Goal: Transaction & Acquisition: Purchase product/service

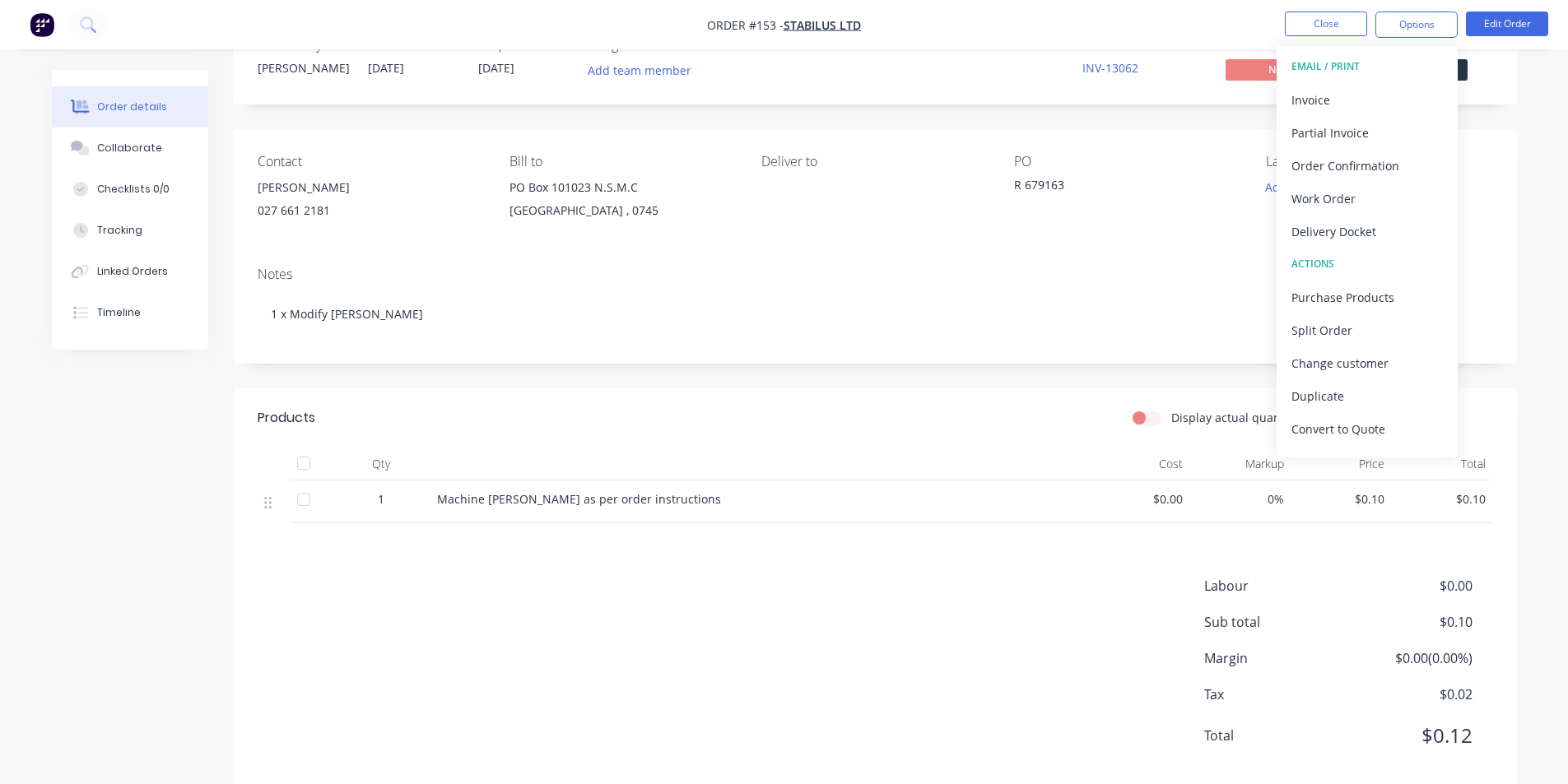
scroll to position [82, 0]
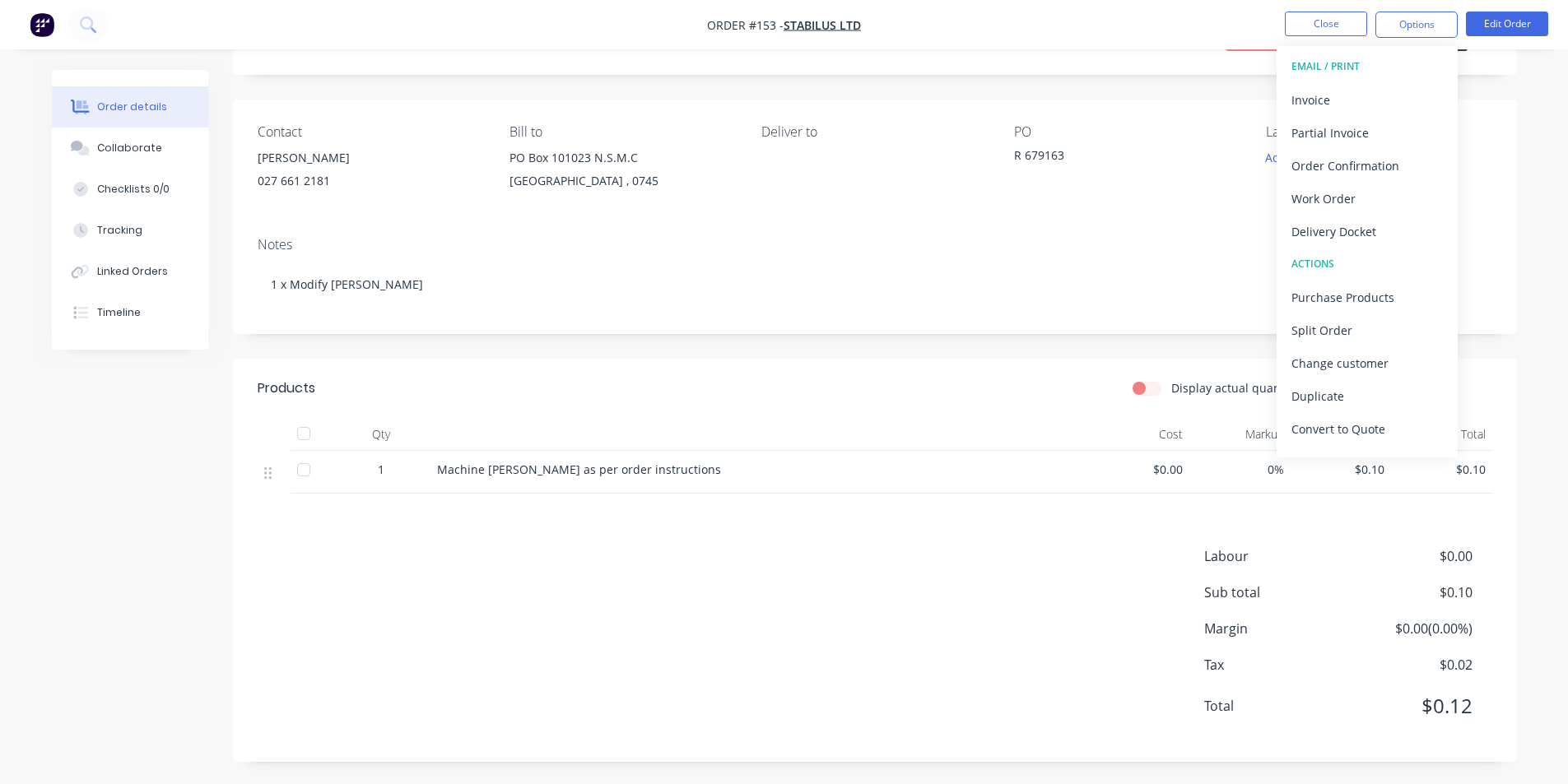
click at [840, 544] on div "Products Display actual quantities Show / Hide columns Qty Cost Markup Price To…" at bounding box center [875, 561] width 1284 height 404
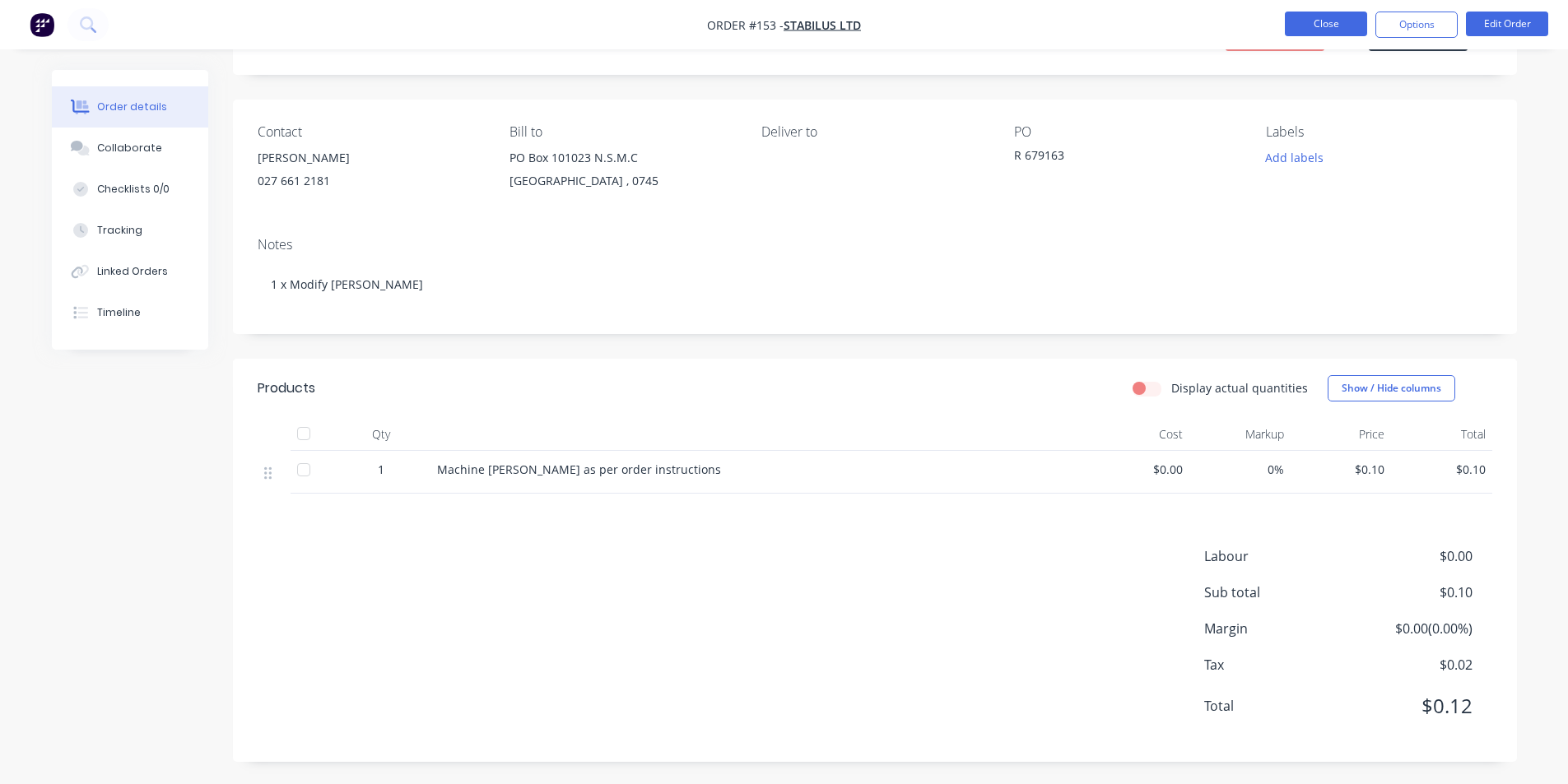
click at [1323, 29] on button "Close" at bounding box center [1325, 24] width 82 height 25
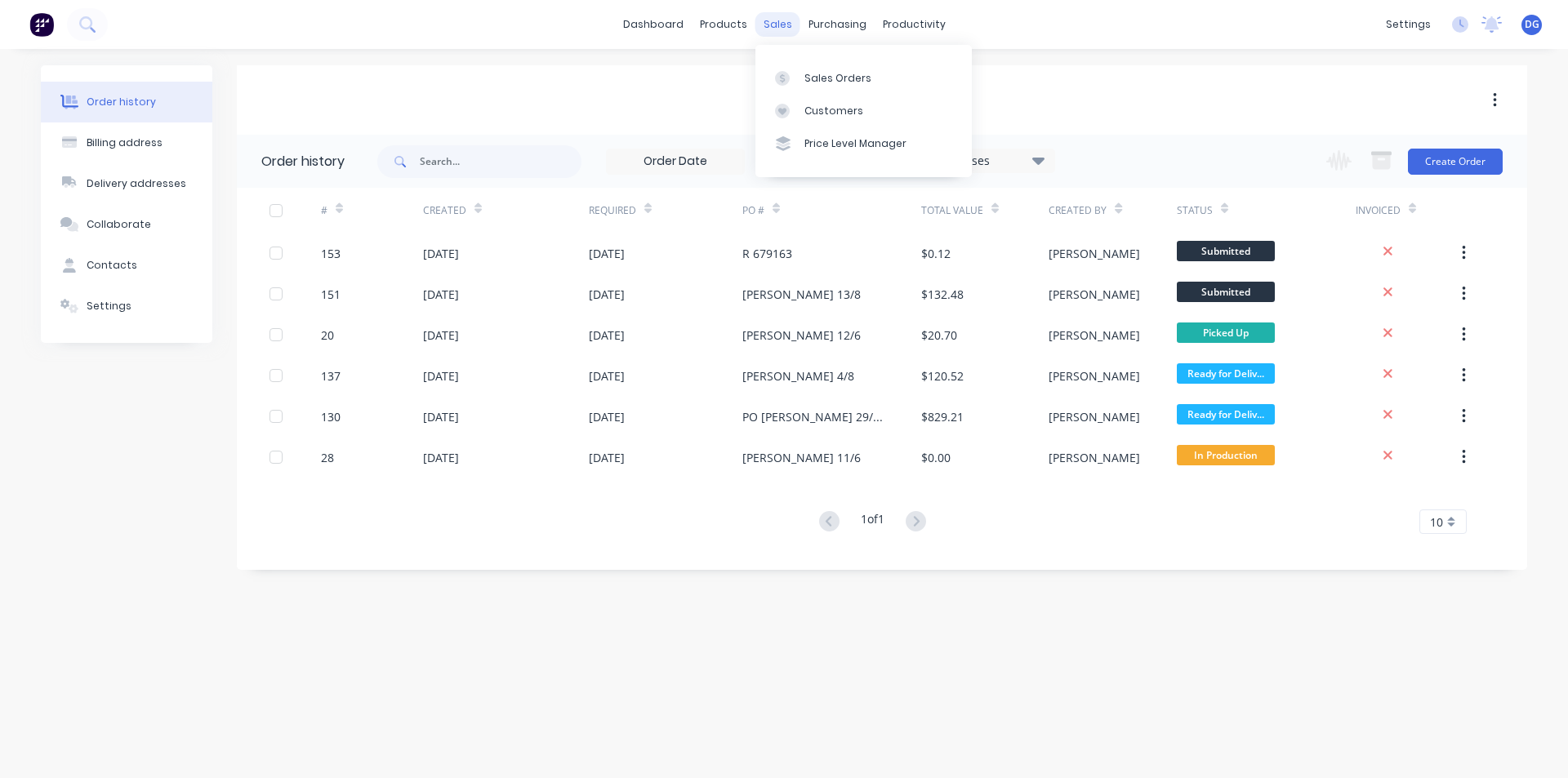
click at [782, 27] on div "sales" at bounding box center [778, 25] width 44 height 25
click at [808, 81] on div "Sales Orders" at bounding box center [837, 78] width 67 height 15
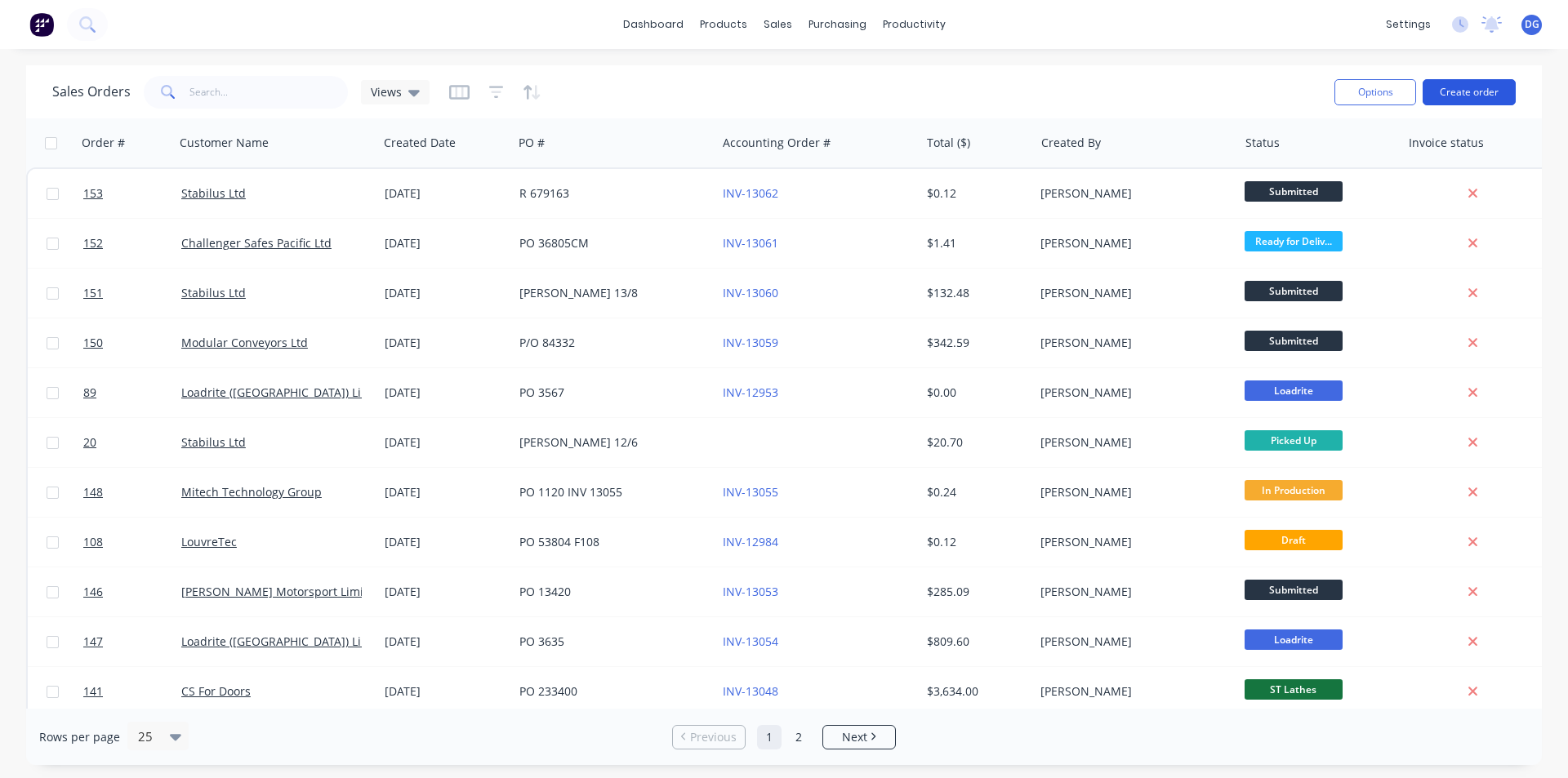
click at [1454, 78] on div "Options Create order" at bounding box center [1421, 91] width 188 height 40
click at [1456, 92] on button "Create order" at bounding box center [1468, 92] width 93 height 26
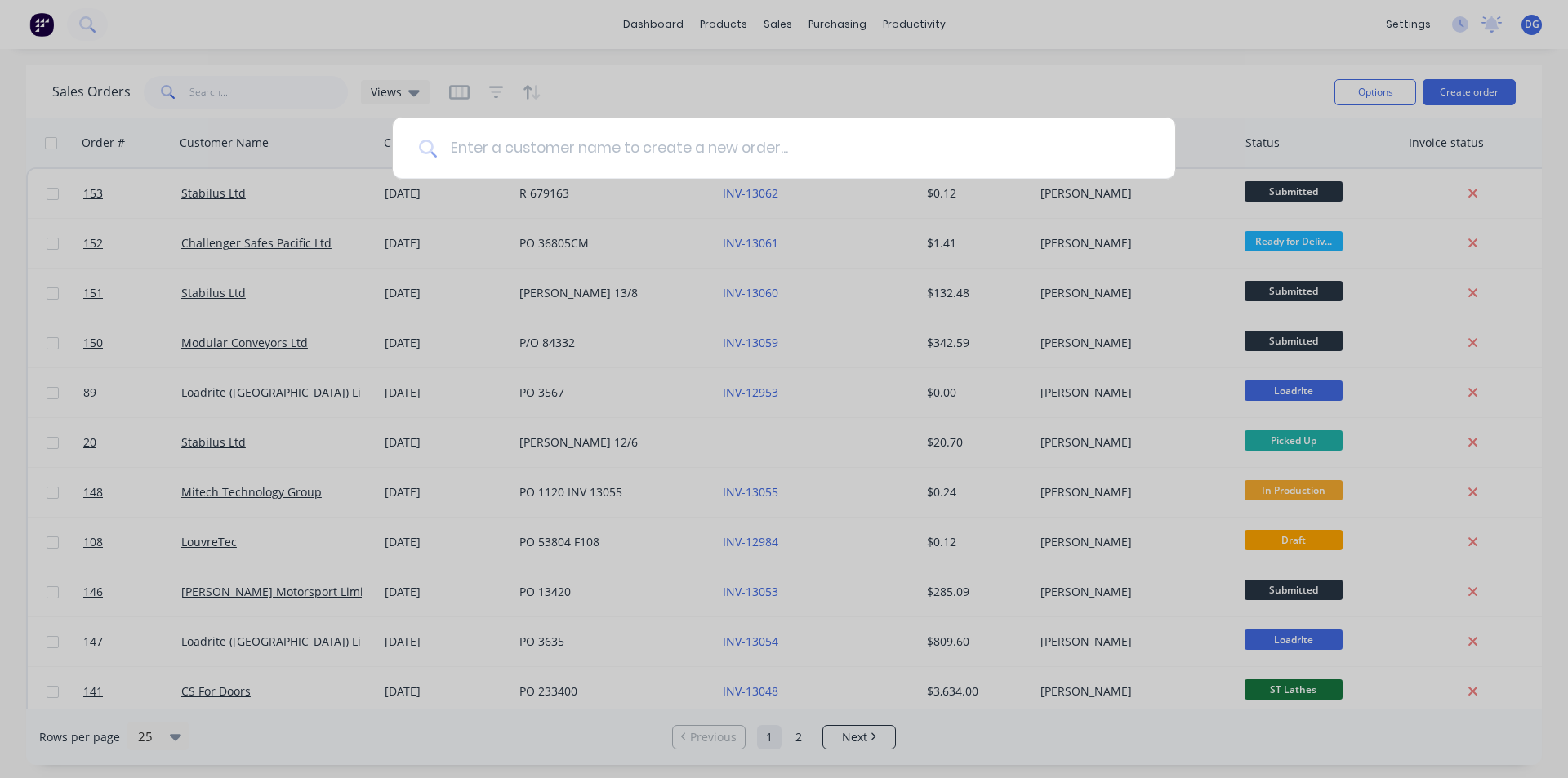
click at [703, 163] on input at bounding box center [793, 148] width 712 height 61
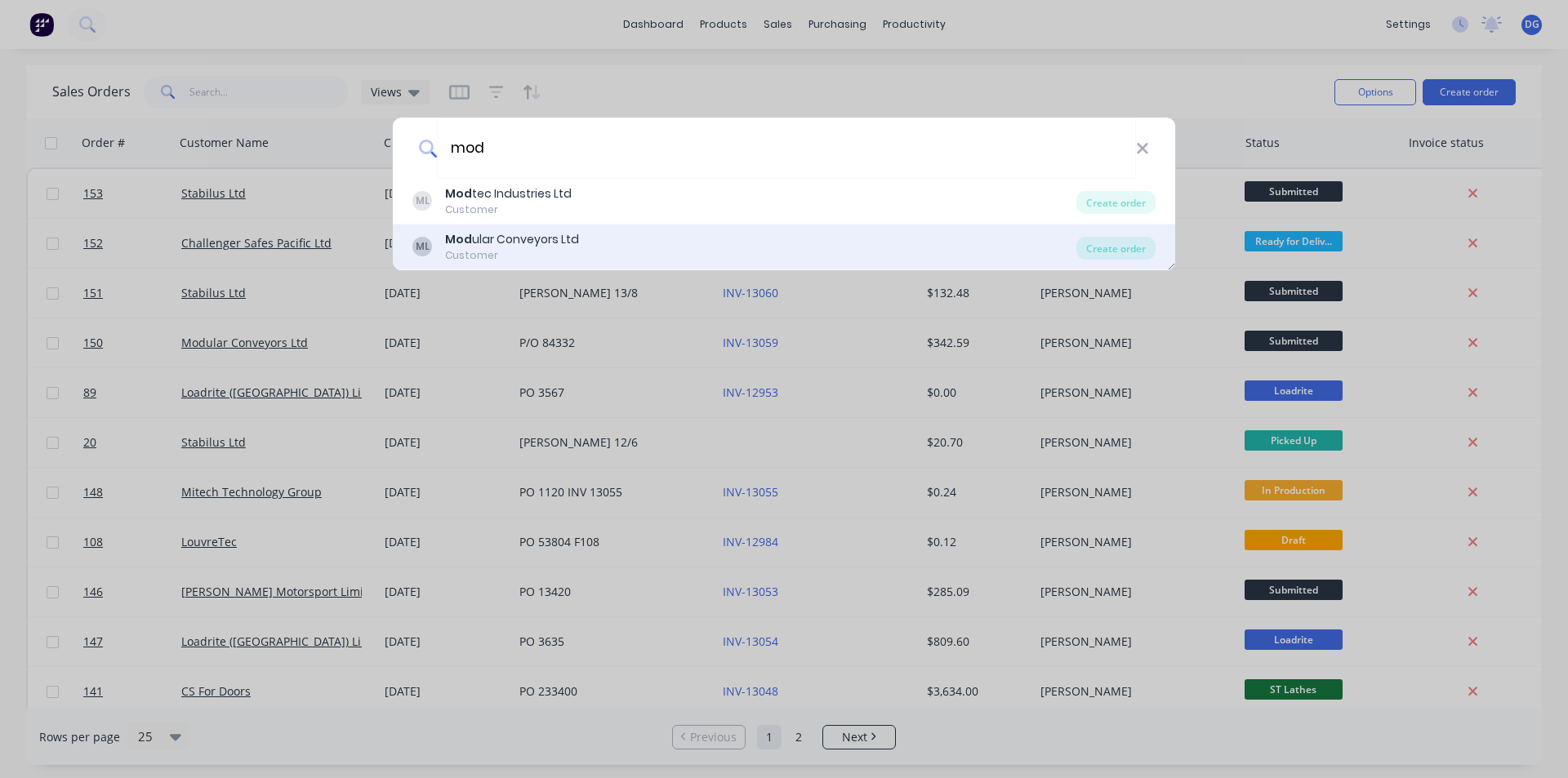
type input "mod"
click at [500, 245] on div "Mod ular Conveyors Ltd" at bounding box center [512, 239] width 134 height 17
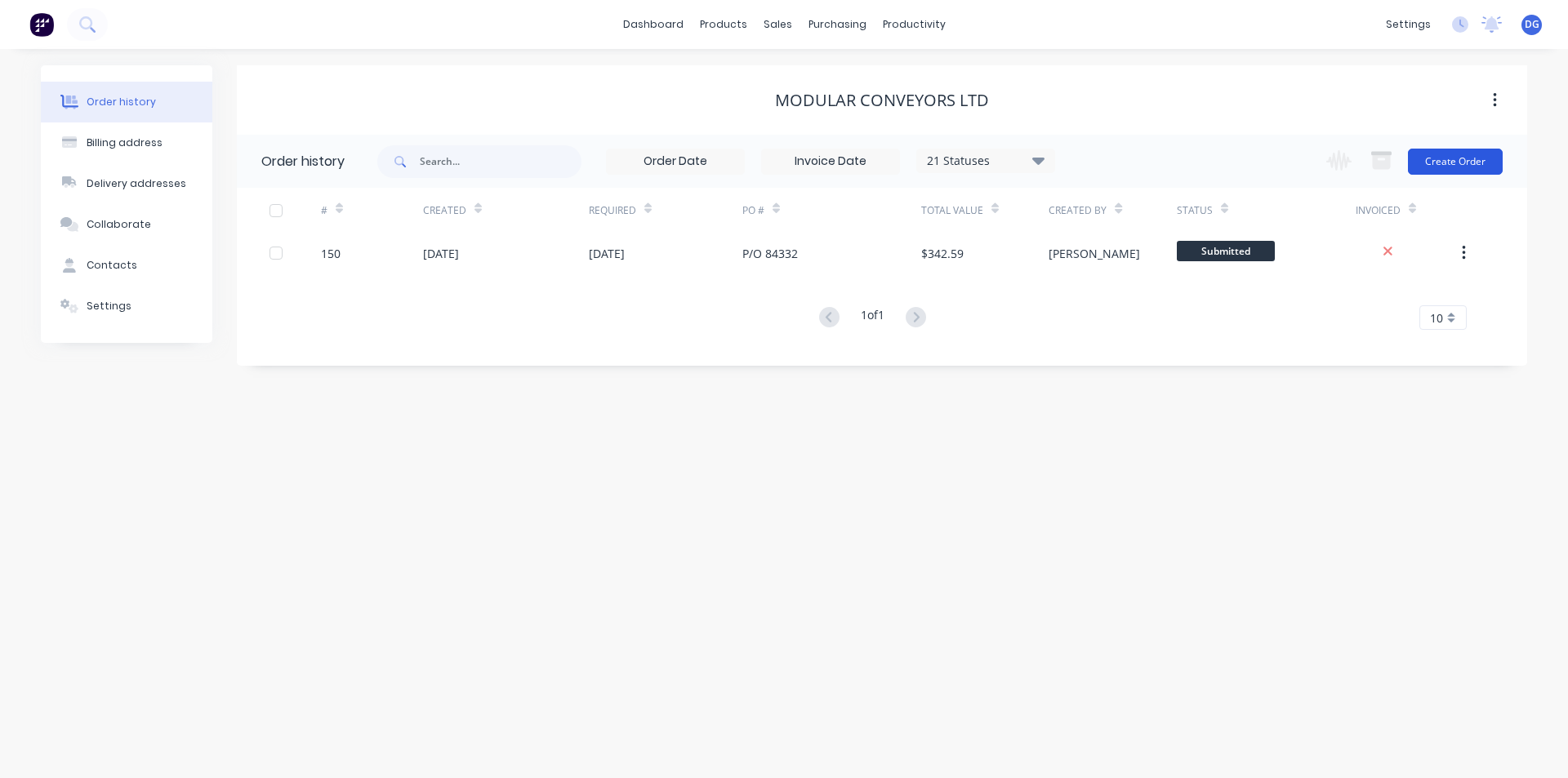
click at [1460, 162] on button "Create Order" at bounding box center [1454, 162] width 95 height 26
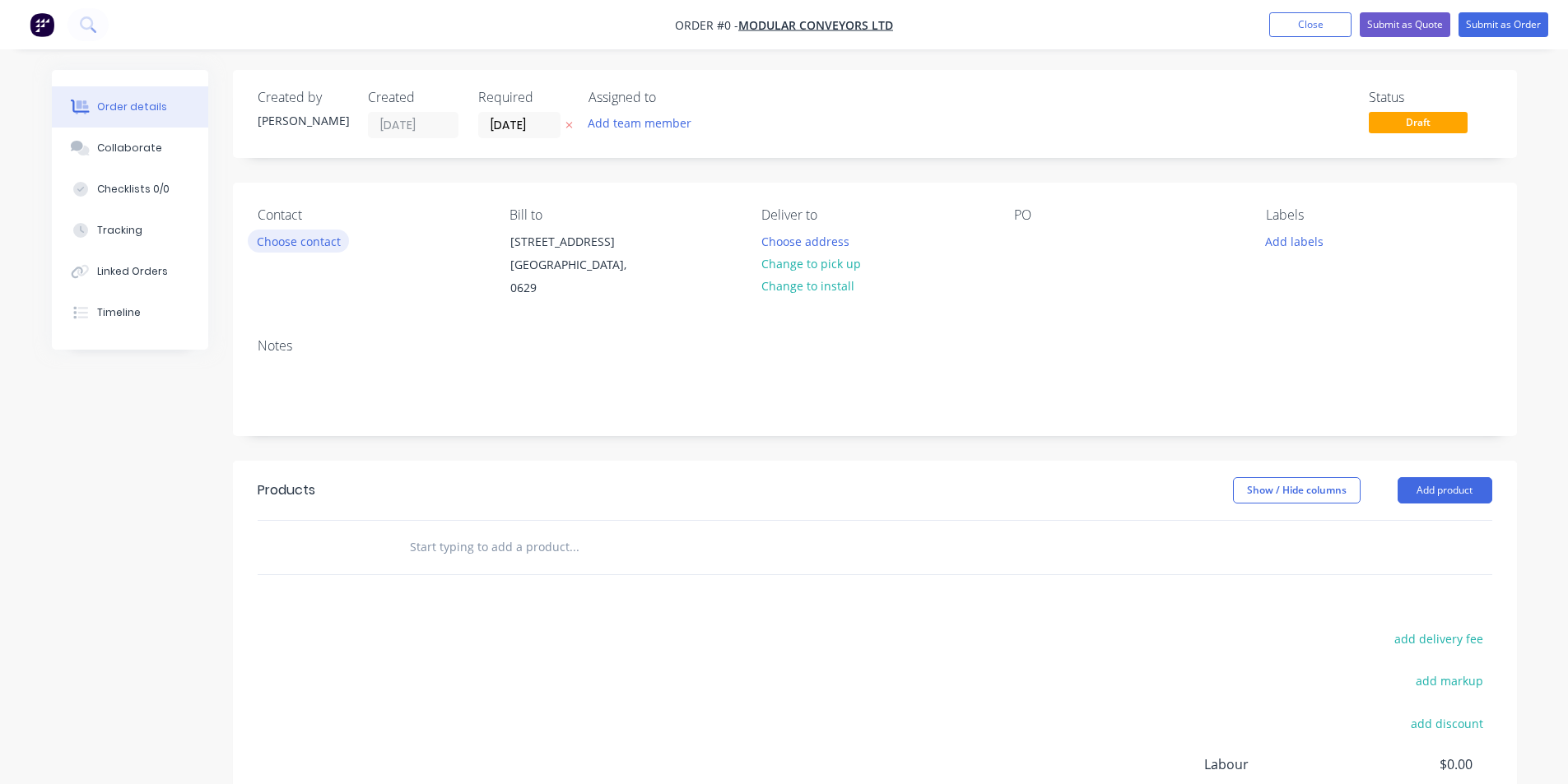
click at [311, 234] on button "Choose contact" at bounding box center [298, 240] width 101 height 22
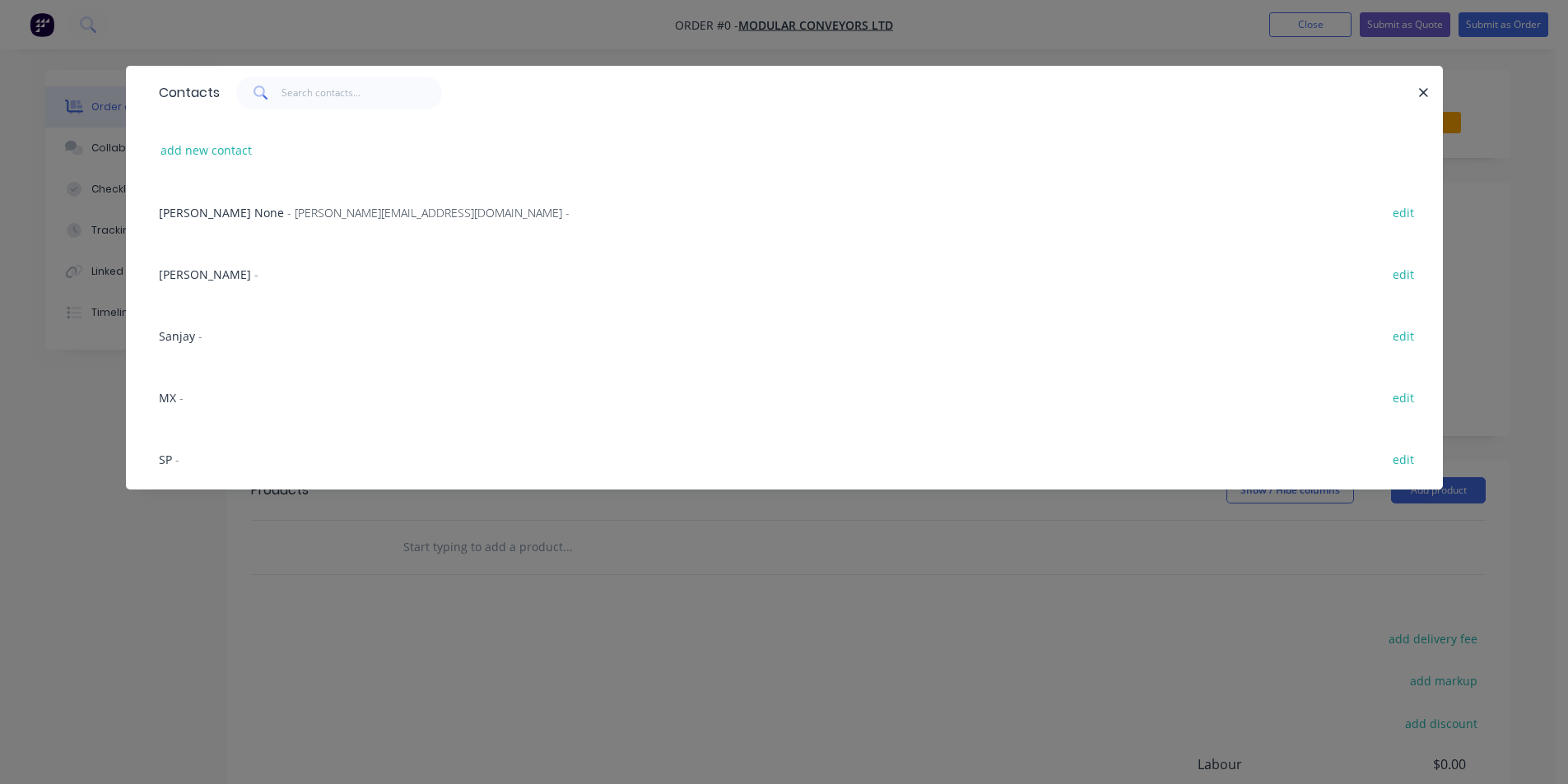
click at [204, 277] on span "[PERSON_NAME]" at bounding box center [204, 274] width 92 height 16
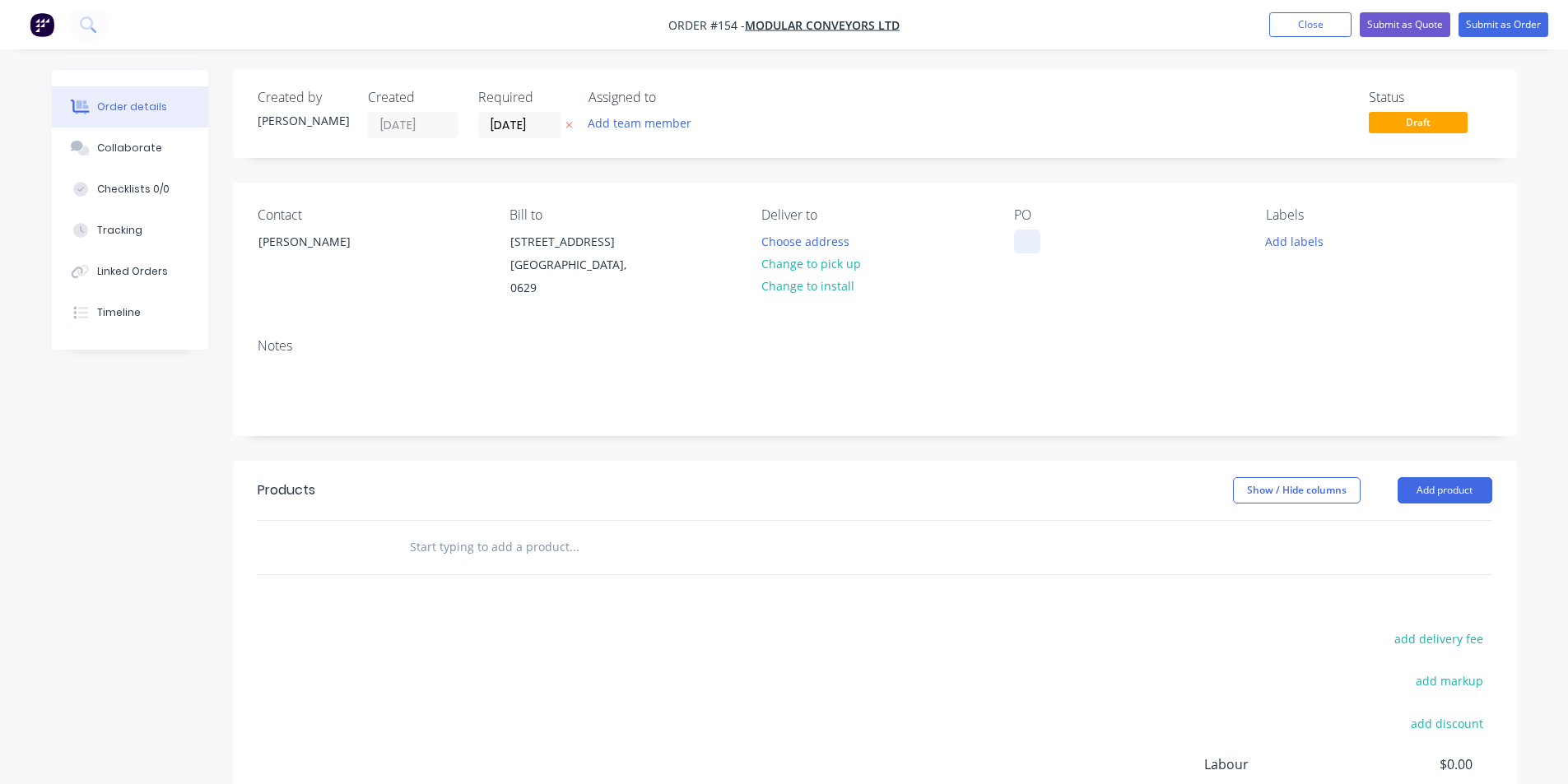
click at [1030, 240] on div at bounding box center [1027, 241] width 27 height 24
click at [1307, 243] on button "Add labels" at bounding box center [1294, 240] width 76 height 22
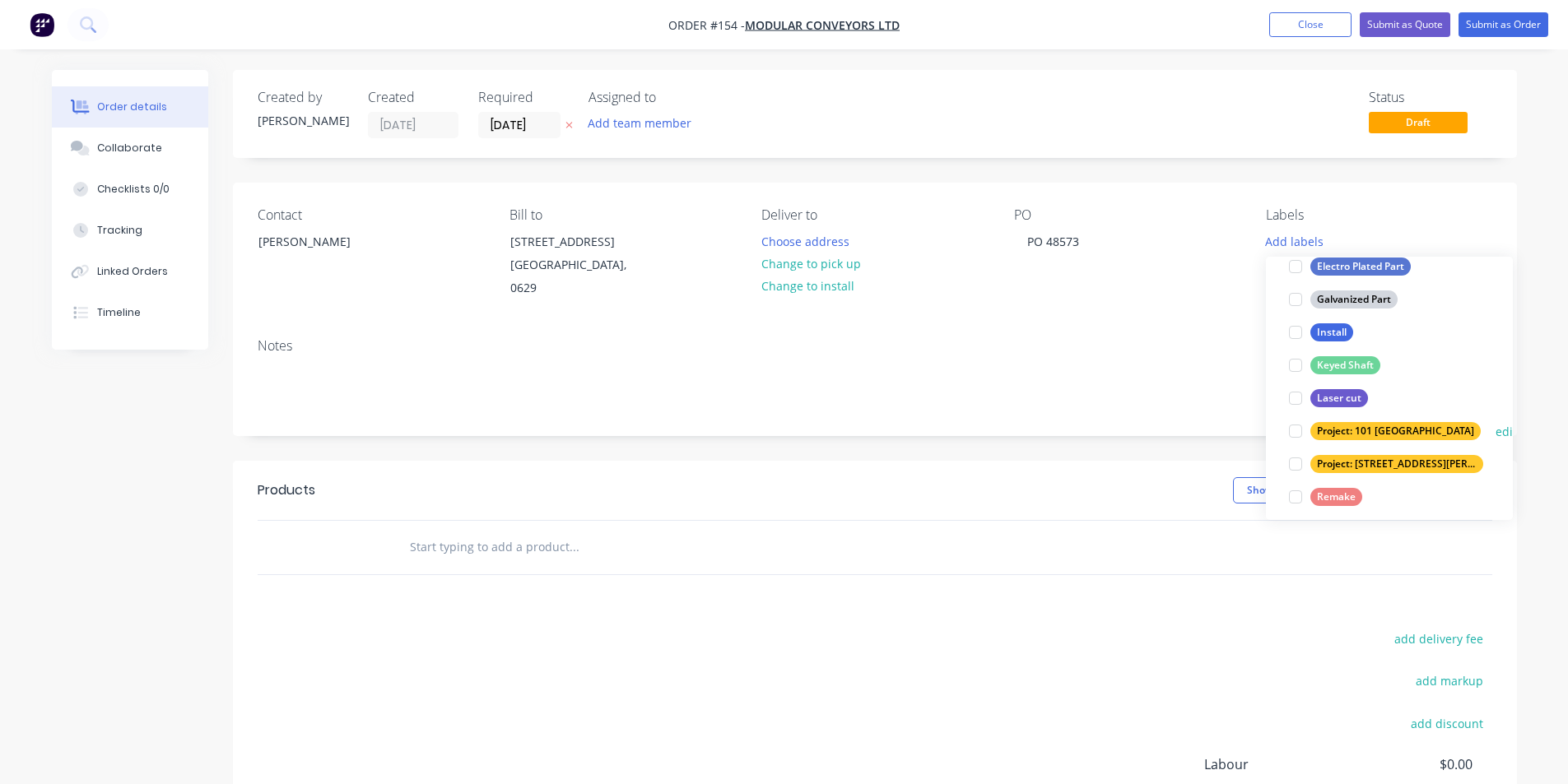
scroll to position [494, 0]
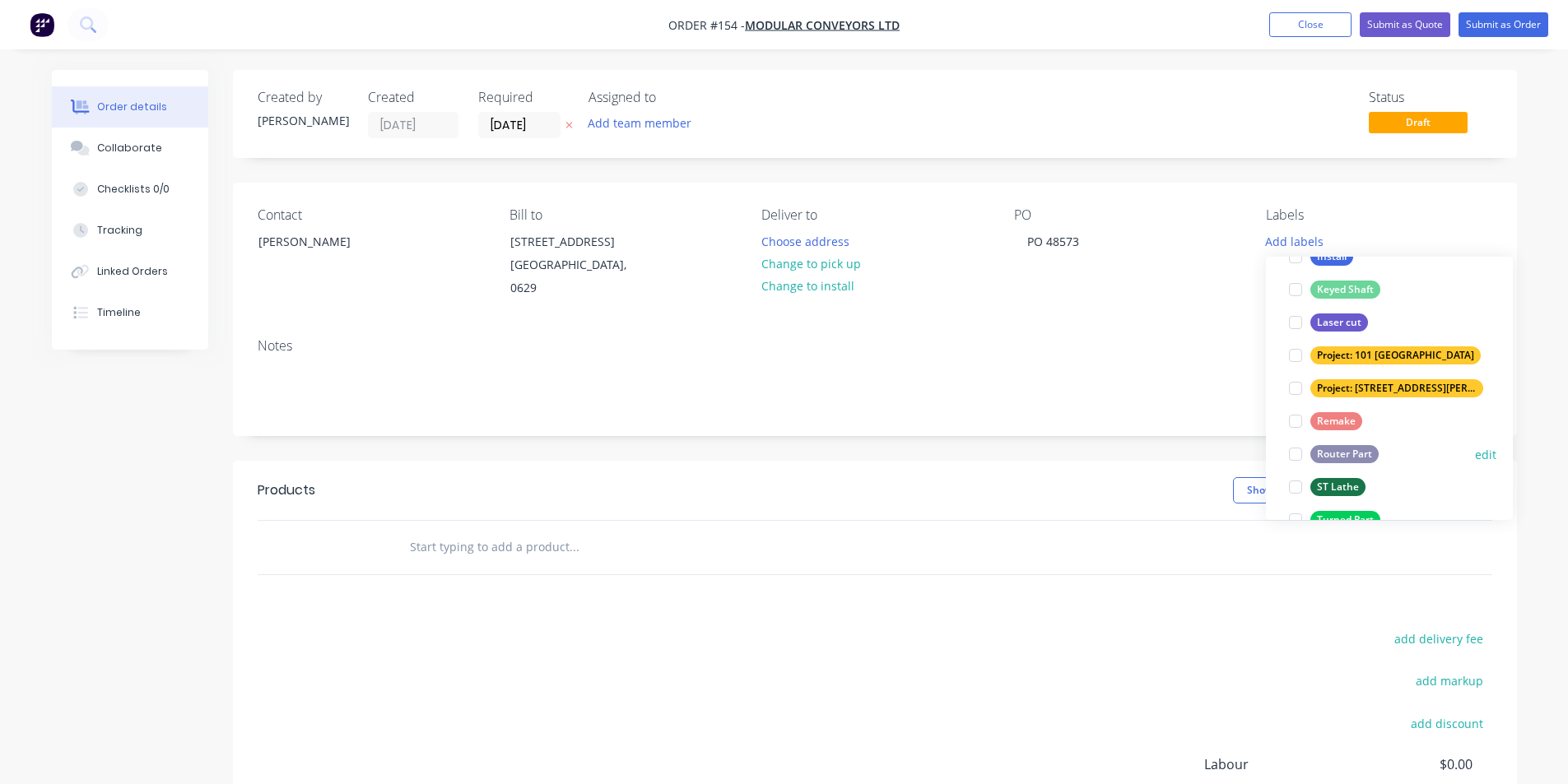
click at [1342, 453] on div "Router Part" at bounding box center [1344, 454] width 68 height 18
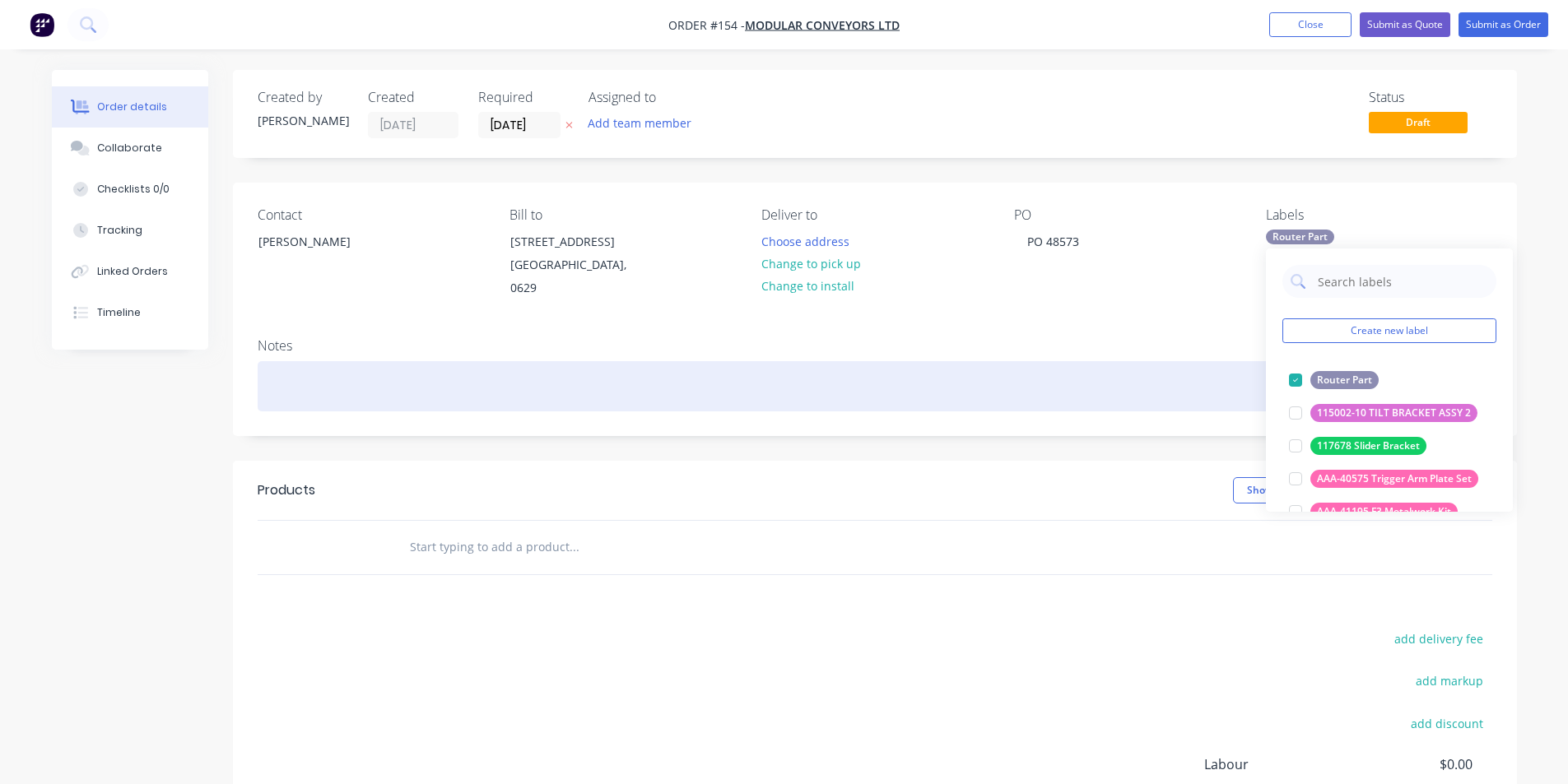
click at [308, 385] on div at bounding box center [875, 386] width 1234 height 50
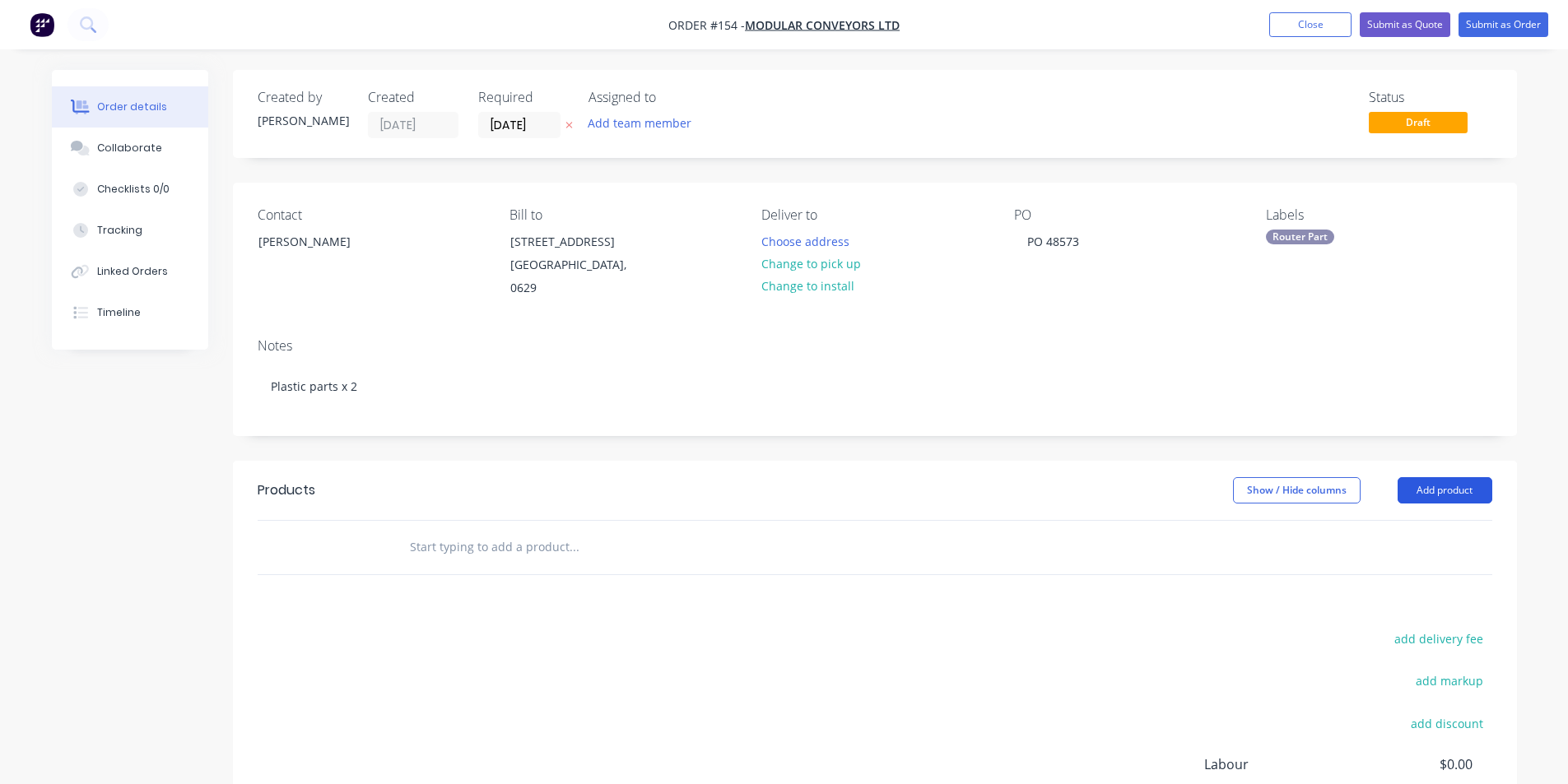
click at [1453, 494] on button "Add product" at bounding box center [1445, 491] width 95 height 27
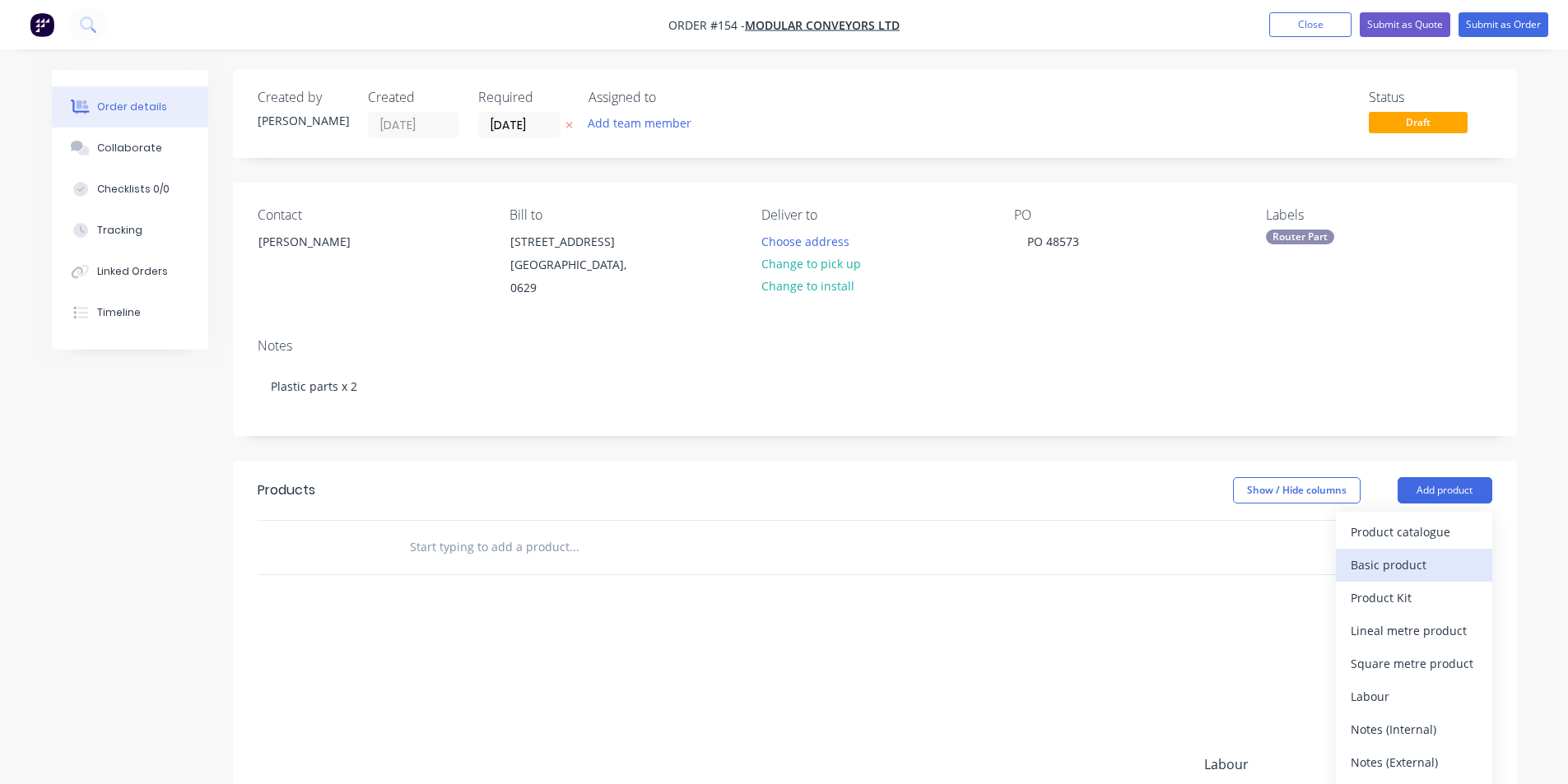
click at [1399, 561] on div "Basic product" at bounding box center [1414, 565] width 127 height 24
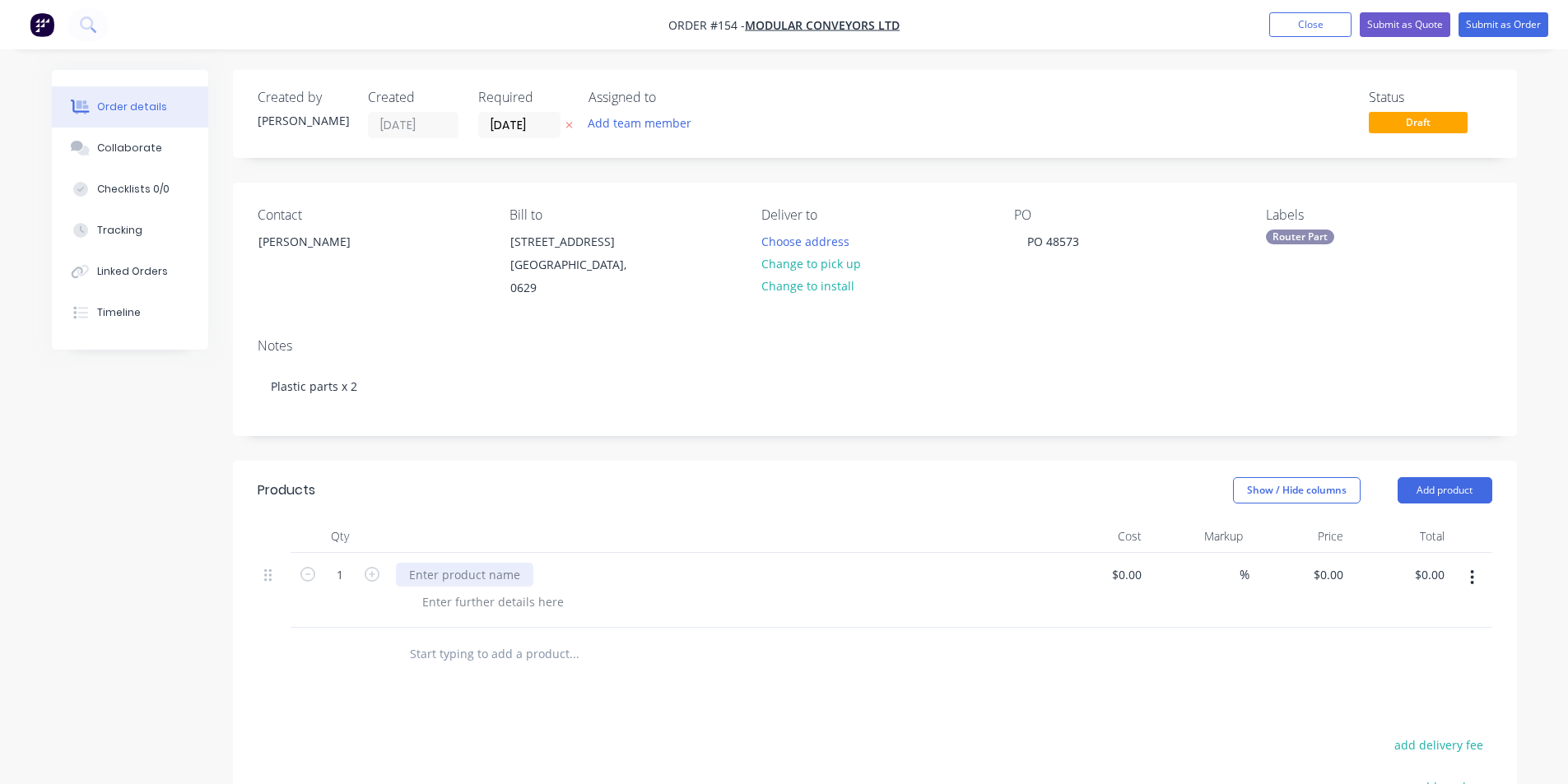
click at [441, 575] on div at bounding box center [464, 575] width 137 height 24
click at [1449, 492] on button "Add product" at bounding box center [1445, 491] width 95 height 27
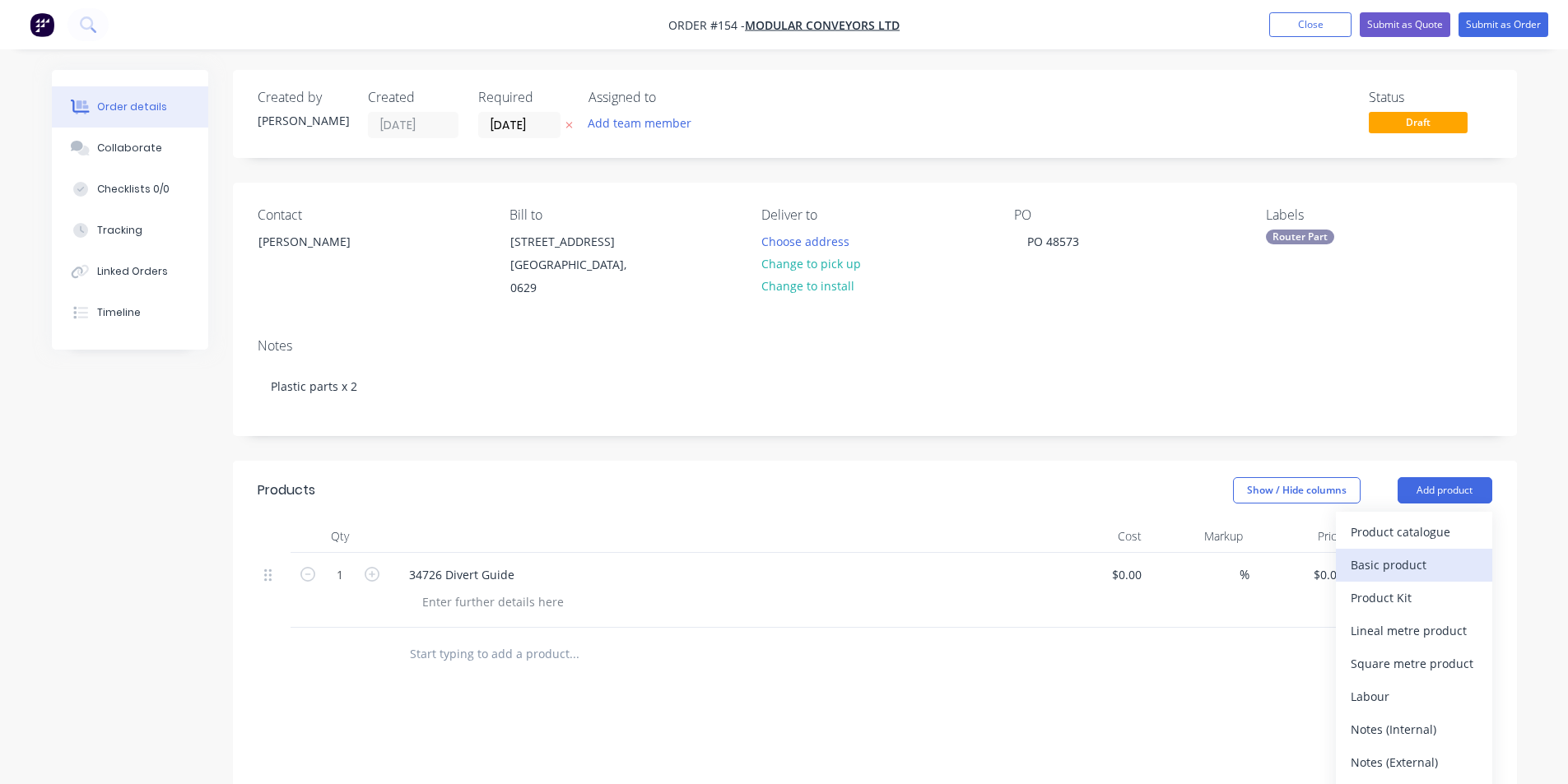
click at [1388, 567] on div "Basic product" at bounding box center [1414, 565] width 127 height 24
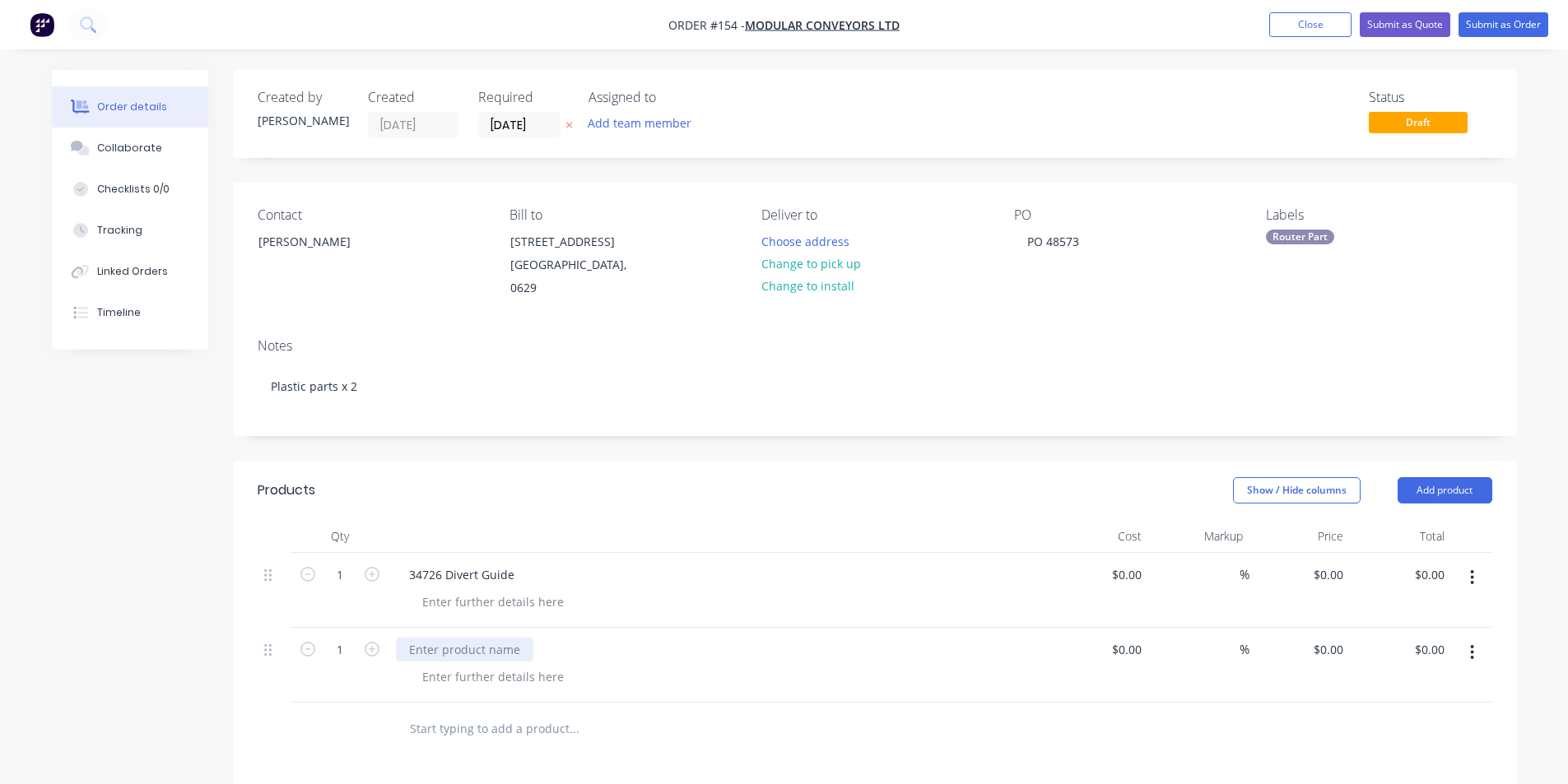
click at [434, 649] on div at bounding box center [464, 649] width 137 height 24
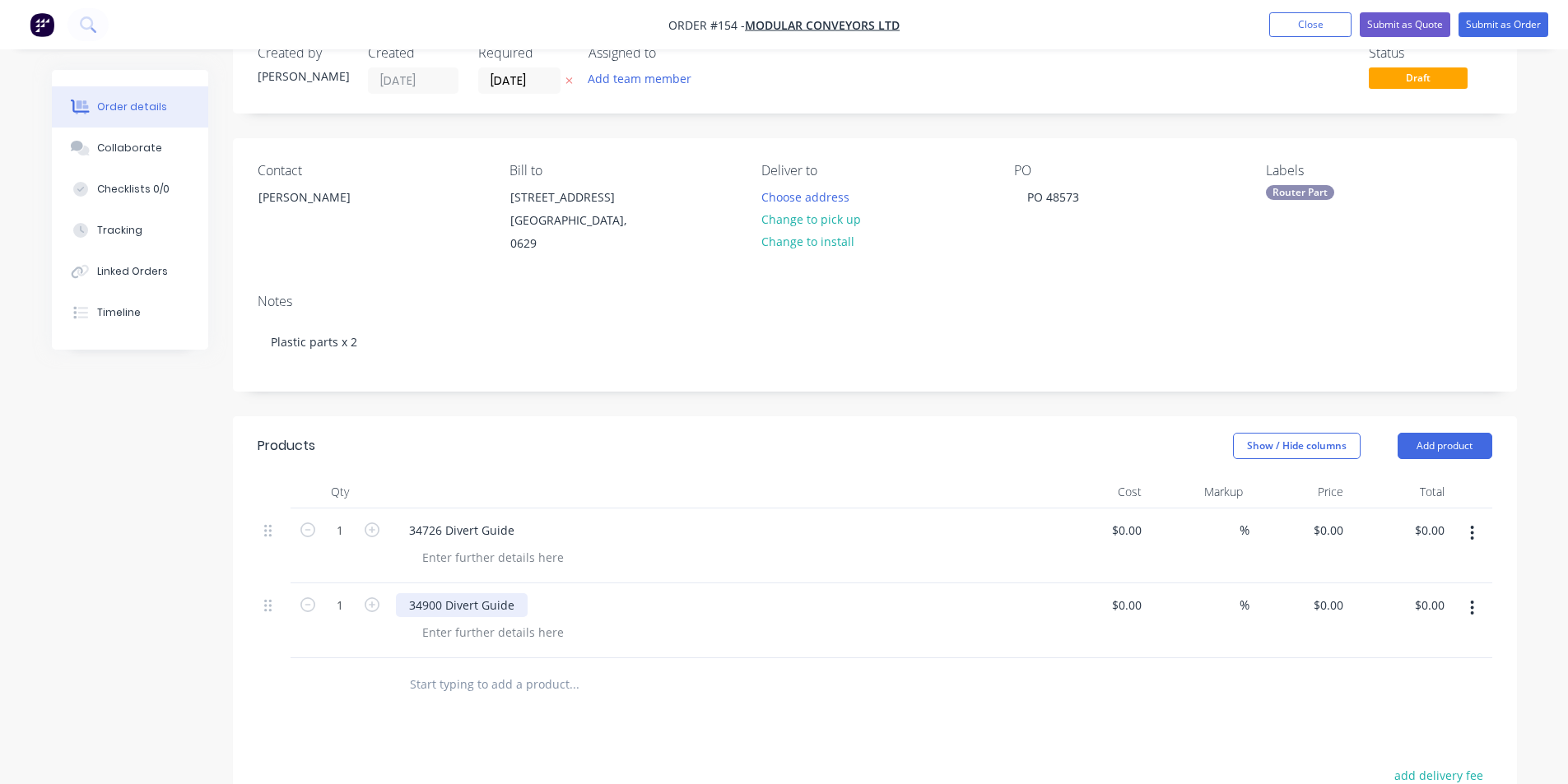
scroll to position [82, 0]
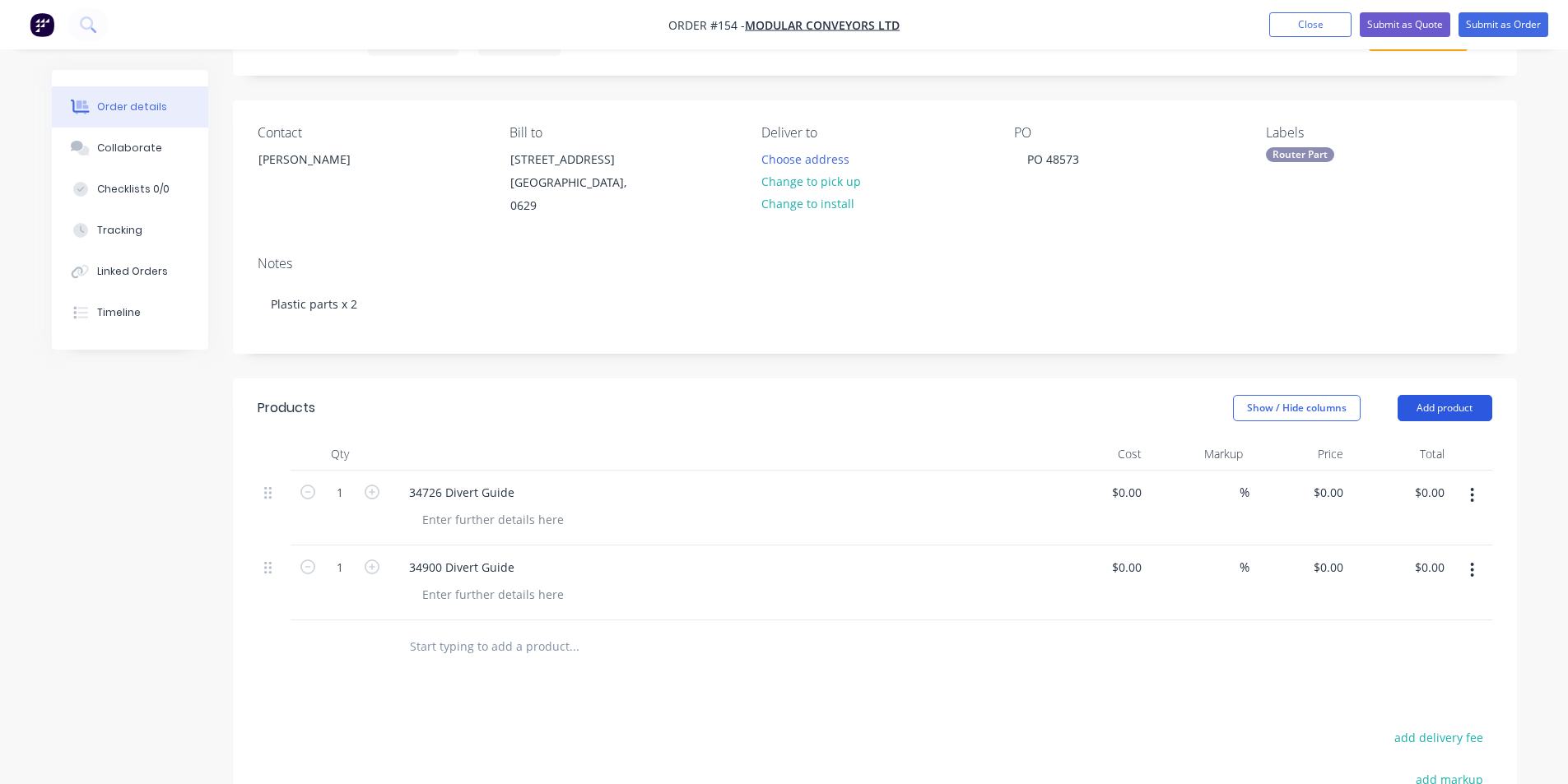
click at [1453, 406] on button "Add product" at bounding box center [1445, 409] width 95 height 27
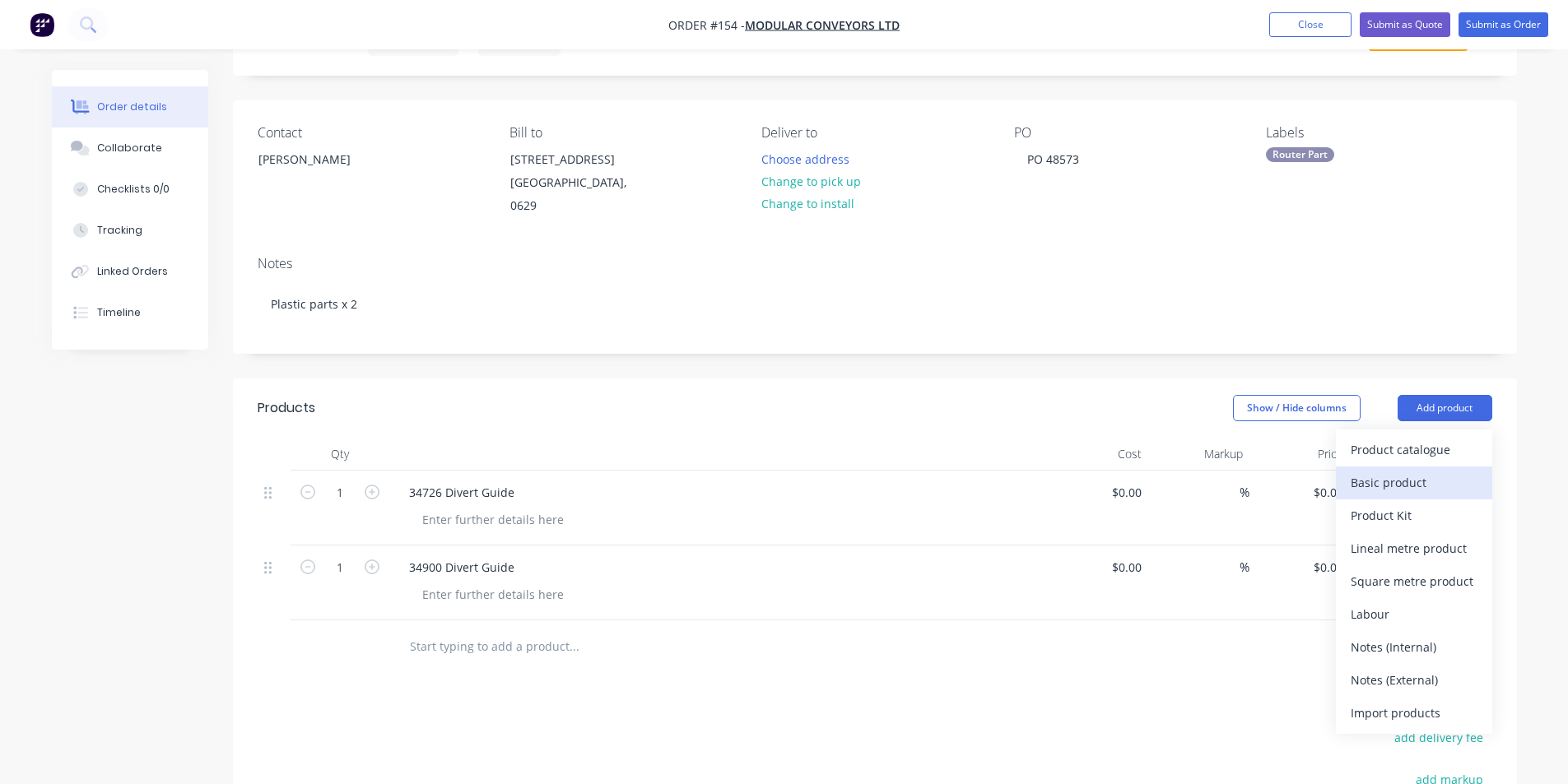
click at [1406, 482] on div "Basic product" at bounding box center [1414, 483] width 127 height 24
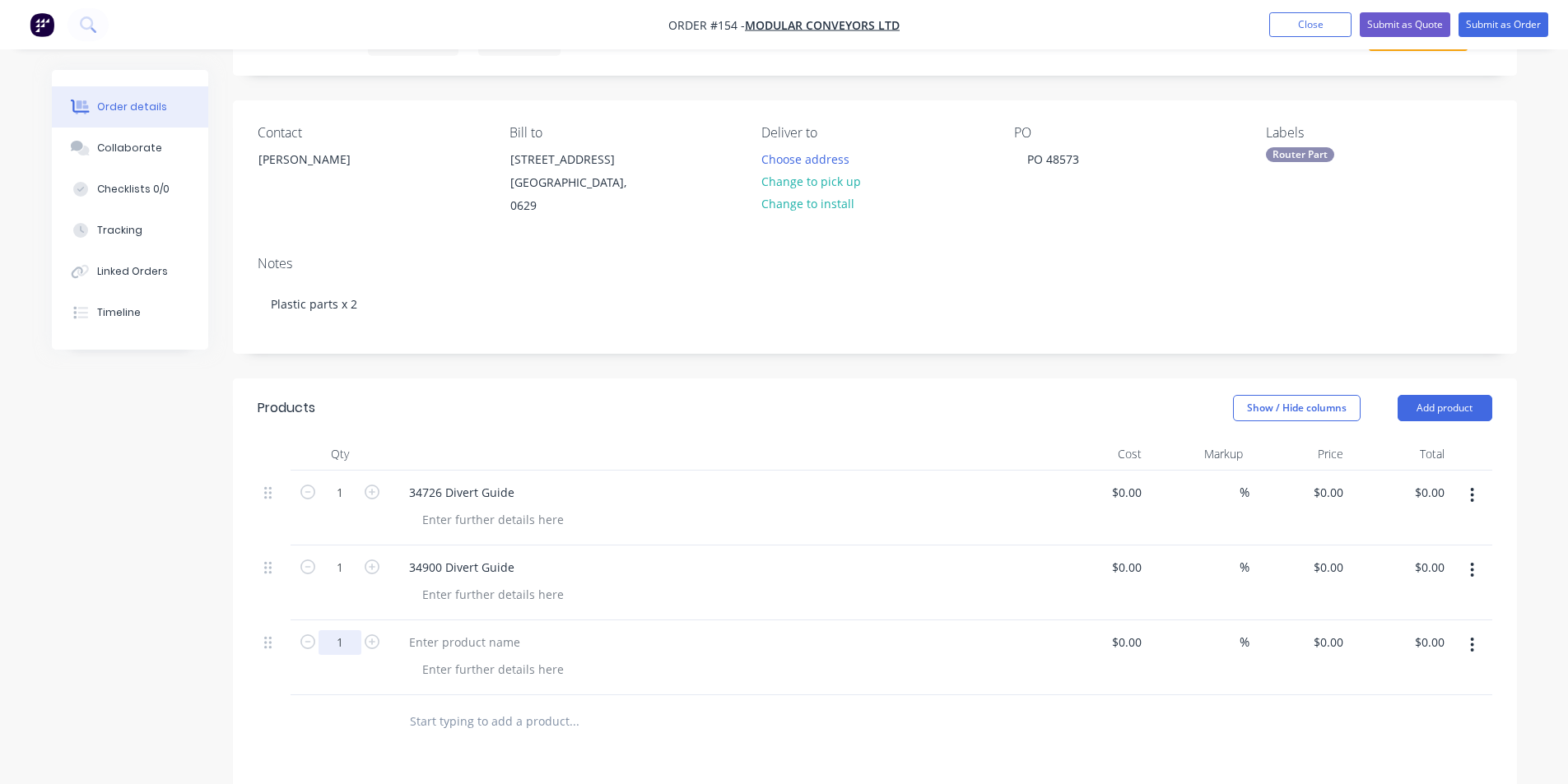
click at [347, 505] on input "1" at bounding box center [340, 493] width 43 height 25
click at [448, 643] on div at bounding box center [464, 642] width 137 height 24
click at [1334, 644] on input "0" at bounding box center [1330, 642] width 38 height 24
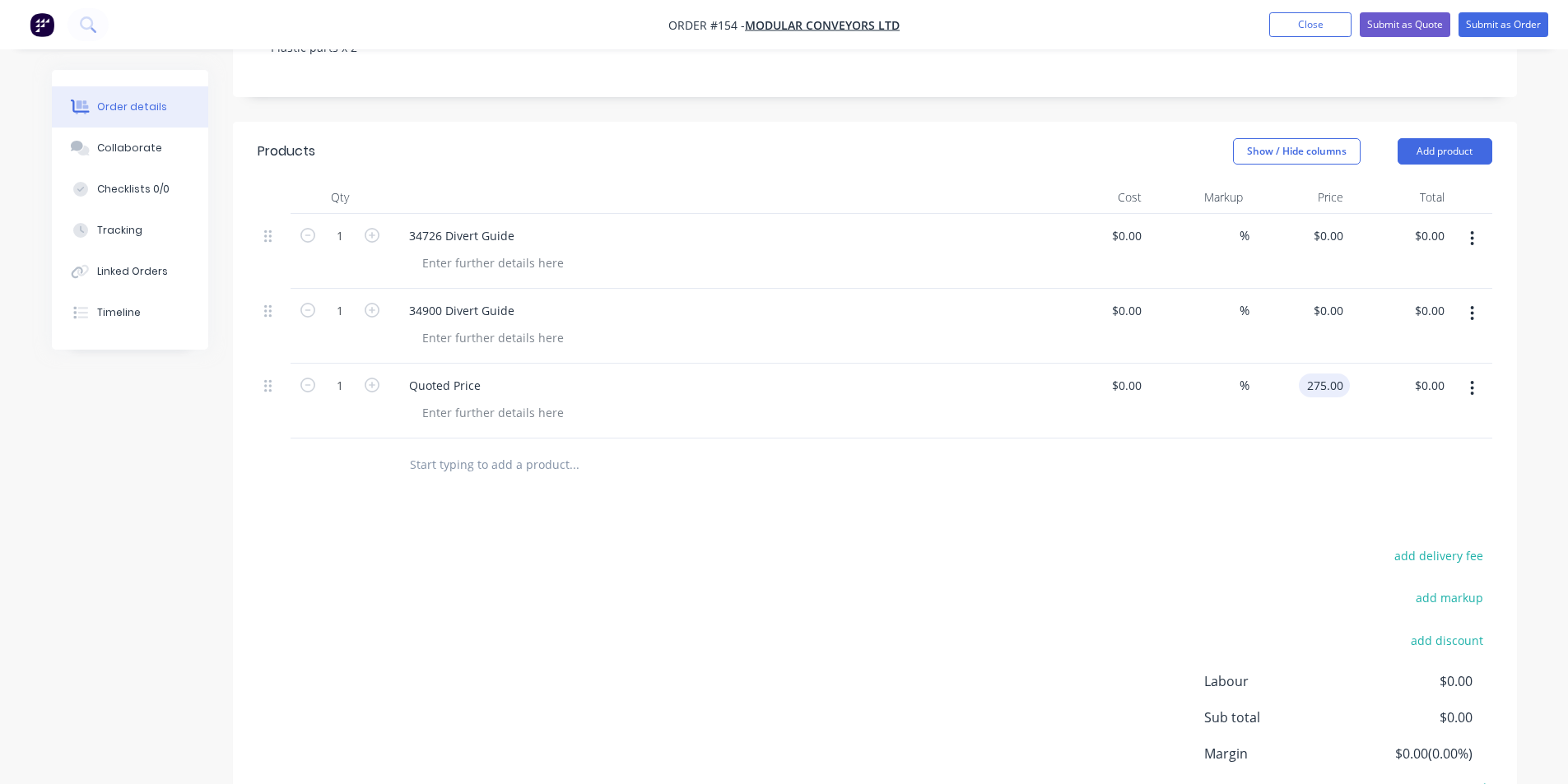
scroll to position [385, 0]
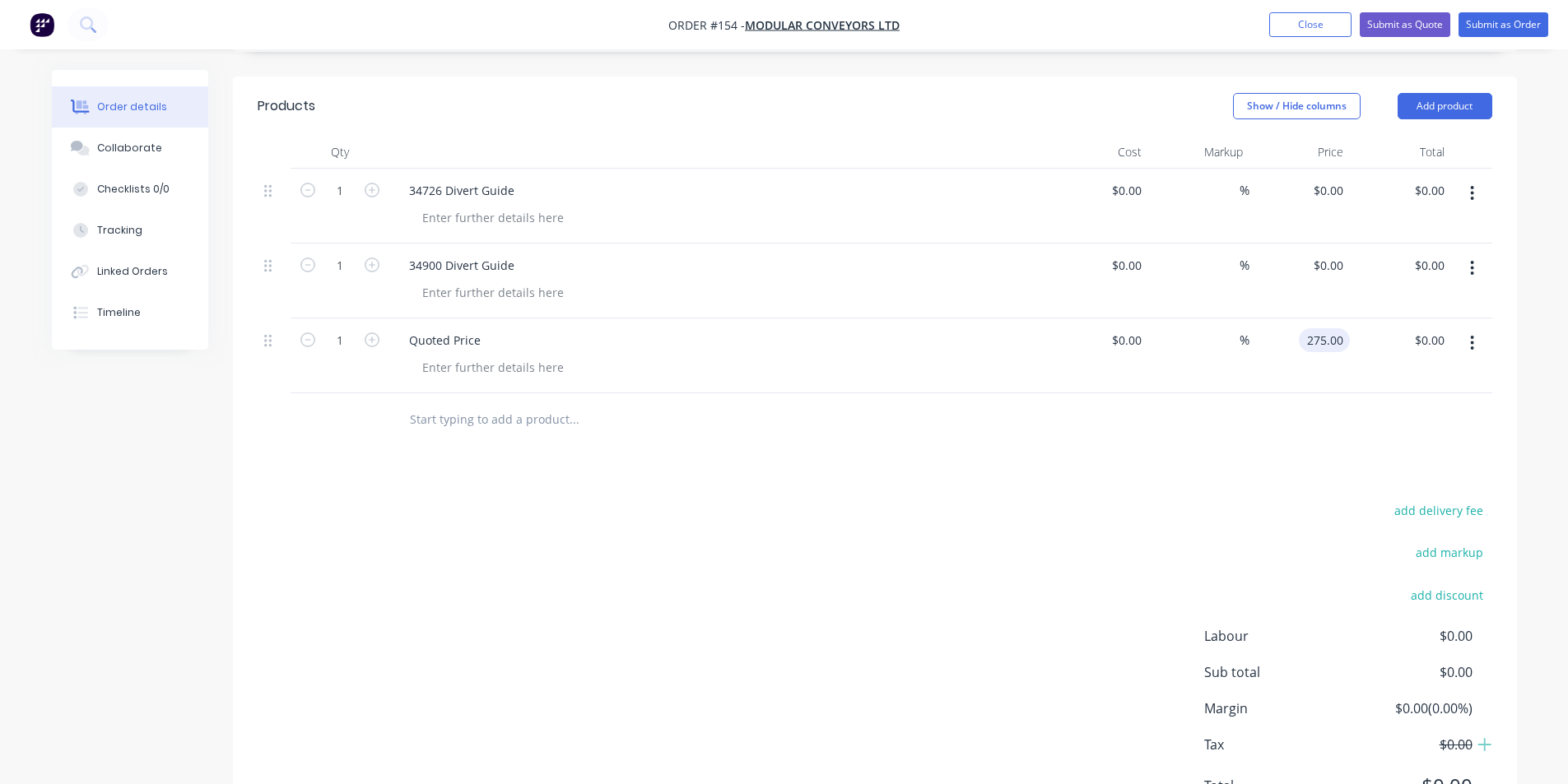
type input "$275.00"
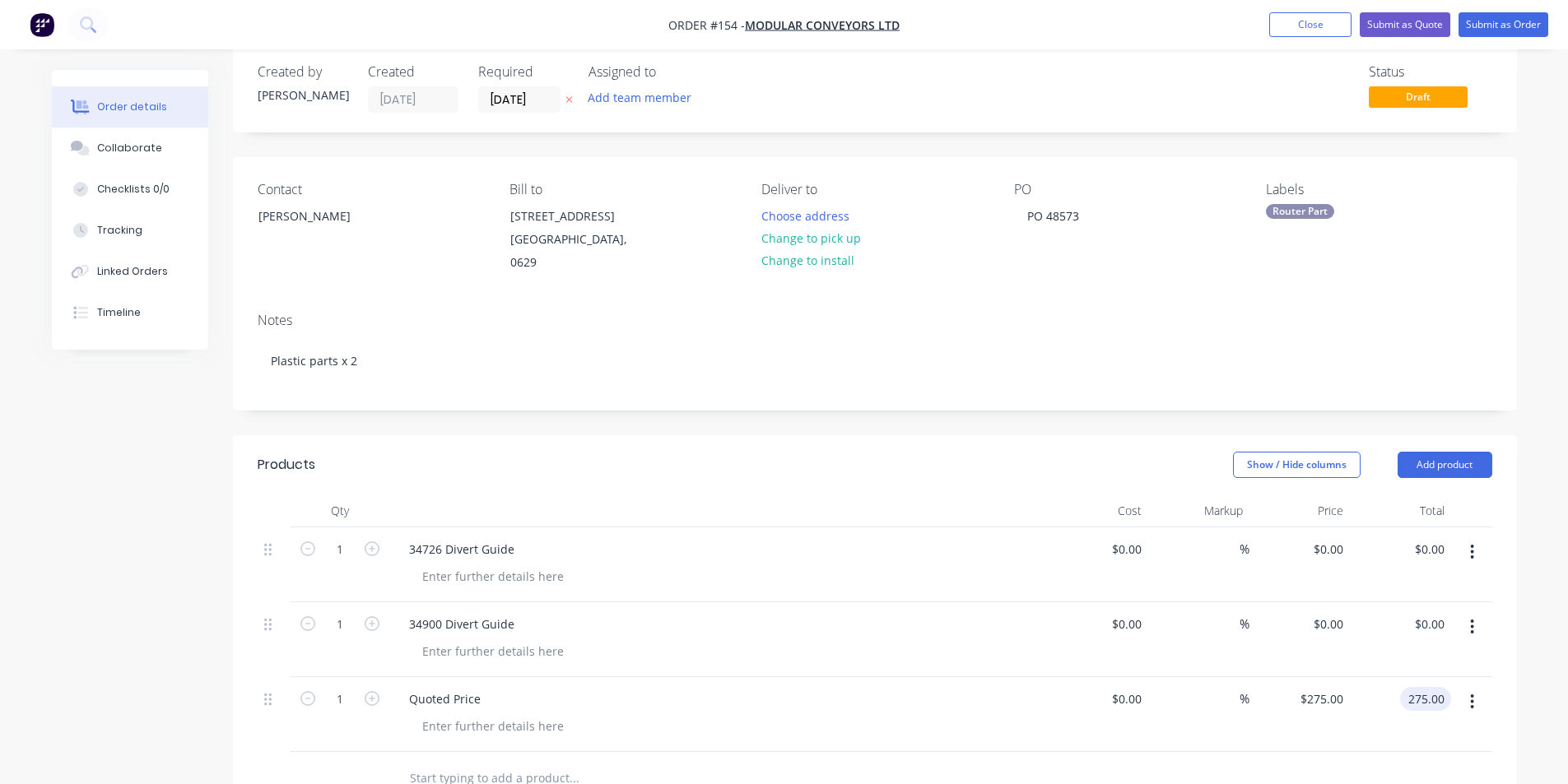
scroll to position [0, 0]
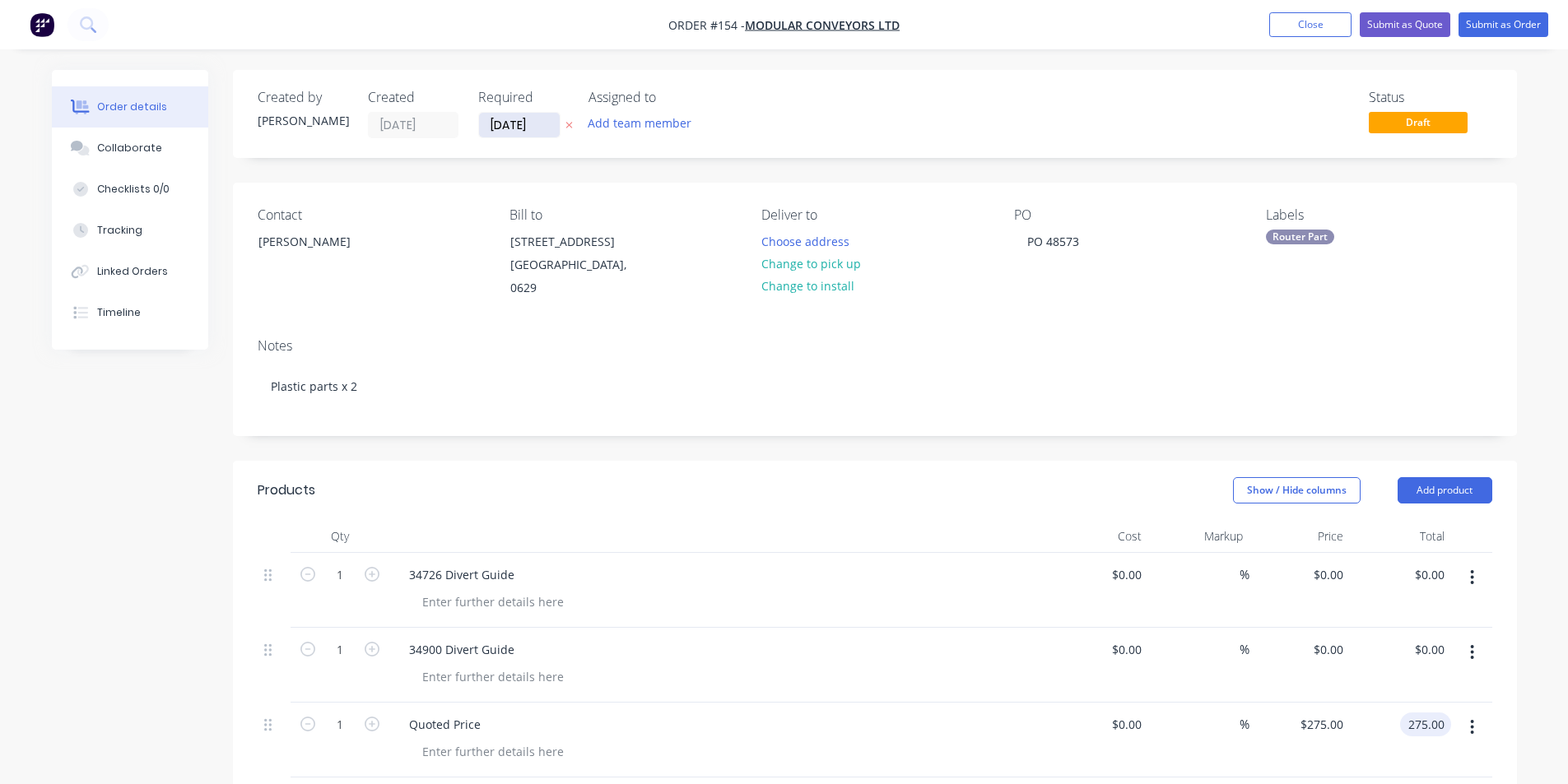
type input "$275.00"
click at [505, 125] on input "[DATE]" at bounding box center [519, 125] width 81 height 25
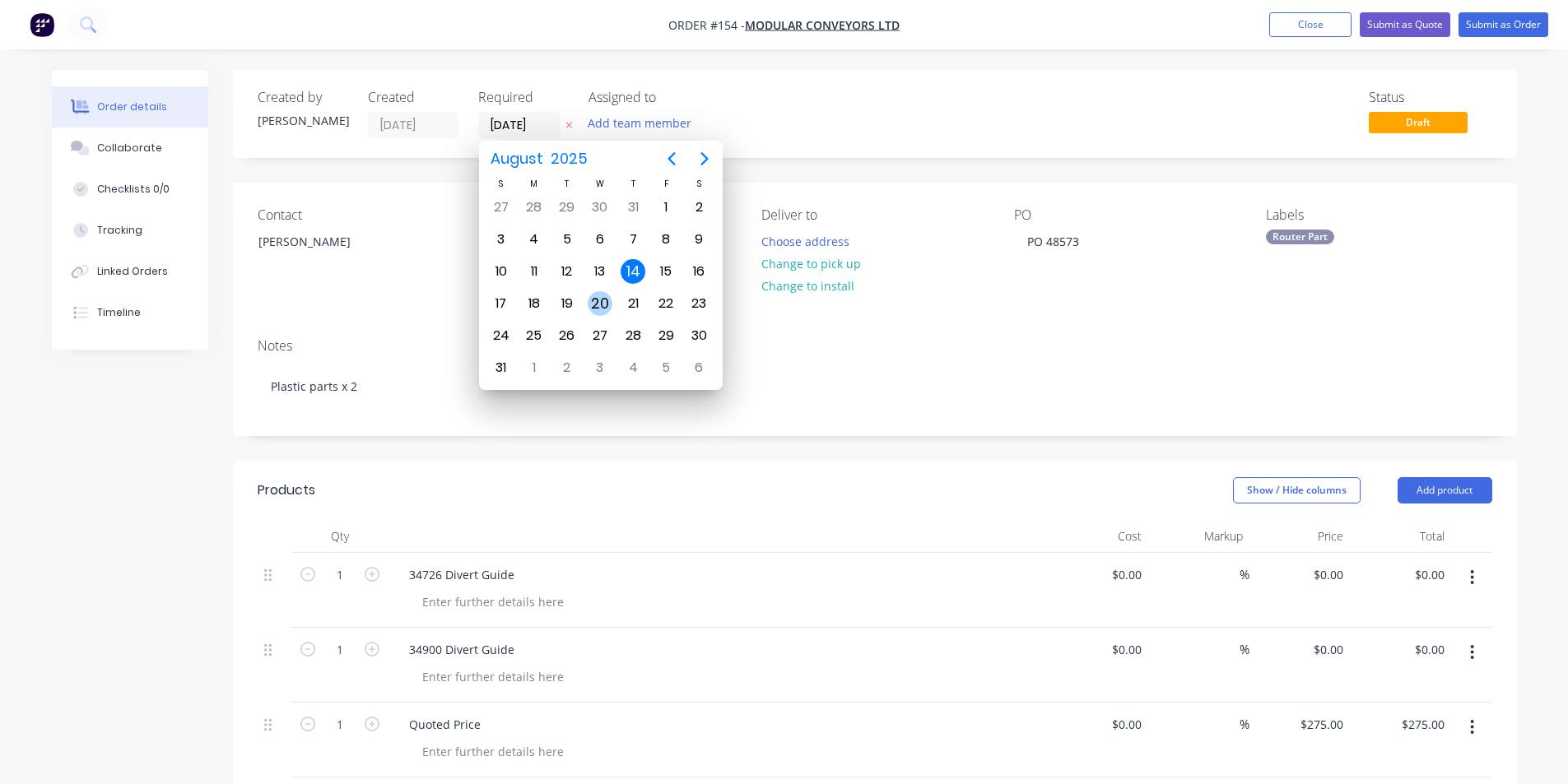
click at [595, 301] on div "20" at bounding box center [600, 304] width 25 height 25
type input "[DATE]"
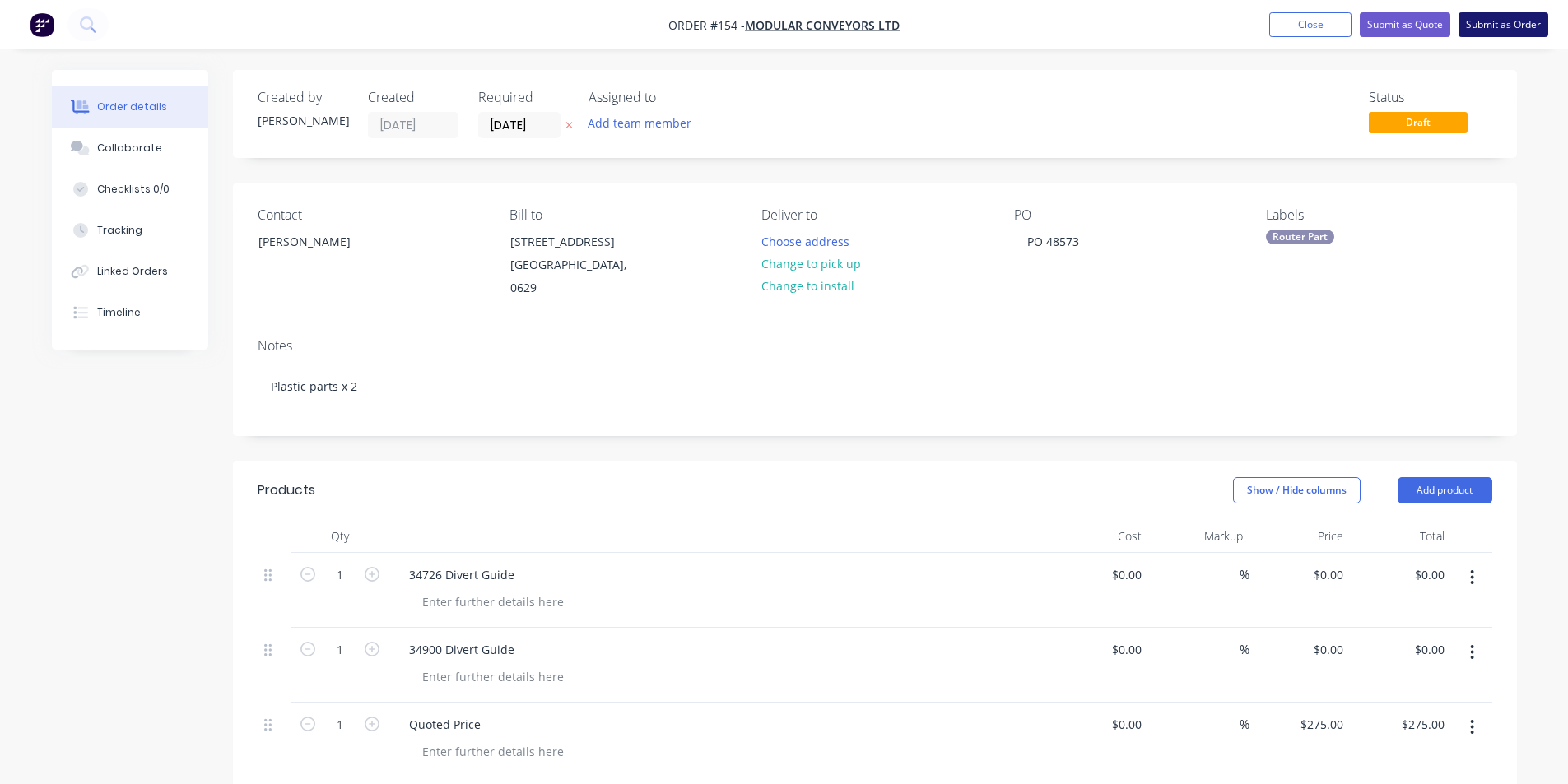
click at [1504, 27] on button "Submit as Order" at bounding box center [1503, 25] width 90 height 25
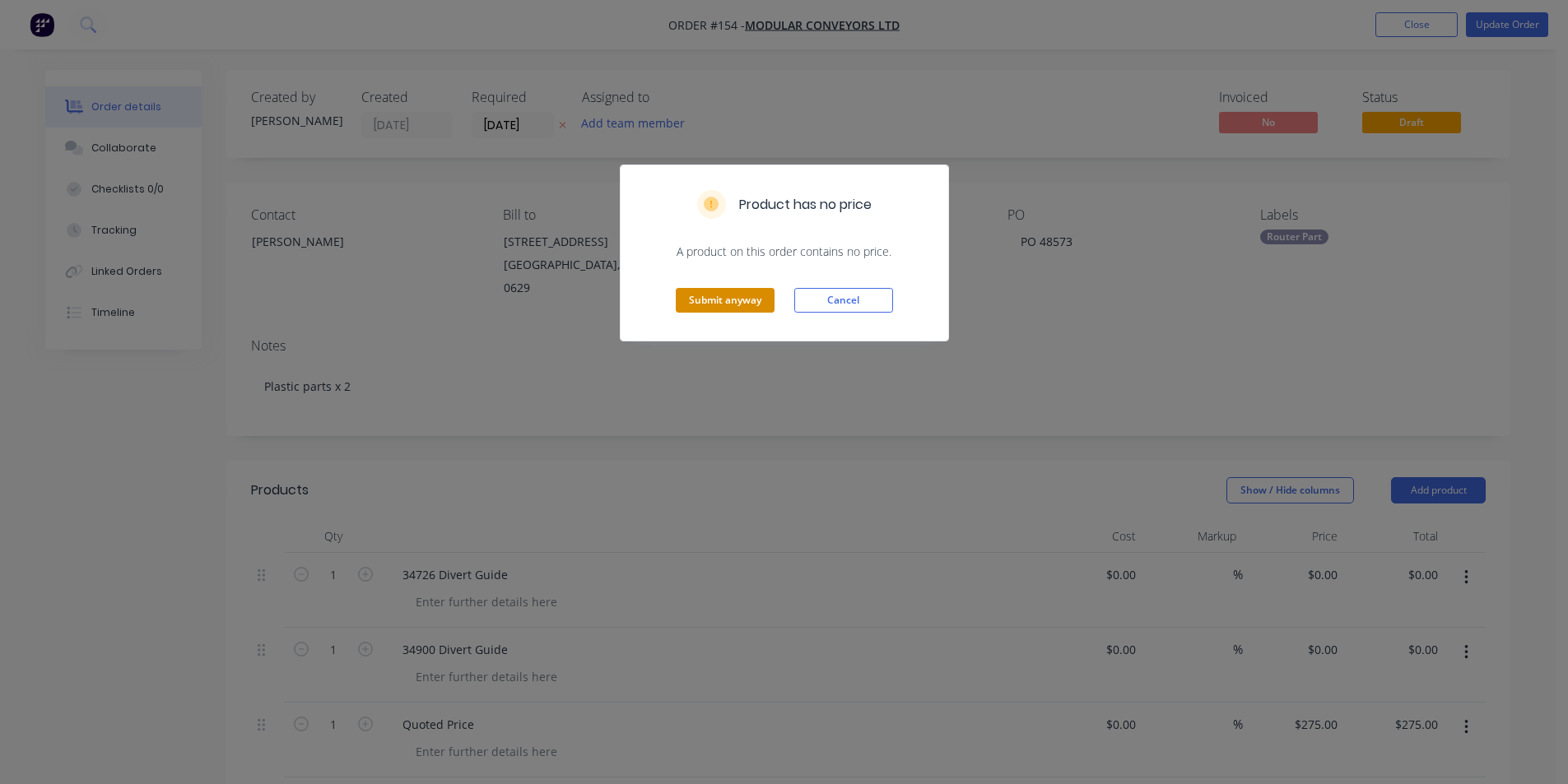
click at [721, 296] on button "Submit anyway" at bounding box center [725, 301] width 99 height 25
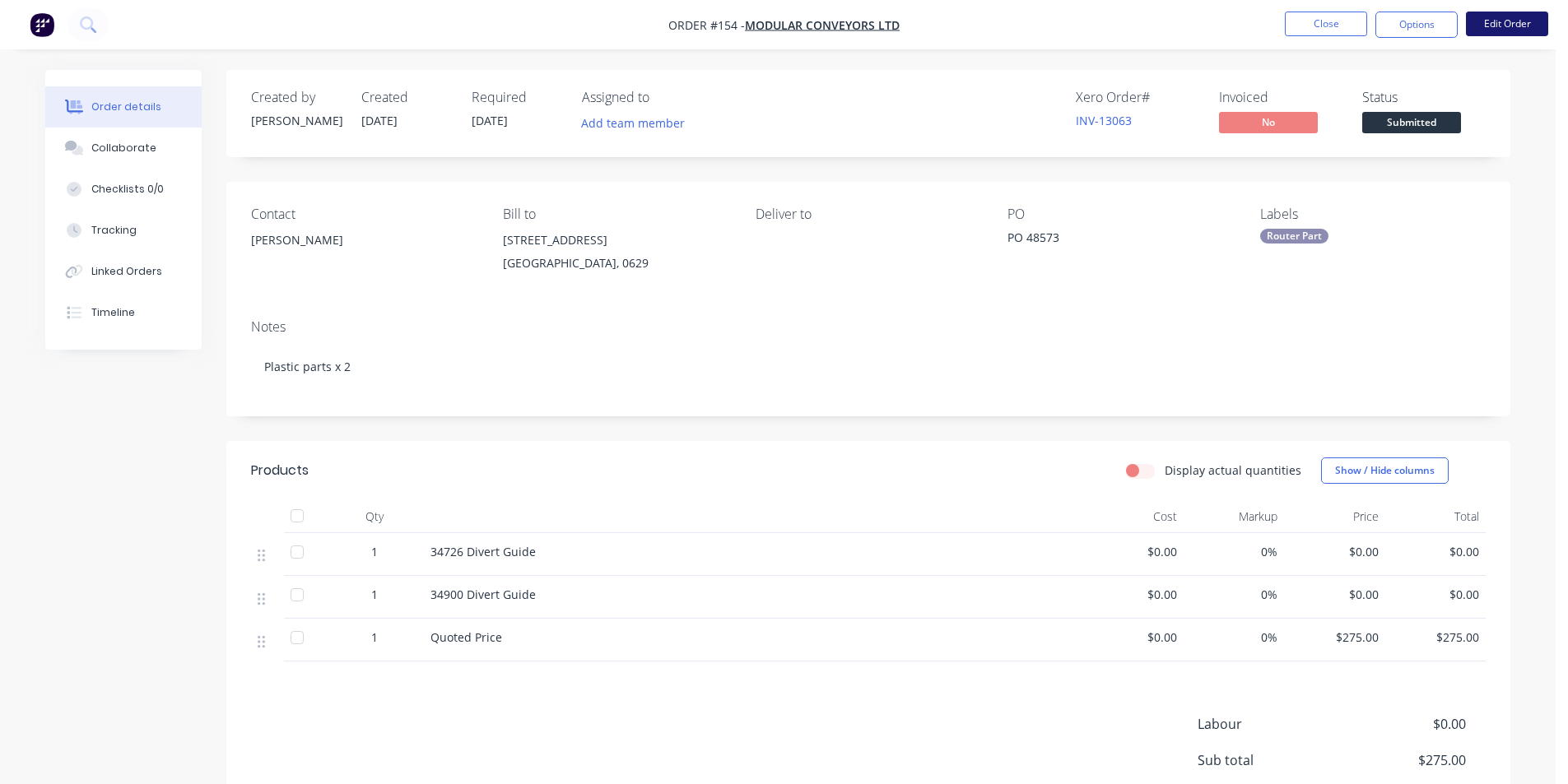
click at [1499, 27] on button "Edit Order" at bounding box center [1507, 24] width 82 height 25
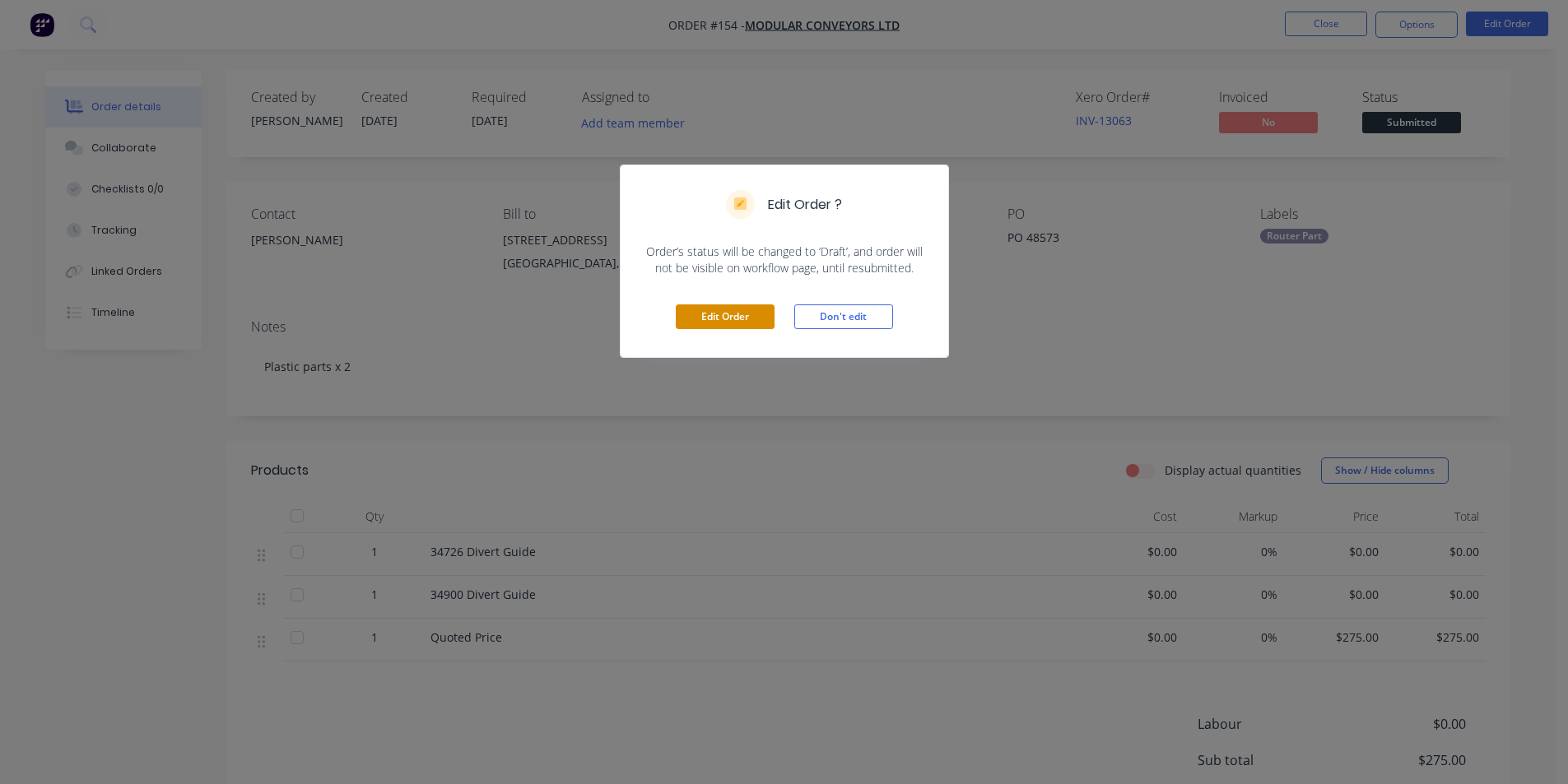
click at [728, 314] on button "Edit Order" at bounding box center [725, 317] width 99 height 25
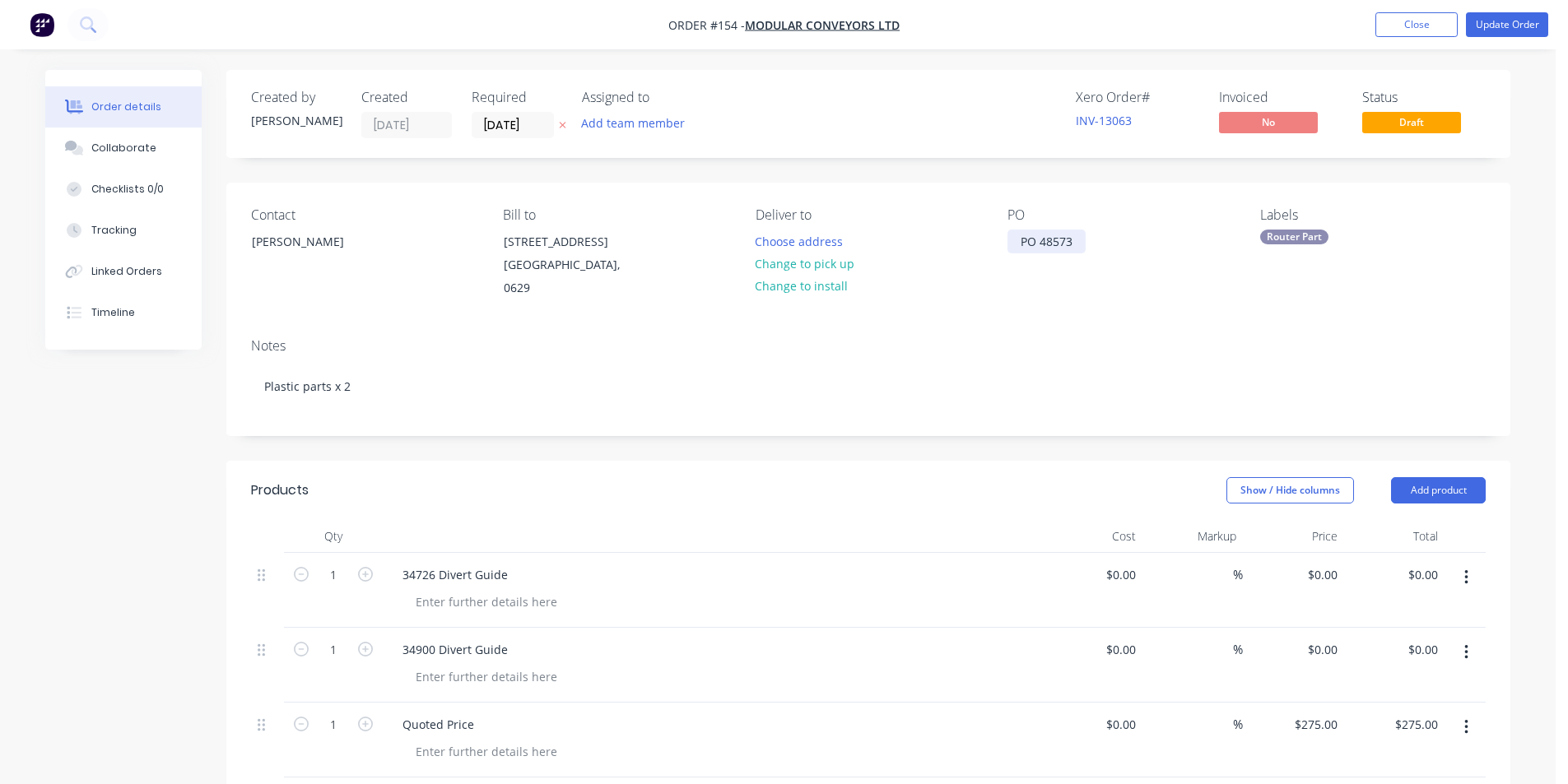
click at [1077, 242] on div "PO 48573" at bounding box center [1046, 241] width 78 height 24
click at [1129, 243] on div "PO 48573 INV 13063" at bounding box center [1076, 241] width 136 height 24
click at [1509, 25] on button "Update Order" at bounding box center [1507, 25] width 82 height 25
type input "$275.00"
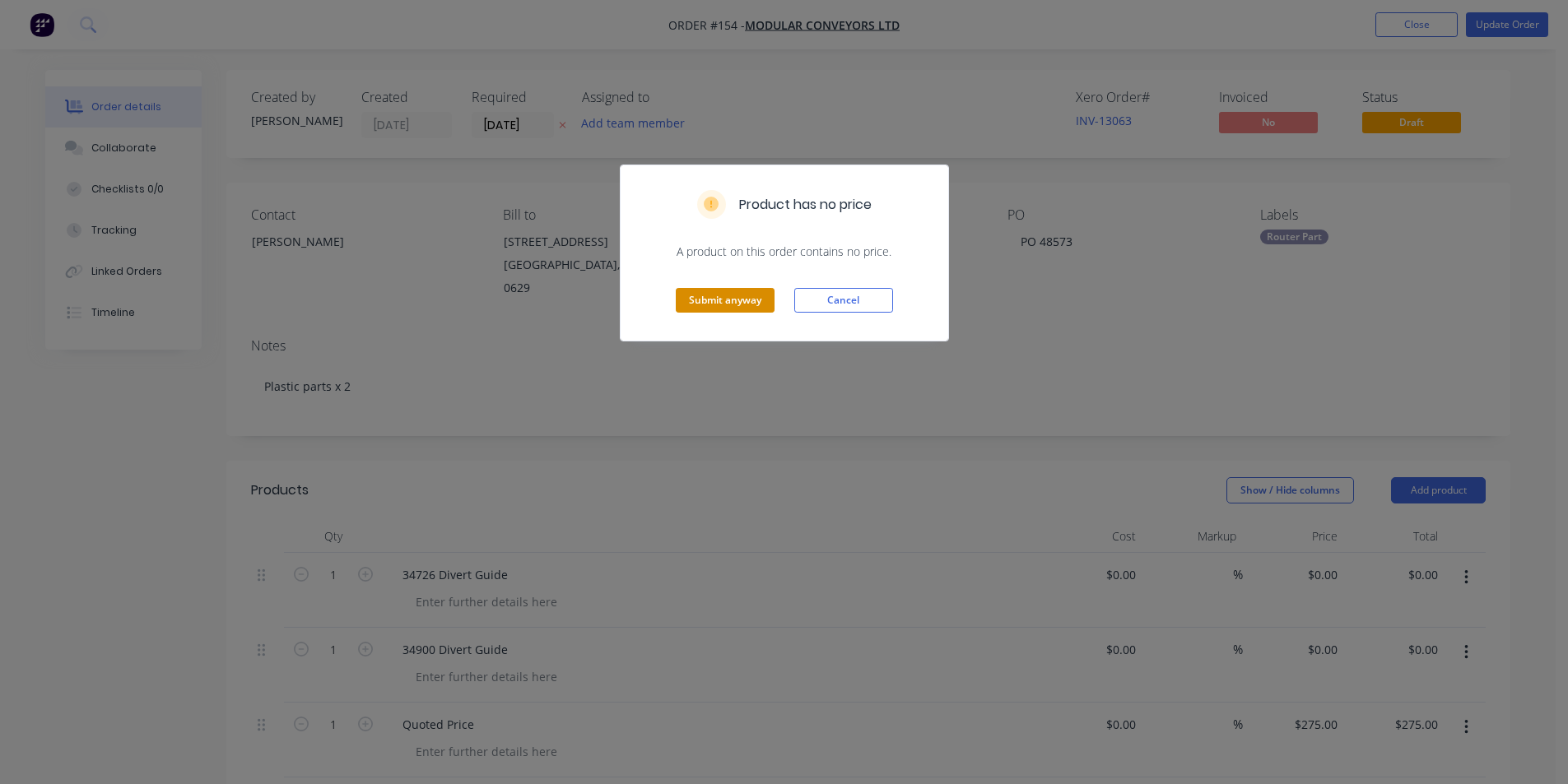
click at [703, 304] on button "Submit anyway" at bounding box center [725, 301] width 99 height 25
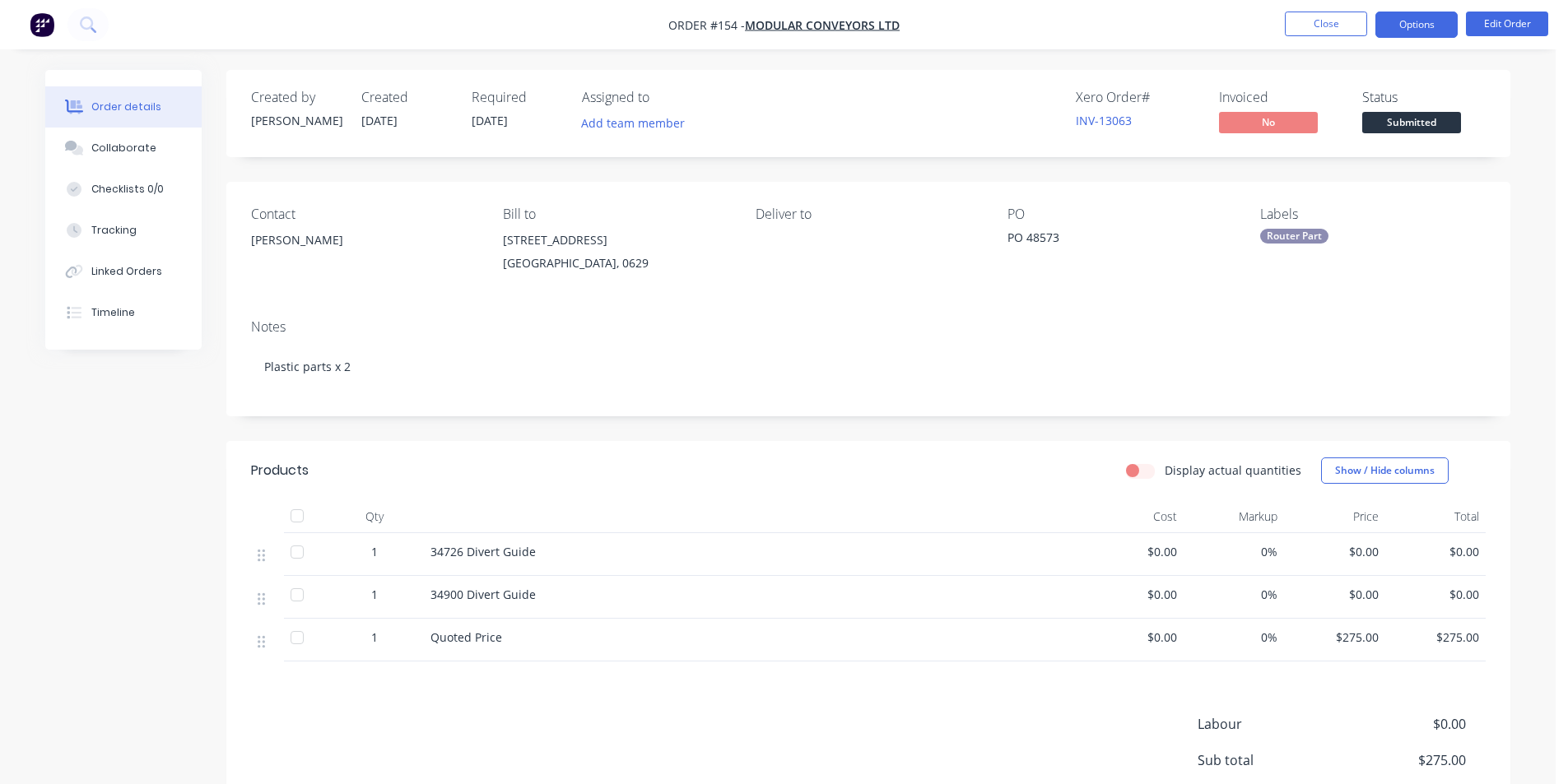
click at [1406, 28] on button "Options" at bounding box center [1416, 25] width 82 height 27
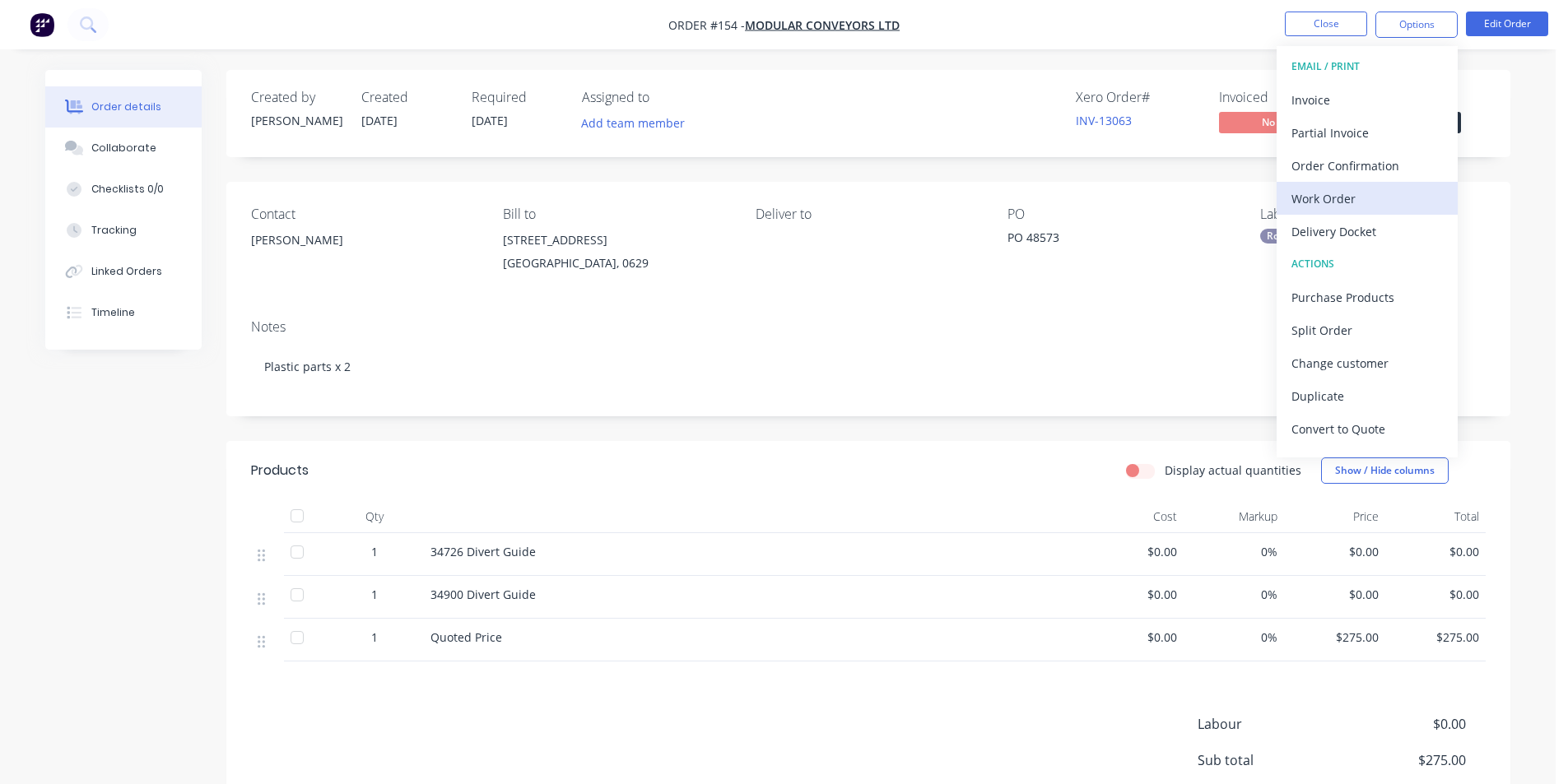
click at [1332, 196] on div "Work Order" at bounding box center [1367, 198] width 151 height 24
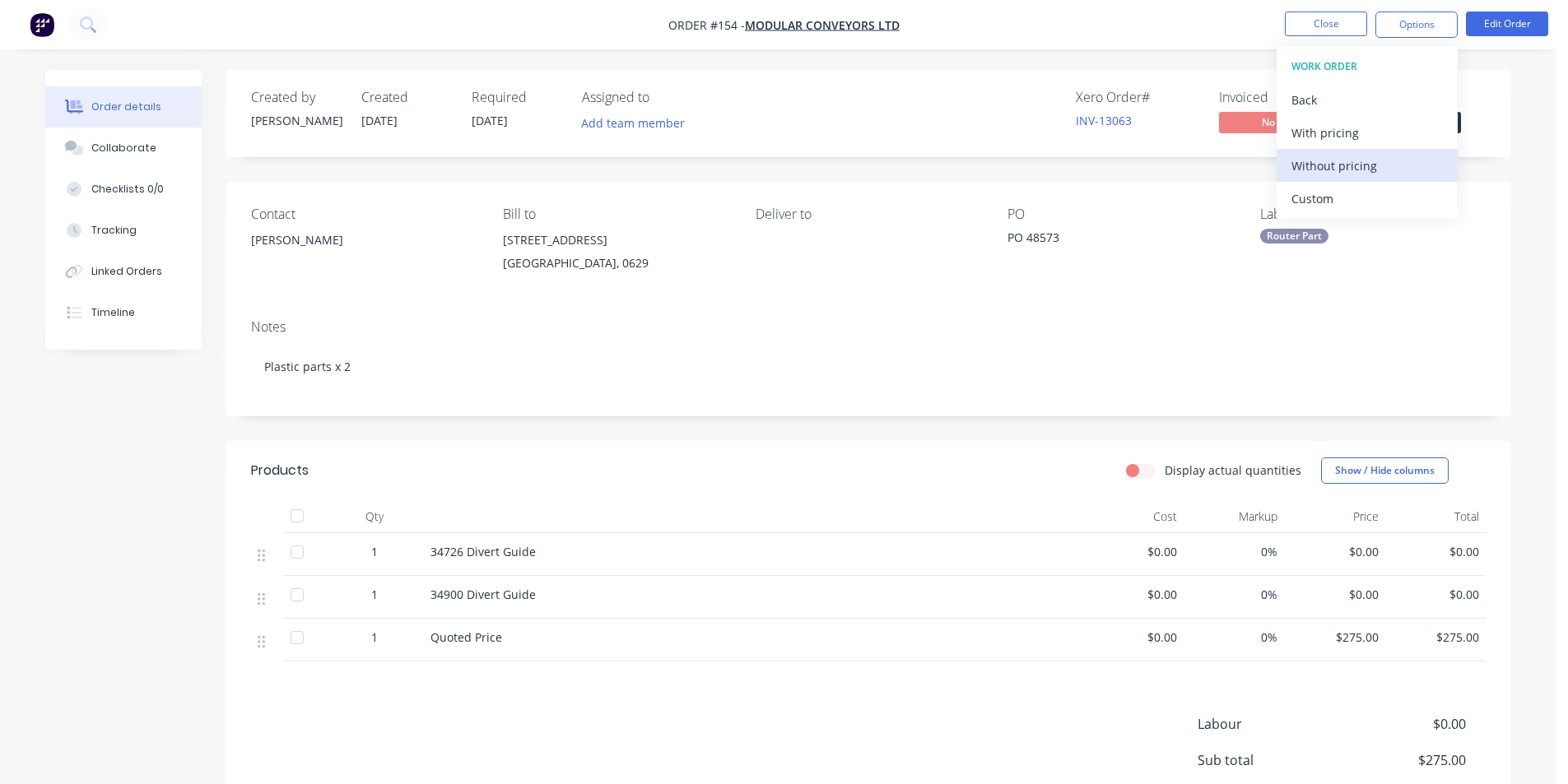
click at [1340, 161] on div "Without pricing" at bounding box center [1367, 165] width 151 height 24
click at [704, 463] on div "Display actual quantities Show / Hide columns" at bounding box center [999, 471] width 972 height 27
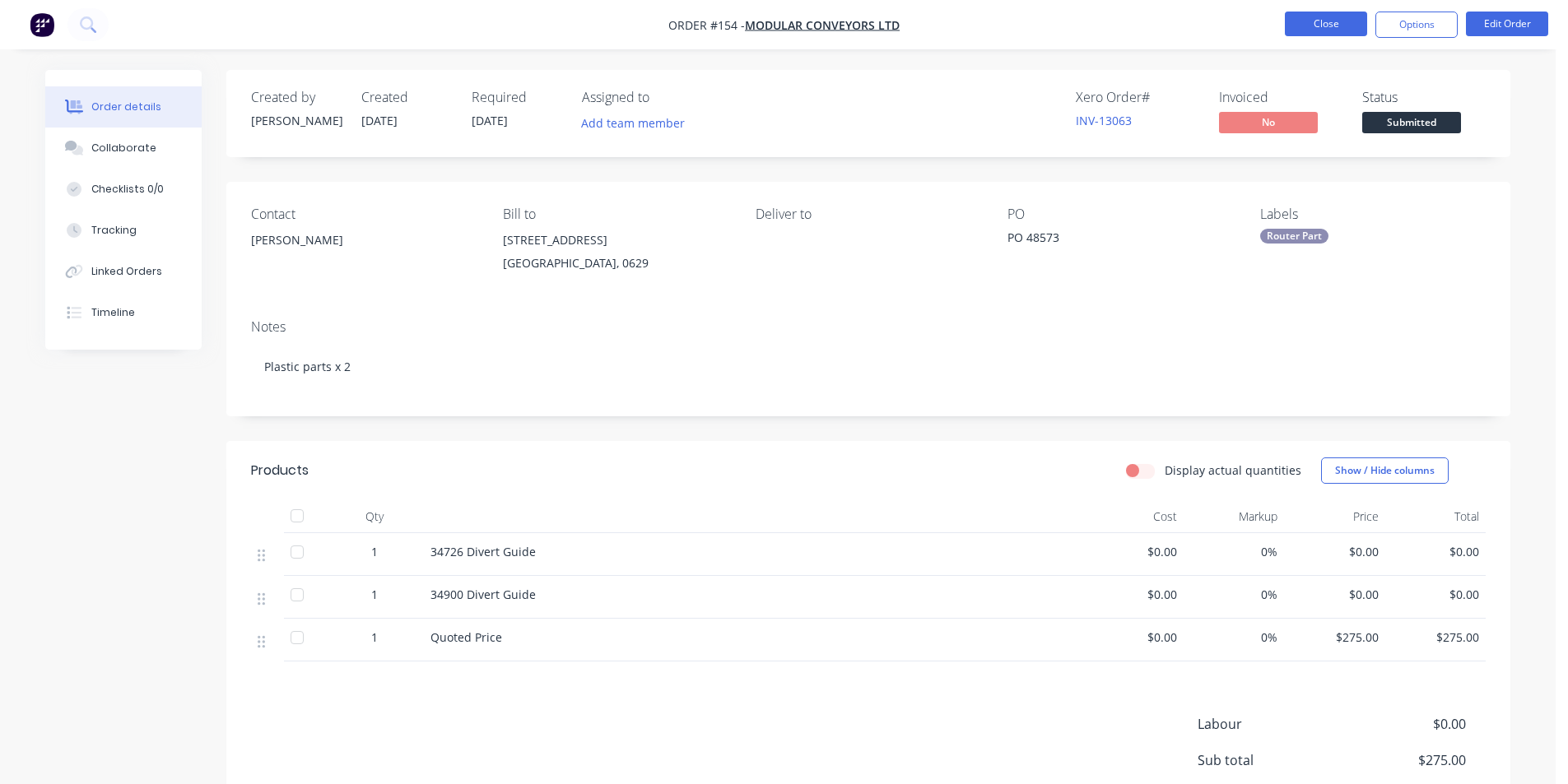
click at [1316, 26] on button "Close" at bounding box center [1325, 24] width 82 height 25
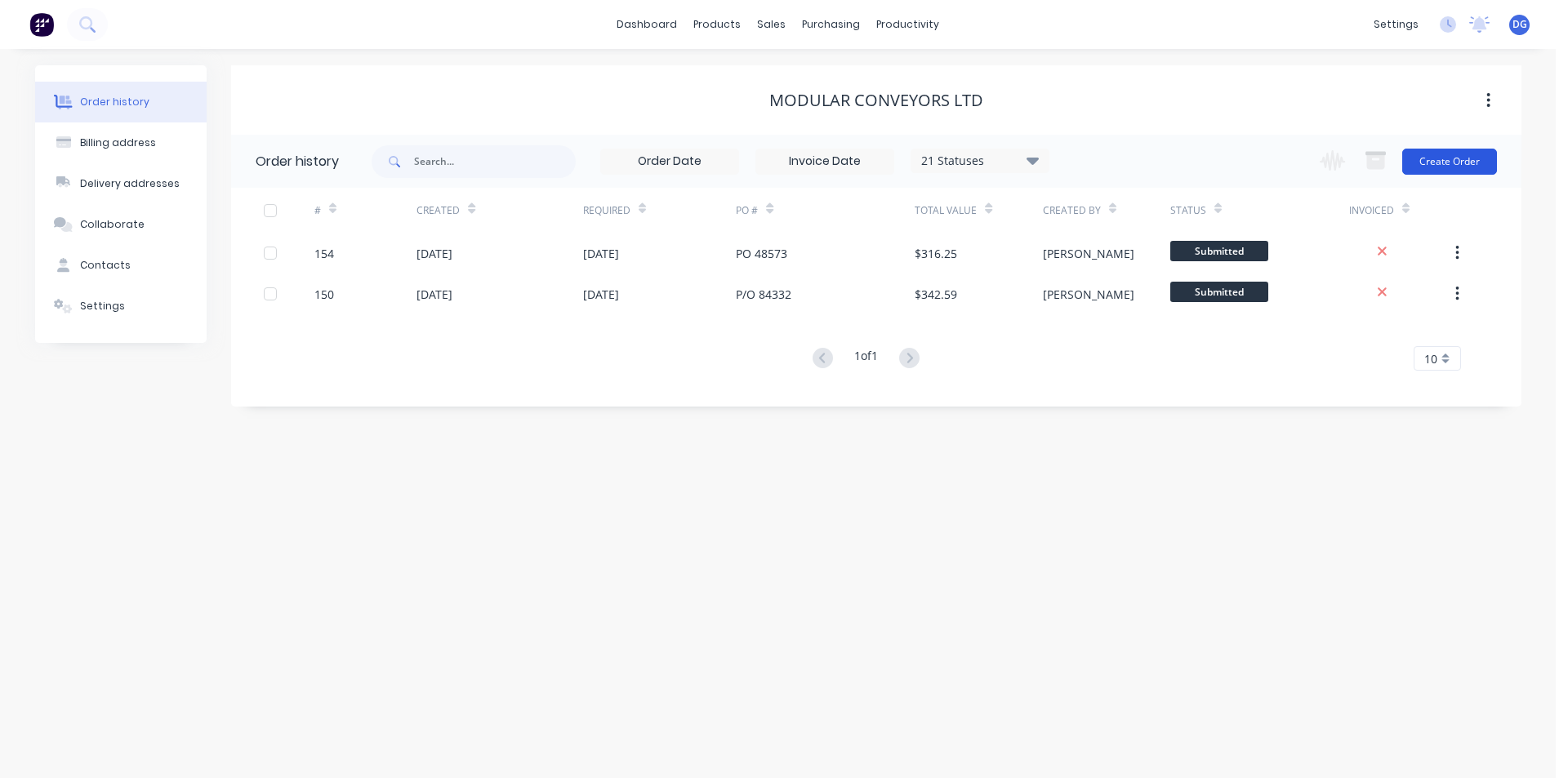
click at [1438, 162] on button "Create Order" at bounding box center [1449, 162] width 95 height 26
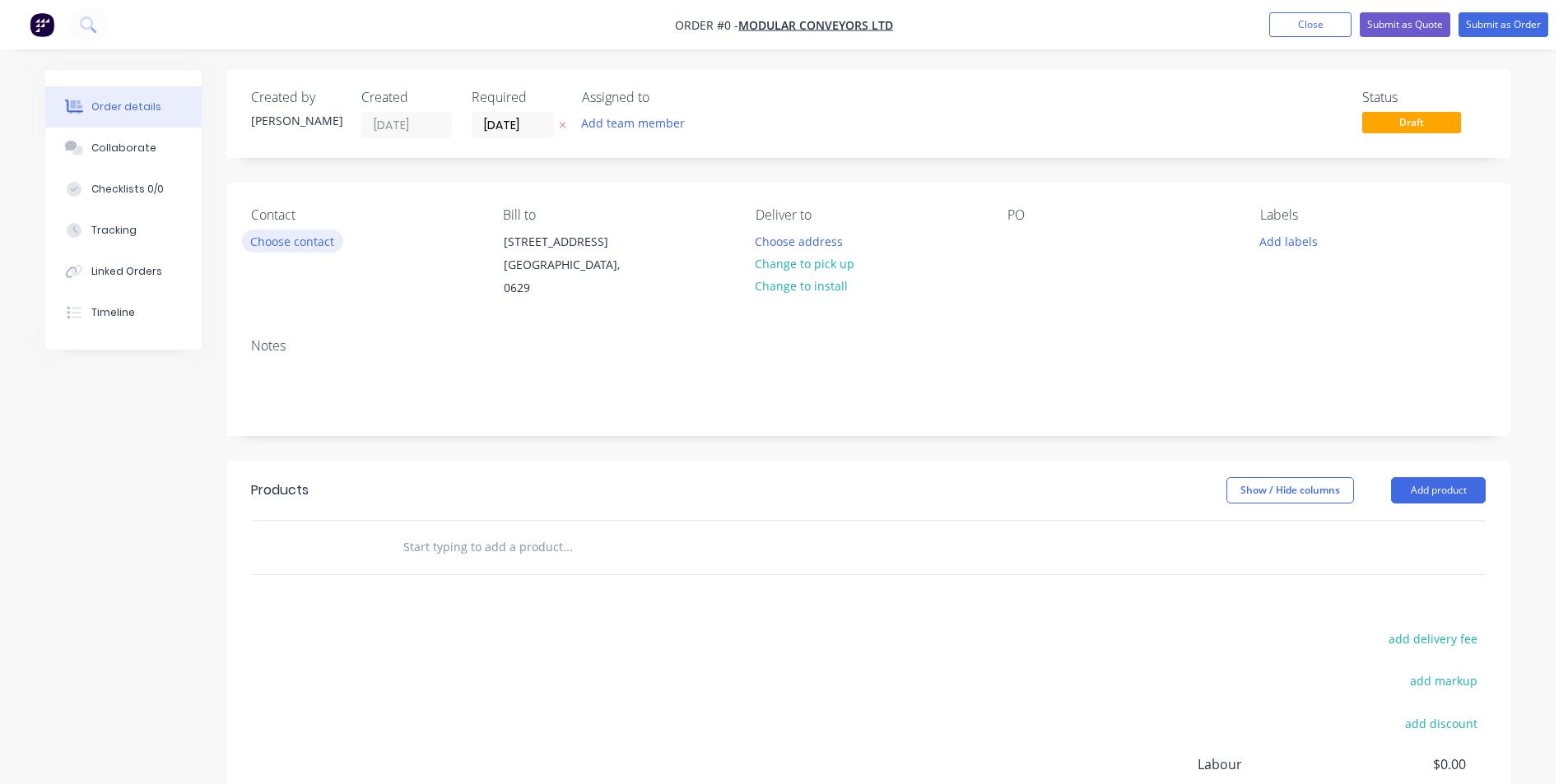
click at [320, 239] on button "Choose contact" at bounding box center [292, 240] width 101 height 22
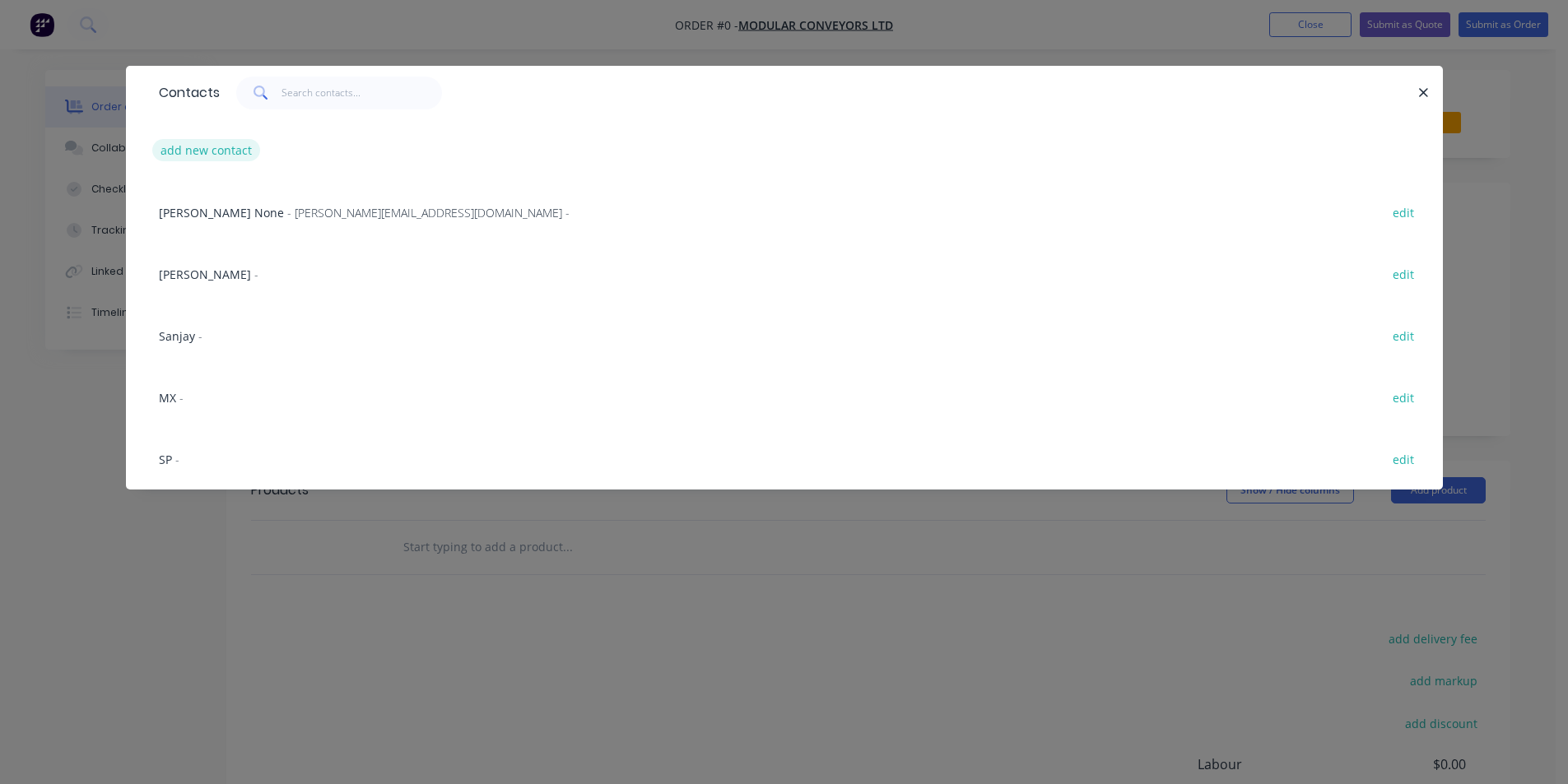
click at [231, 148] on button "add new contact" at bounding box center [206, 149] width 109 height 22
select select "NZ"
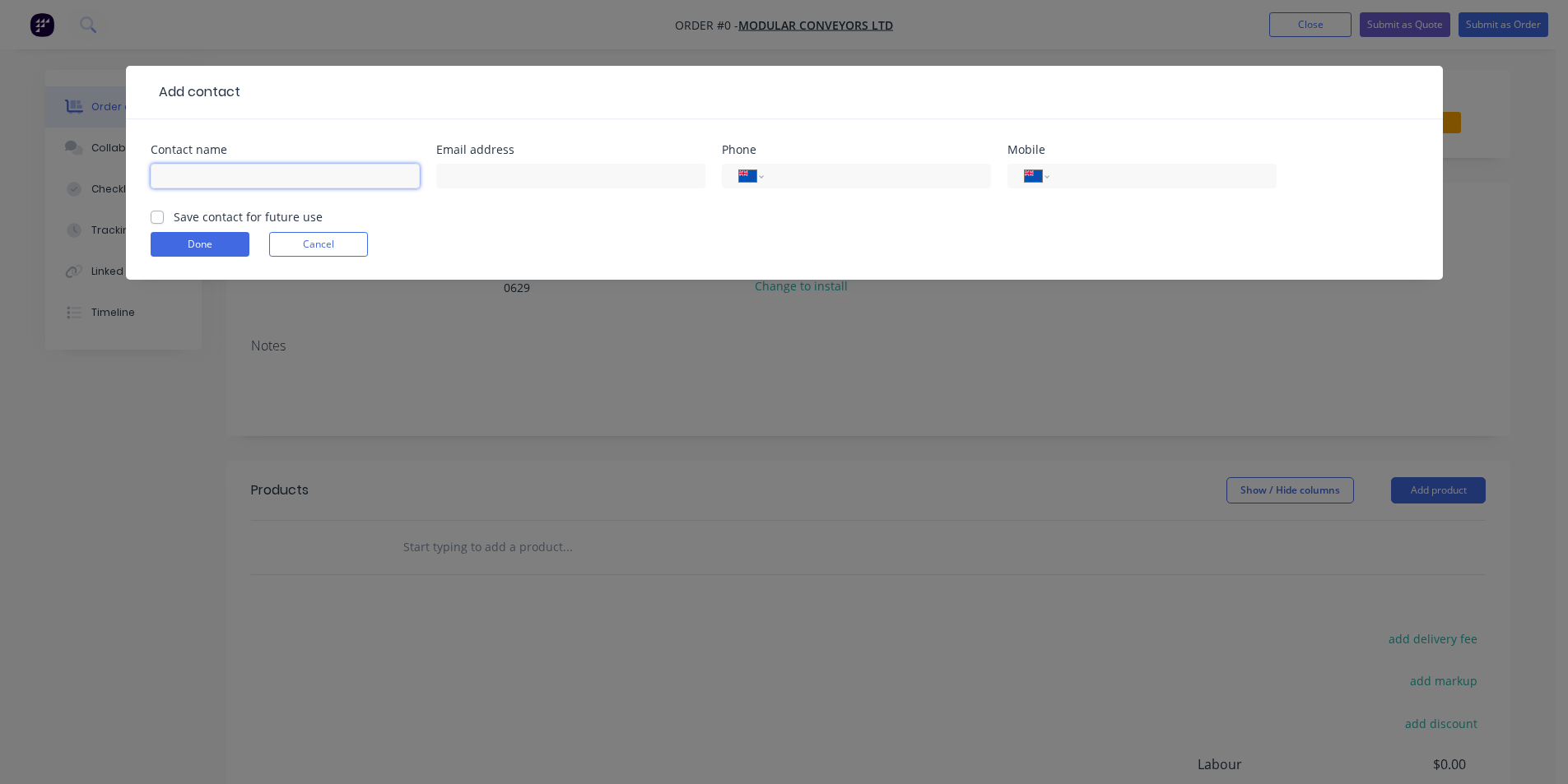
click at [214, 174] on input "text" at bounding box center [285, 176] width 269 height 25
type input "MS"
click at [174, 218] on label "Save contact for future use" at bounding box center [247, 217] width 149 height 17
click at [157, 218] on input "Save contact for future use" at bounding box center [157, 216] width 13 height 16
checkbox input "true"
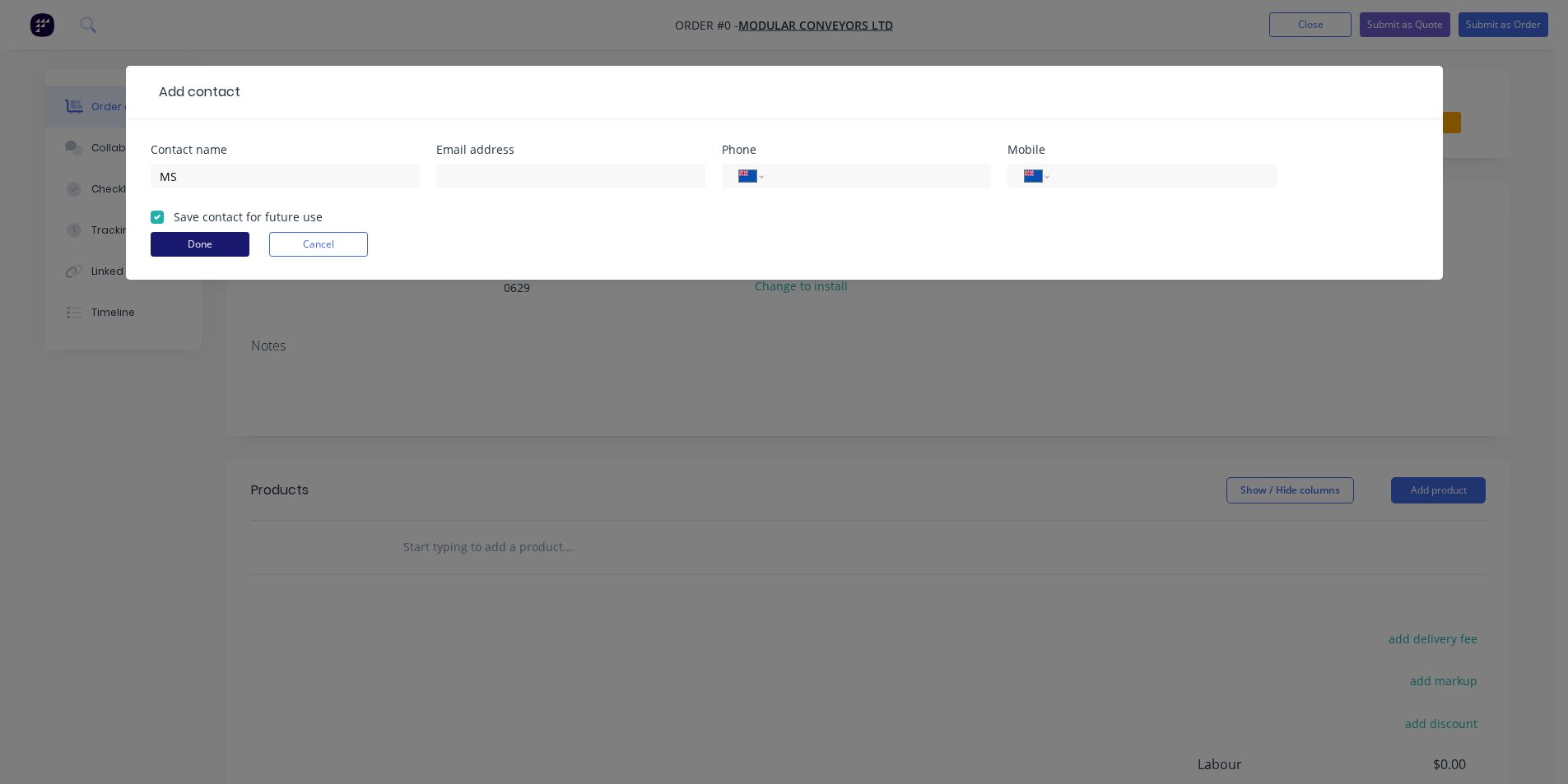
click at [199, 242] on button "Done" at bounding box center [199, 244] width 99 height 25
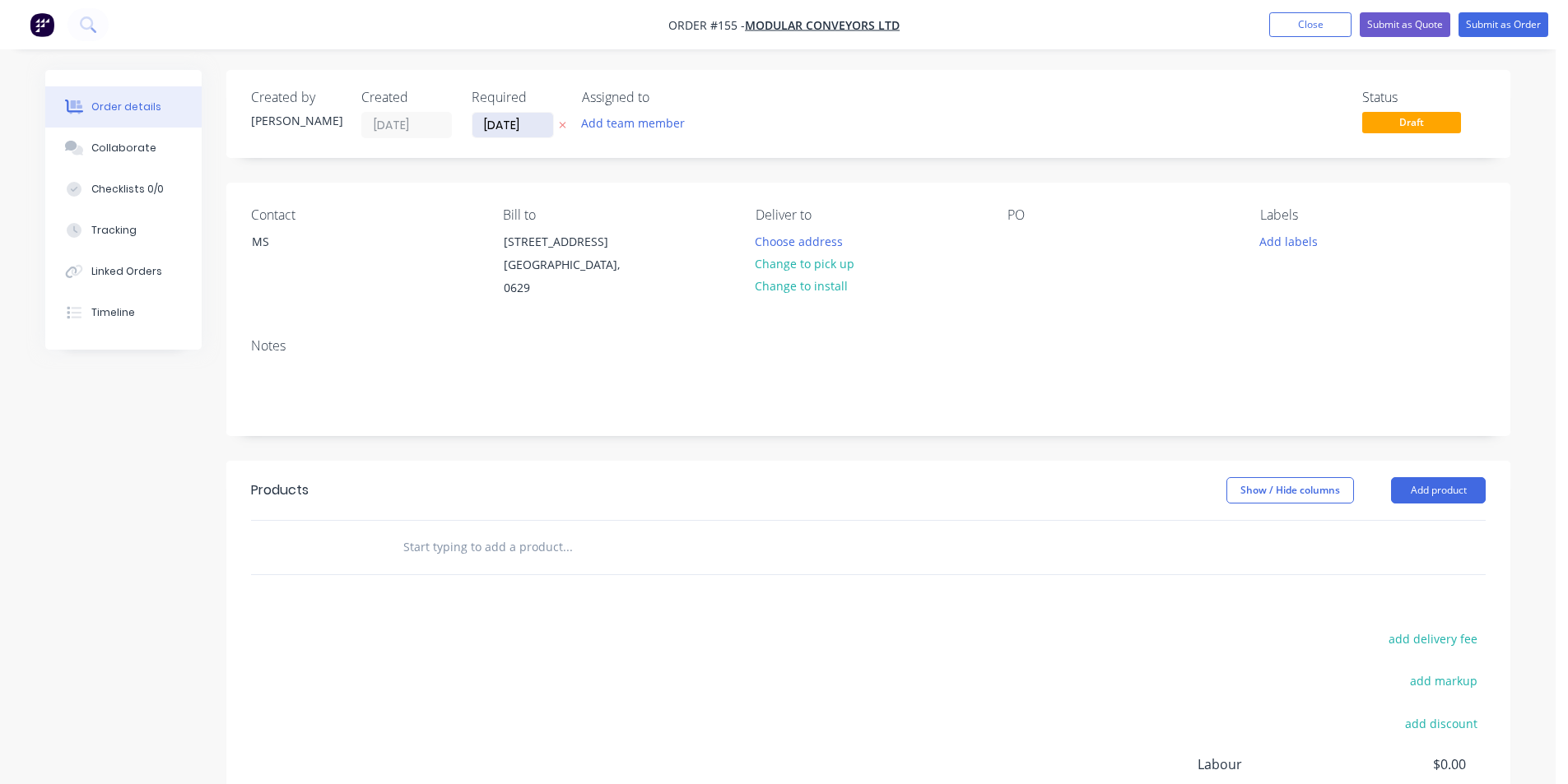
click at [505, 119] on input "[DATE]" at bounding box center [512, 125] width 81 height 25
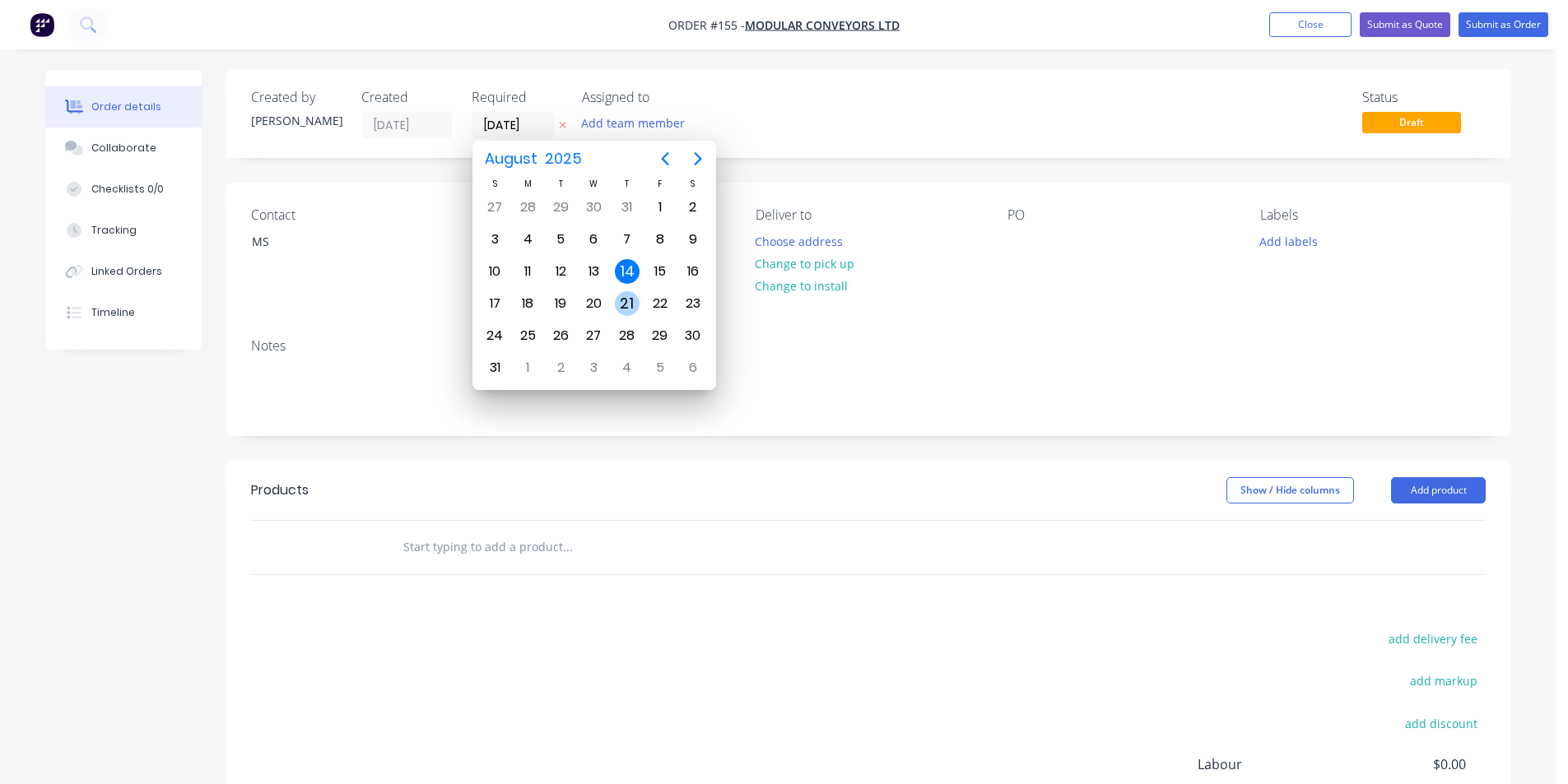
click at [630, 297] on div "21" at bounding box center [627, 304] width 25 height 25
type input "[DATE]"
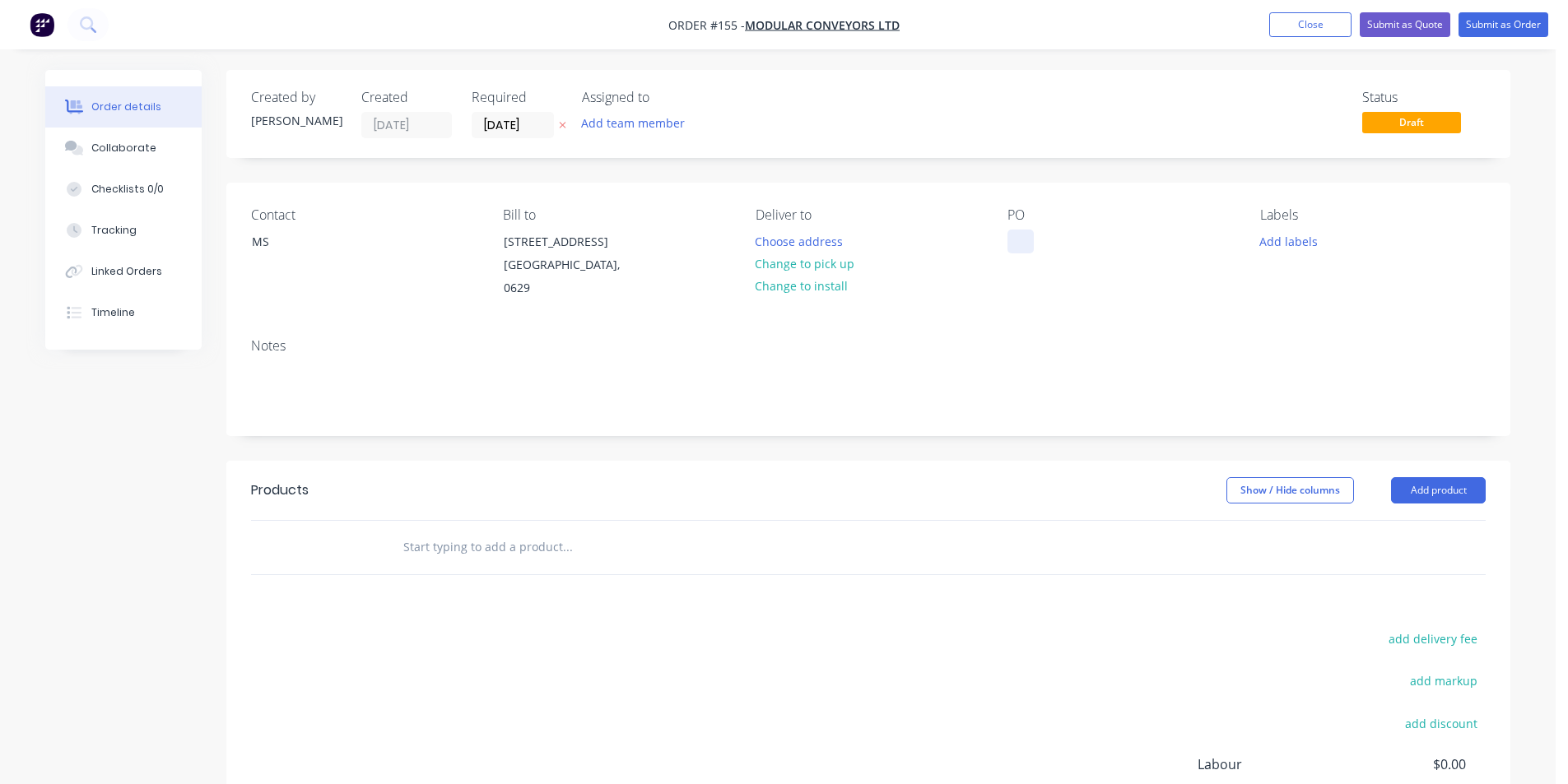
click at [1023, 244] on div at bounding box center [1021, 241] width 27 height 24
click at [1022, 243] on div "84371" at bounding box center [1036, 241] width 59 height 24
click at [1284, 244] on button "Add labels" at bounding box center [1287, 240] width 76 height 22
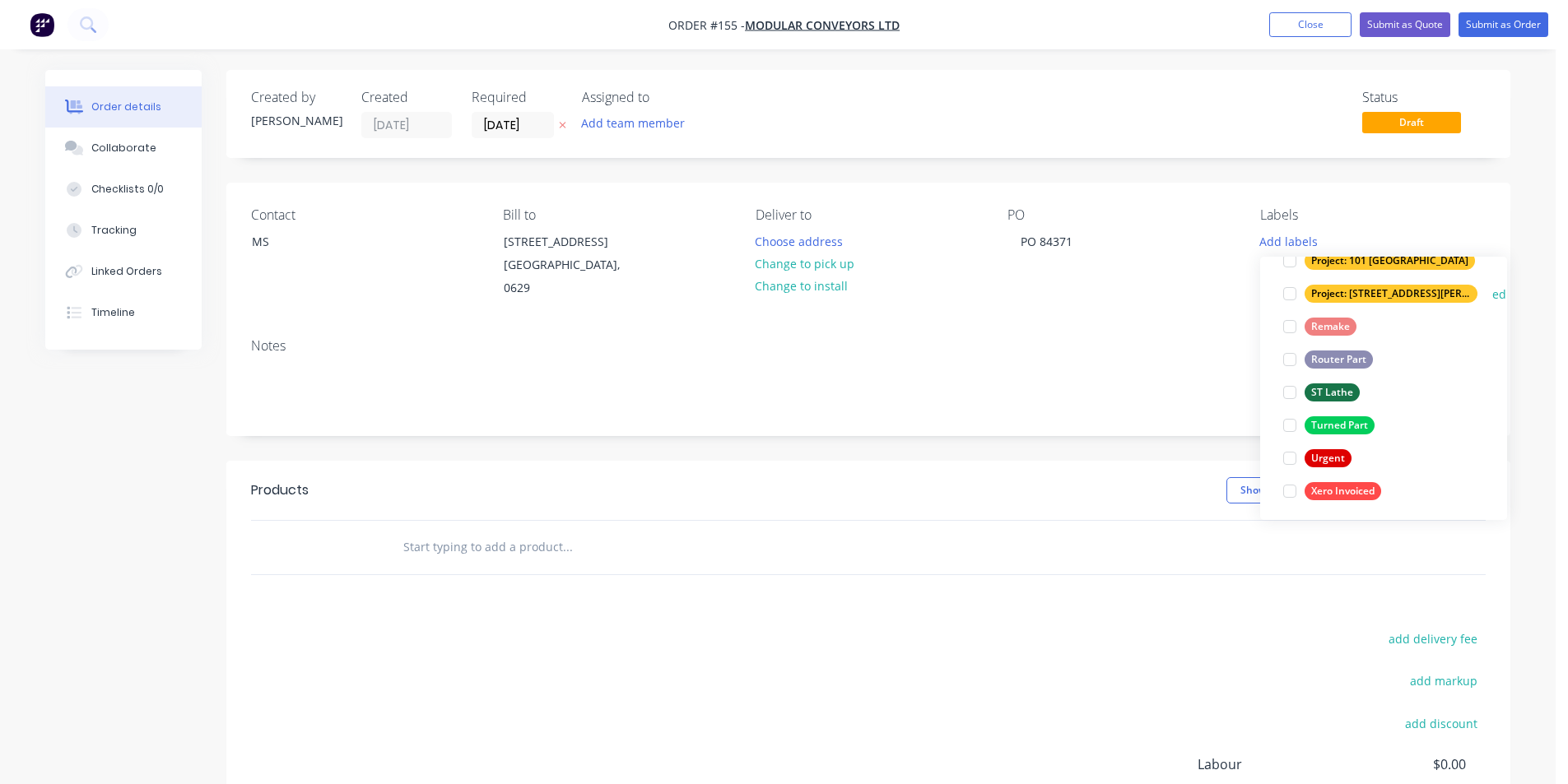
scroll to position [592, 0]
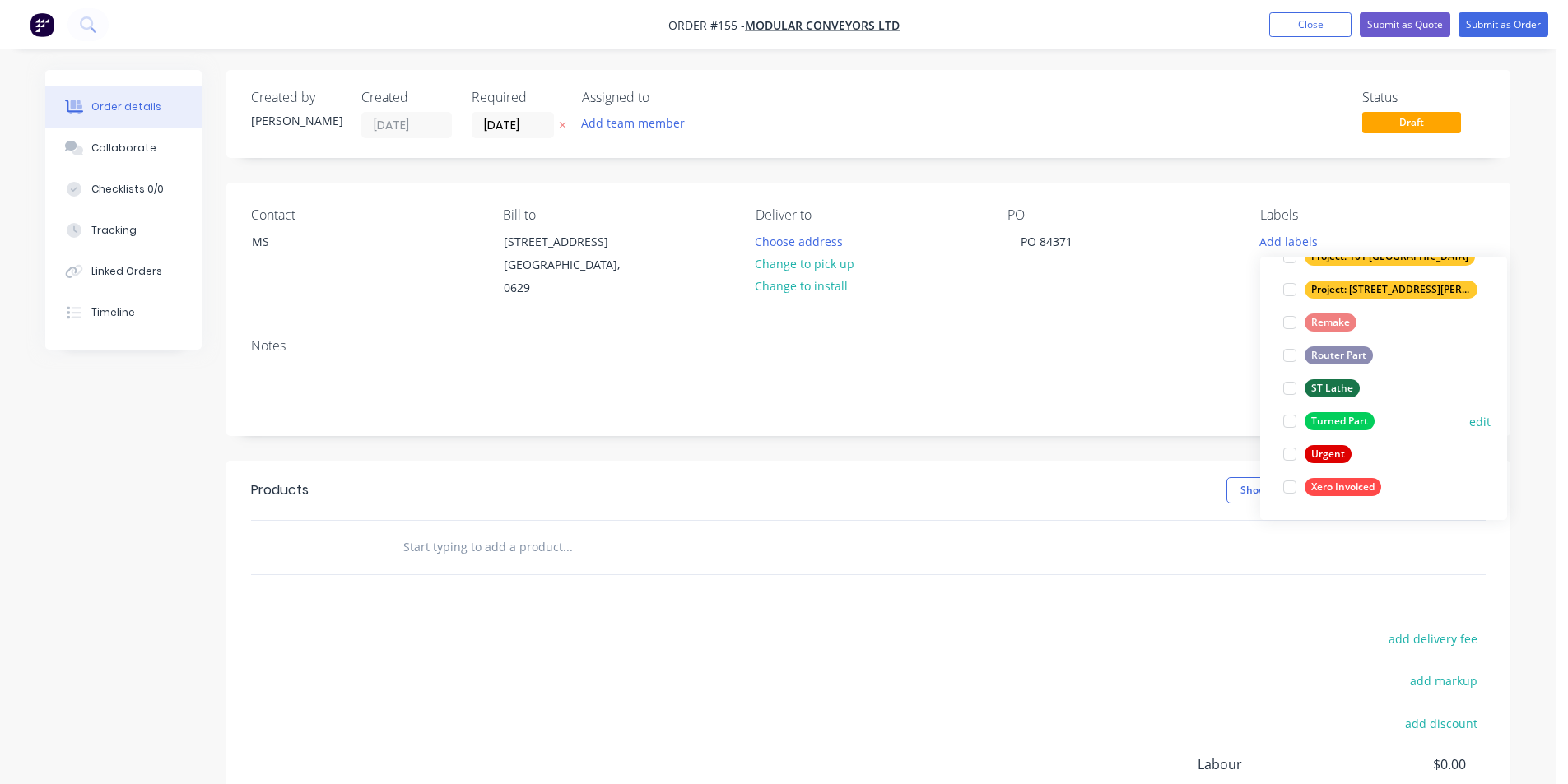
click at [1340, 419] on div "Turned Part" at bounding box center [1340, 421] width 70 height 18
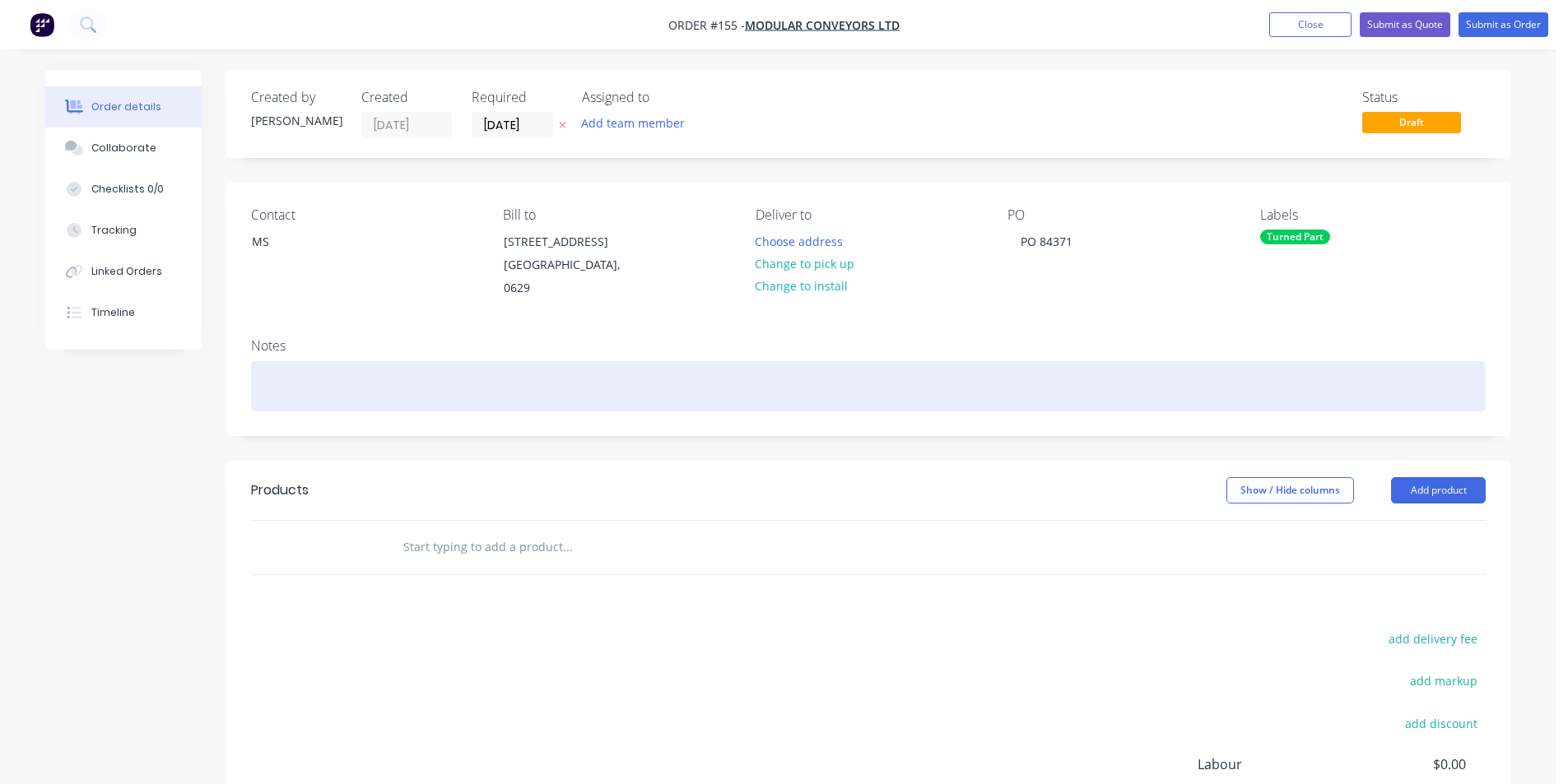
click at [301, 386] on div at bounding box center [868, 386] width 1234 height 50
drag, startPoint x: 411, startPoint y: 386, endPoint x: 399, endPoint y: 391, distance: 13.0
click at [394, 390] on div "100 x Wheel Divert Standoff" at bounding box center [868, 386] width 1234 height 50
drag, startPoint x: 414, startPoint y: 387, endPoint x: 265, endPoint y: 396, distance: 149.3
click at [265, 396] on div "100 x Wheel Divert Standoff" at bounding box center [868, 386] width 1234 height 50
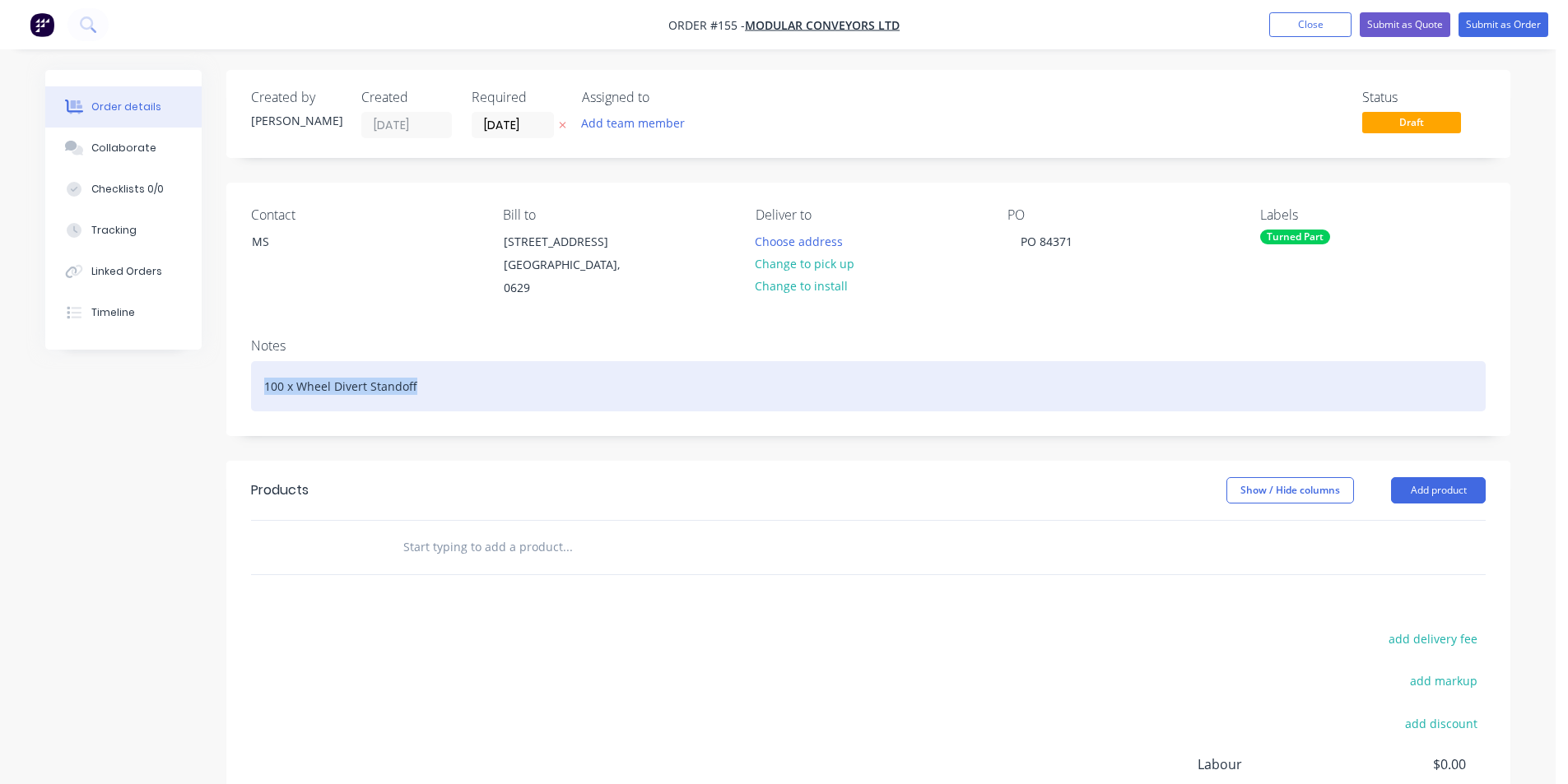
copy div "100 x Wheel Divert Standoff"
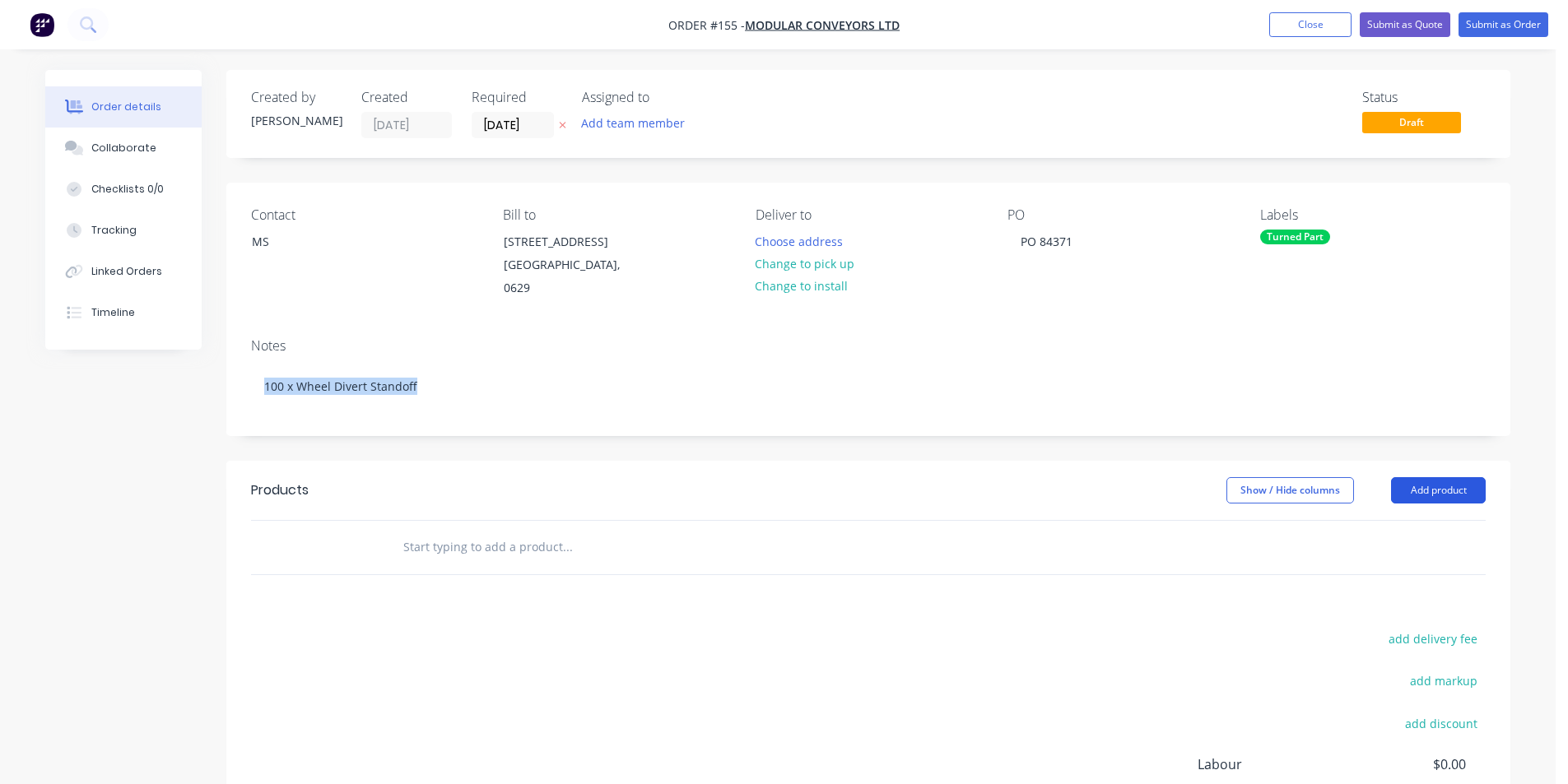
click at [1420, 491] on button "Add product" at bounding box center [1438, 491] width 95 height 27
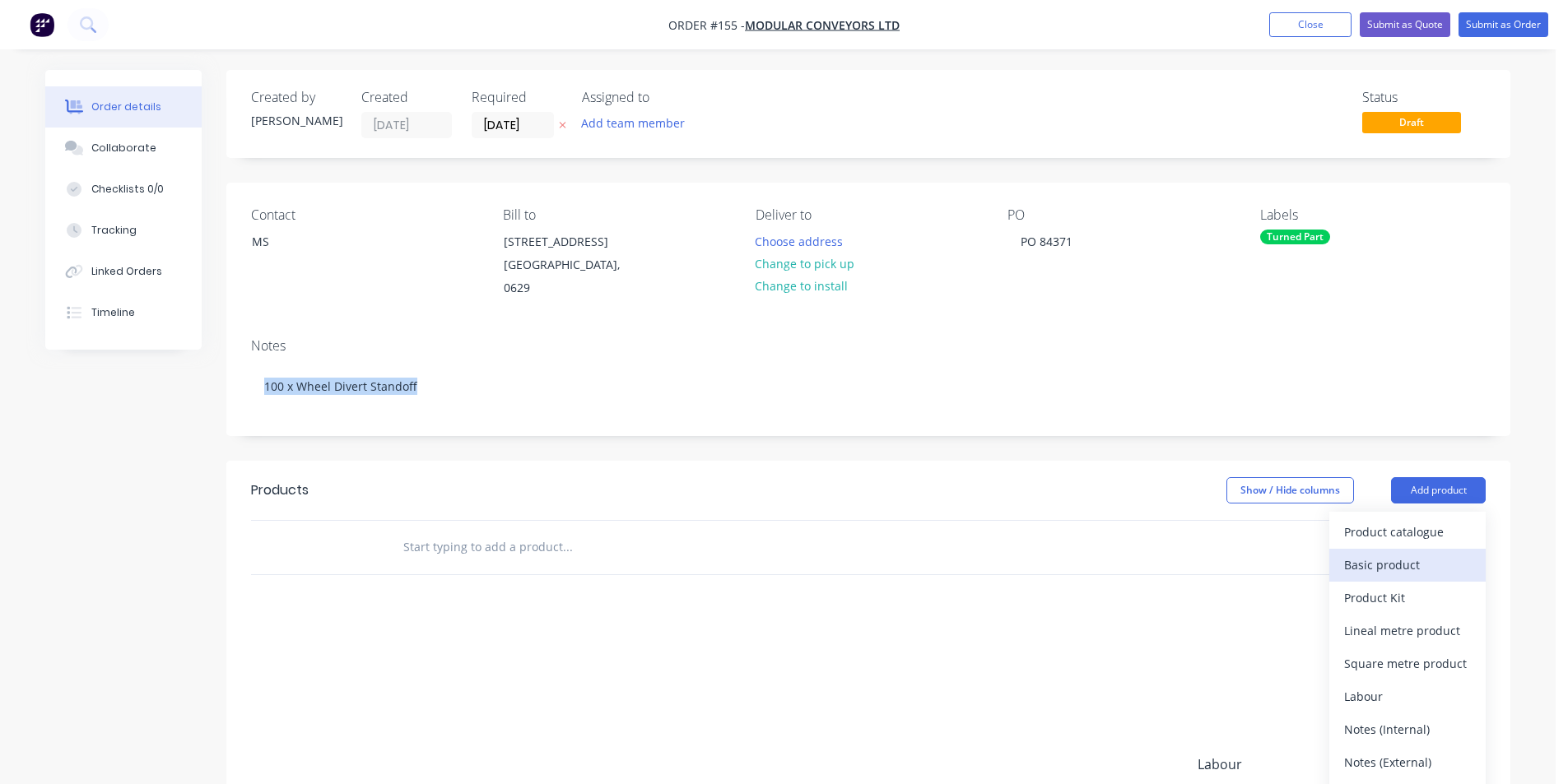
click at [1391, 562] on div "Basic product" at bounding box center [1407, 565] width 127 height 24
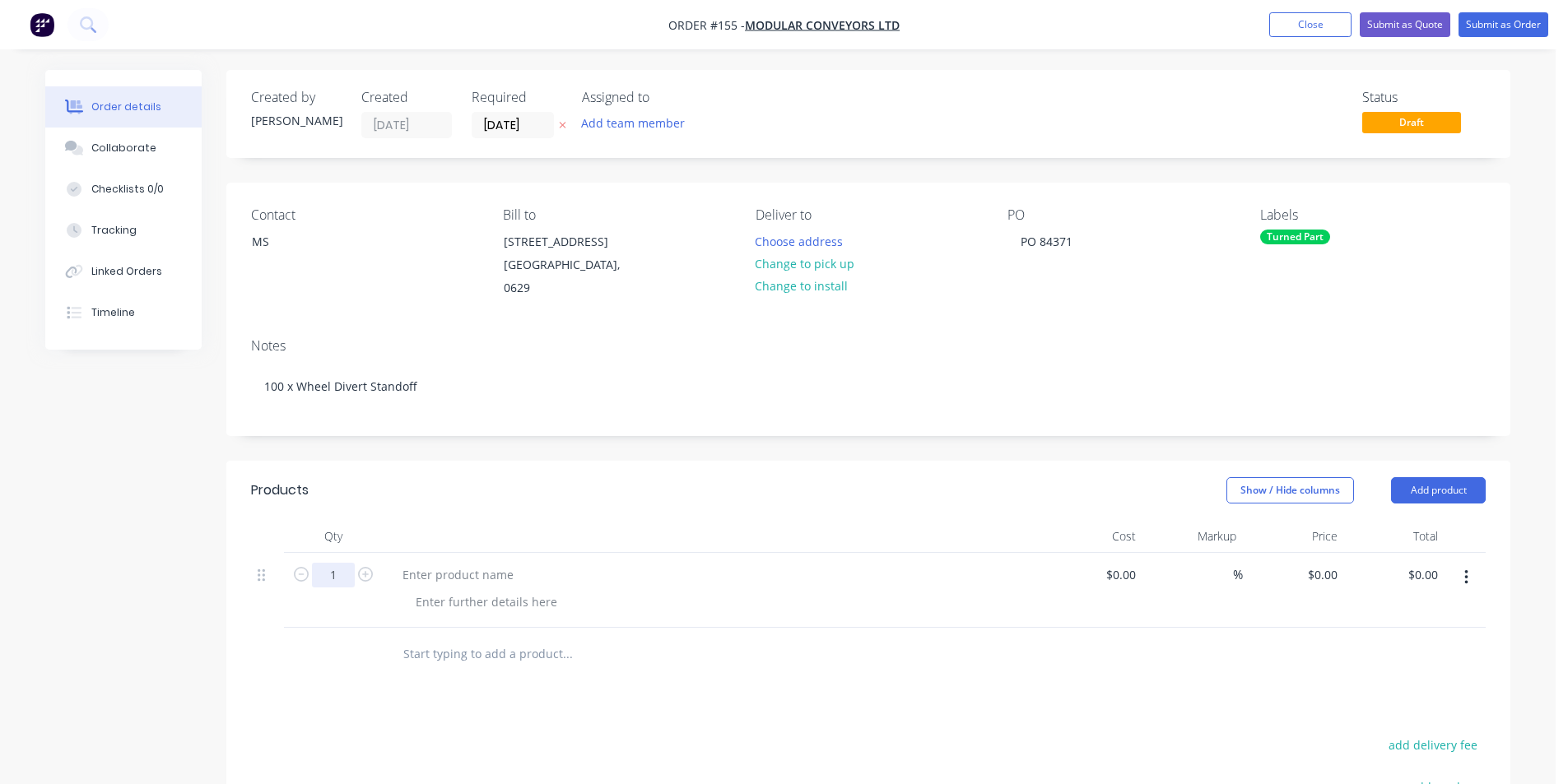
click at [343, 574] on input "1" at bounding box center [334, 576] width 43 height 25
type input "100"
click at [466, 605] on div at bounding box center [487, 601] width 168 height 24
click at [461, 579] on div at bounding box center [458, 575] width 137 height 24
paste div
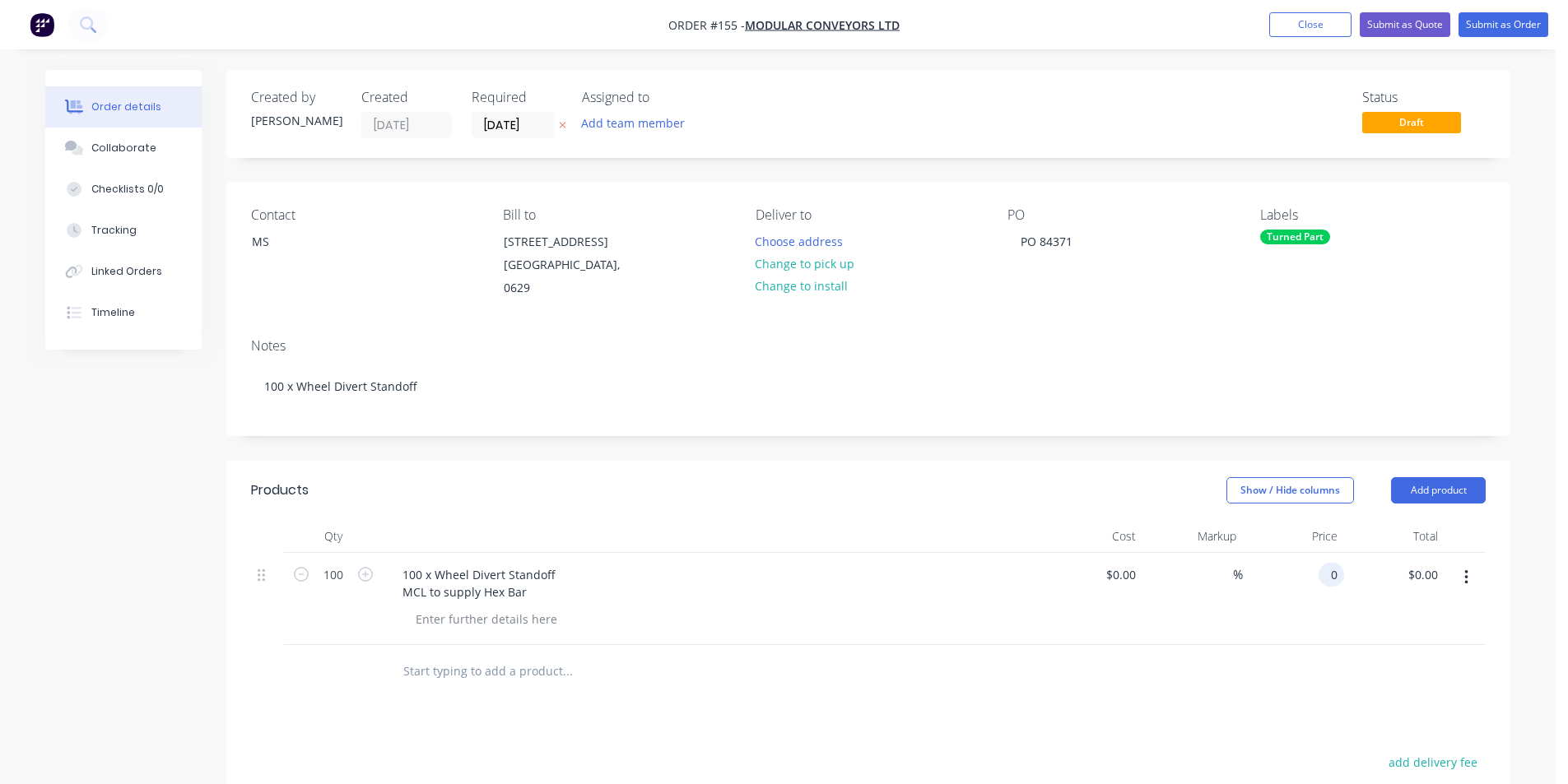
click at [1334, 579] on input "0" at bounding box center [1334, 575] width 19 height 24
type input "$7.00"
type input "$700.00"
click at [1495, 23] on button "Submit as Order" at bounding box center [1503, 25] width 90 height 25
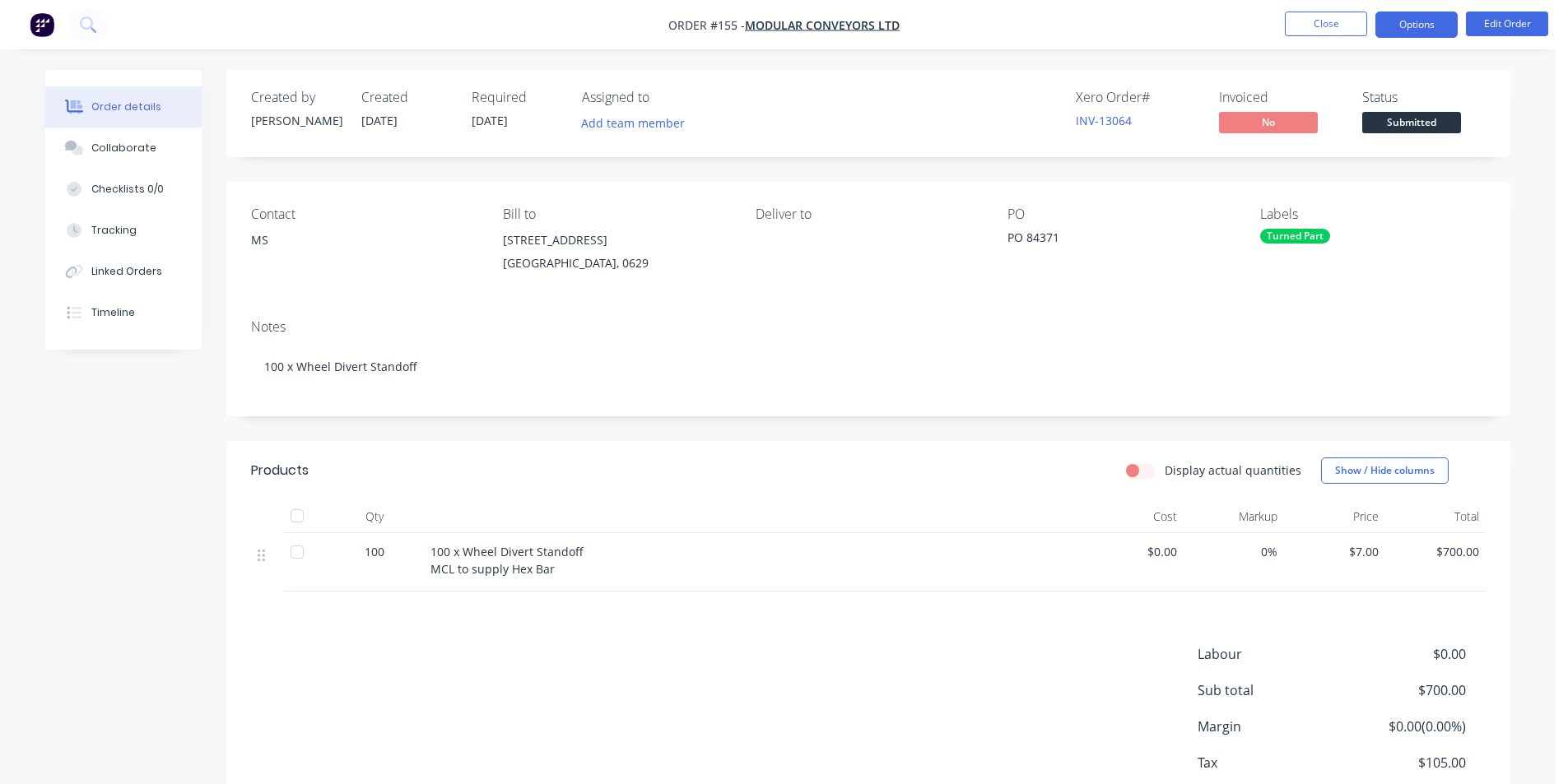
click at [1399, 33] on button "Options" at bounding box center [1416, 25] width 82 height 27
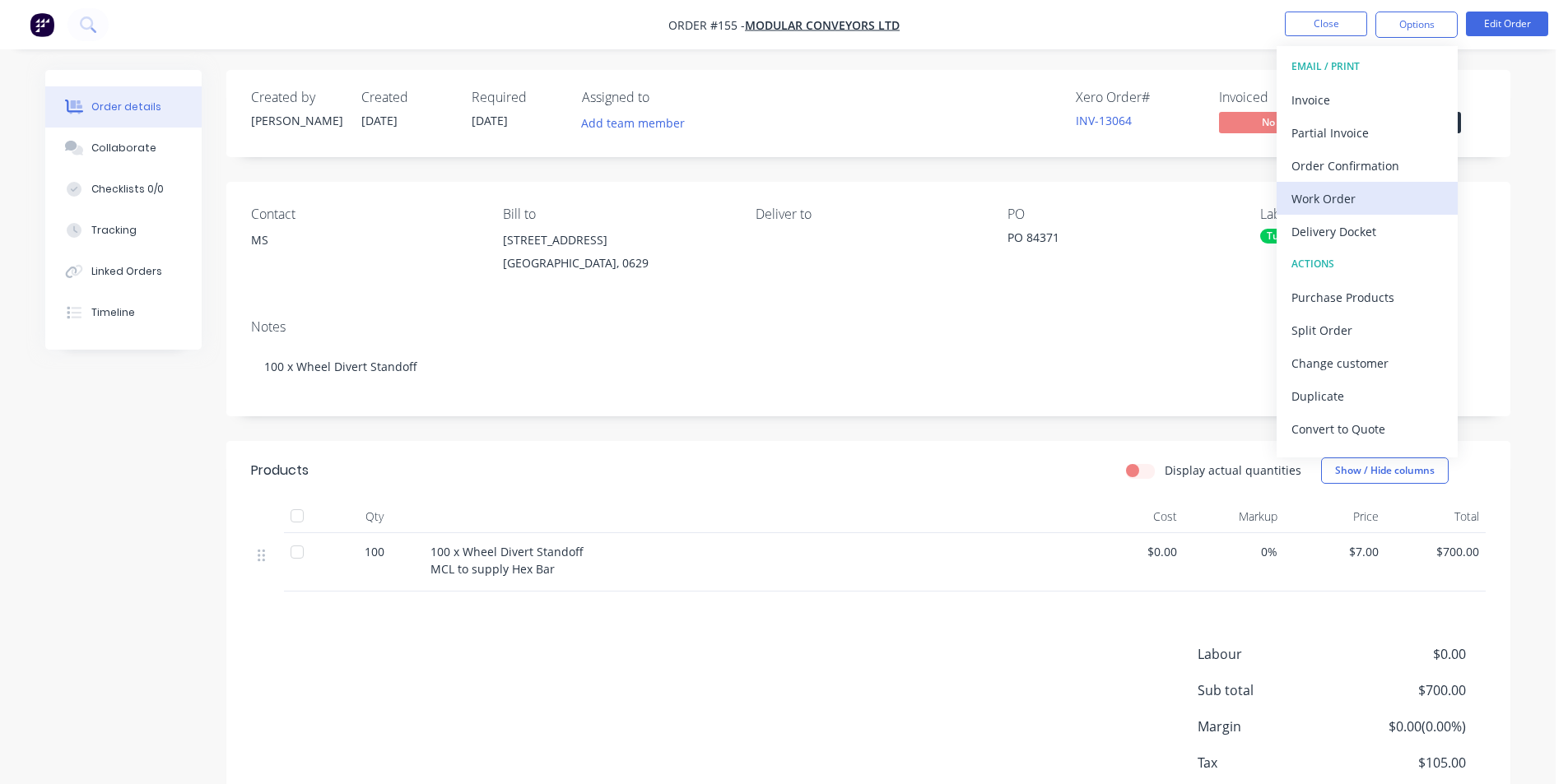
click at [1340, 203] on div "Work Order" at bounding box center [1367, 198] width 151 height 24
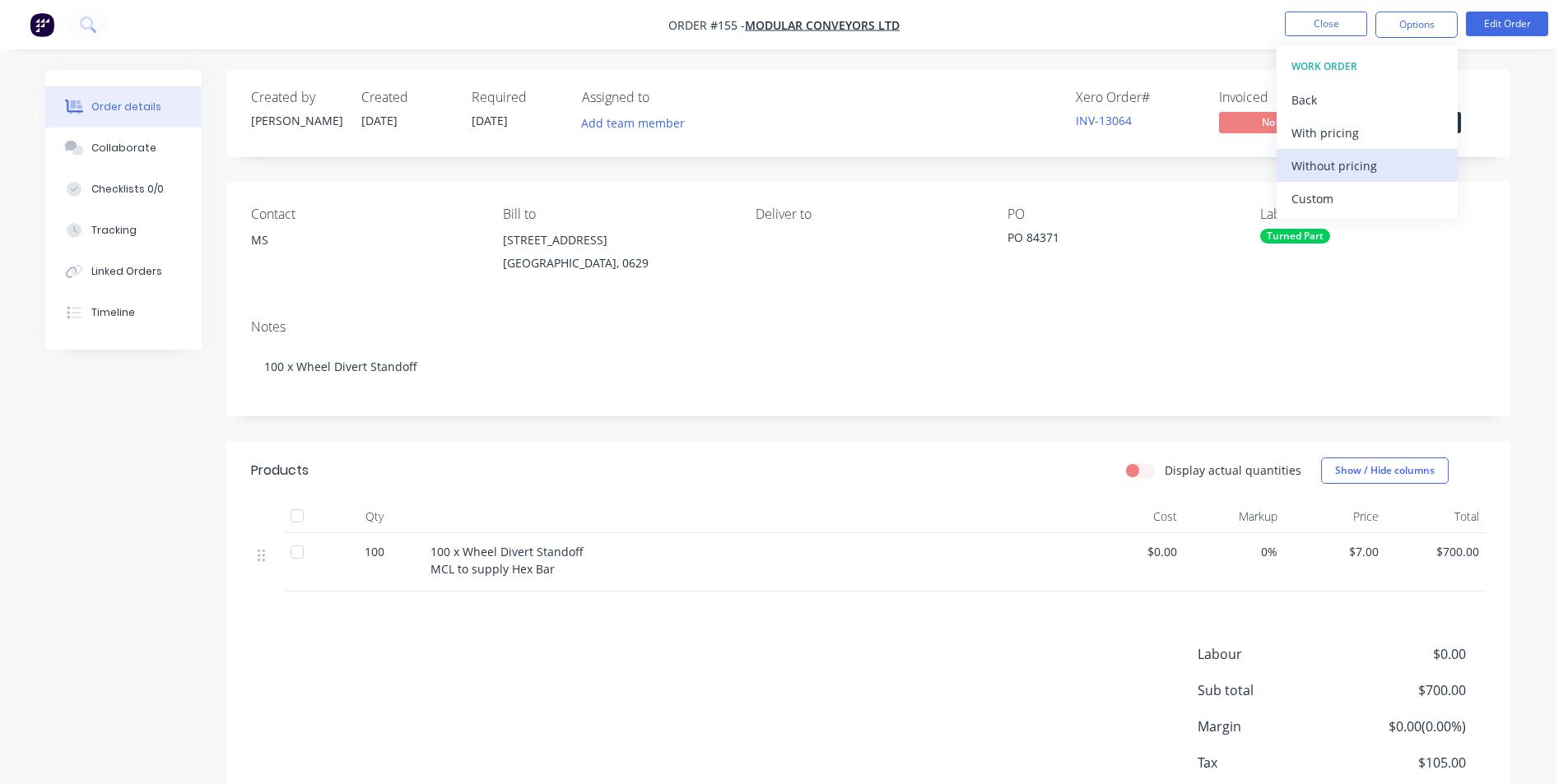
click at [1332, 151] on button "Without pricing" at bounding box center [1367, 165] width 181 height 33
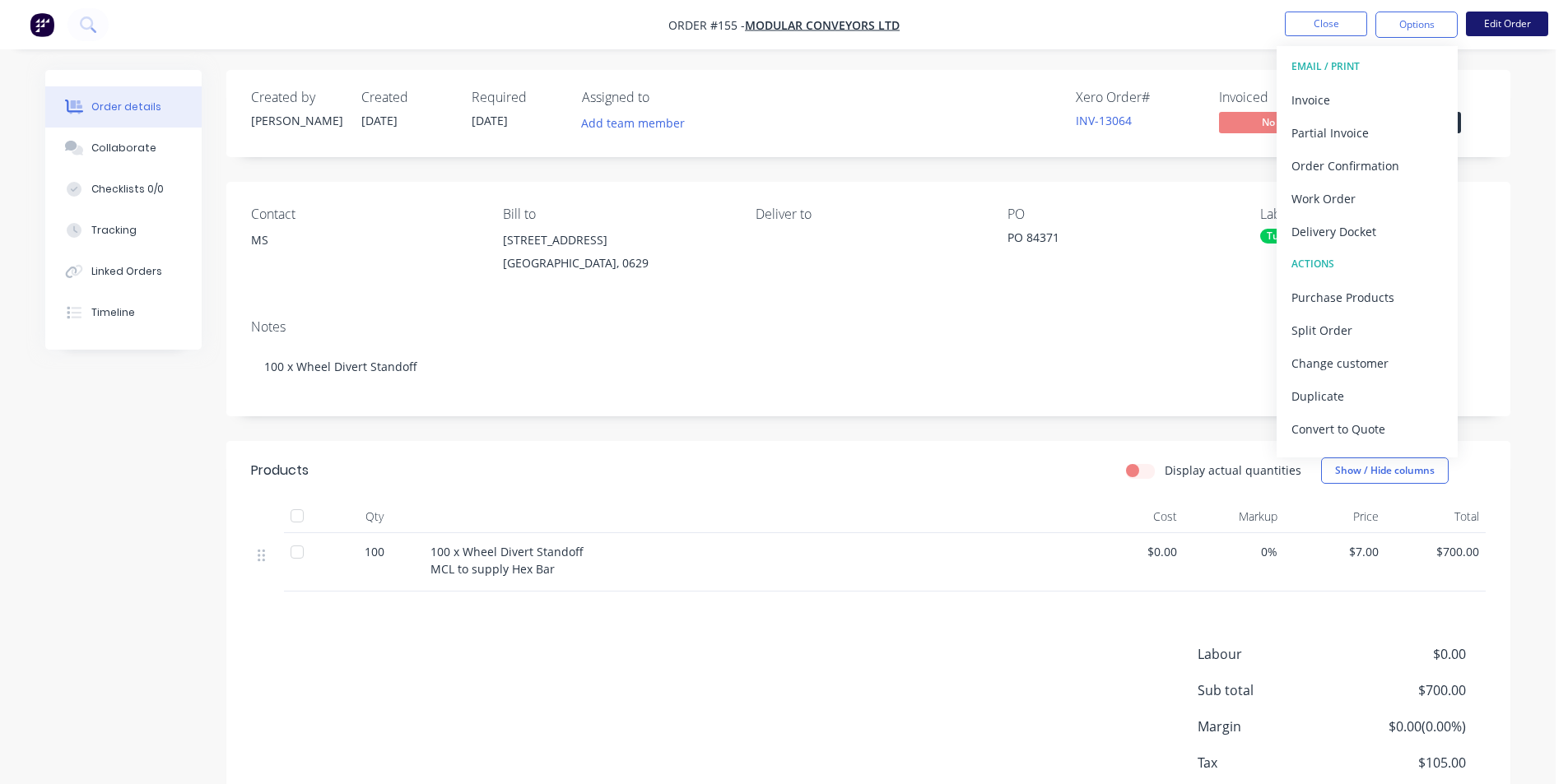
click at [1483, 24] on button "Edit Order" at bounding box center [1507, 24] width 82 height 25
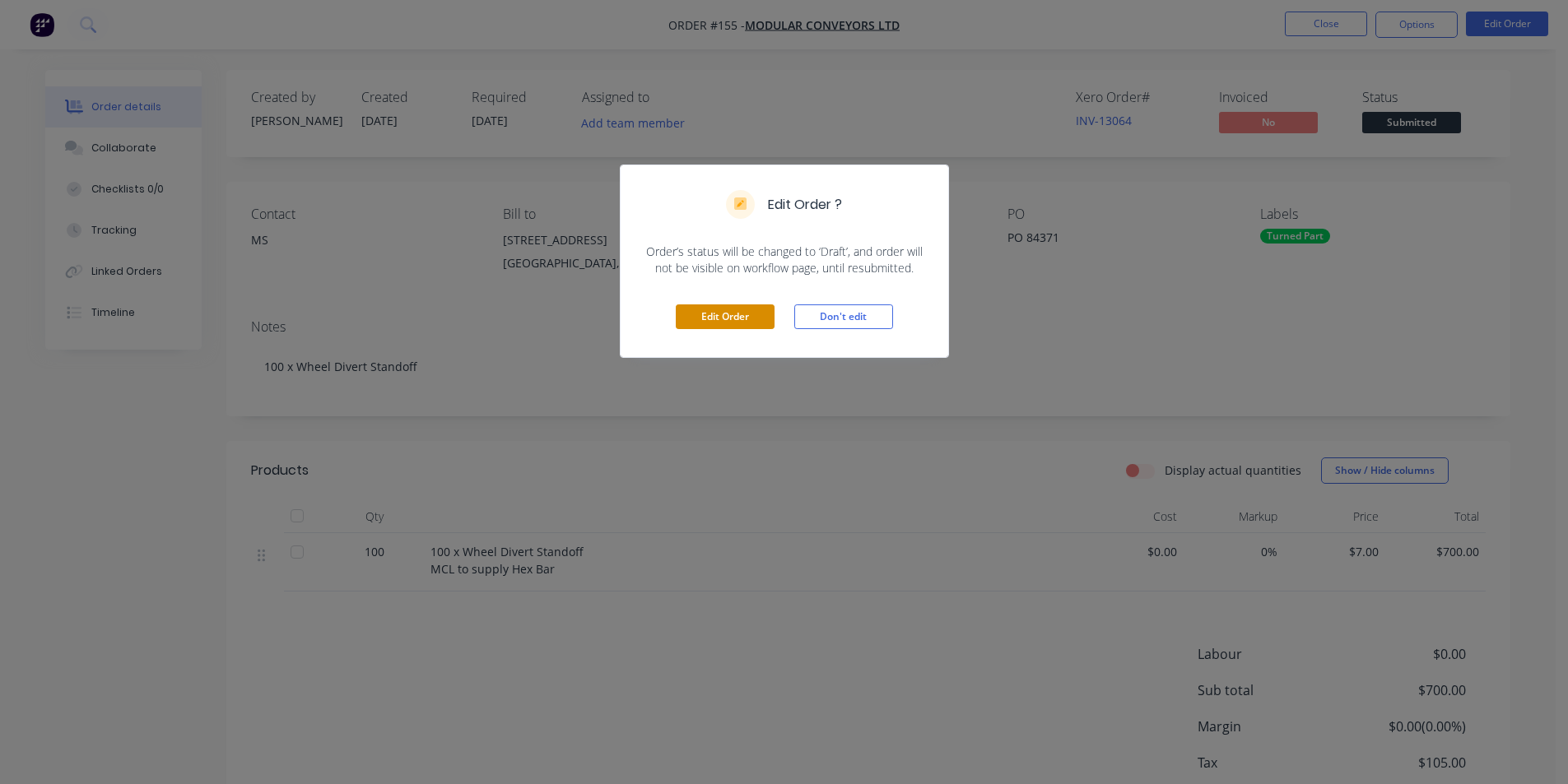
click at [740, 318] on button "Edit Order" at bounding box center [725, 317] width 99 height 25
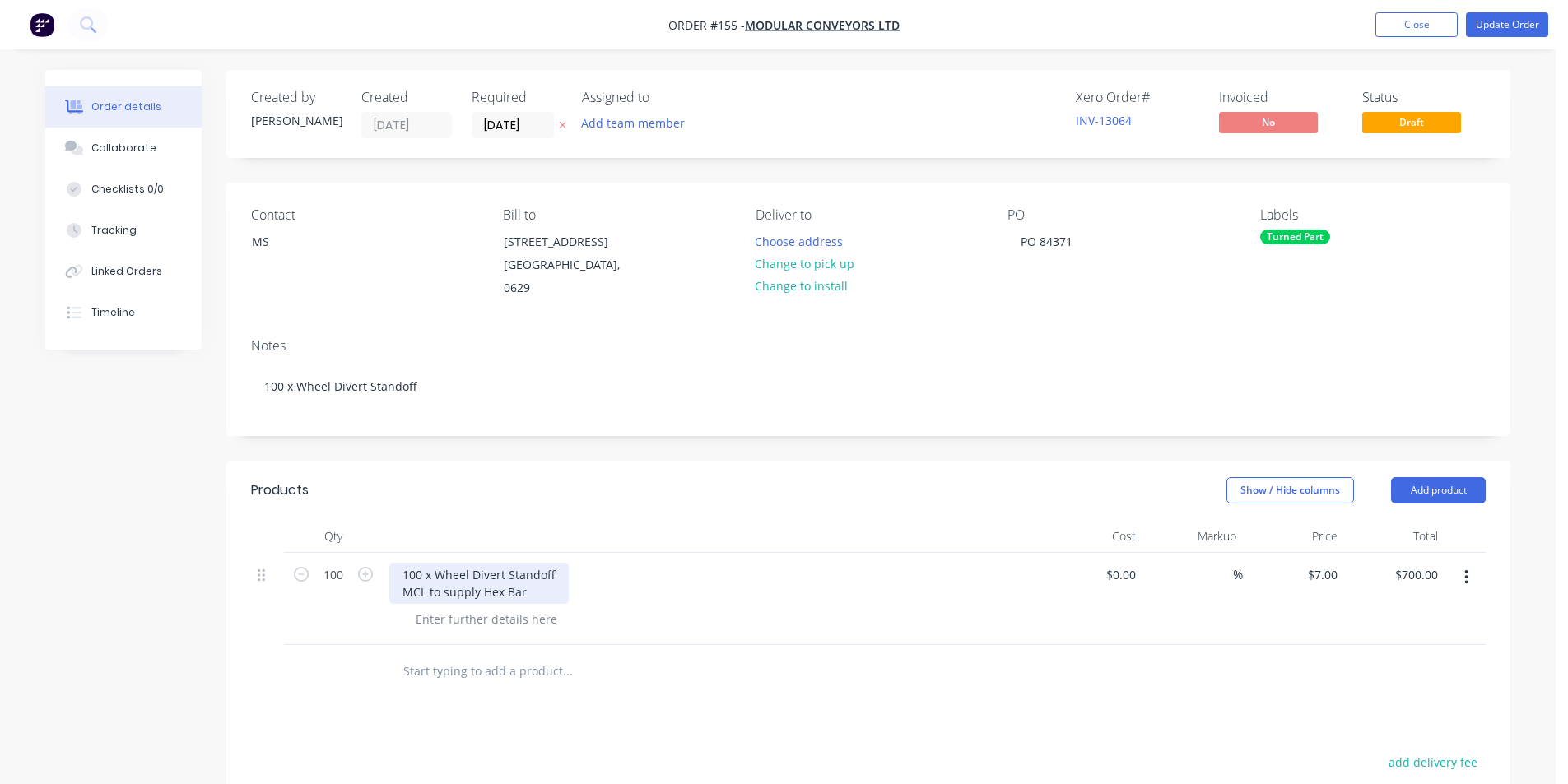
click at [558, 572] on div "100 x Wheel Divert Standoff MCL to supply Hex Bar" at bounding box center [479, 584] width 179 height 42
click at [1506, 25] on button "Update Order" at bounding box center [1507, 25] width 82 height 25
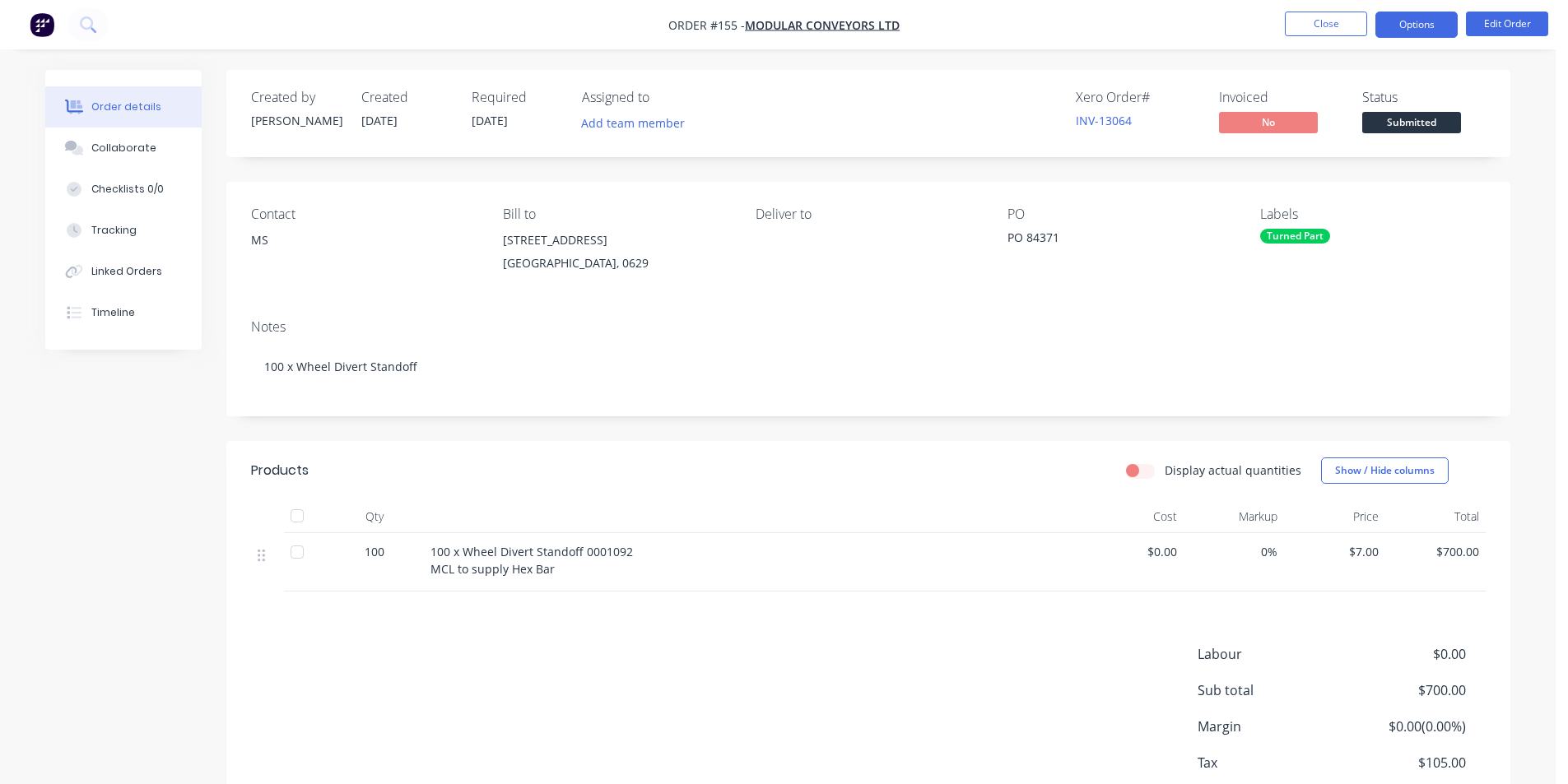
click at [1415, 28] on button "Options" at bounding box center [1416, 25] width 82 height 27
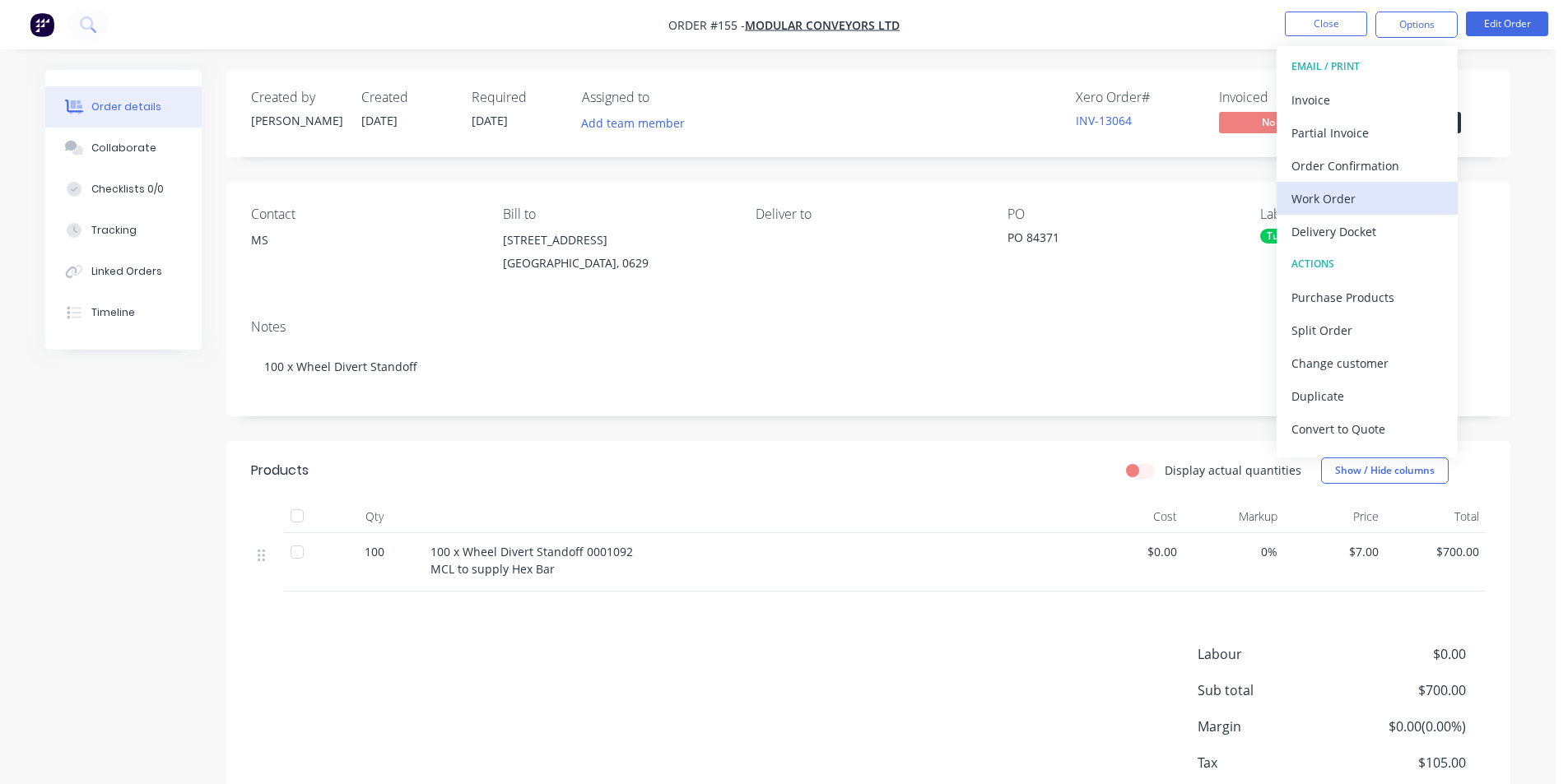
click at [1342, 196] on div "Work Order" at bounding box center [1367, 198] width 151 height 24
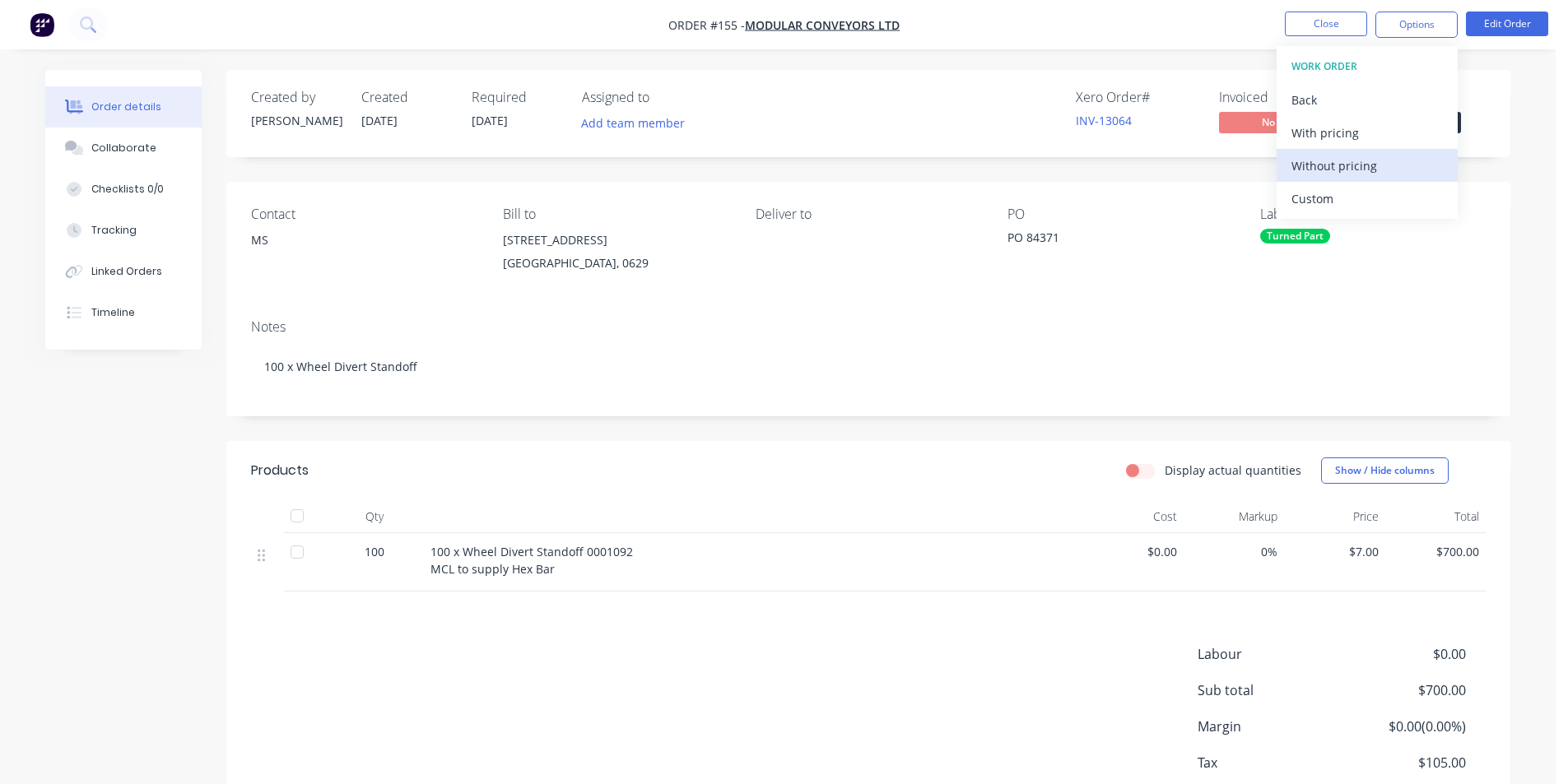
click at [1341, 164] on div "Without pricing" at bounding box center [1367, 165] width 151 height 24
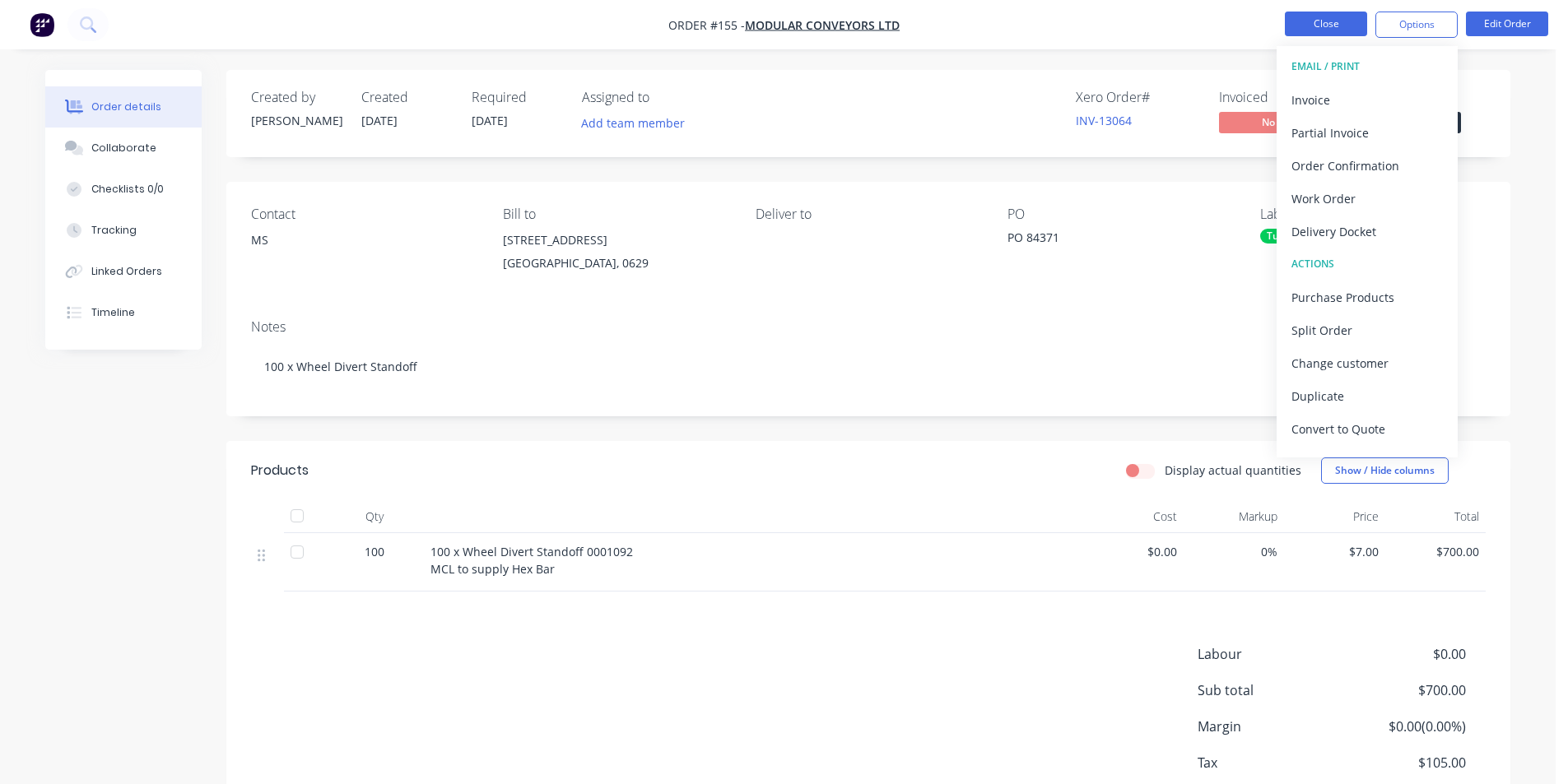
click at [1340, 19] on button "Close" at bounding box center [1325, 24] width 82 height 25
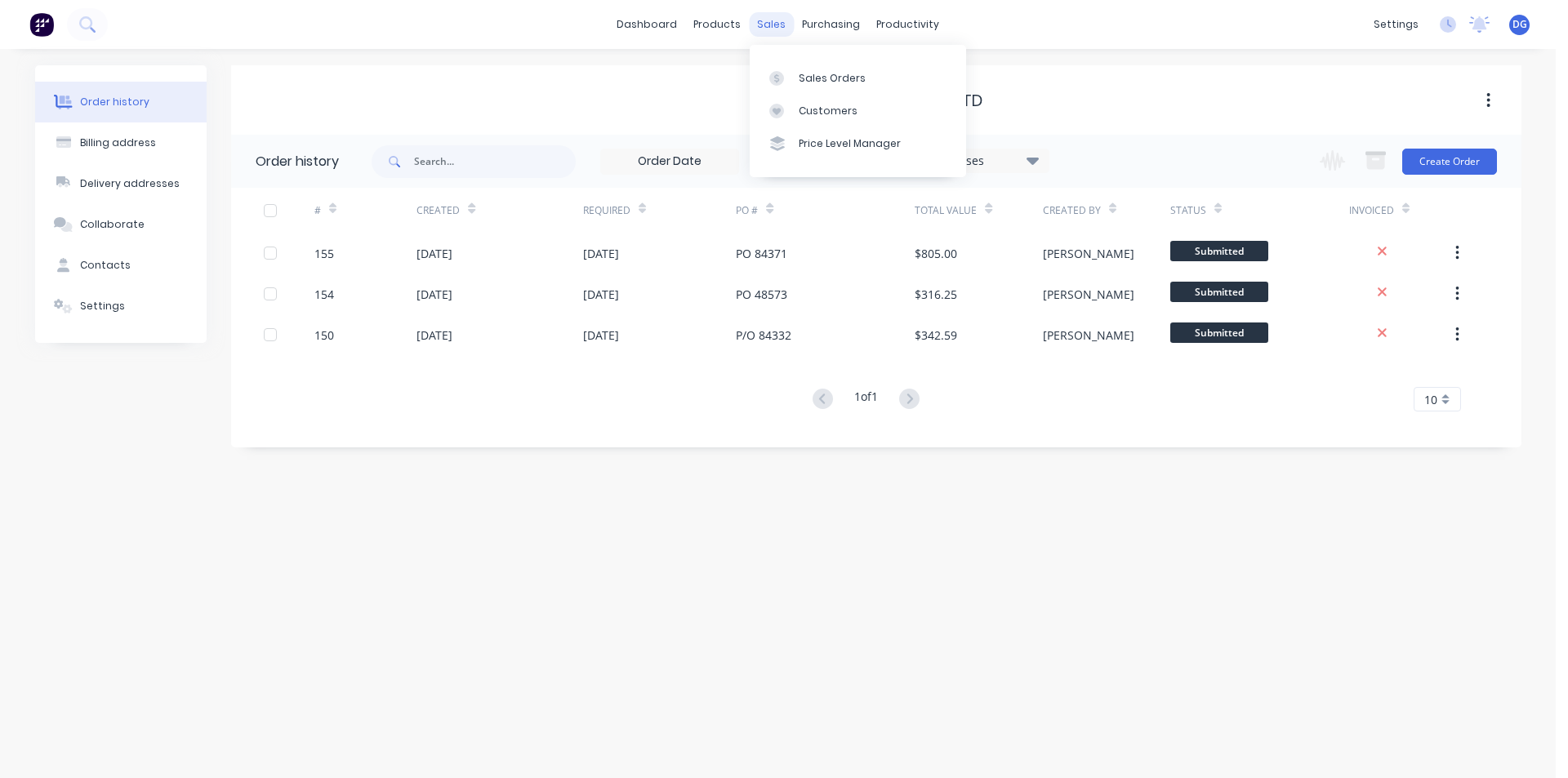
click at [779, 27] on div "sales" at bounding box center [771, 25] width 44 height 25
click at [811, 79] on div "Sales Orders" at bounding box center [831, 78] width 67 height 15
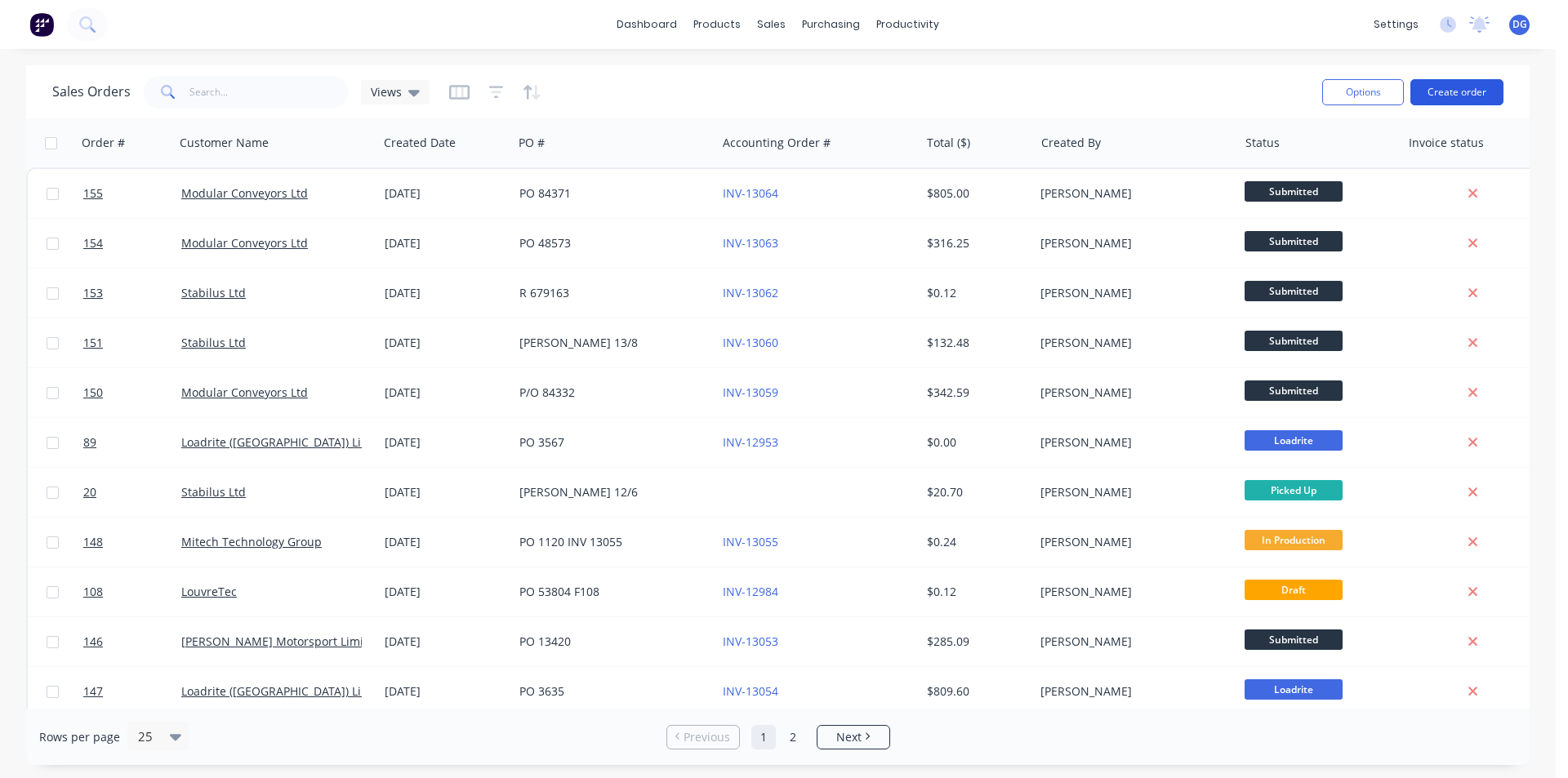
click at [1435, 89] on button "Create order" at bounding box center [1456, 92] width 93 height 26
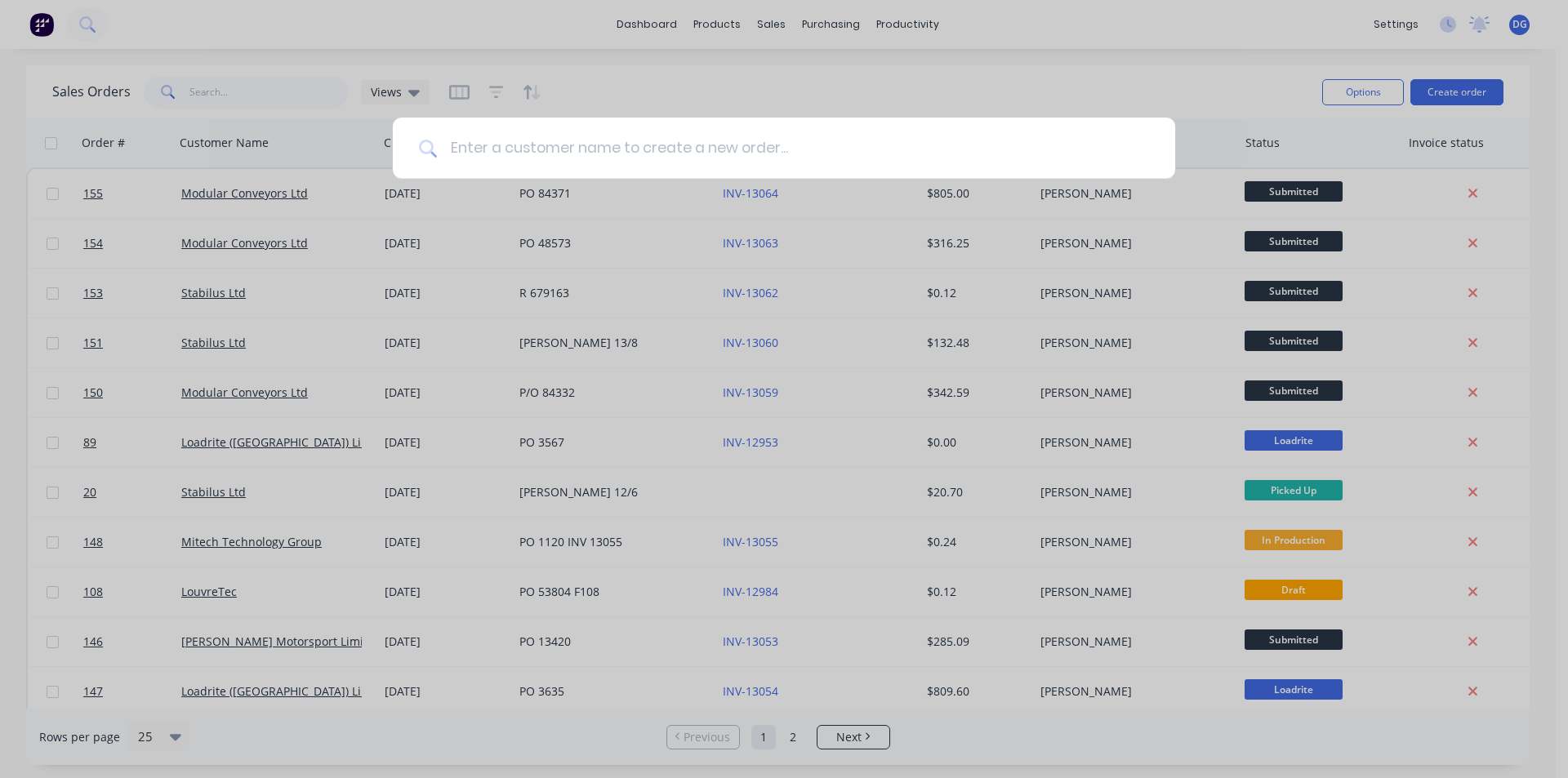
click at [583, 147] on input at bounding box center [793, 148] width 712 height 61
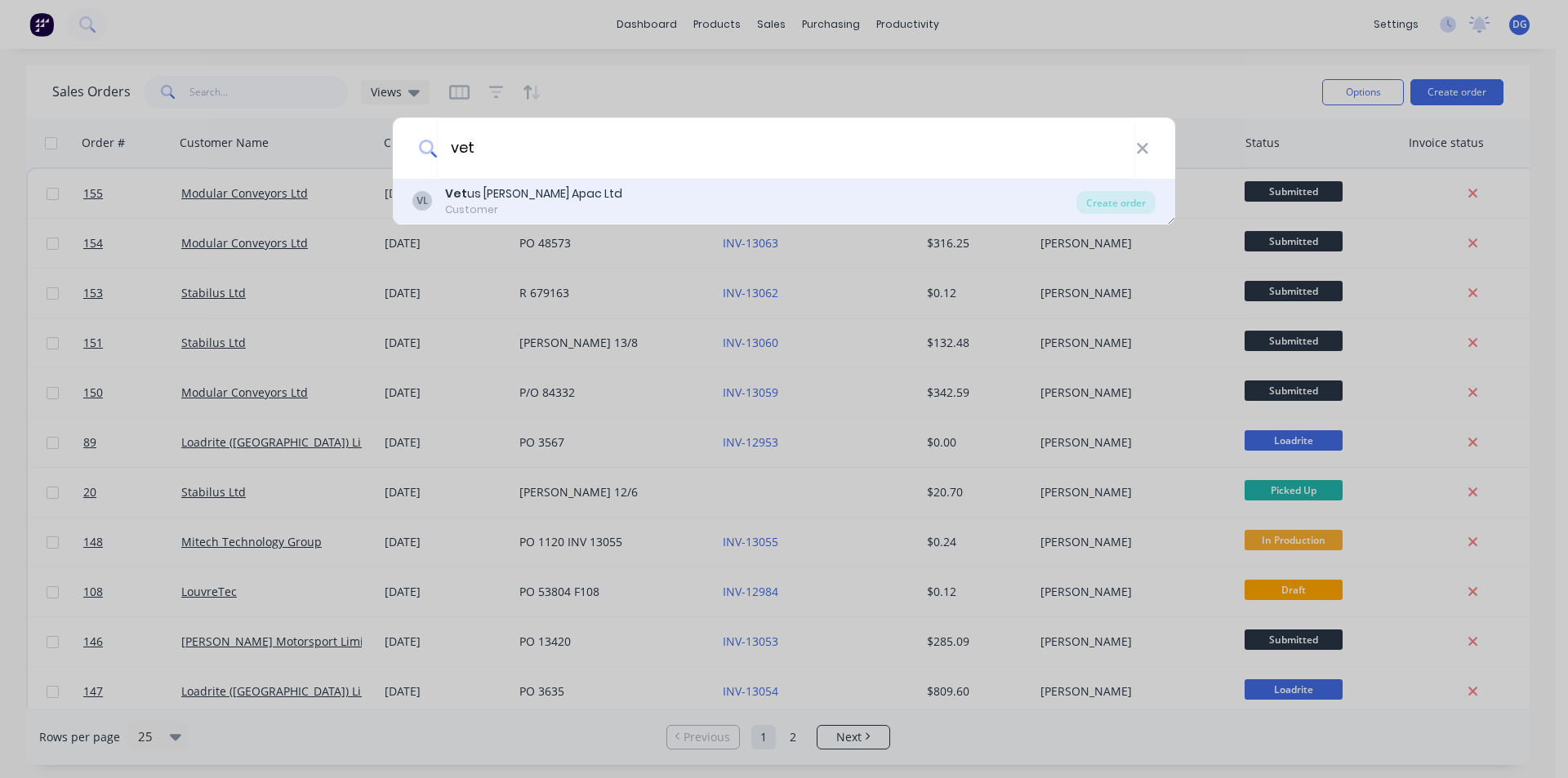
type input "vet"
click at [561, 190] on div "Vet us [PERSON_NAME] Apac Ltd" at bounding box center [533, 194] width 177 height 17
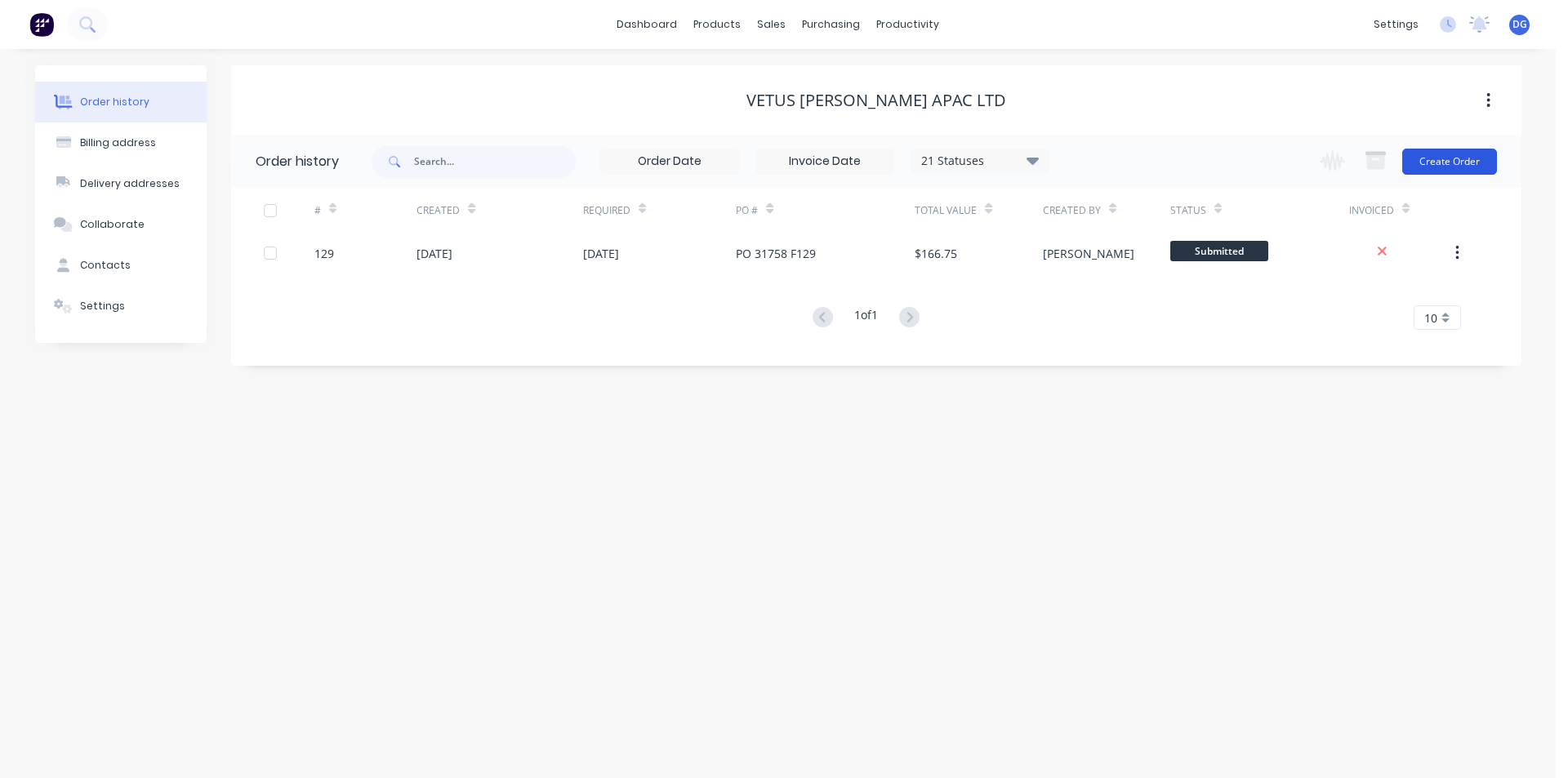
click at [1454, 162] on button "Create Order" at bounding box center [1449, 162] width 95 height 26
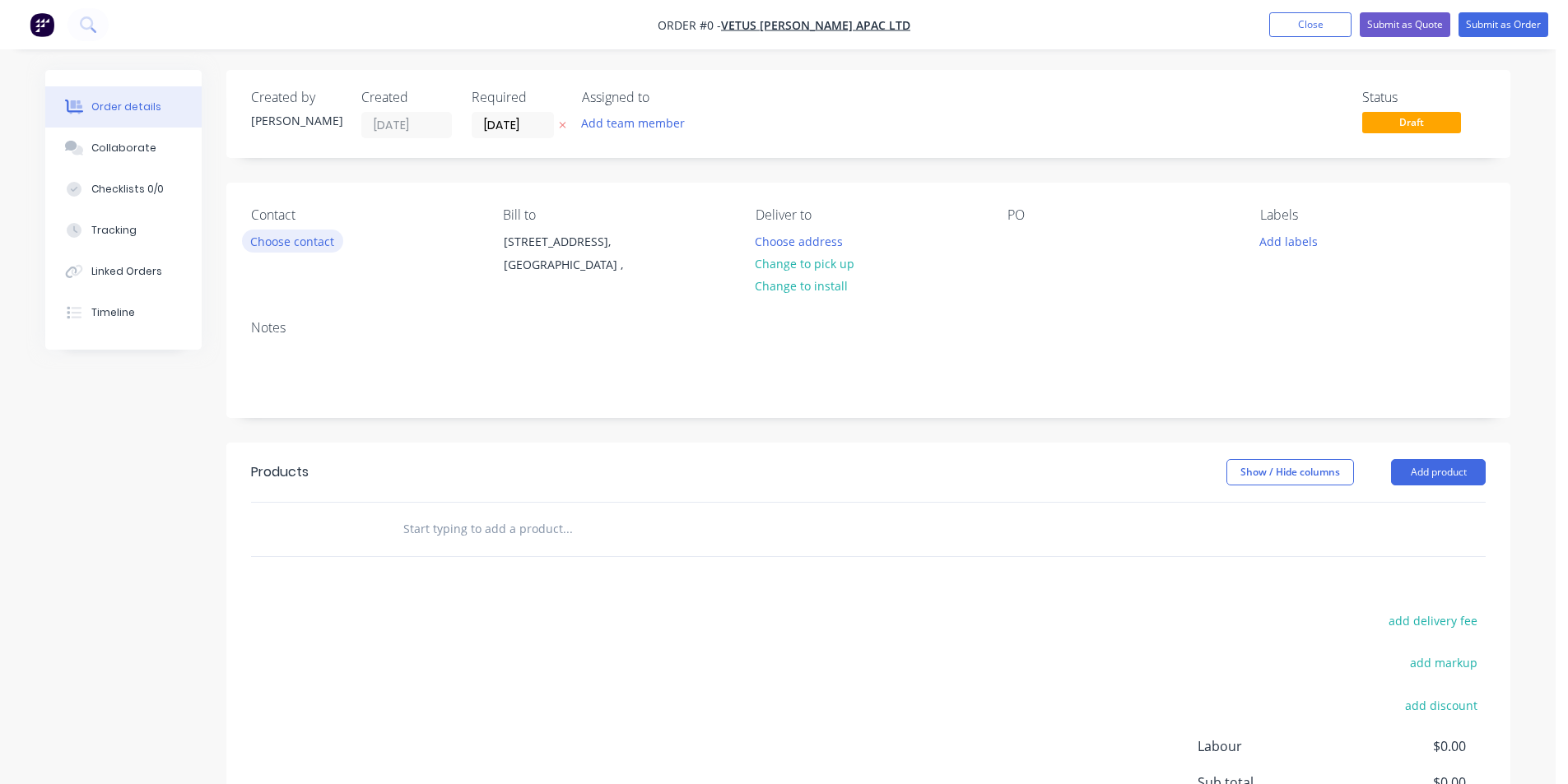
click at [310, 244] on button "Choose contact" at bounding box center [292, 240] width 101 height 22
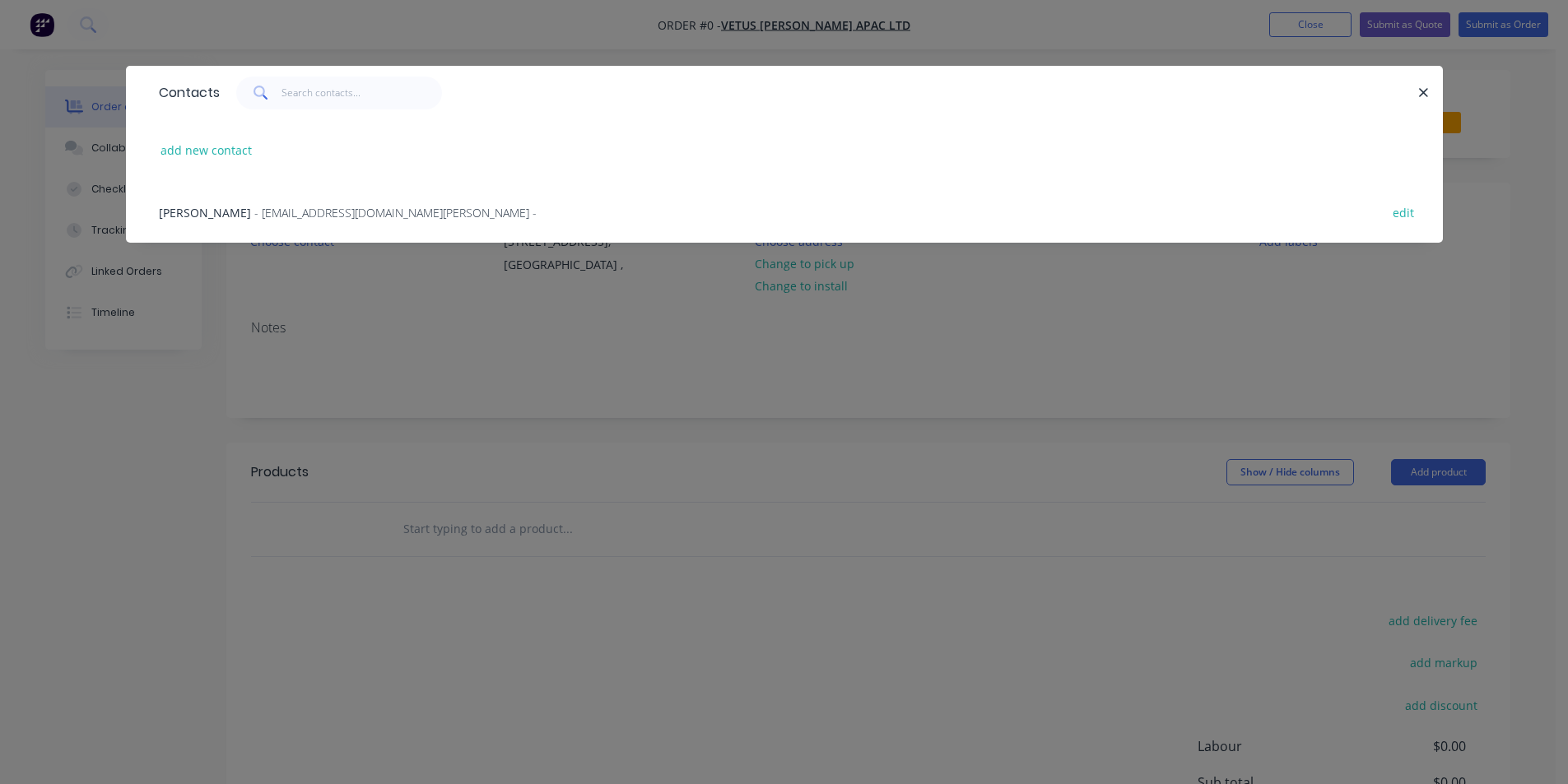
click at [254, 214] on span "- [EMAIL_ADDRESS][DOMAIN_NAME][PERSON_NAME] -" at bounding box center [395, 213] width 282 height 16
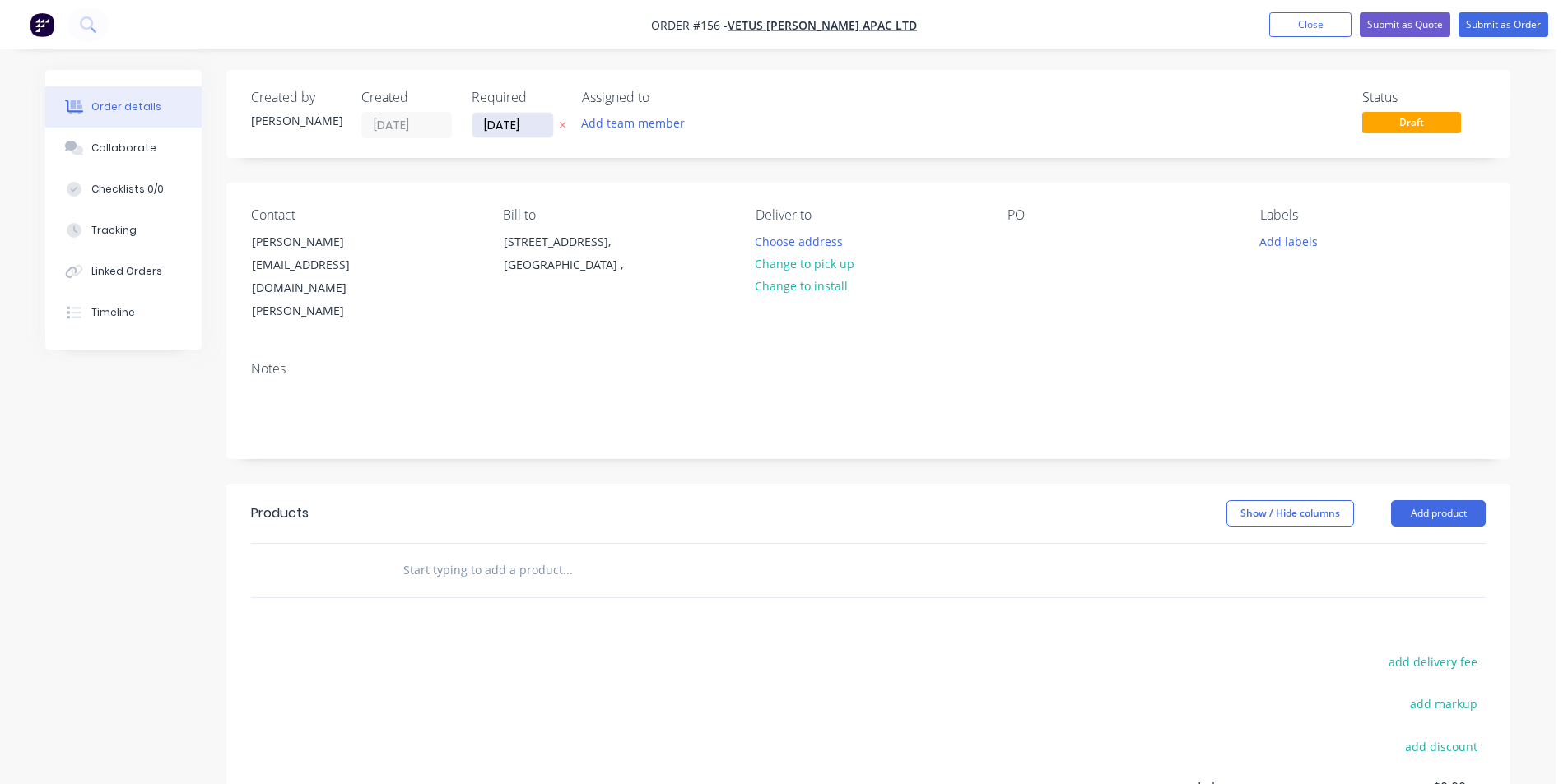
click at [489, 125] on input "[DATE]" at bounding box center [512, 125] width 81 height 25
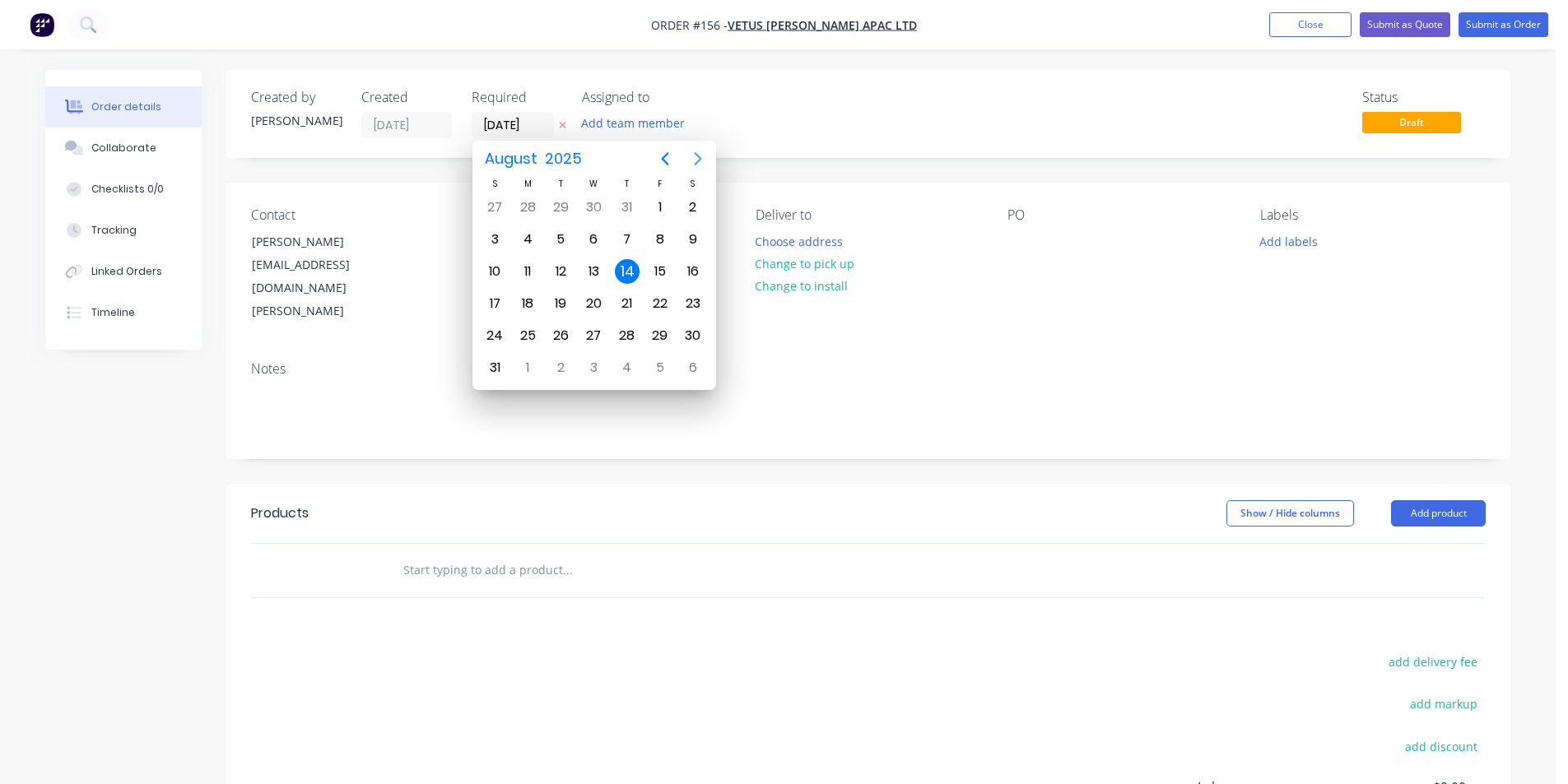
click at [699, 158] on icon "Next page" at bounding box center [697, 159] width 7 height 13
click at [654, 207] on div "5" at bounding box center [660, 208] width 25 height 25
type input "[DATE]"
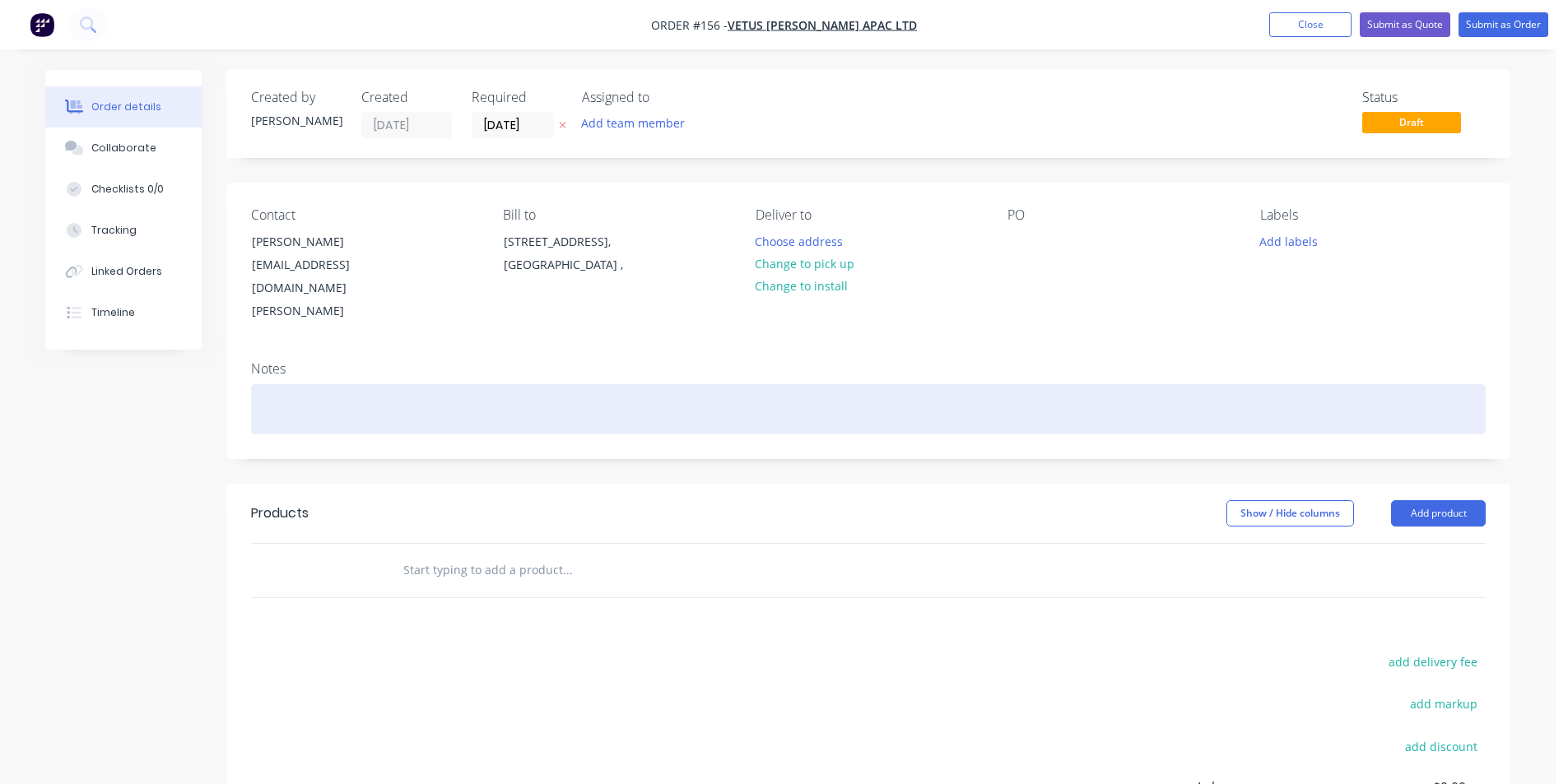
click at [297, 385] on div at bounding box center [868, 409] width 1234 height 50
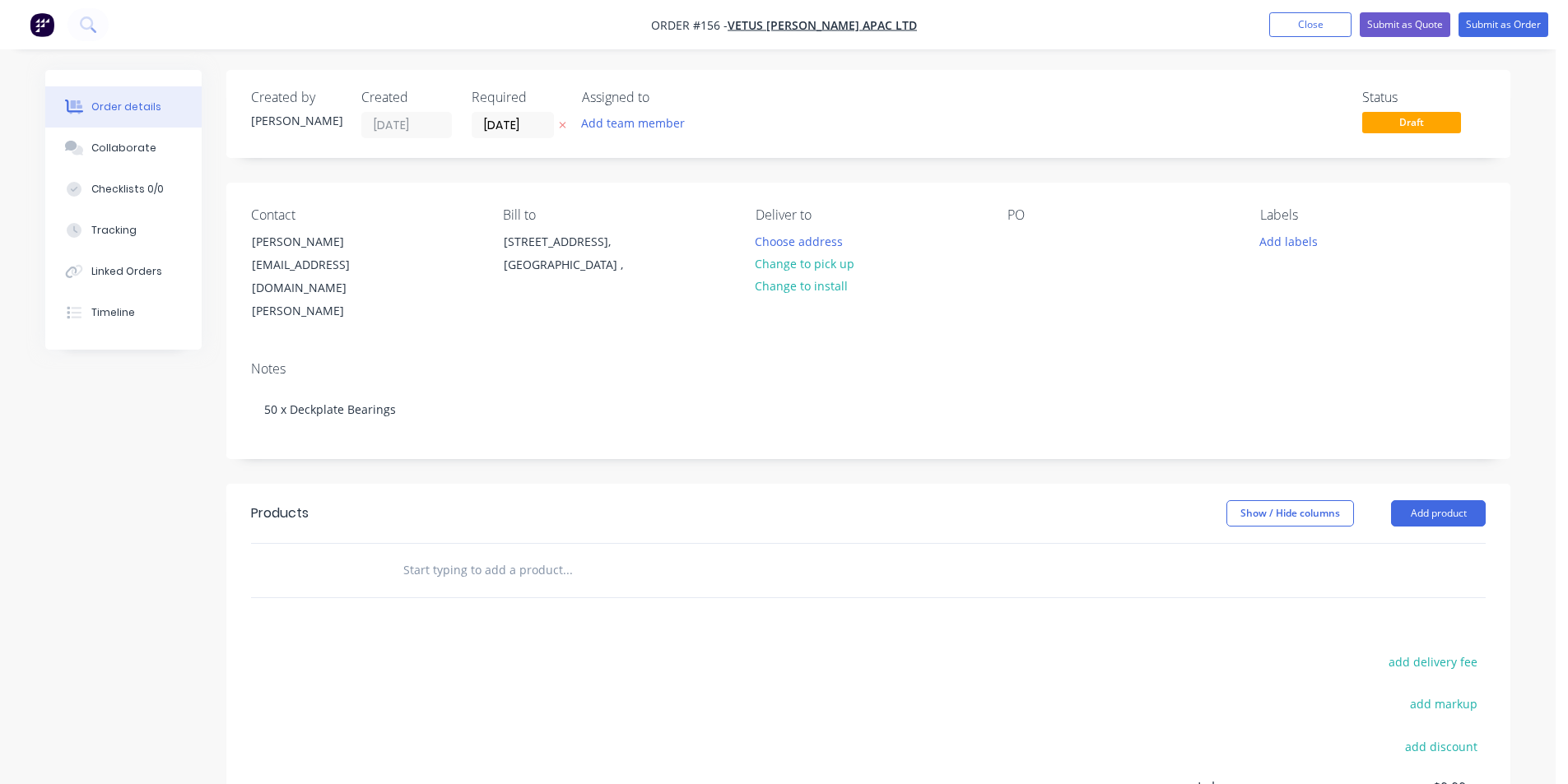
click at [456, 554] on input "text" at bounding box center [567, 571] width 329 height 33
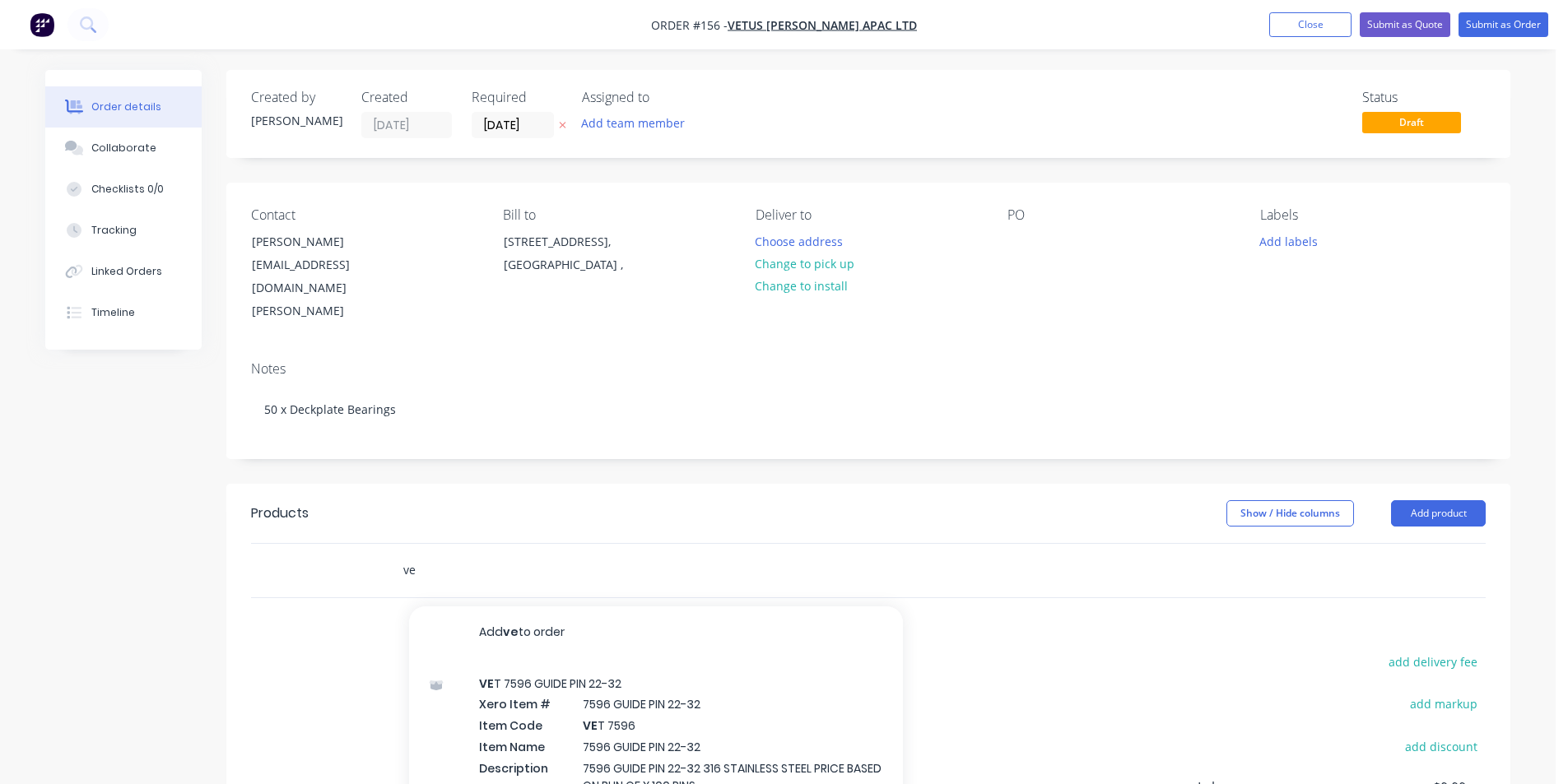
type input "v"
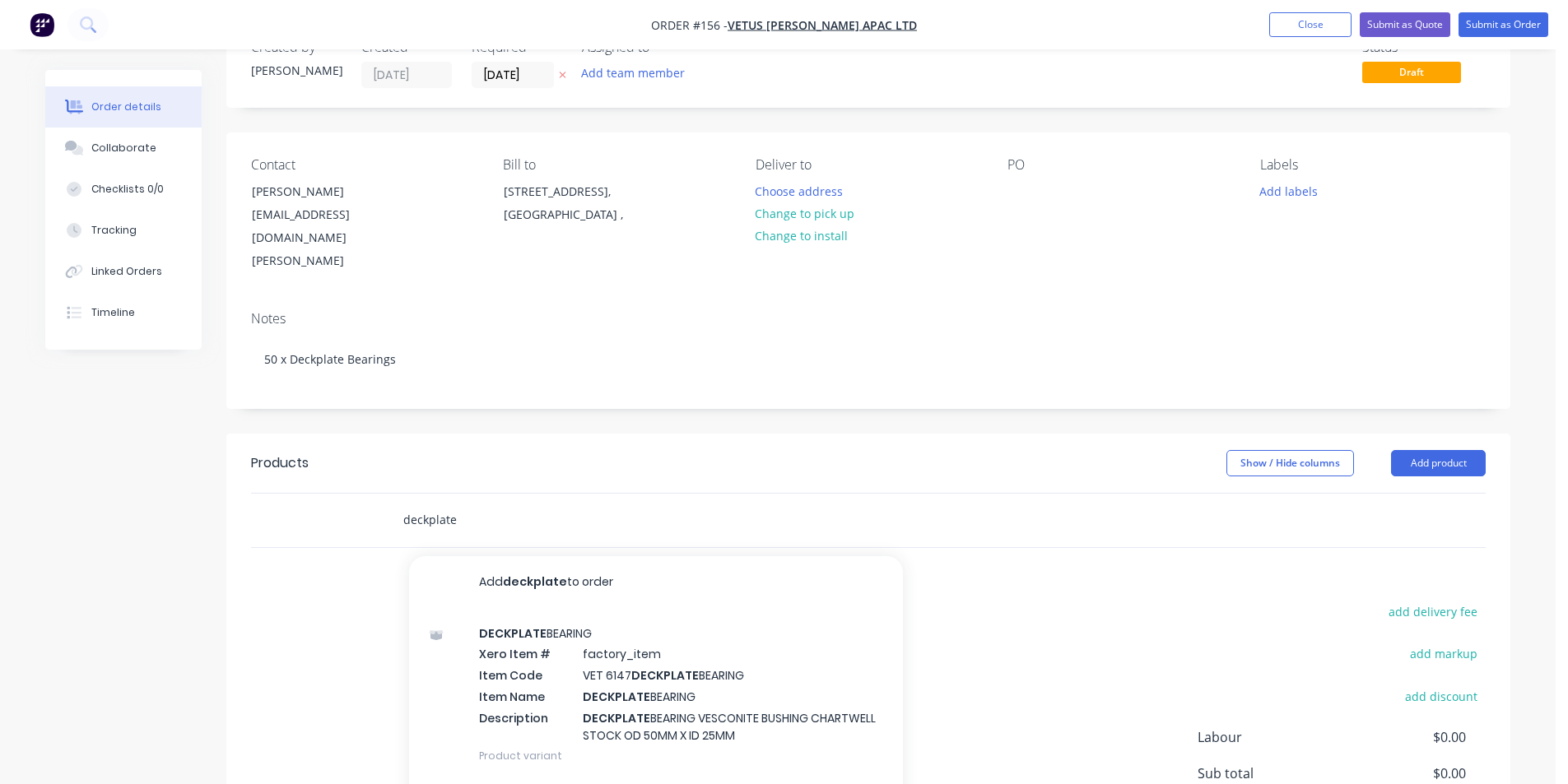
scroll to position [46, 0]
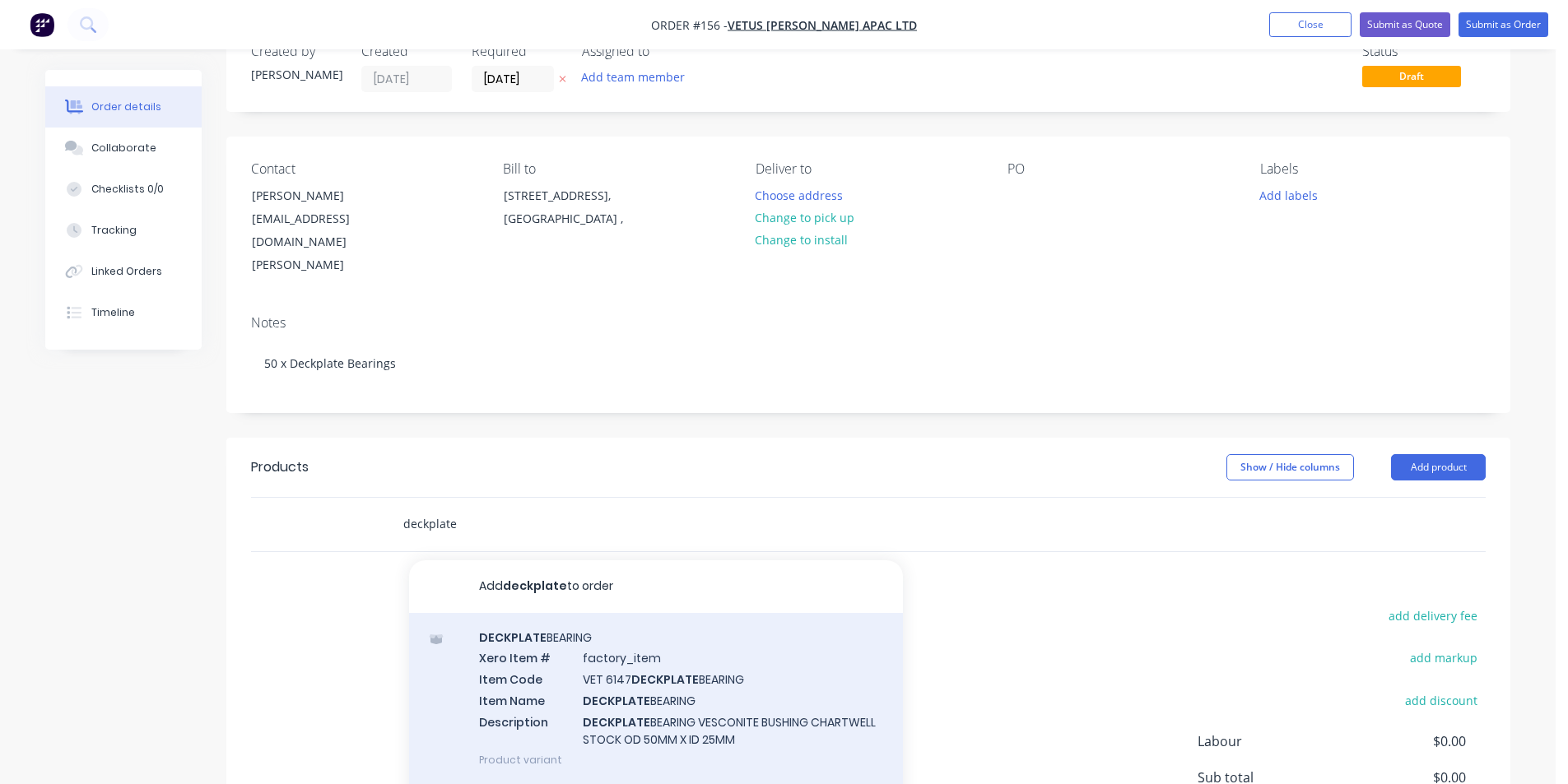
type input "deckplate"
click at [637, 659] on div "DECKPLATE BEARING Xero Item # factory_item Item Code VET 6147 DECKPLATE BEARING…" at bounding box center [655, 698] width 494 height 171
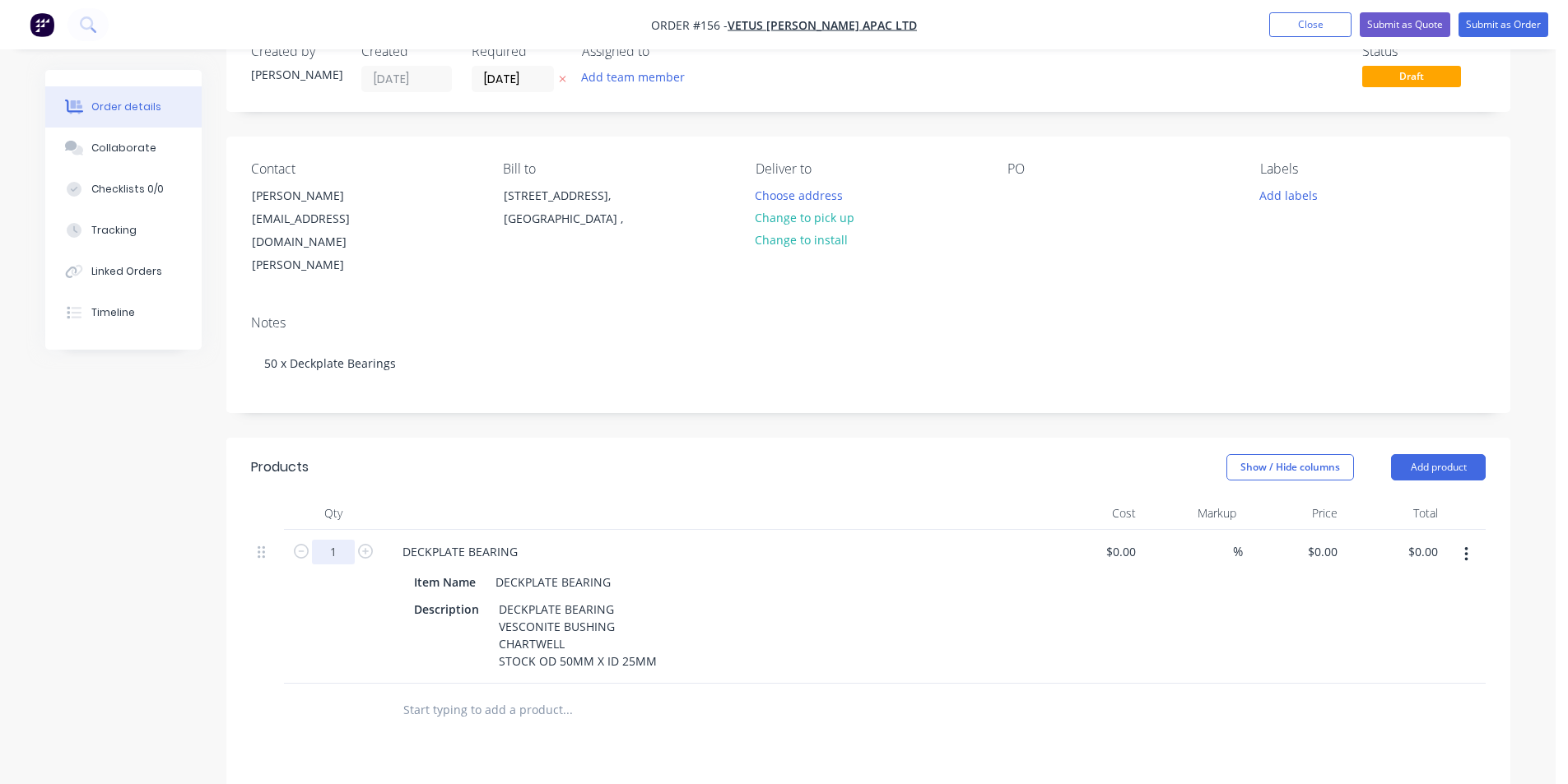
click at [340, 540] on input "1" at bounding box center [334, 552] width 43 height 25
type input "50"
click at [1338, 540] on input "0" at bounding box center [1334, 551] width 19 height 24
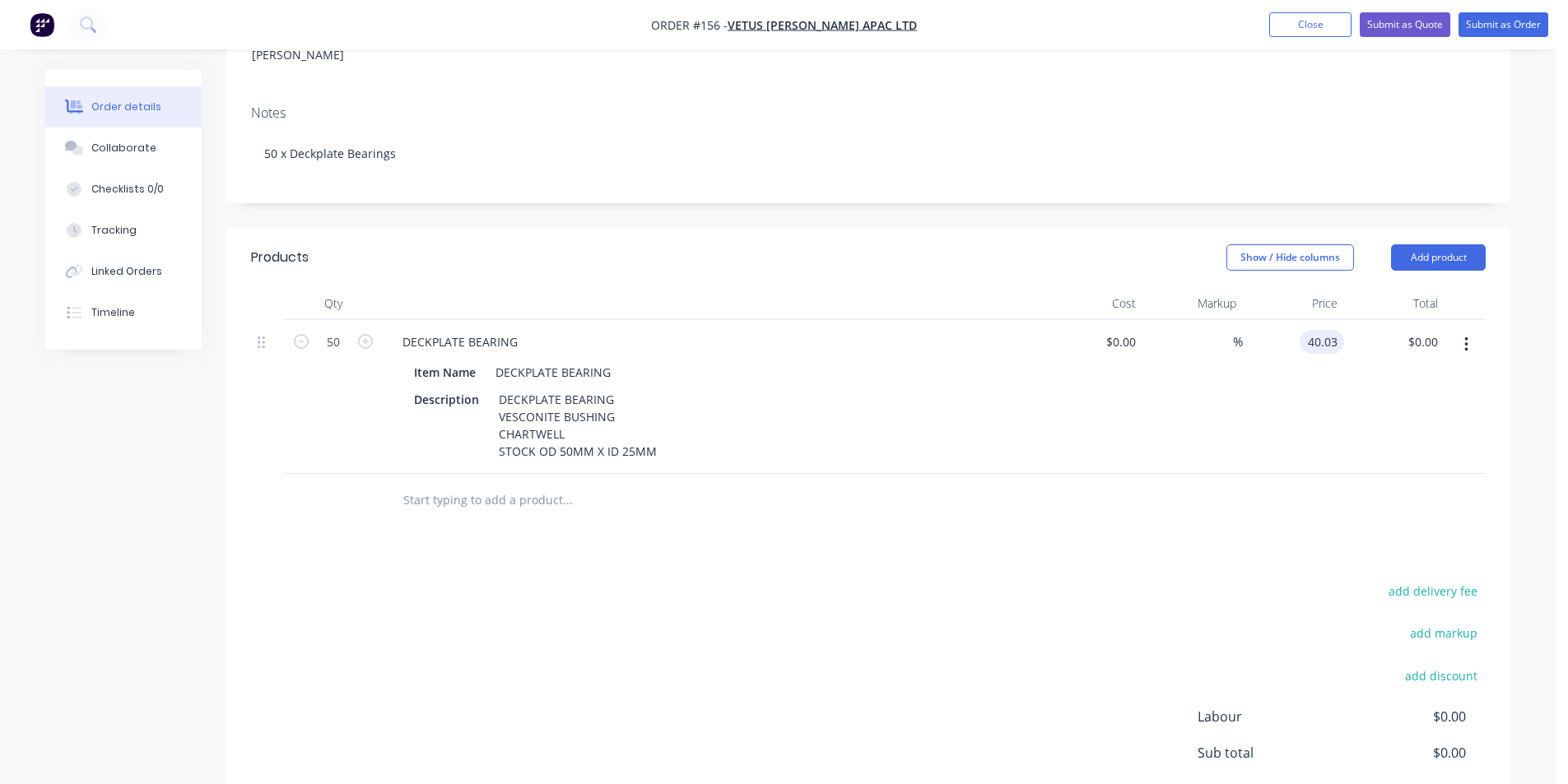
scroll to position [293, 0]
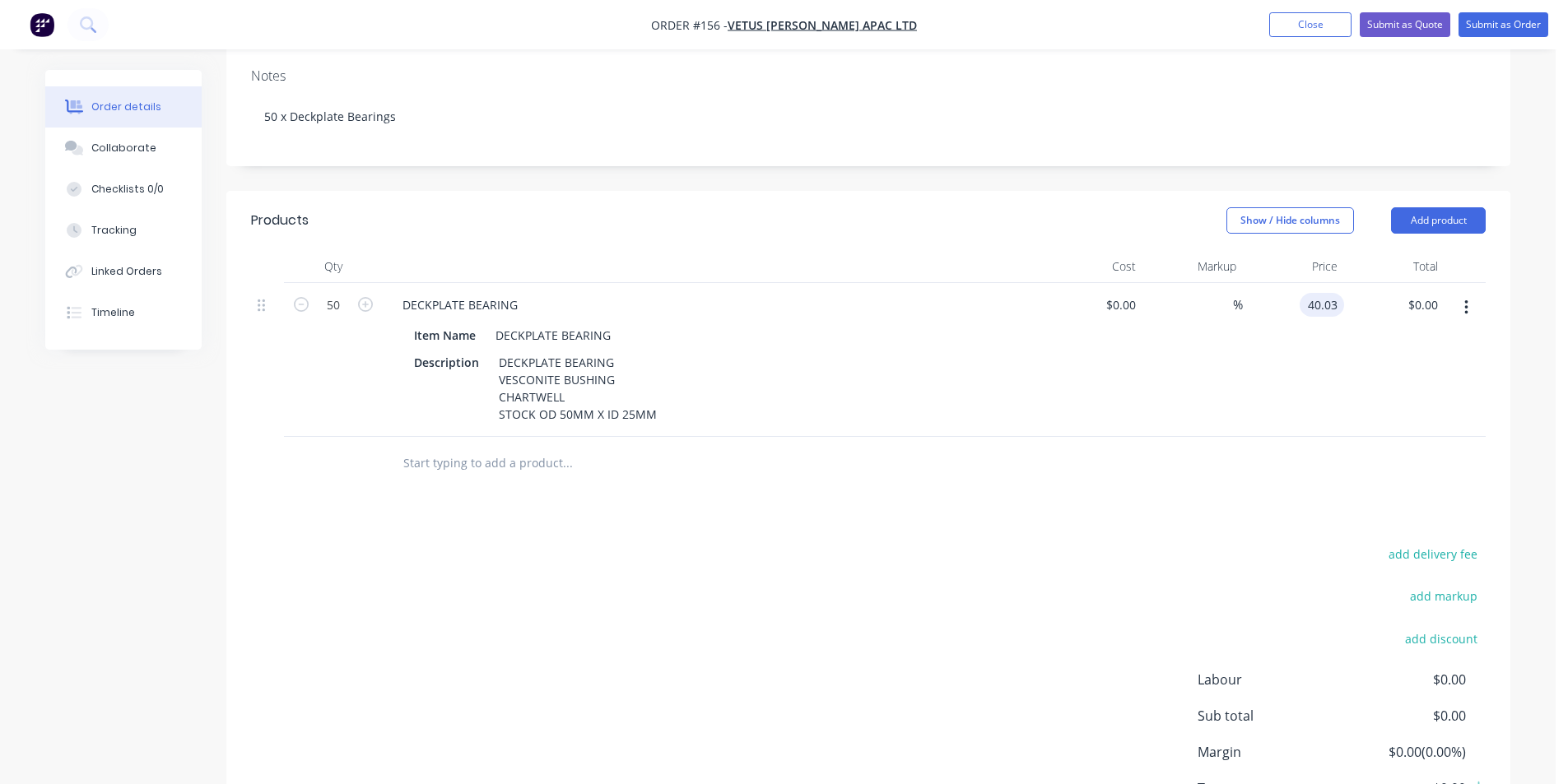
type input "$40.03"
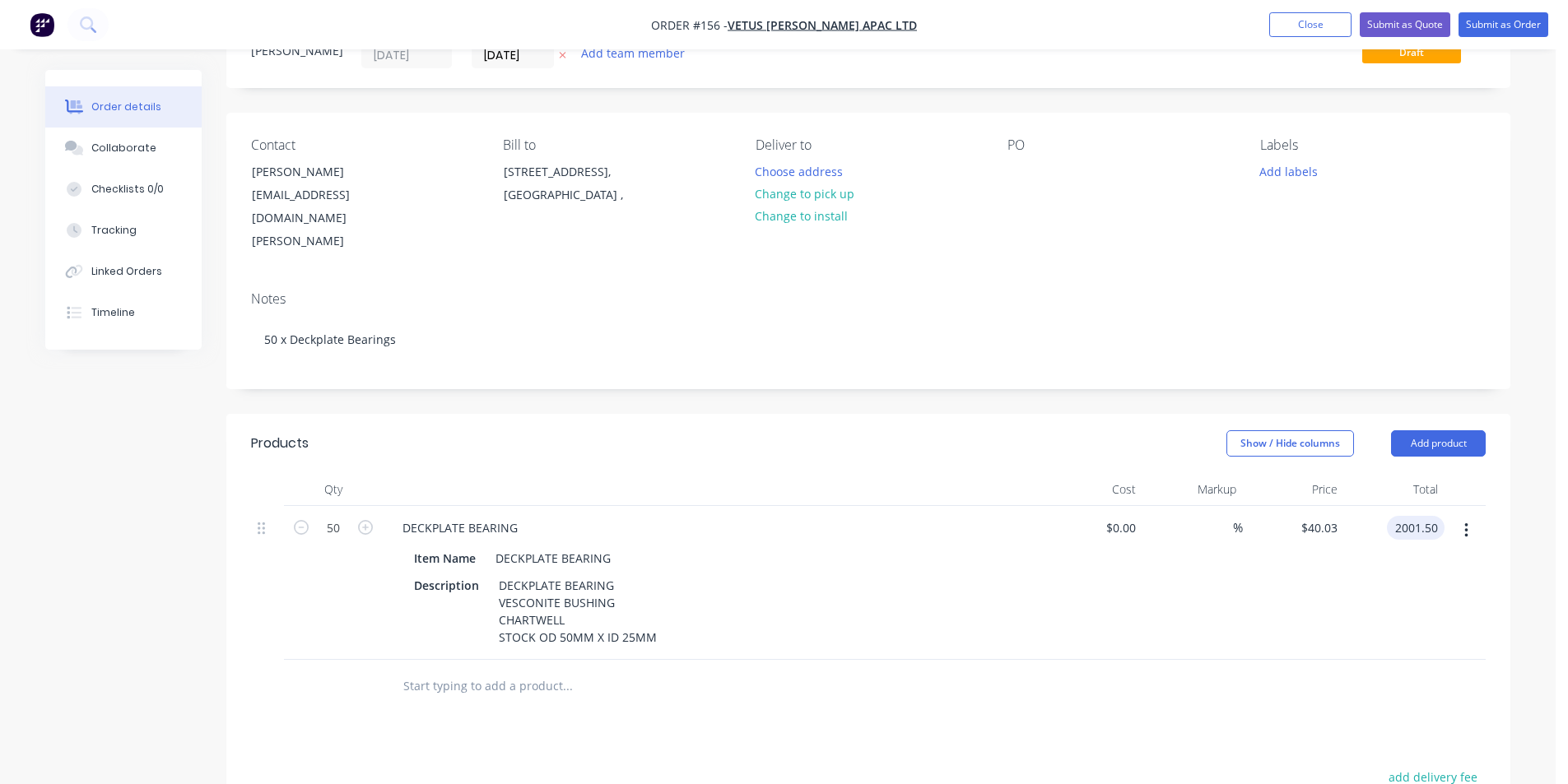
scroll to position [0, 0]
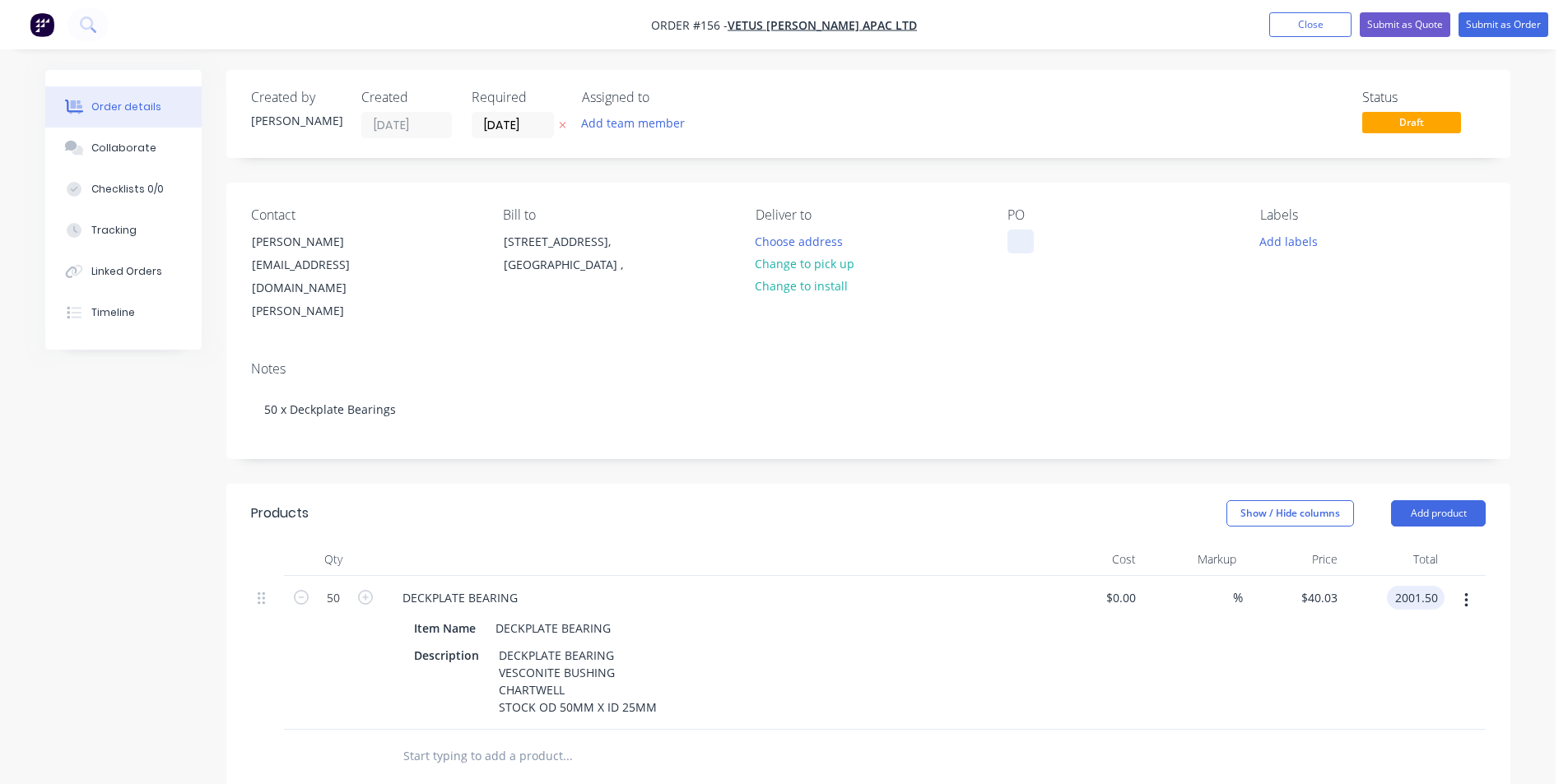
type input "$2,001.50"
click at [1021, 241] on div at bounding box center [1021, 241] width 27 height 24
click at [1296, 243] on button "Add labels" at bounding box center [1287, 240] width 76 height 22
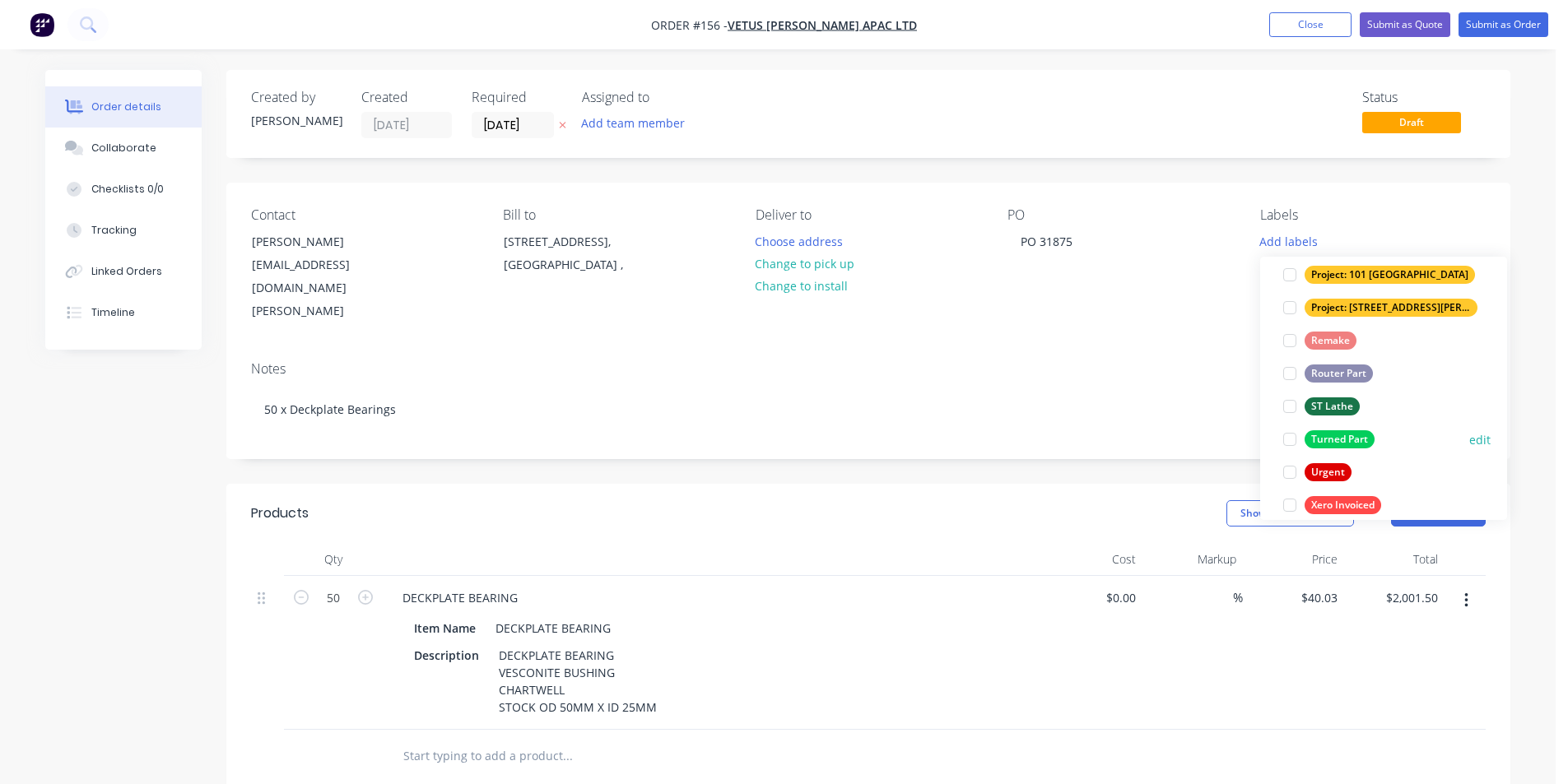
scroll to position [576, 0]
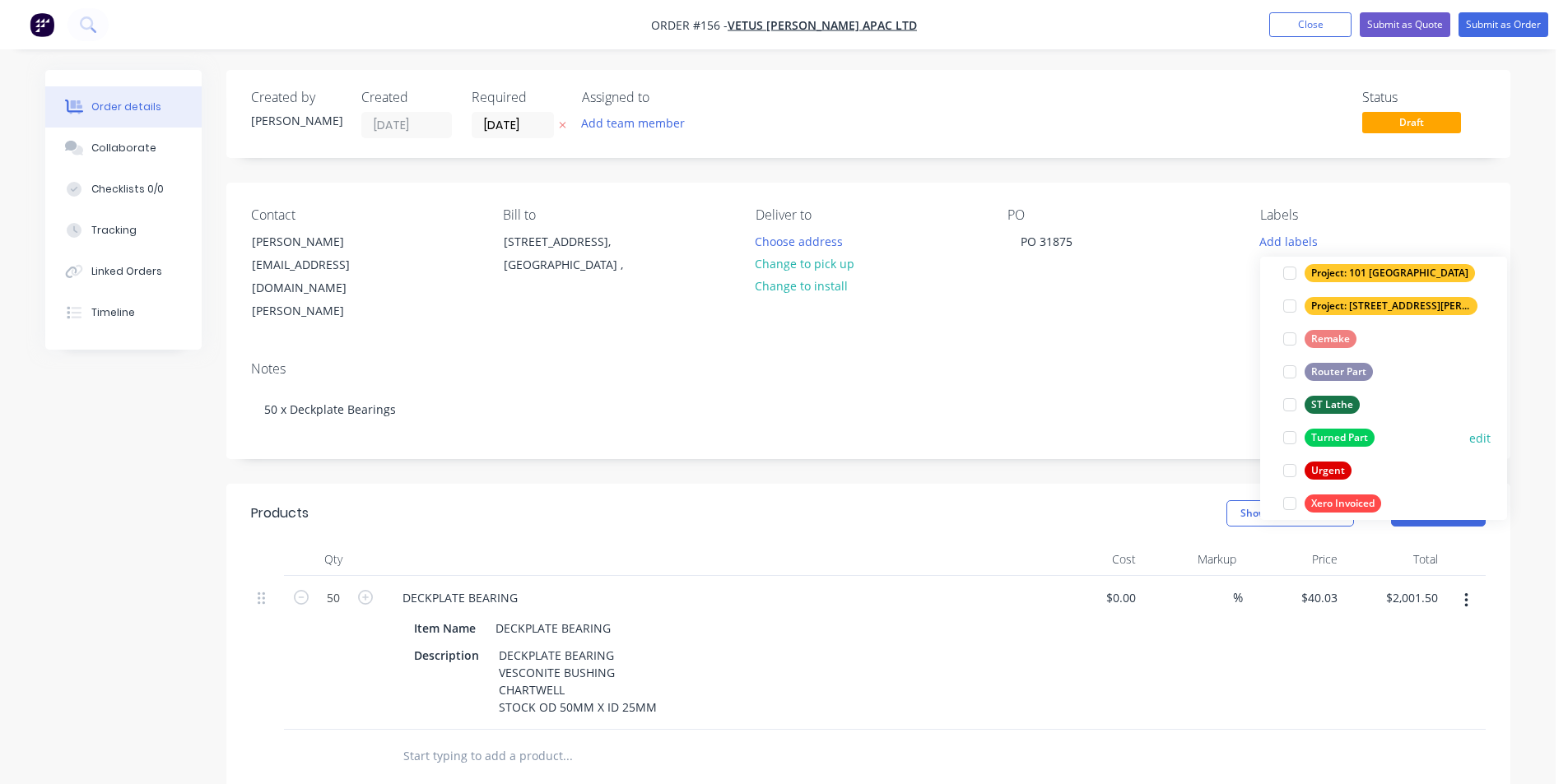
click at [1340, 439] on div "Turned Part" at bounding box center [1340, 438] width 70 height 18
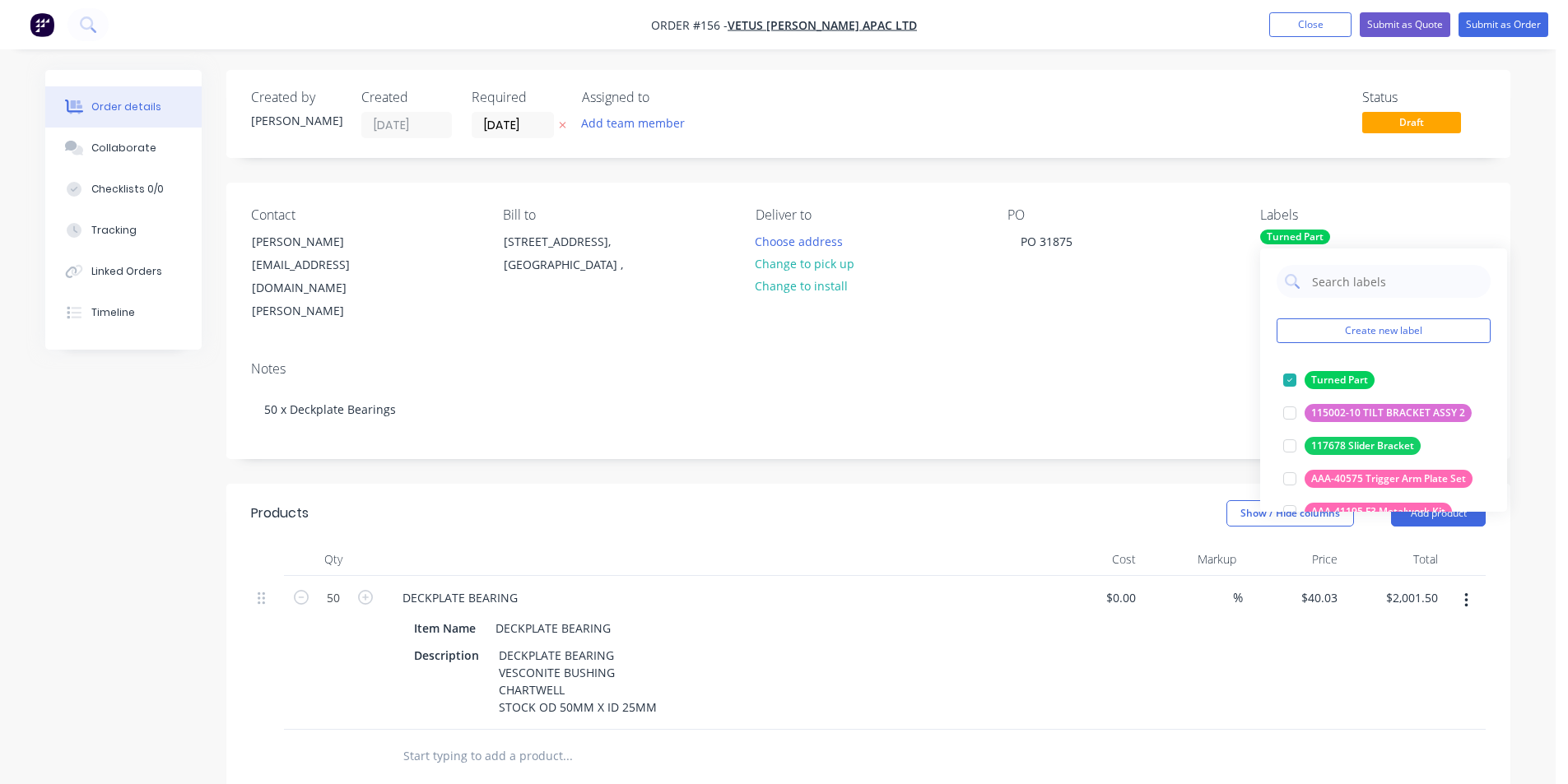
click at [1136, 348] on div "Notes 50 x Deckplate Bearings" at bounding box center [868, 403] width 1284 height 110
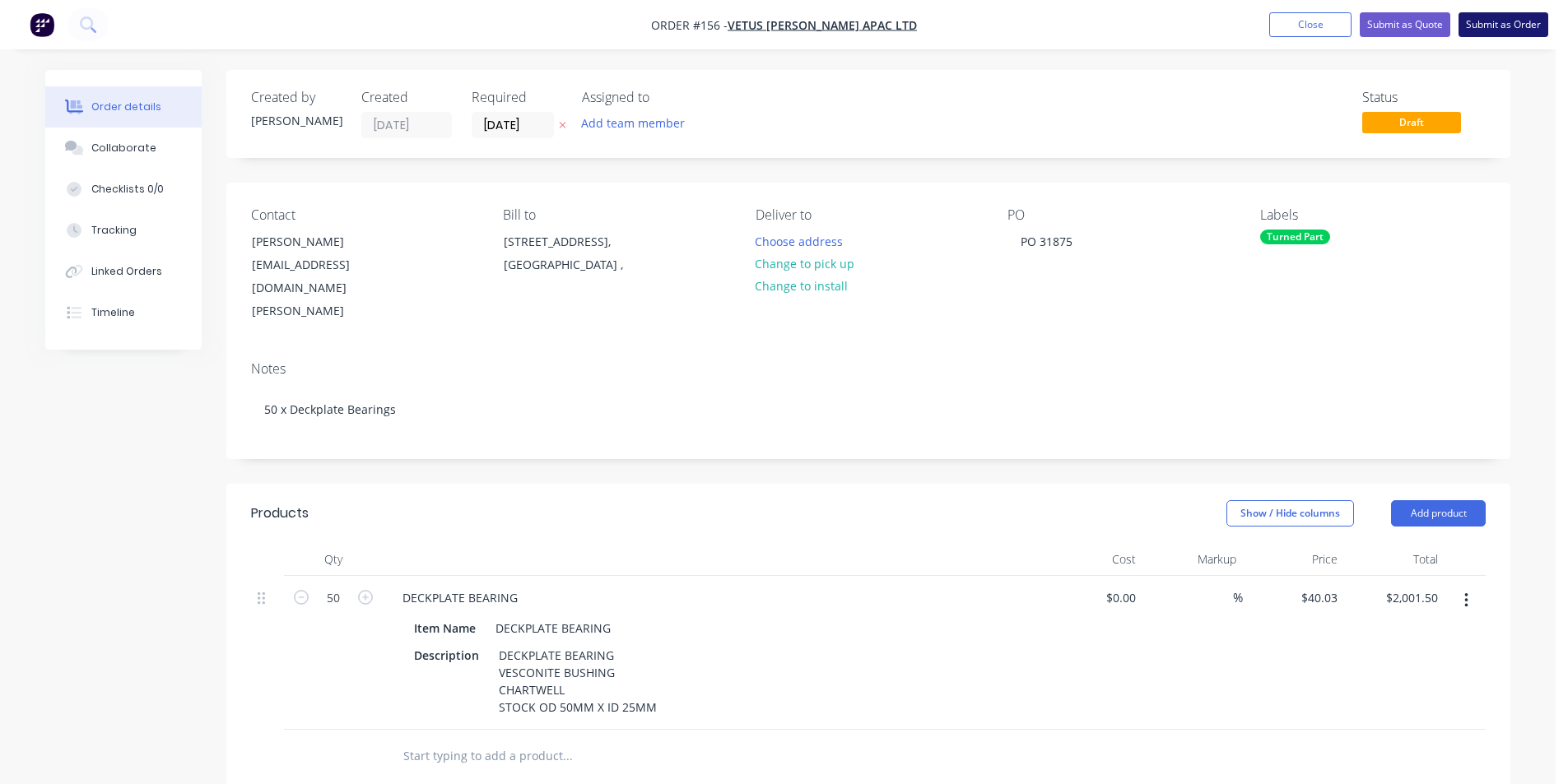
click at [1497, 23] on button "Submit as Order" at bounding box center [1503, 25] width 90 height 25
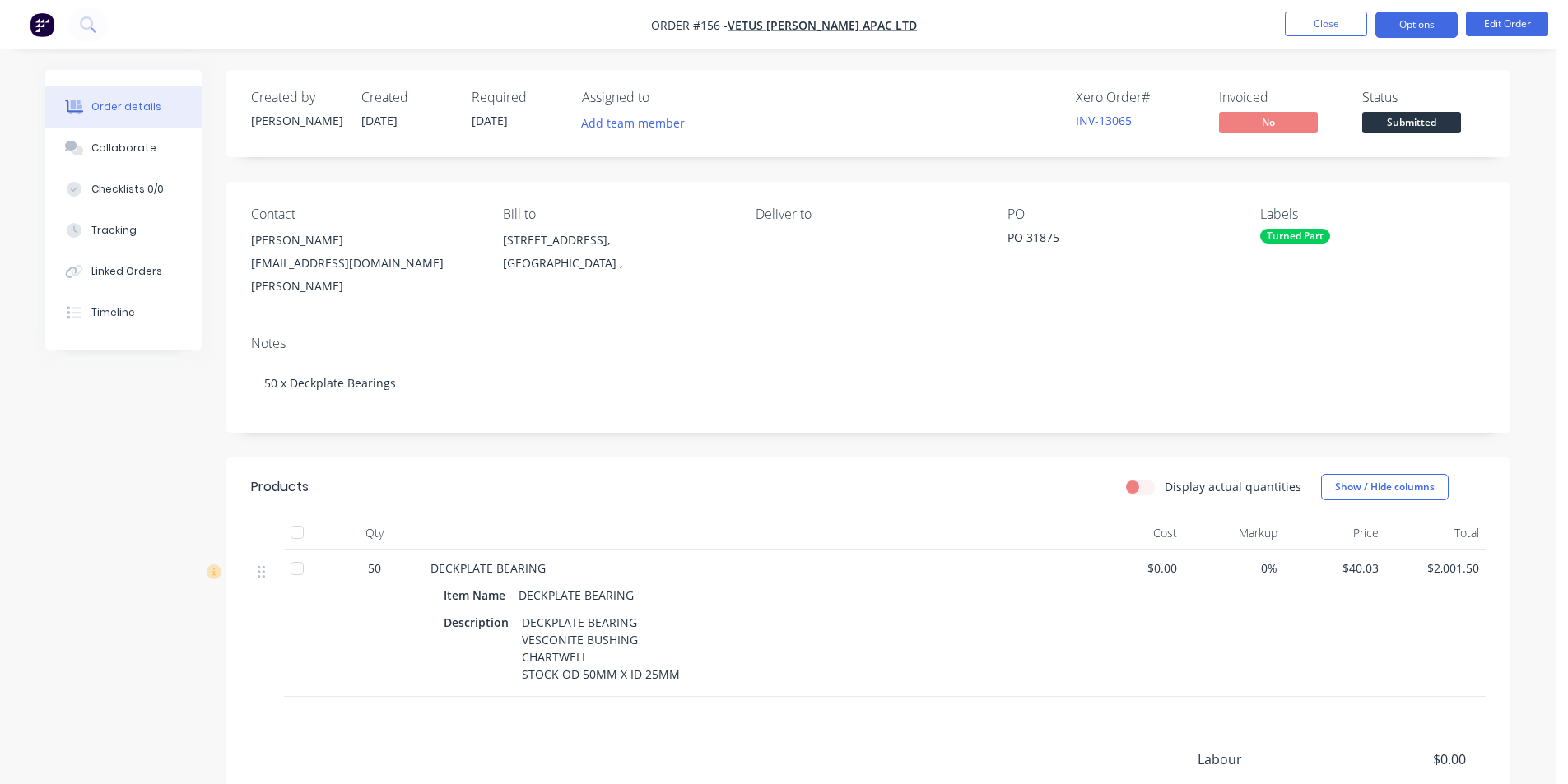
click at [1411, 24] on button "Options" at bounding box center [1416, 25] width 82 height 27
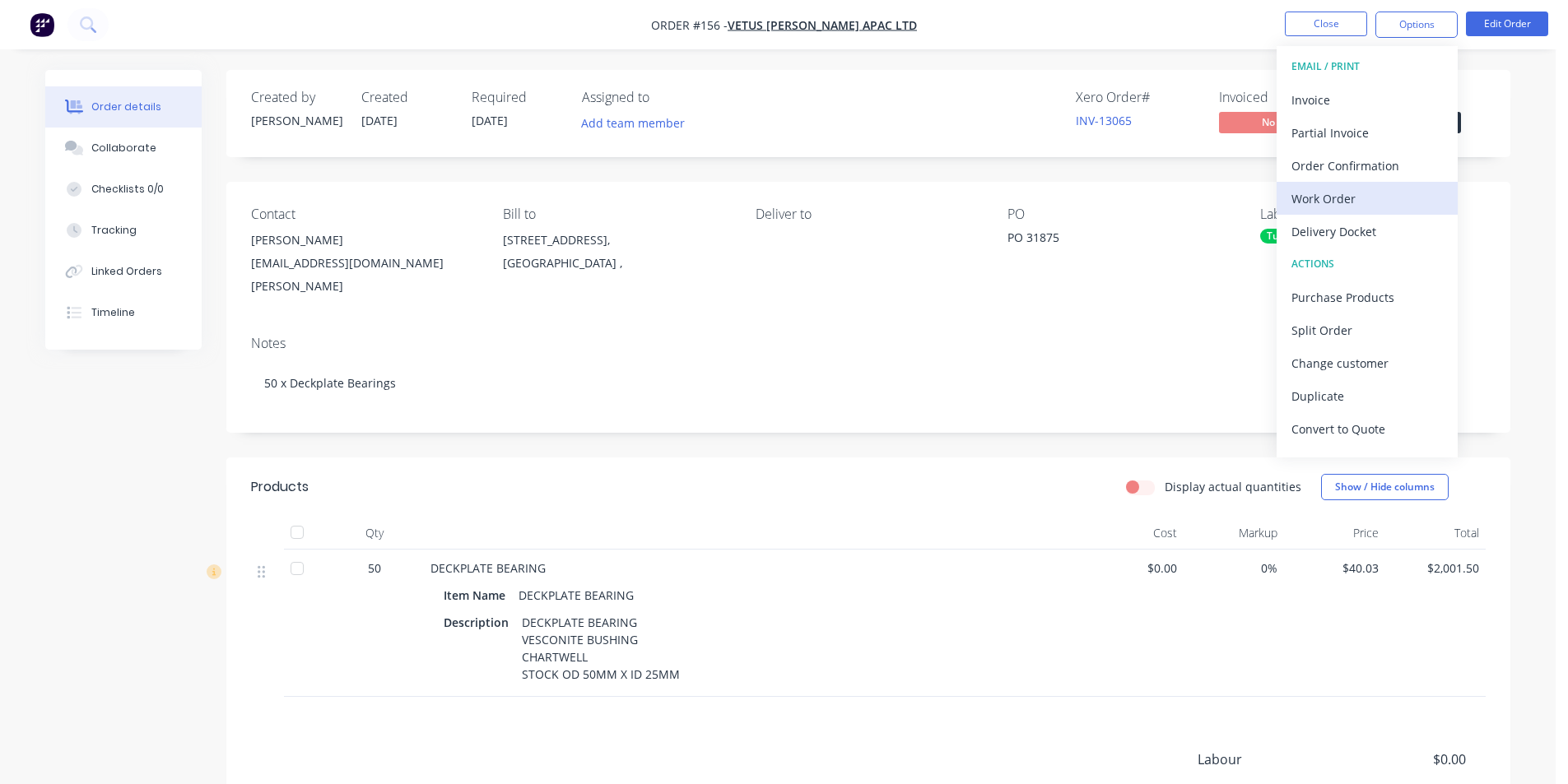
click at [1347, 198] on div "Work Order" at bounding box center [1367, 198] width 151 height 24
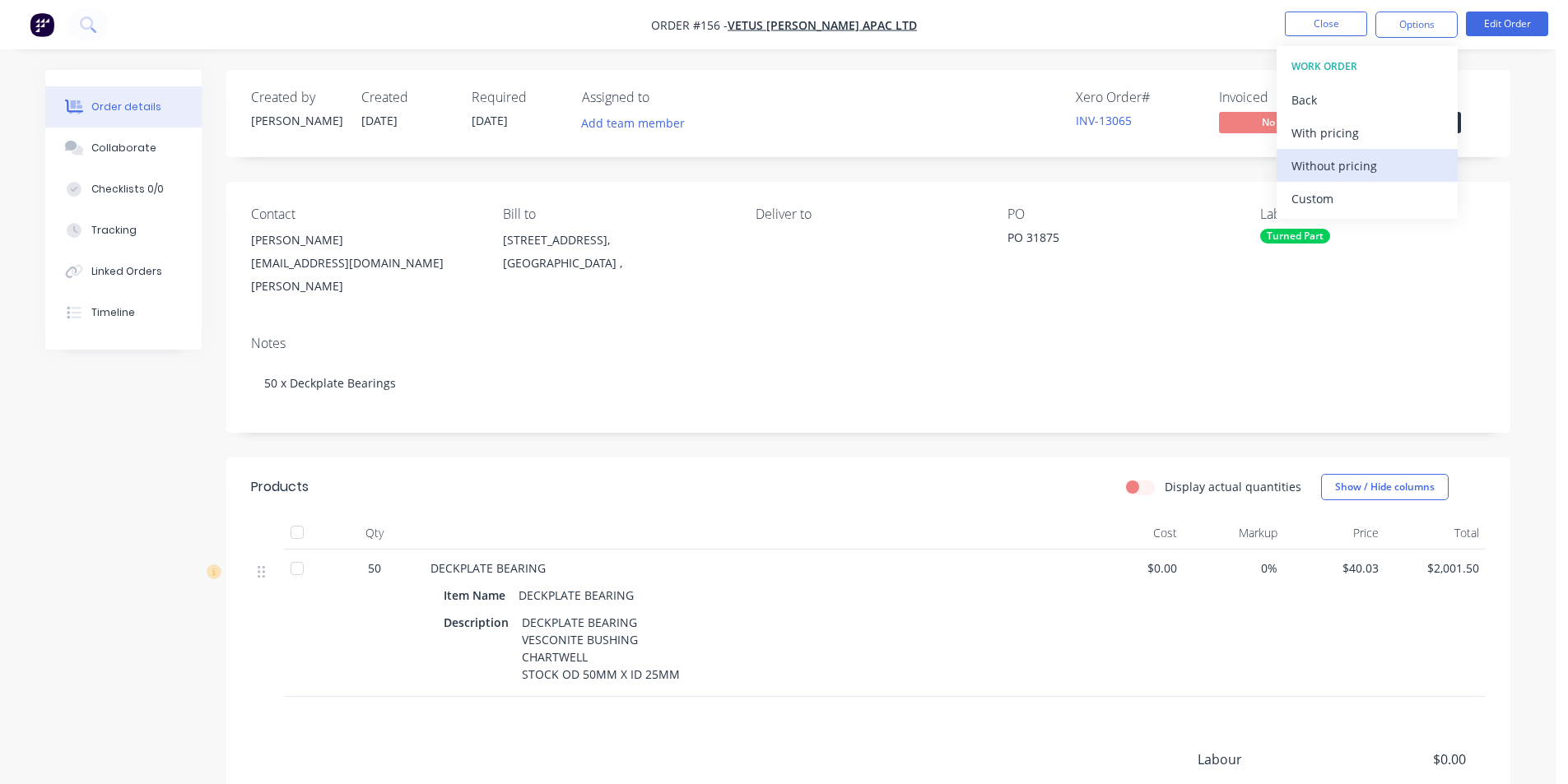
click at [1340, 164] on div "Without pricing" at bounding box center [1367, 165] width 151 height 24
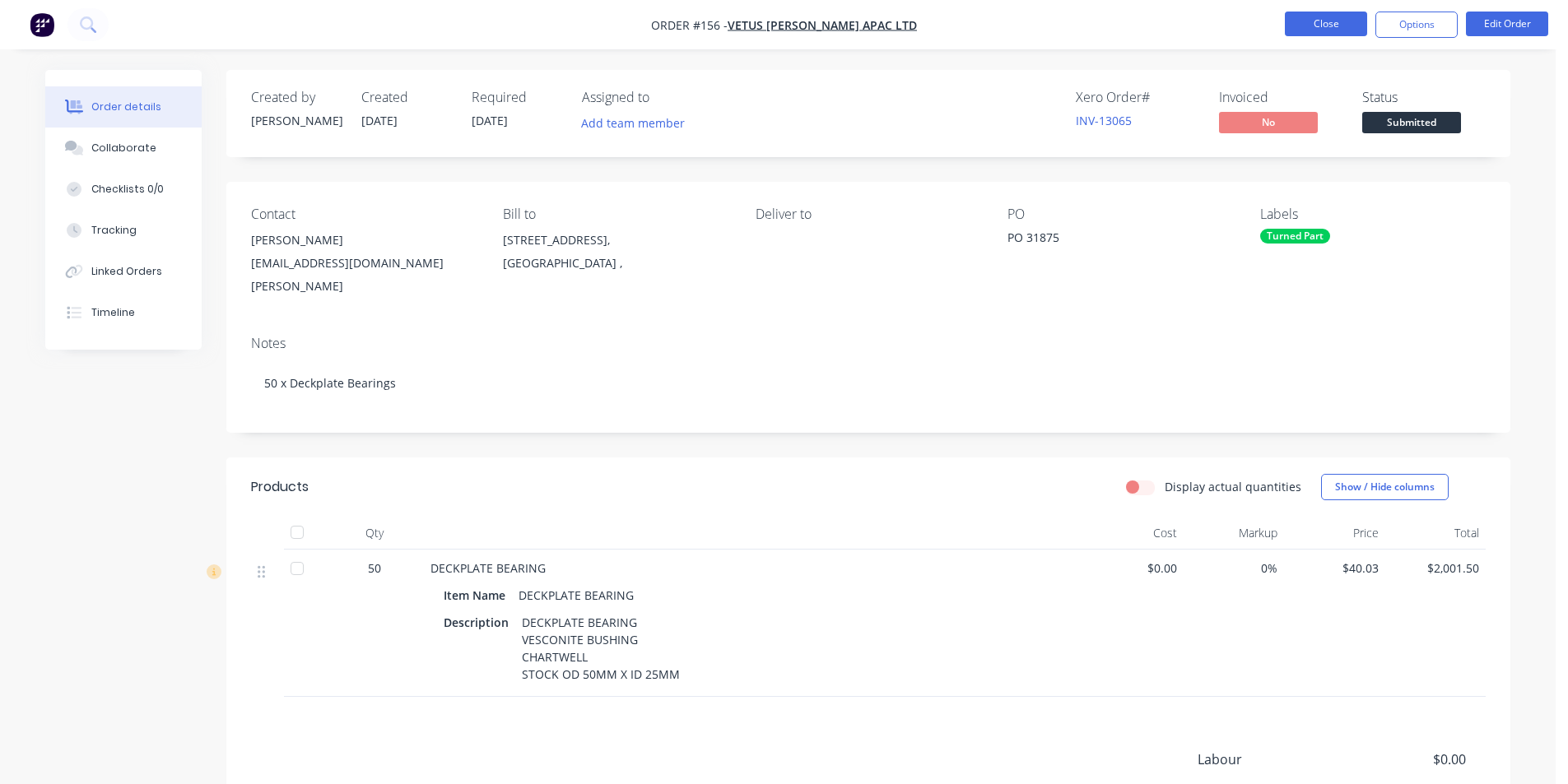
click at [1311, 30] on button "Close" at bounding box center [1325, 24] width 82 height 25
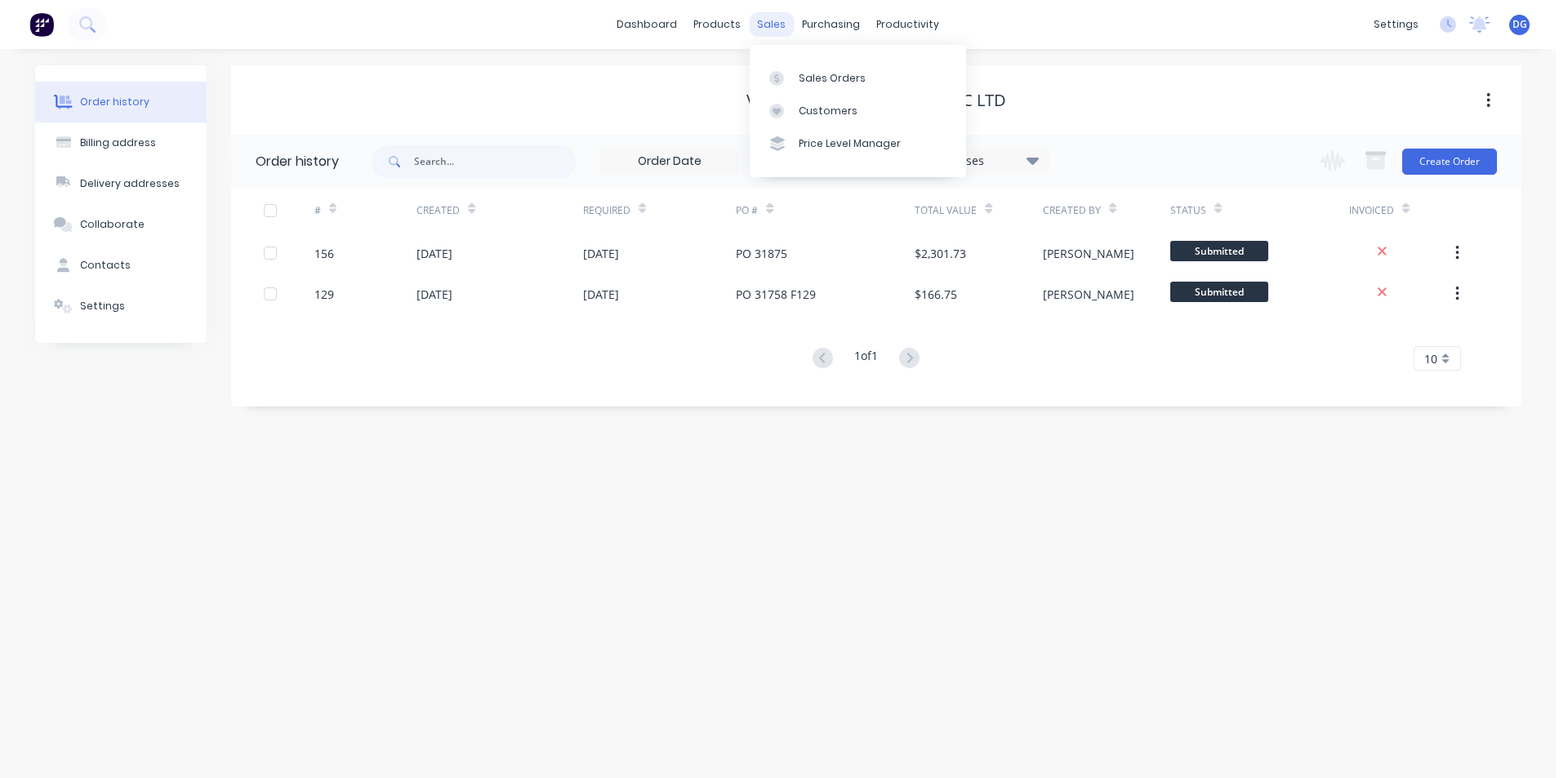
click at [770, 24] on div "sales" at bounding box center [771, 25] width 44 height 25
click at [808, 76] on div "Sales Orders" at bounding box center [831, 78] width 67 height 15
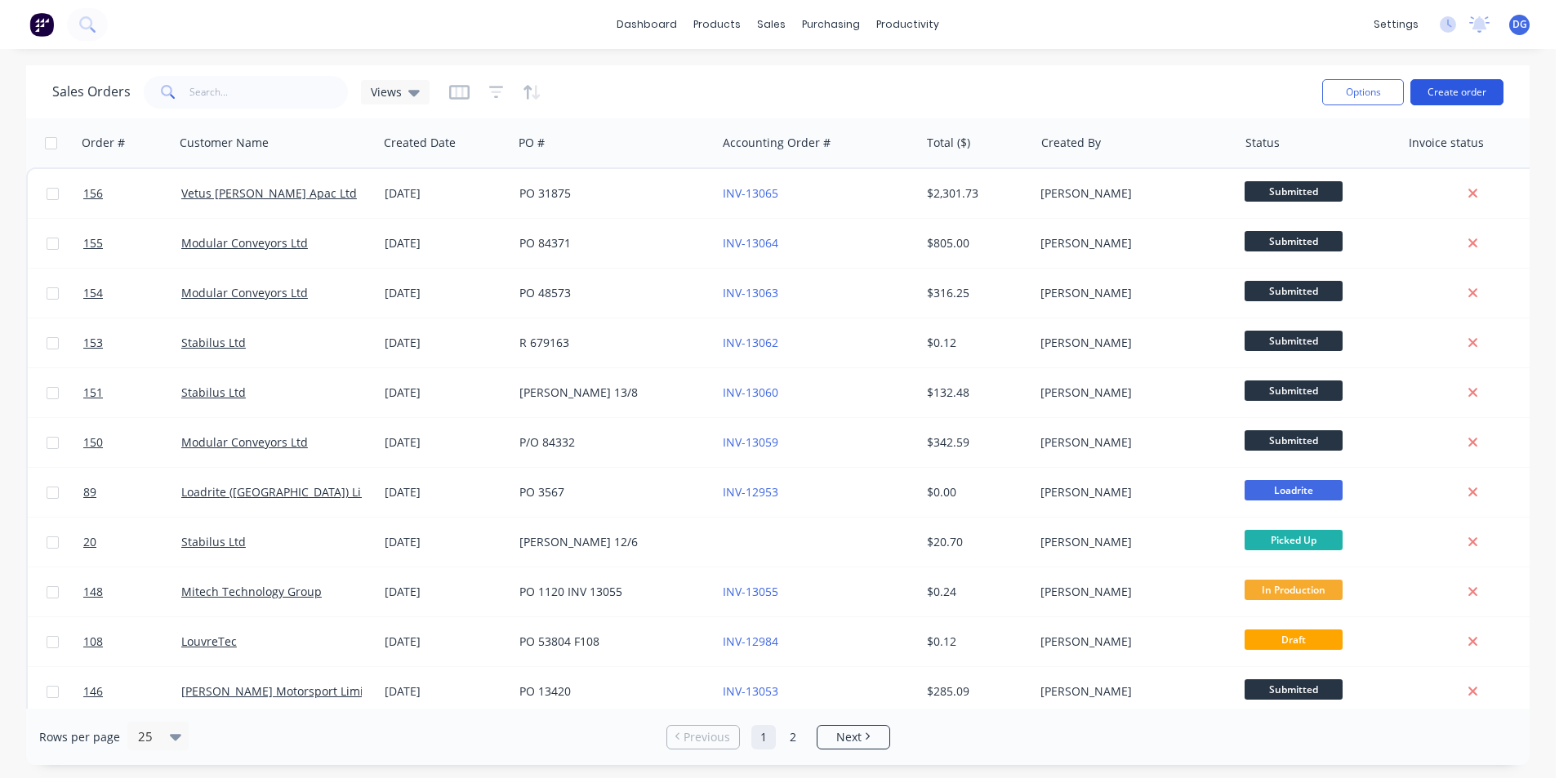
click at [1453, 87] on button "Create order" at bounding box center [1456, 92] width 93 height 26
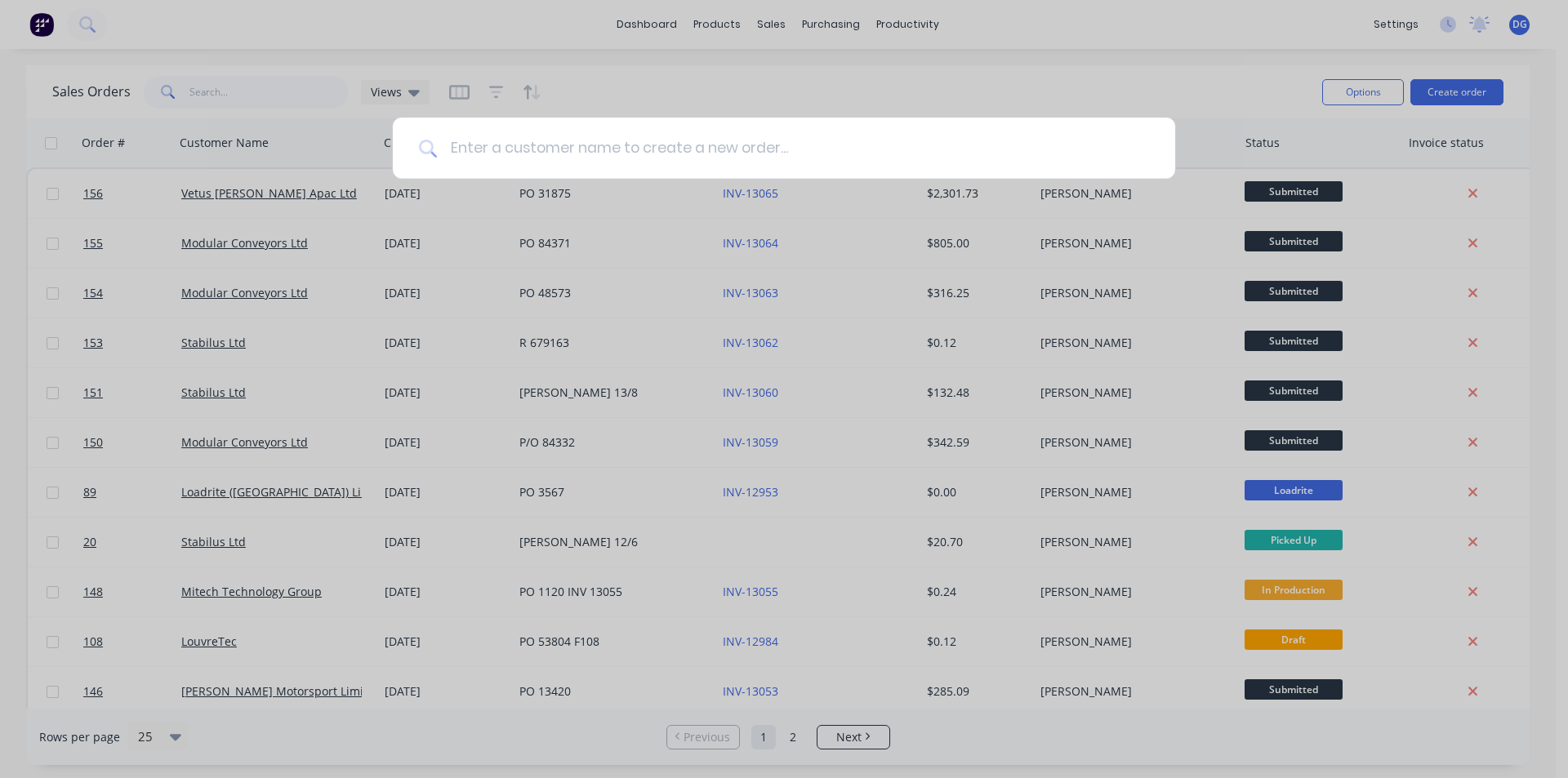
click at [631, 150] on input at bounding box center [793, 148] width 712 height 61
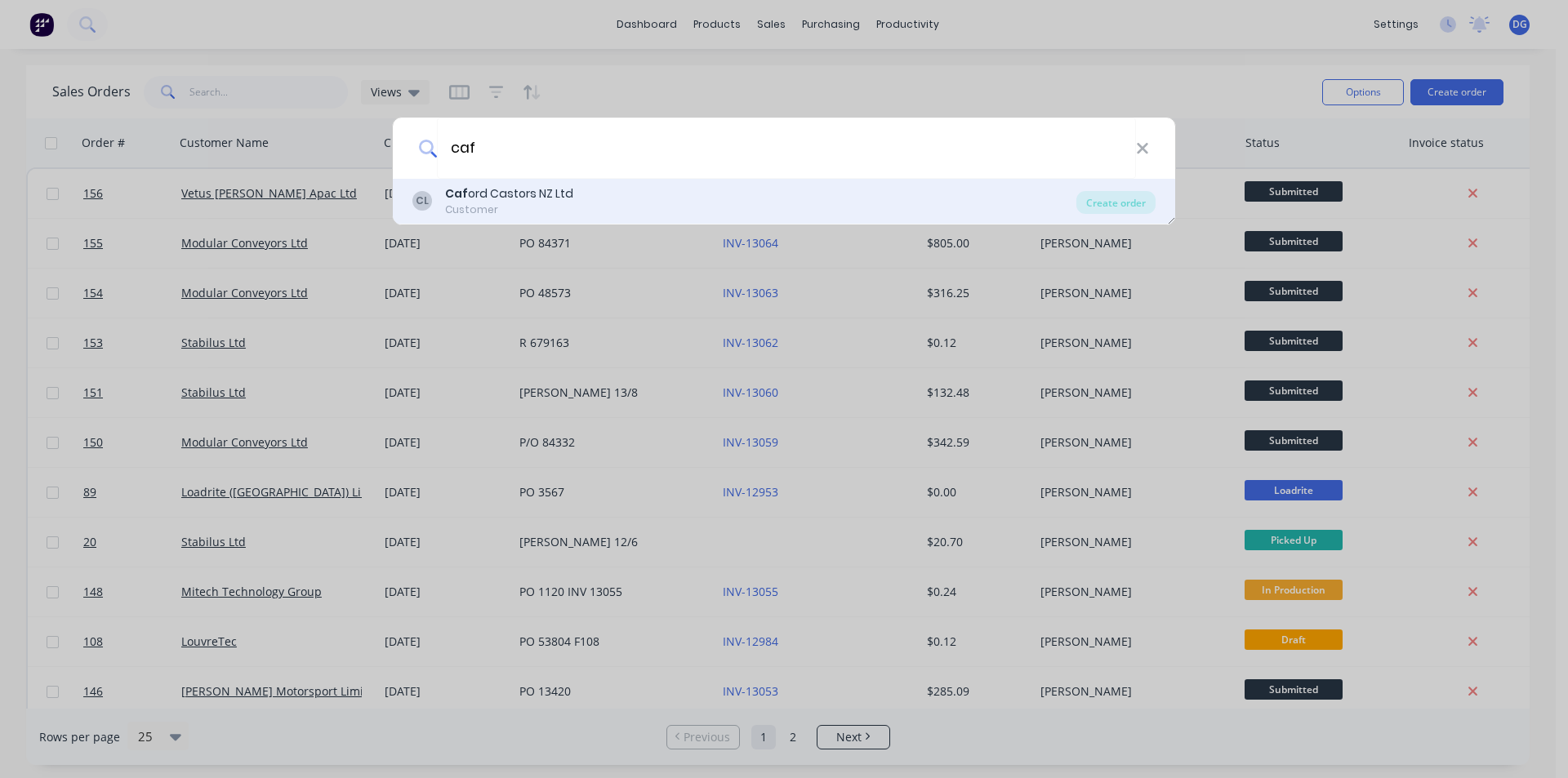
type input "caf"
click at [586, 194] on div "CL Caf ord Castors NZ Ltd Customer" at bounding box center [744, 201] width 664 height 32
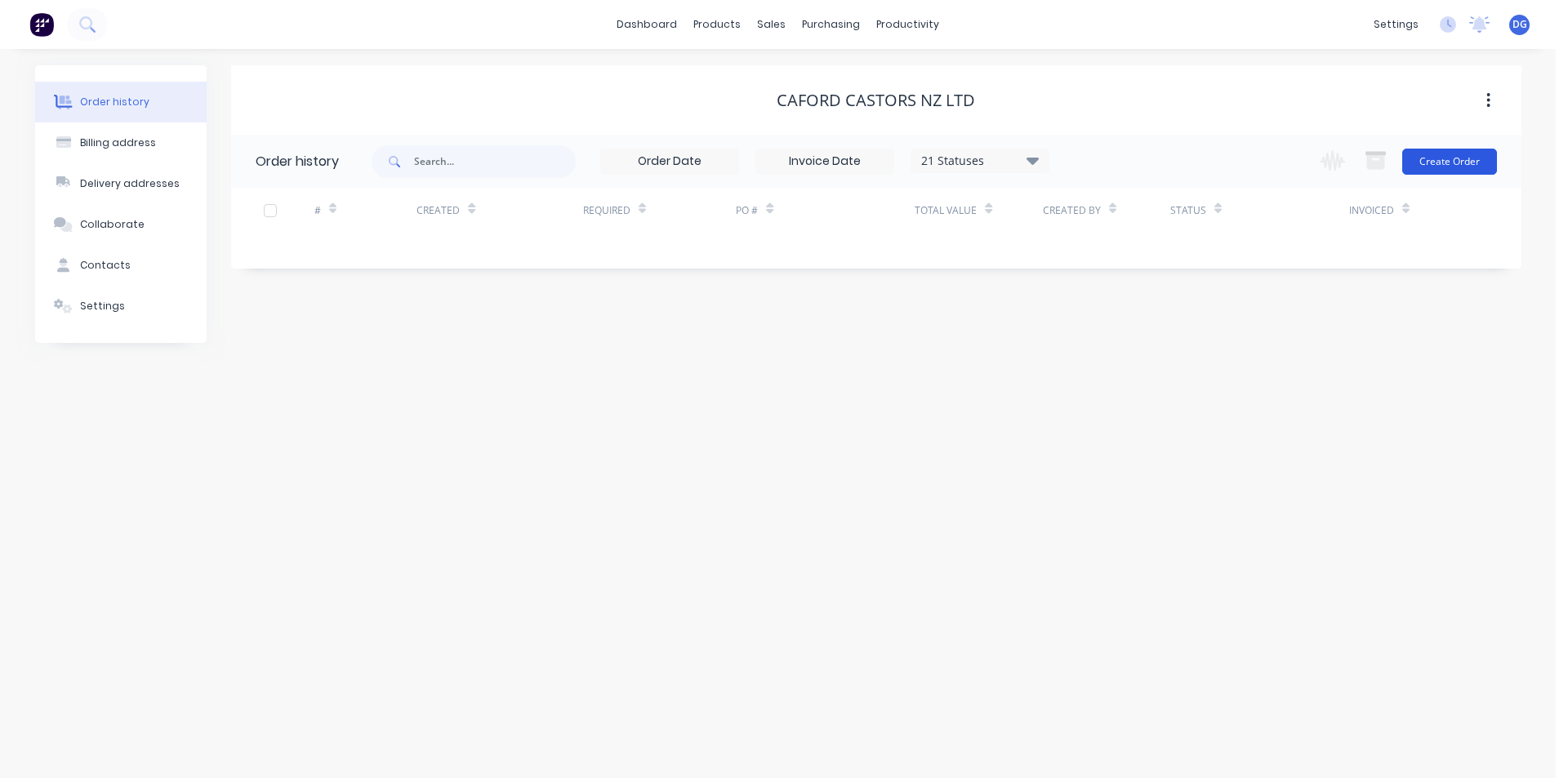
click at [1458, 156] on button "Create Order" at bounding box center [1449, 162] width 95 height 26
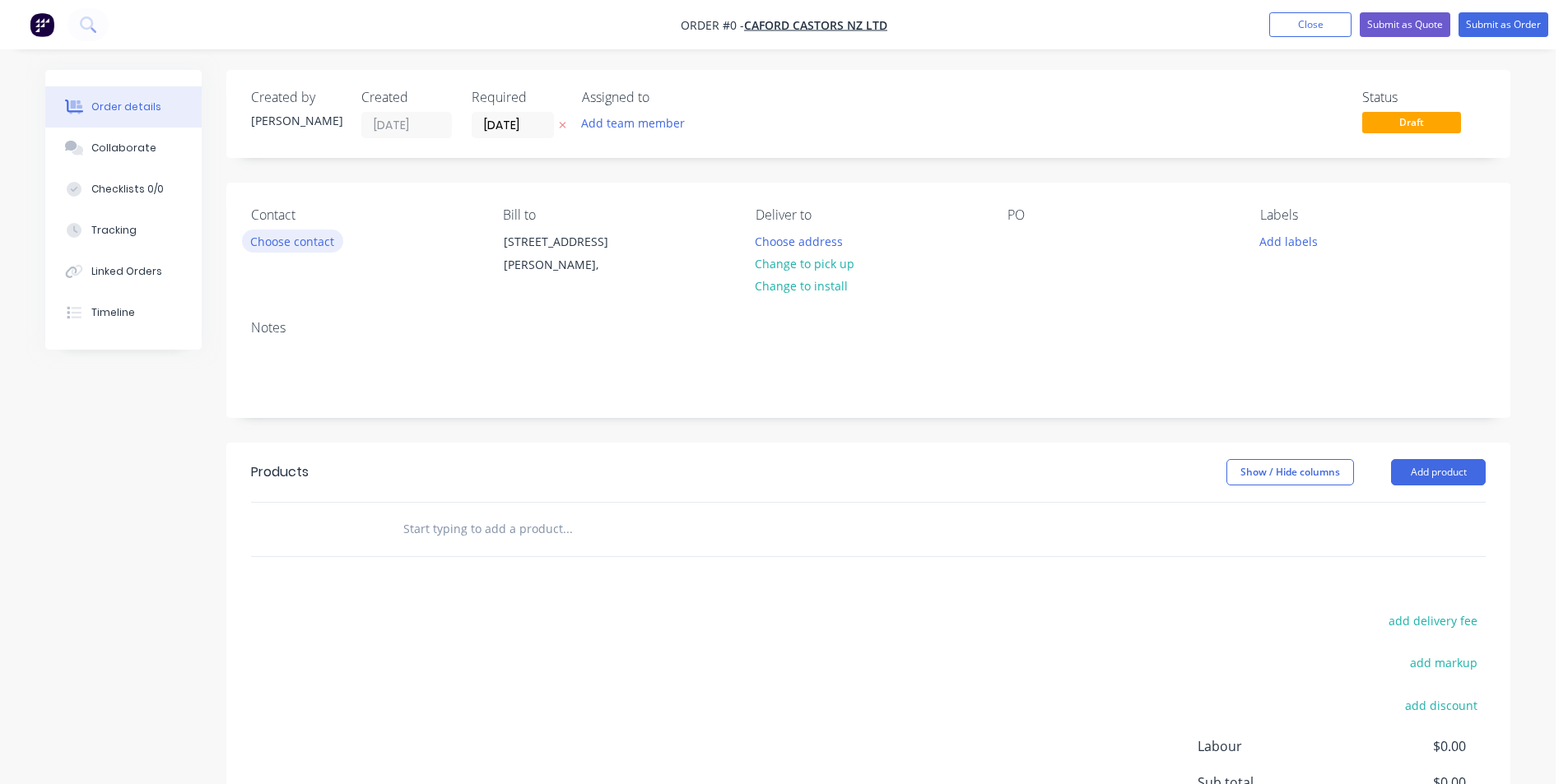
click at [287, 242] on button "Choose contact" at bounding box center [292, 240] width 101 height 22
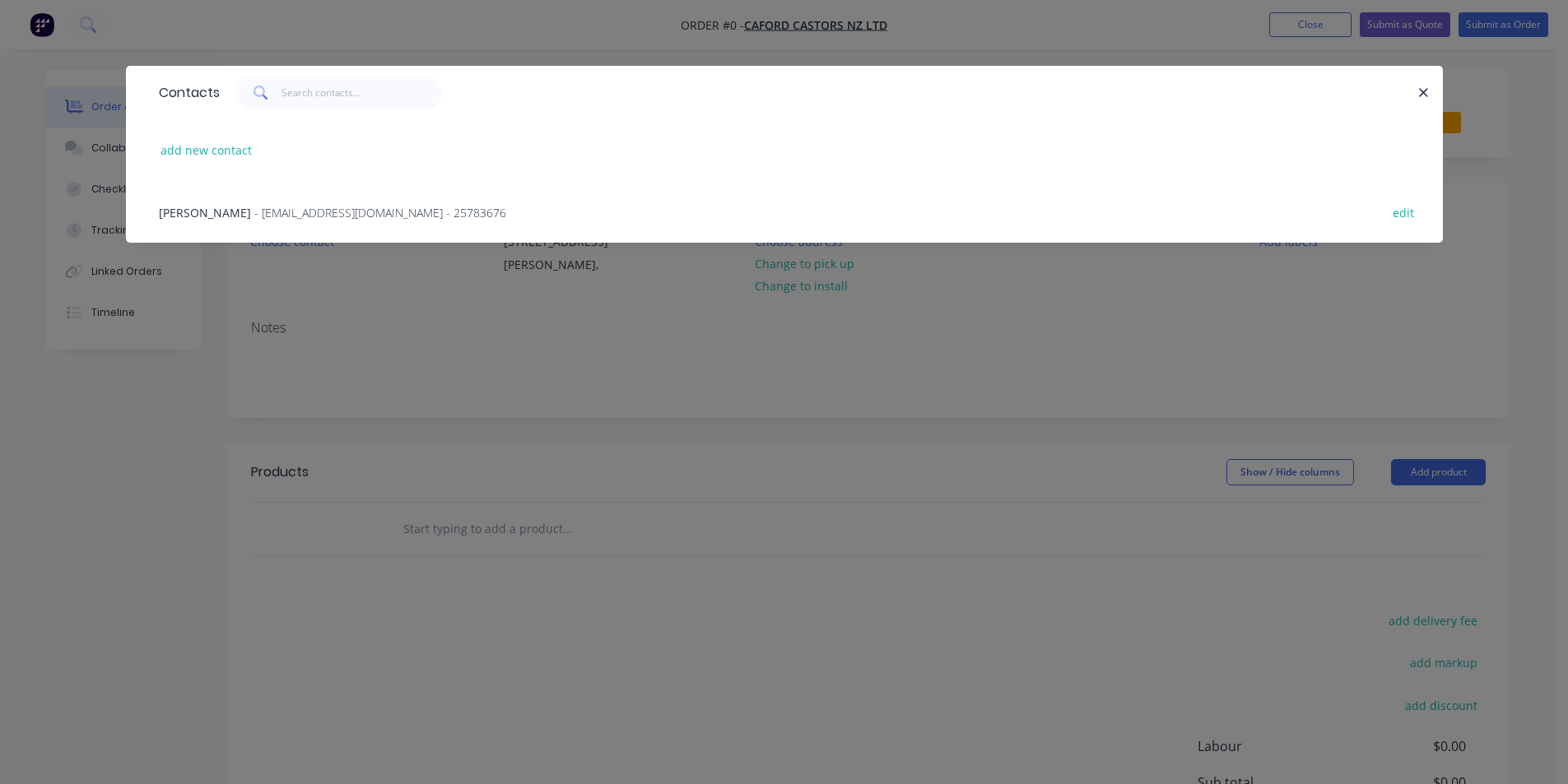
click at [199, 210] on span "[PERSON_NAME]" at bounding box center [204, 213] width 92 height 16
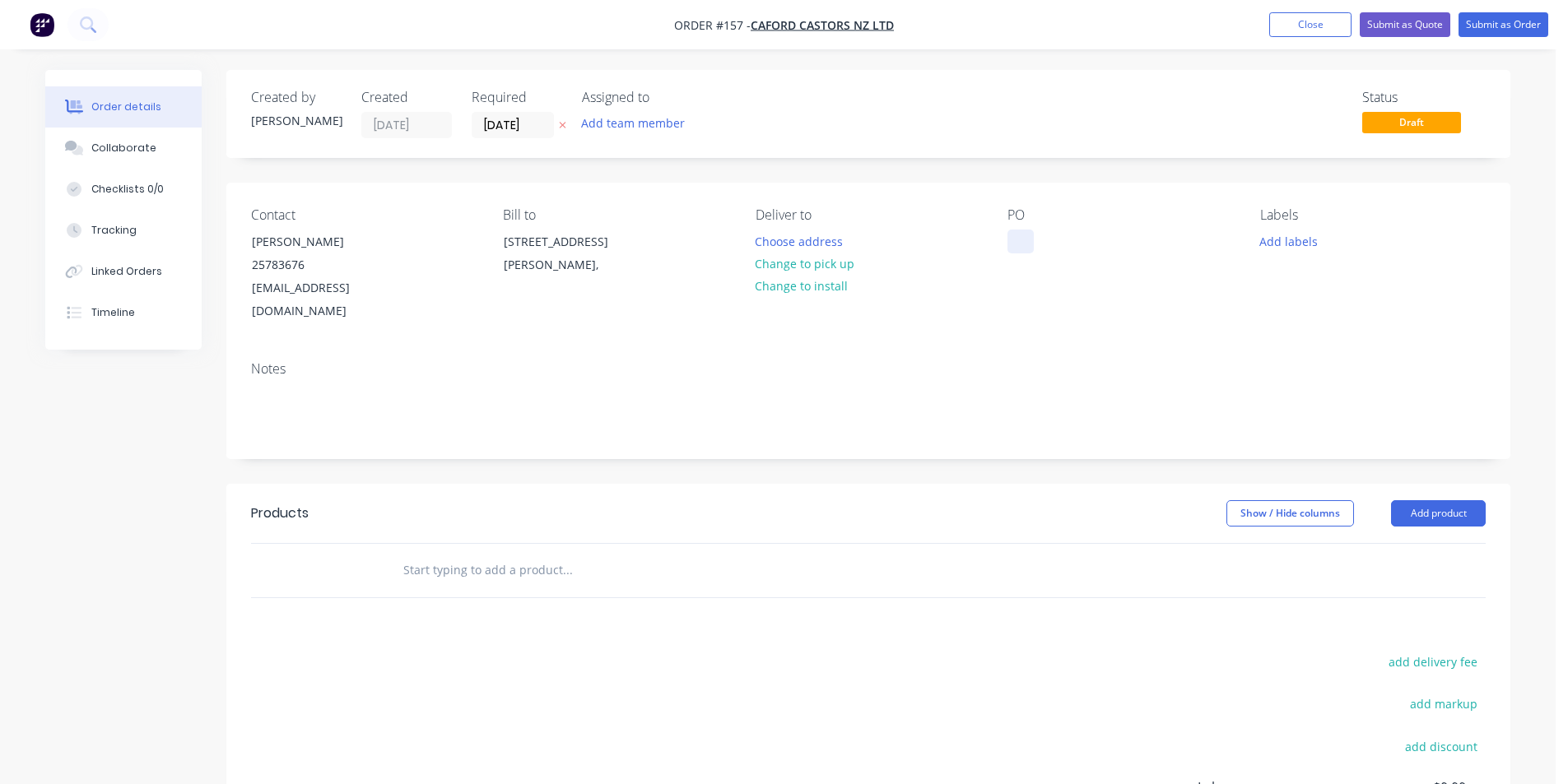
click at [1022, 245] on div at bounding box center [1021, 241] width 27 height 24
click at [1038, 243] on div "PO 21200" at bounding box center [1046, 241] width 78 height 24
click at [1300, 242] on button "Add labels" at bounding box center [1287, 240] width 76 height 22
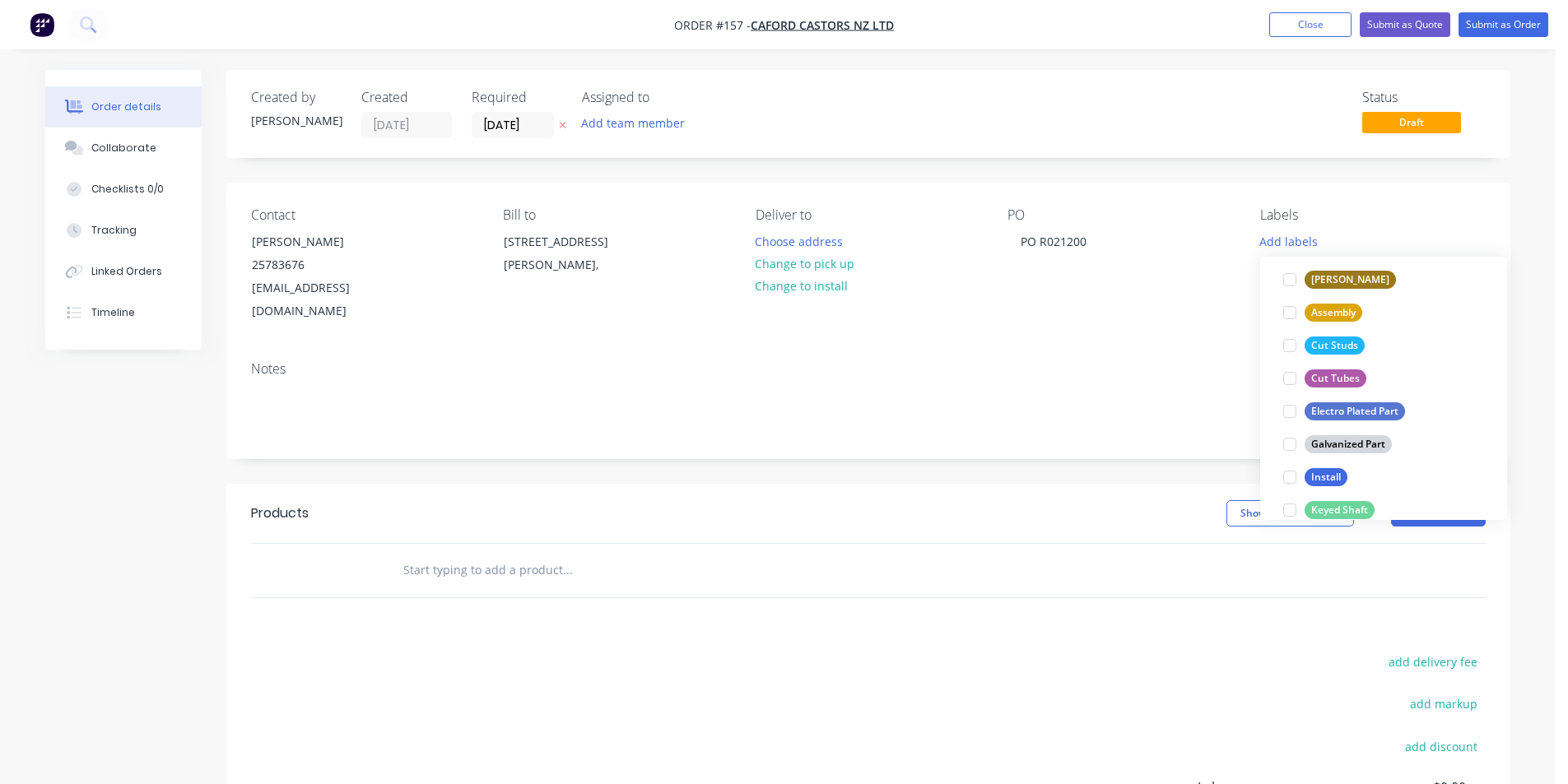
scroll to position [181, 0]
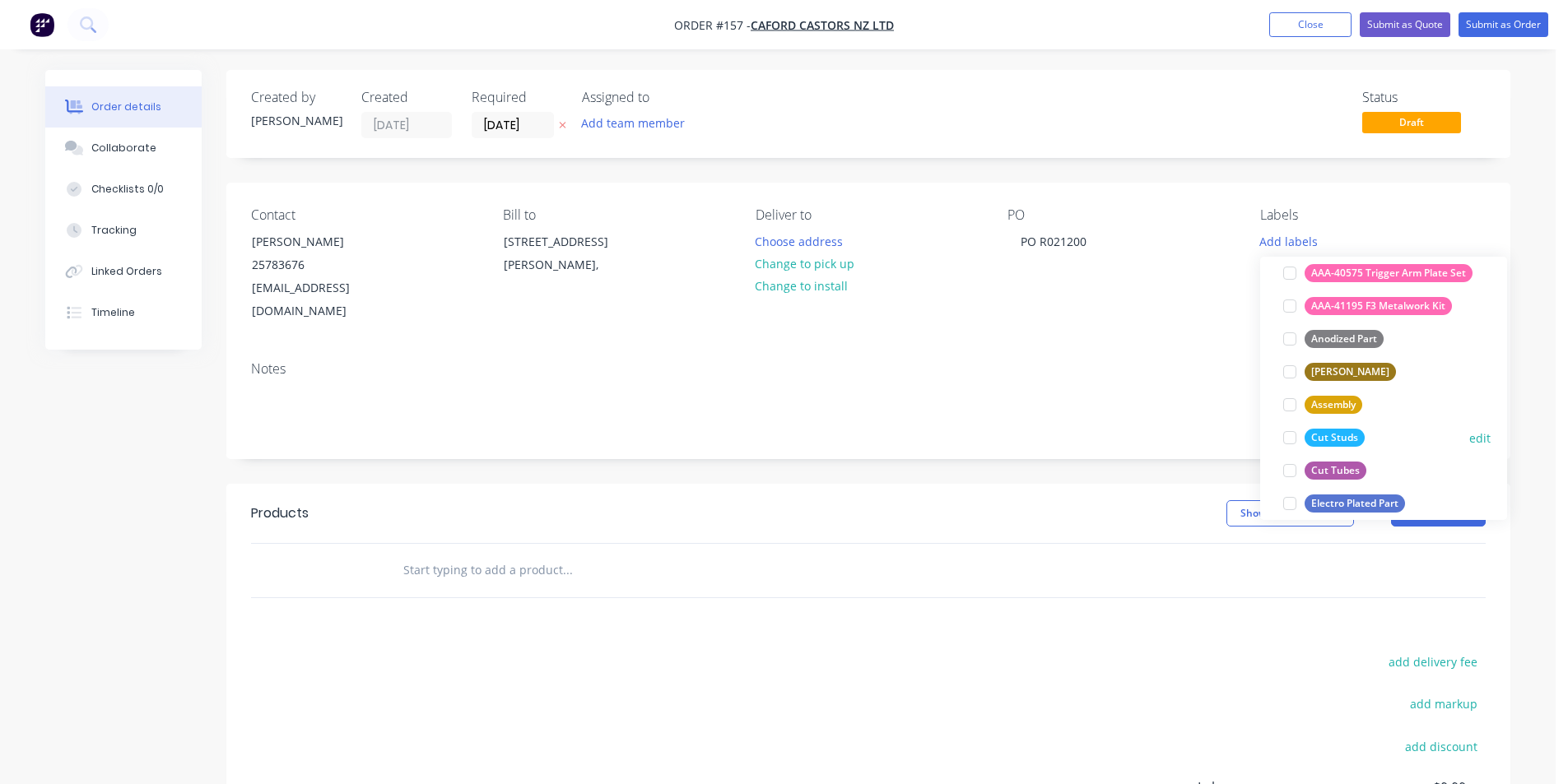
click at [1337, 435] on div "Cut Studs" at bounding box center [1335, 438] width 60 height 18
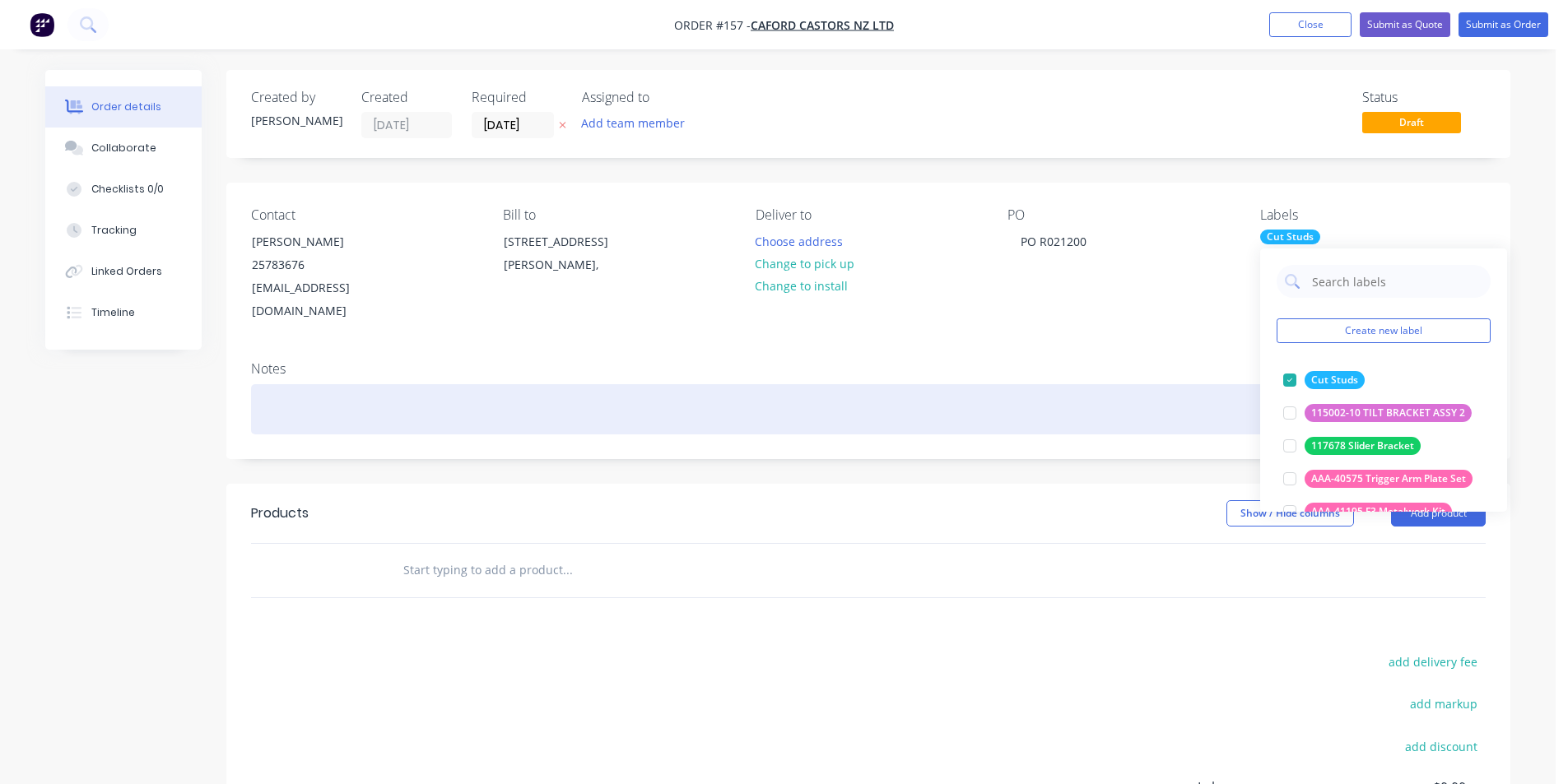
click at [1066, 385] on div at bounding box center [868, 409] width 1234 height 50
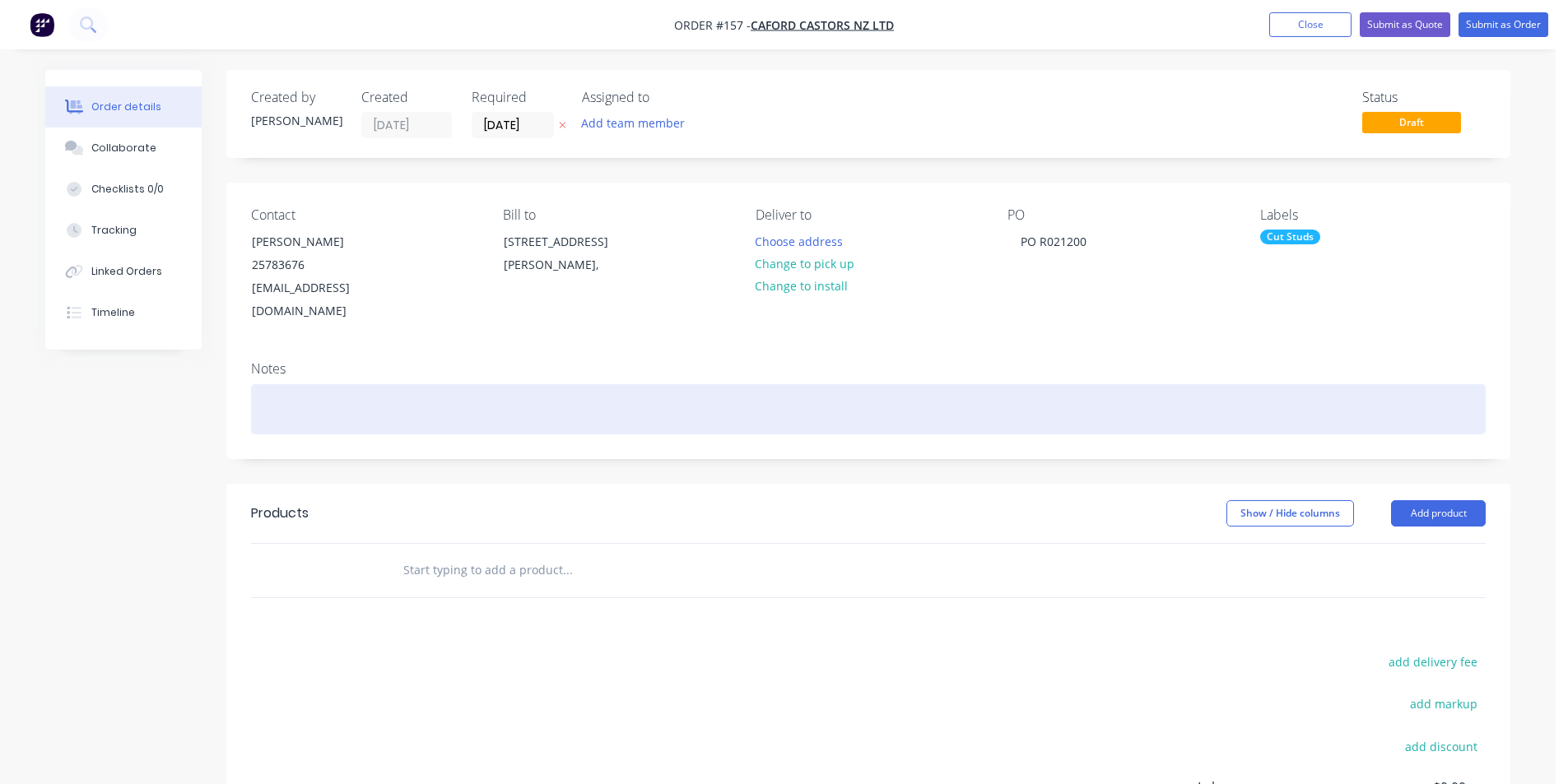
click at [282, 386] on div at bounding box center [868, 409] width 1234 height 50
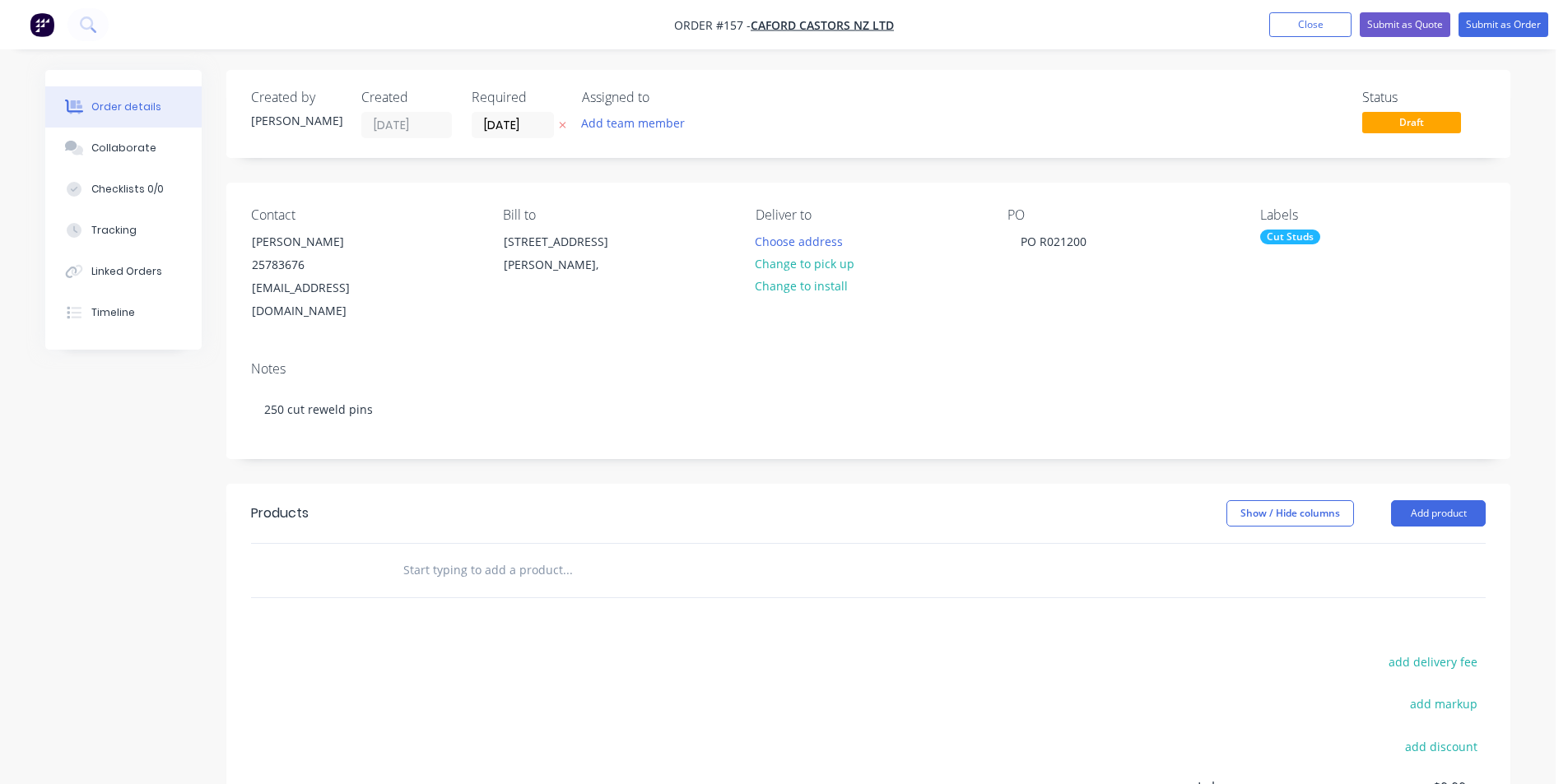
click at [437, 554] on input "text" at bounding box center [567, 571] width 329 height 33
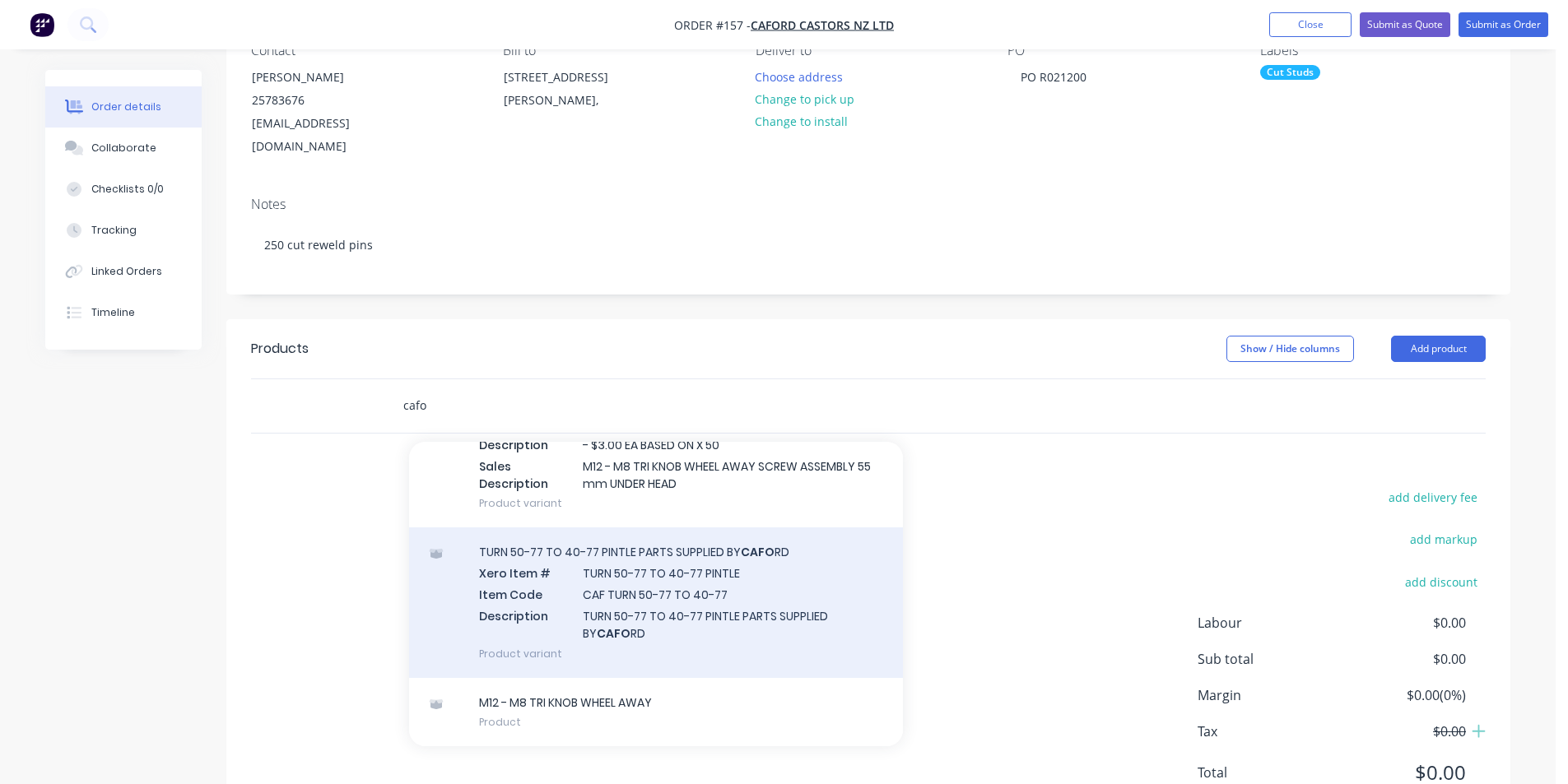
scroll to position [211, 0]
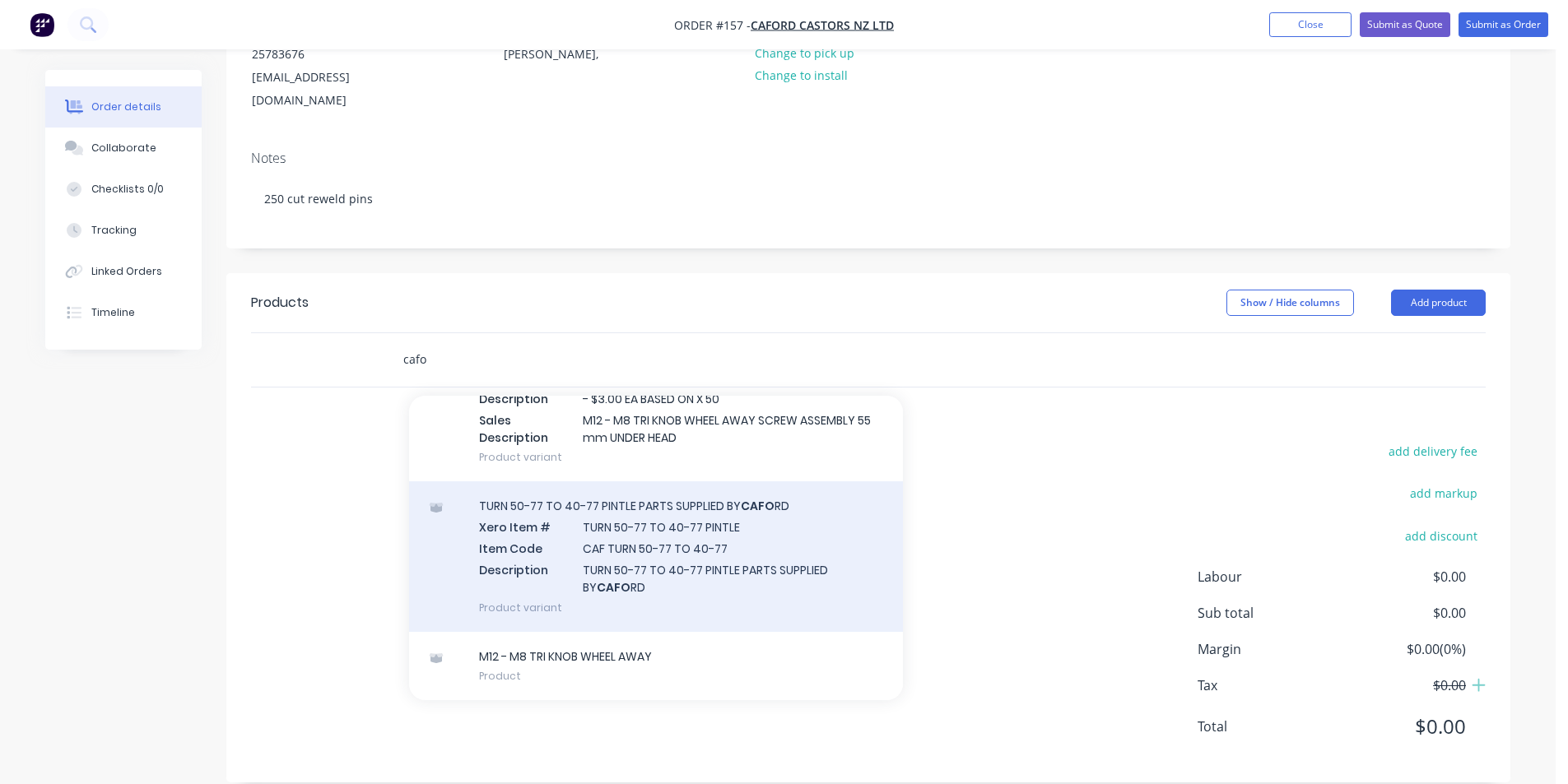
type input "cafo"
click at [676, 517] on div "TURN 50-77 TO 40-77 PINTLE PARTS SUPPLIED BY CAFO RD Xero Item # TURN 50-77 TO …" at bounding box center [655, 556] width 494 height 149
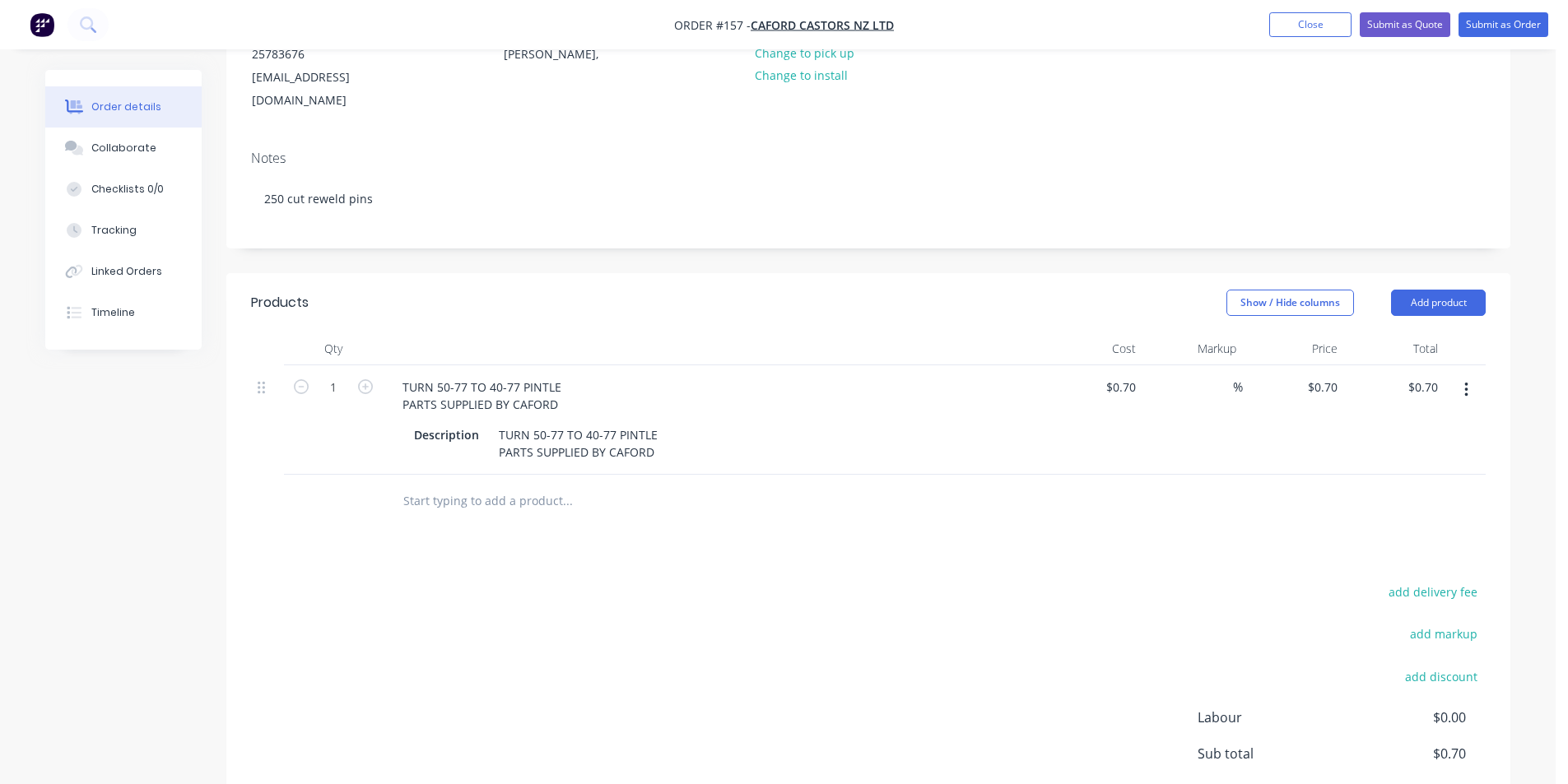
click at [1467, 381] on icon "button" at bounding box center [1466, 390] width 4 height 18
click at [1379, 520] on div "Delete" at bounding box center [1407, 532] width 127 height 24
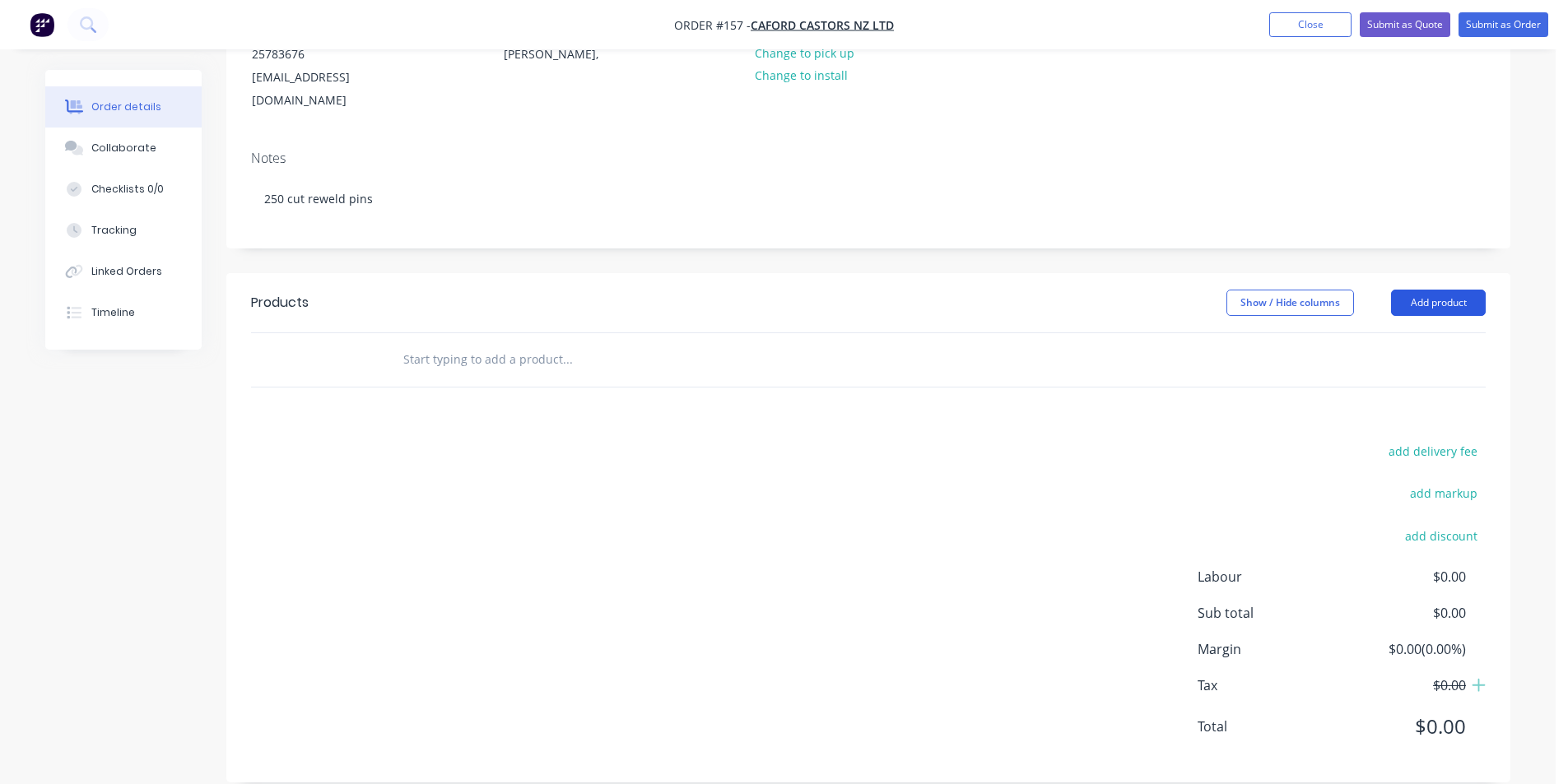
click at [1443, 290] on button "Add product" at bounding box center [1438, 303] width 95 height 27
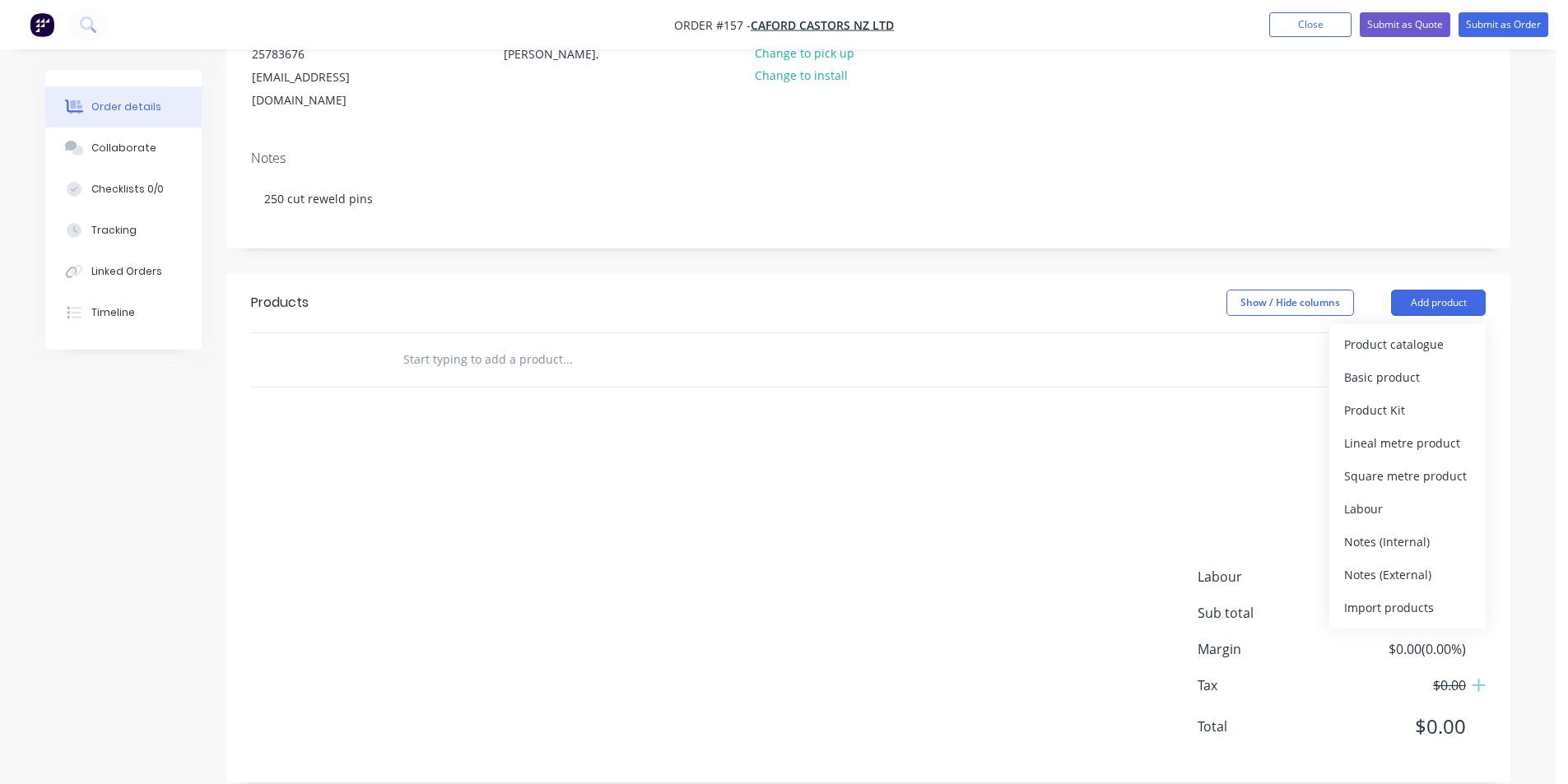
click at [462, 343] on input "text" at bounding box center [567, 360] width 329 height 33
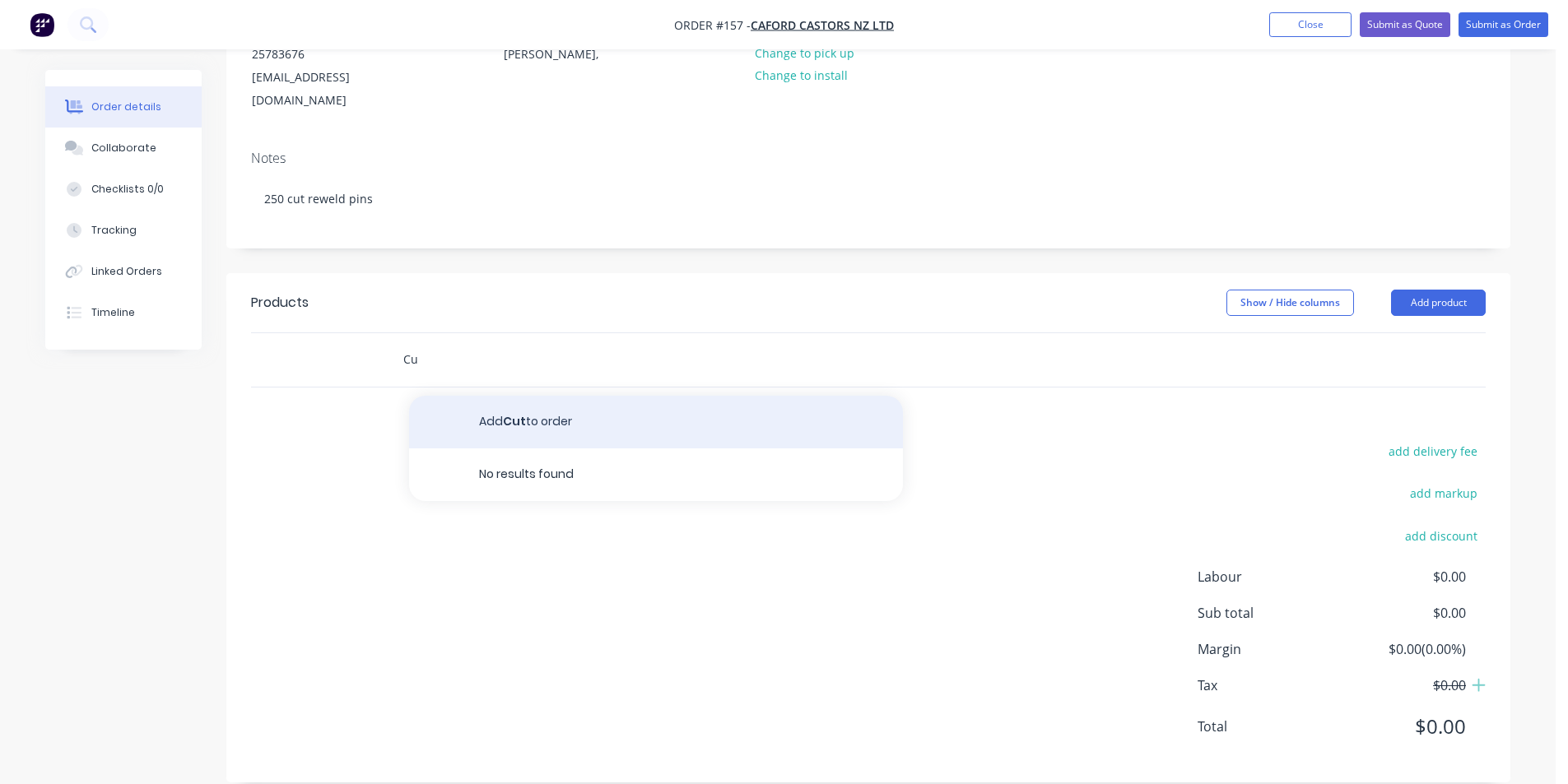
type input "C"
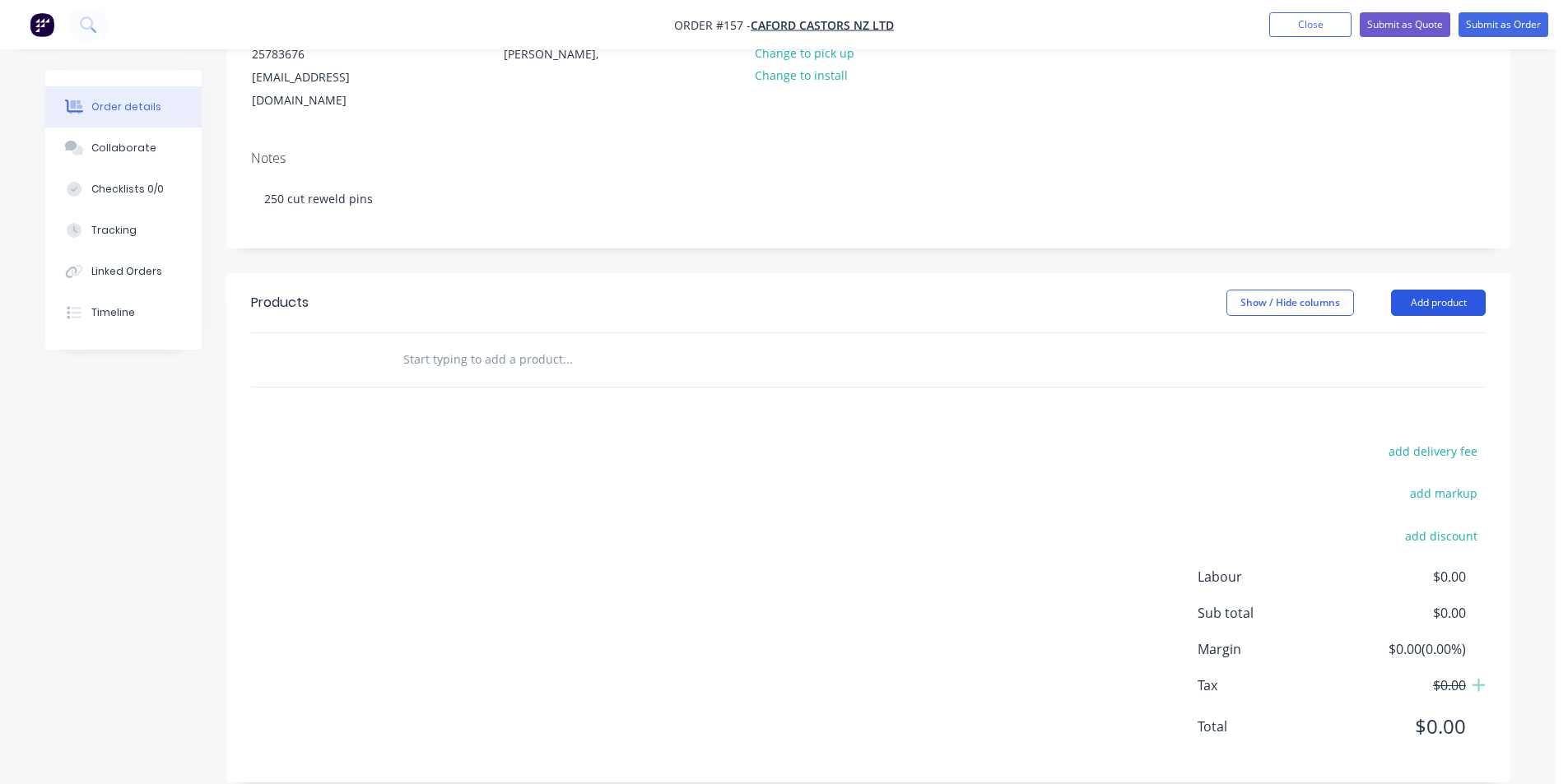
click at [1431, 290] on button "Add product" at bounding box center [1438, 303] width 95 height 27
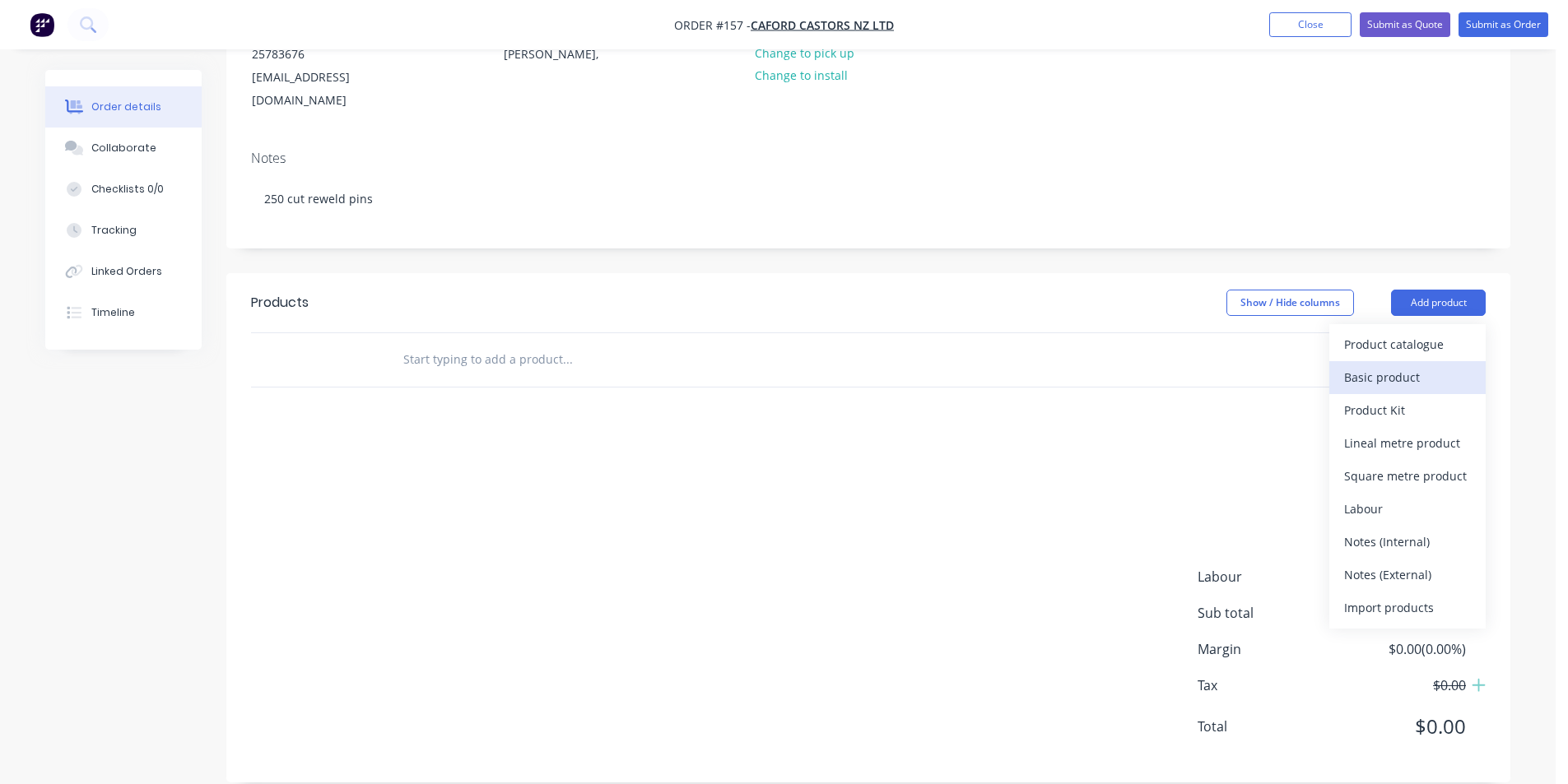
click at [1390, 365] on div "Basic product" at bounding box center [1407, 377] width 127 height 24
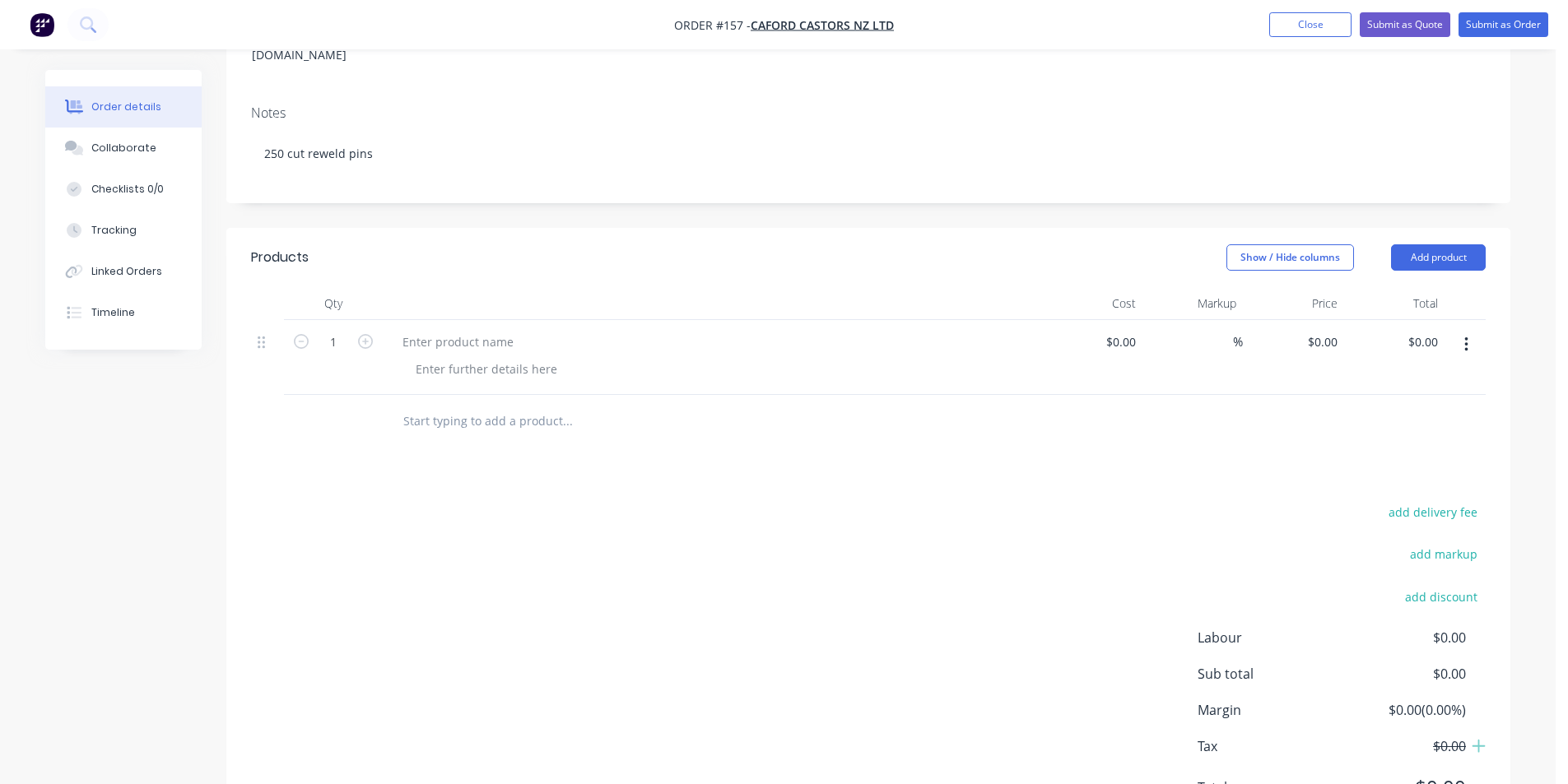
scroll to position [293, 0]
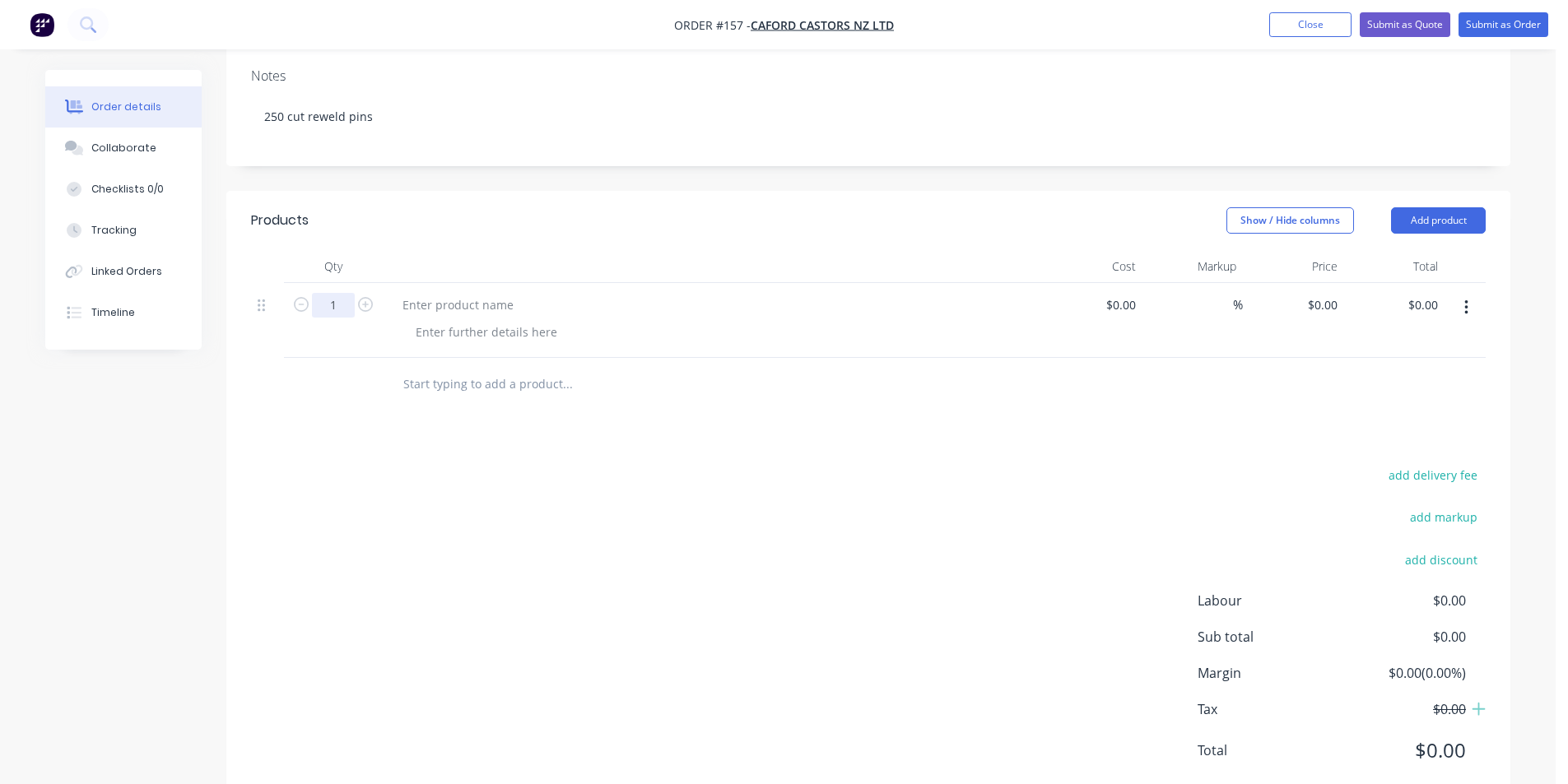
click at [336, 293] on input "1" at bounding box center [334, 306] width 43 height 25
type input "250"
click at [443, 293] on div at bounding box center [458, 305] width 137 height 24
click at [402, 293] on div "Cut and reweld pins tp 215mm" at bounding box center [488, 305] width 198 height 24
click at [555, 293] on div "8mm Cut and reweld pins tp 215mm" at bounding box center [503, 305] width 228 height 24
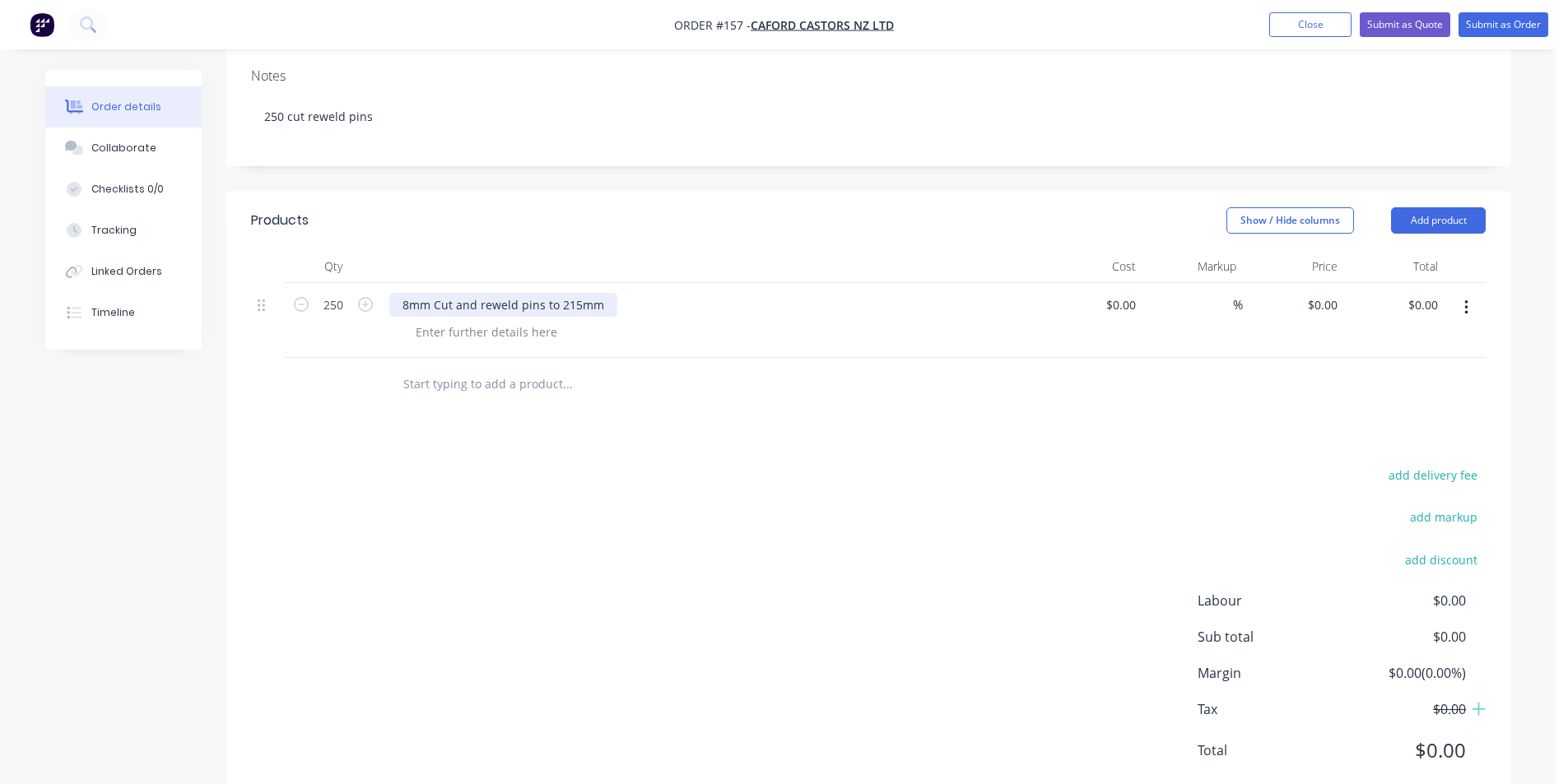
click at [604, 293] on div "8mm Cut and reweld pins to 215mm" at bounding box center [503, 305] width 228 height 24
click at [560, 293] on div "8mm Cut and reweld pins to 215mm O/A" at bounding box center [515, 305] width 252 height 24
click at [683, 293] on div "8mm Cut and reweld pins to O/A length 215mm O/A" at bounding box center [546, 305] width 315 height 24
click at [1325, 293] on input "0" at bounding box center [1334, 305] width 19 height 24
type input "$1.50"
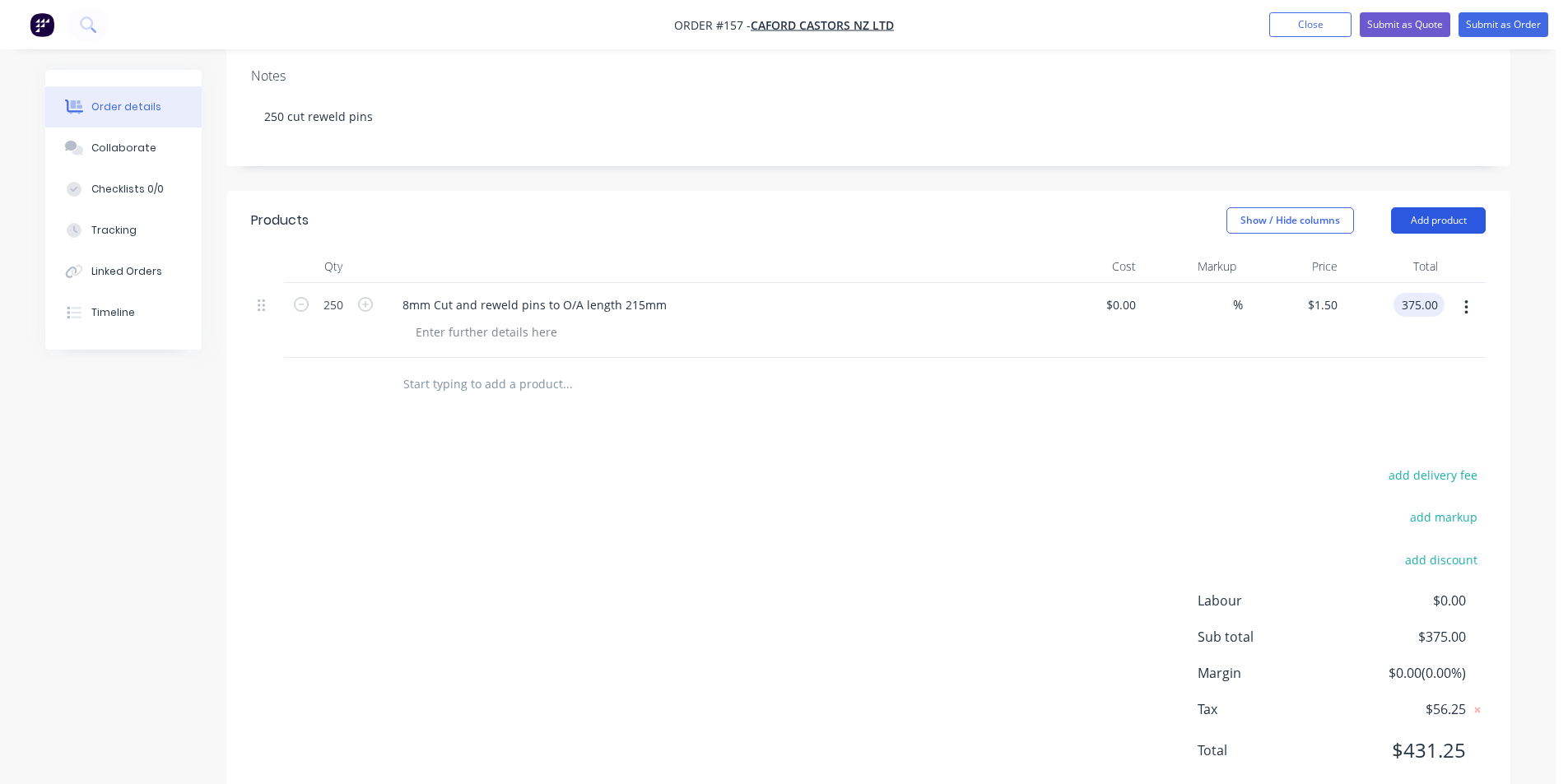
type input "$375.00"
click at [1445, 208] on button "Add product" at bounding box center [1438, 221] width 95 height 27
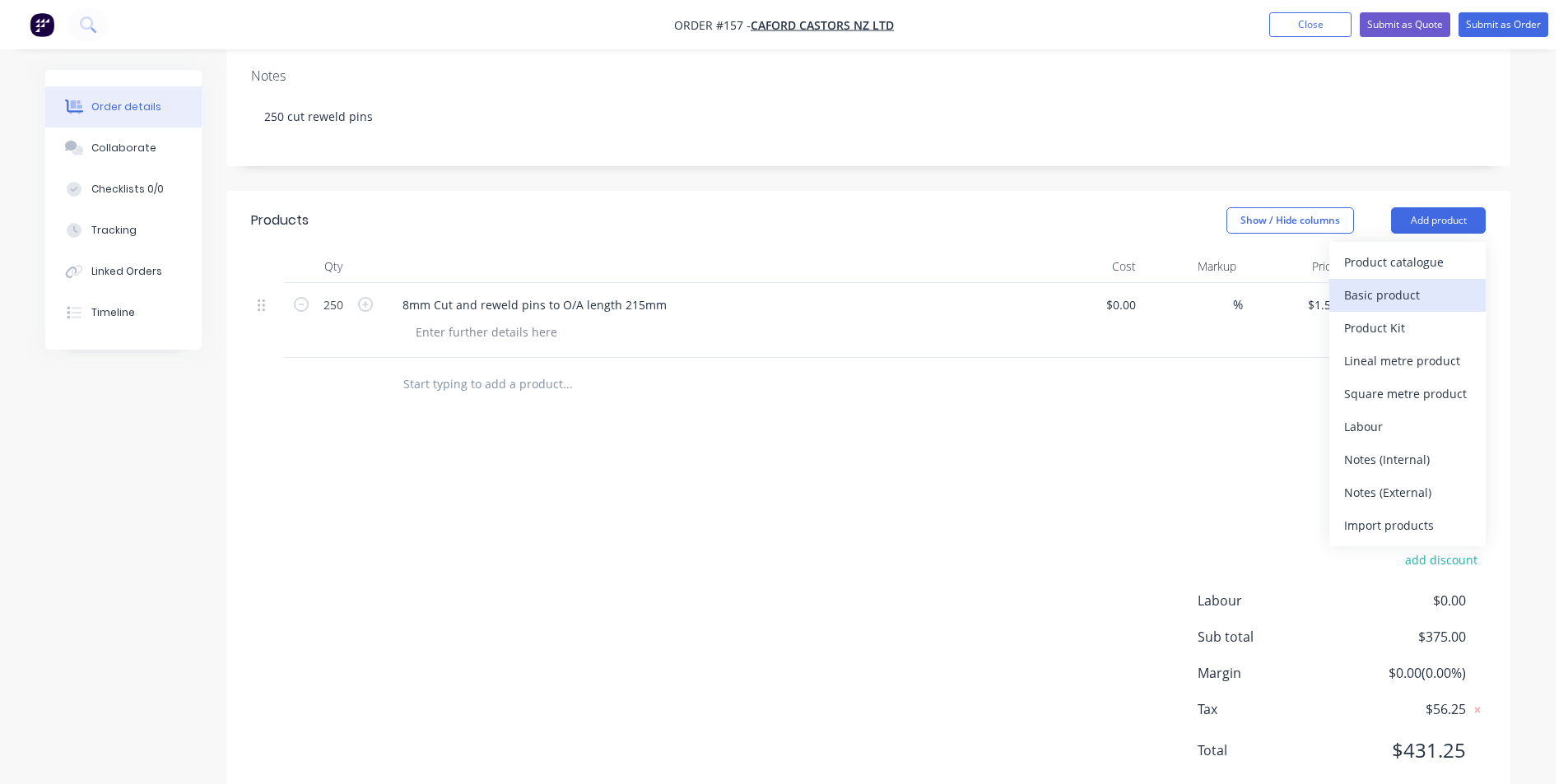
click at [1395, 283] on div "Basic product" at bounding box center [1407, 295] width 127 height 24
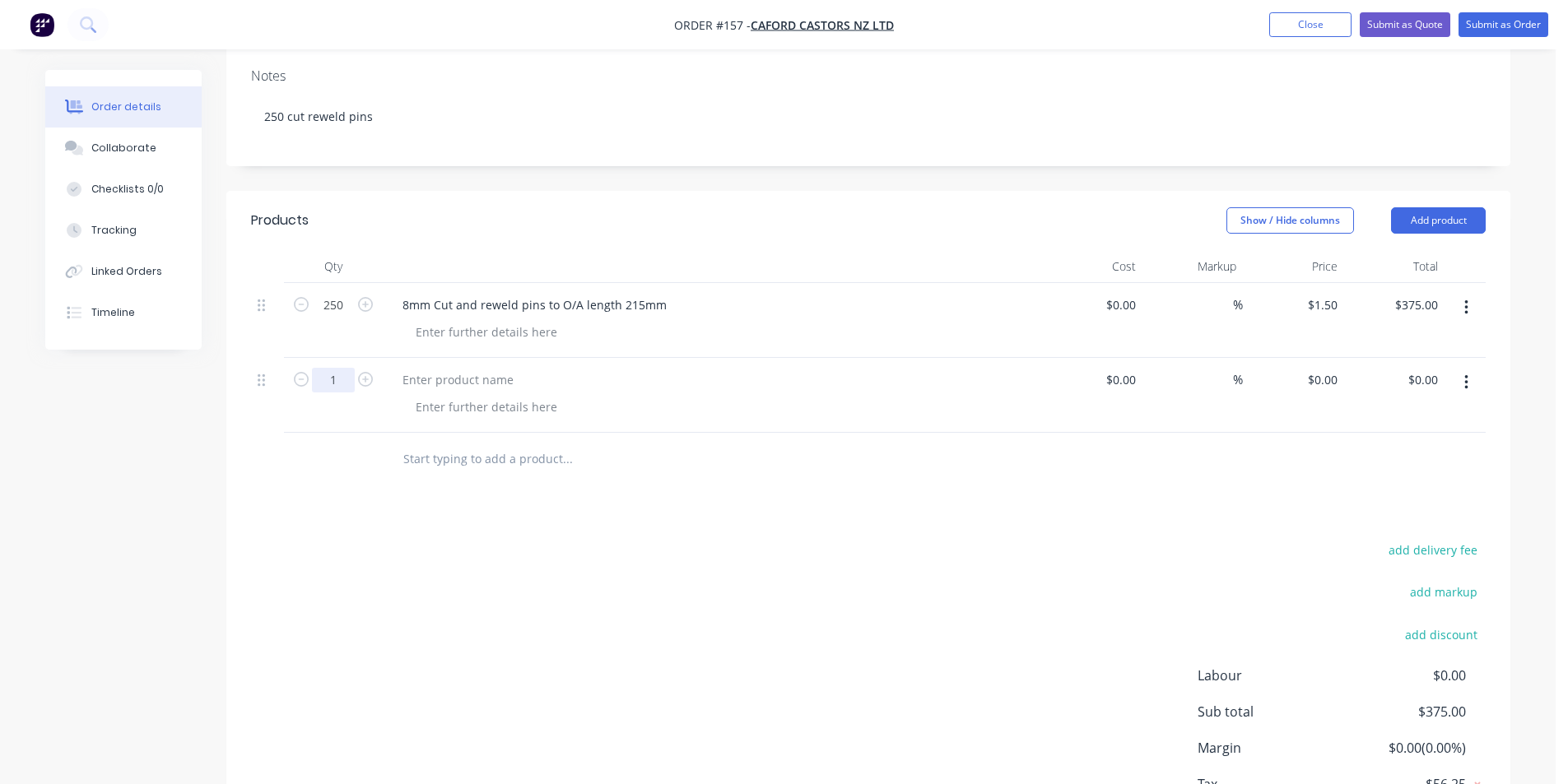
click at [347, 317] on input "1" at bounding box center [334, 306] width 43 height 25
type input "250"
click at [432, 368] on div at bounding box center [458, 380] width 137 height 24
click at [507, 368] on div "5/16 cut and reweld pins to" at bounding box center [478, 380] width 178 height 24
click at [604, 368] on div "5/16 cut and reweld and [PERSON_NAME] pins to" at bounding box center [538, 380] width 298 height 24
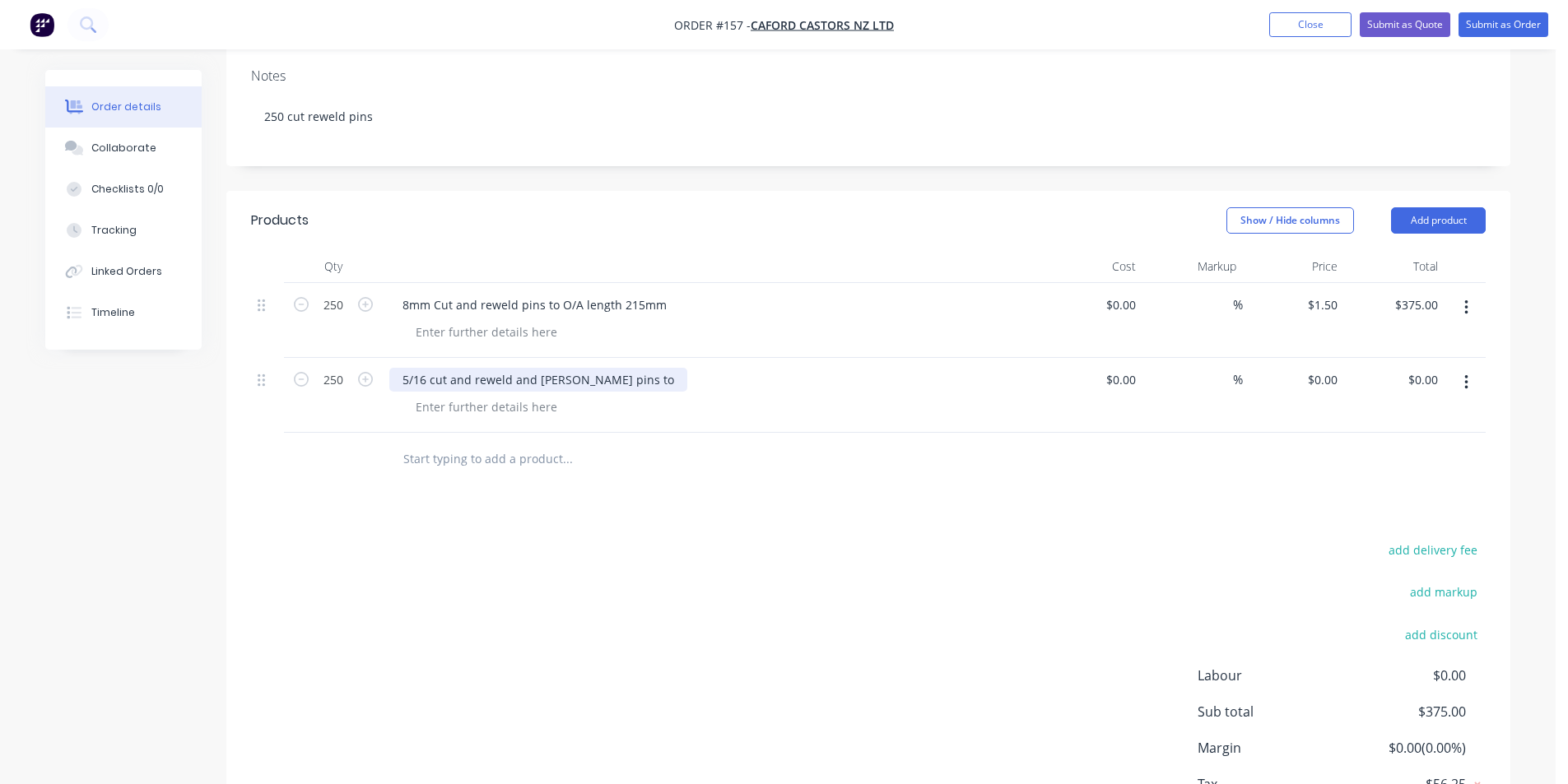
click at [605, 368] on div "5/16 cut and reweld and [PERSON_NAME] pins to" at bounding box center [538, 380] width 298 height 24
click at [635, 368] on div "5/16 cut and reweld and [PERSON_NAME] pins to O/A Length 215mm" at bounding box center [593, 380] width 407 height 24
click at [516, 293] on div "8mm Cut and reweld pins to O/A length 215mm" at bounding box center [535, 305] width 291 height 24
click at [1323, 368] on div "0 $0.00" at bounding box center [1322, 380] width 45 height 24
type input "$1.50"
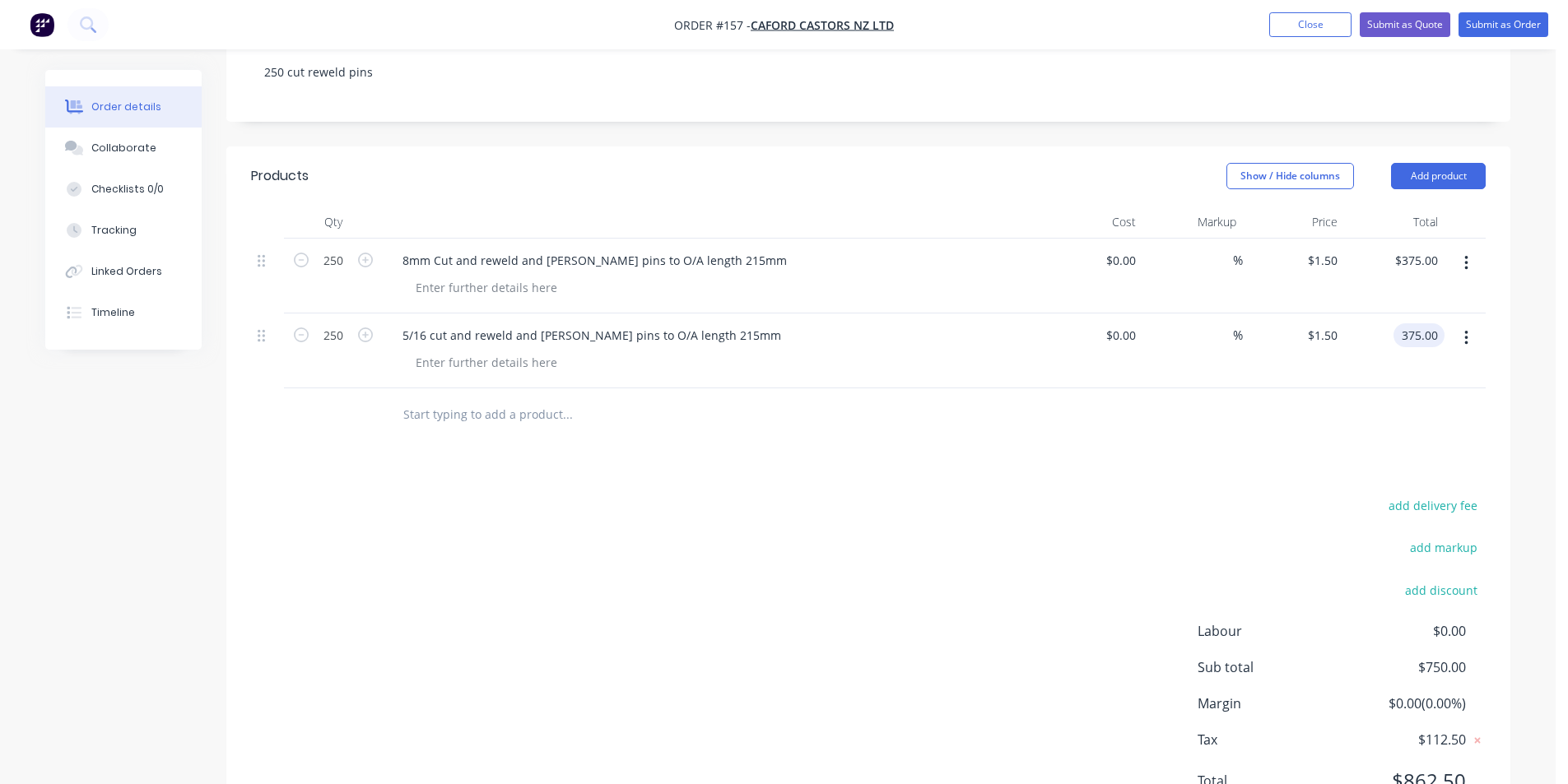
scroll to position [375, 0]
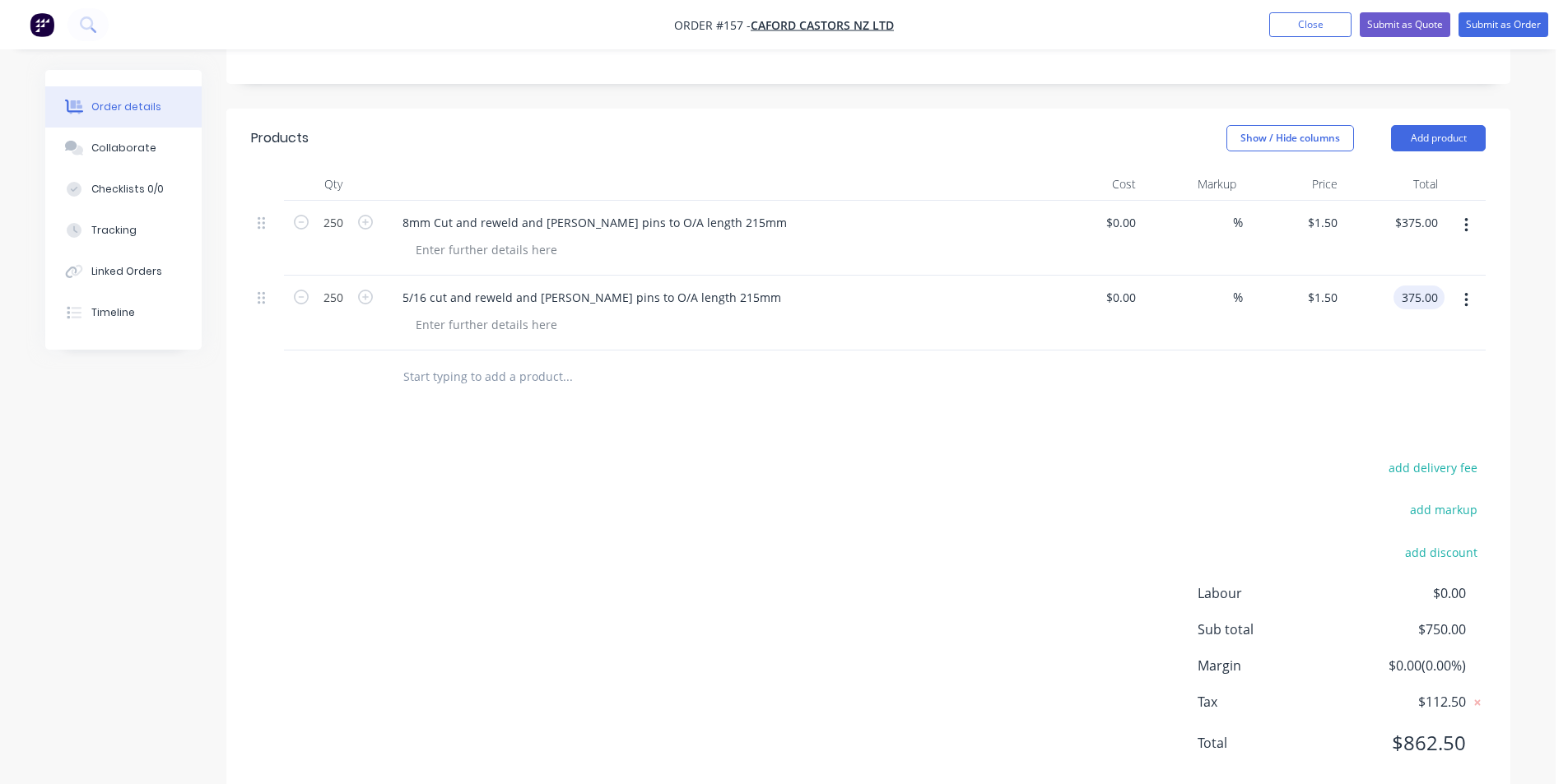
type input "$375.00"
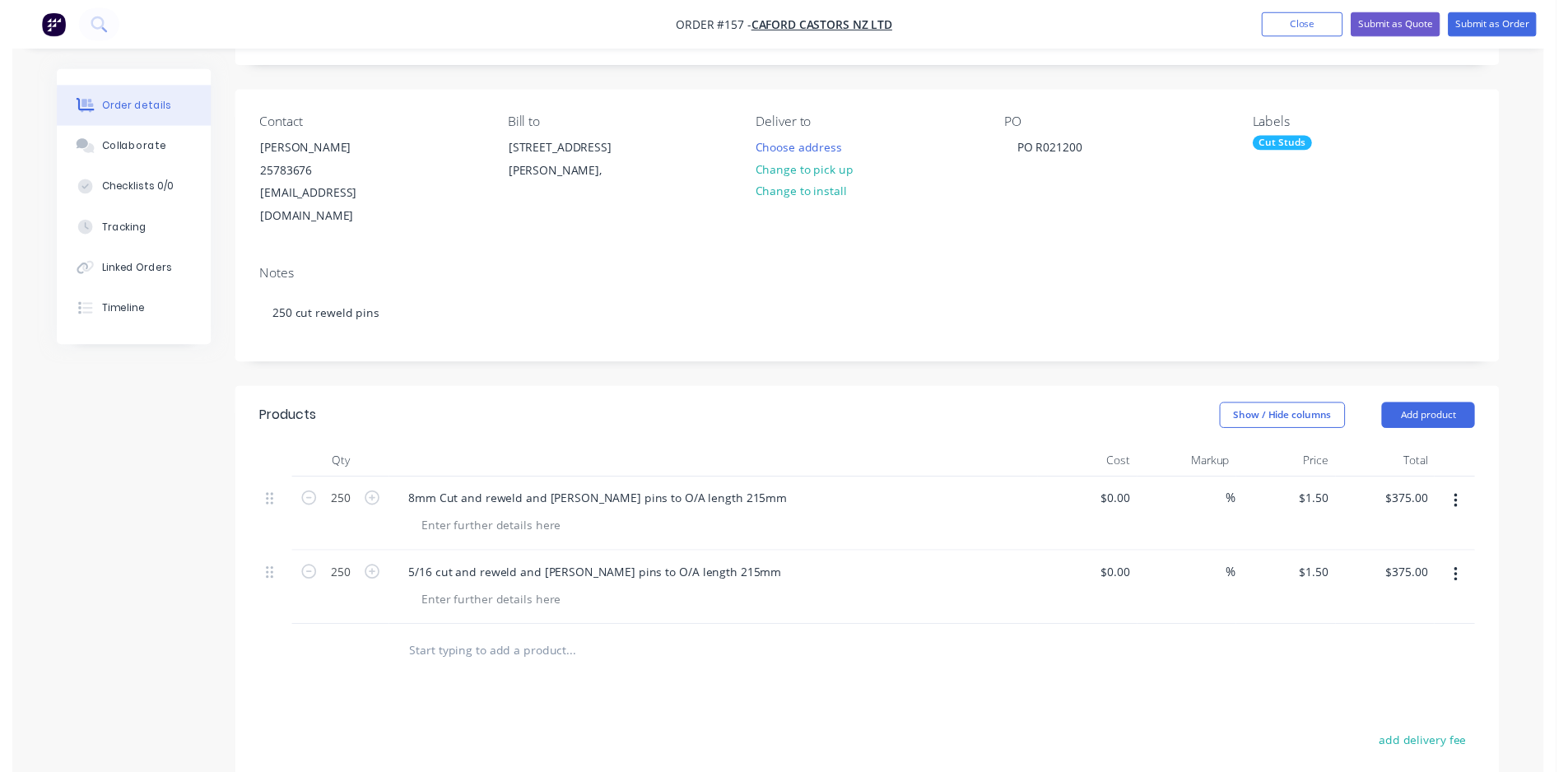
scroll to position [0, 0]
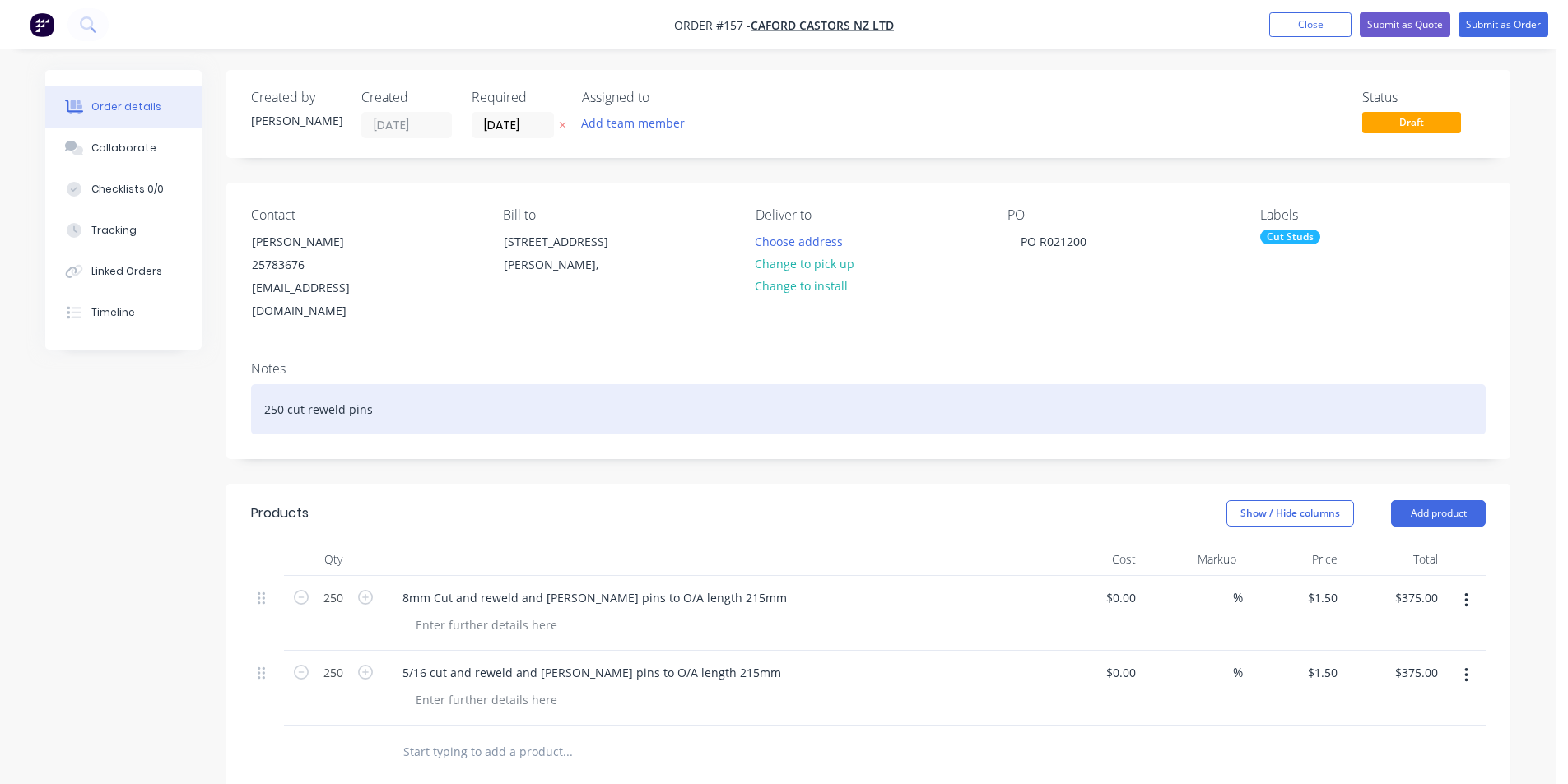
click at [264, 386] on div "250 cut reweld pins" at bounding box center [868, 409] width 1234 height 50
click at [394, 391] on div "2 x 250 cut reweld pins" at bounding box center [868, 409] width 1234 height 50
click at [386, 385] on div "2 x 250 cut reweld pins 8mm / 5/16" at bounding box center [868, 409] width 1234 height 50
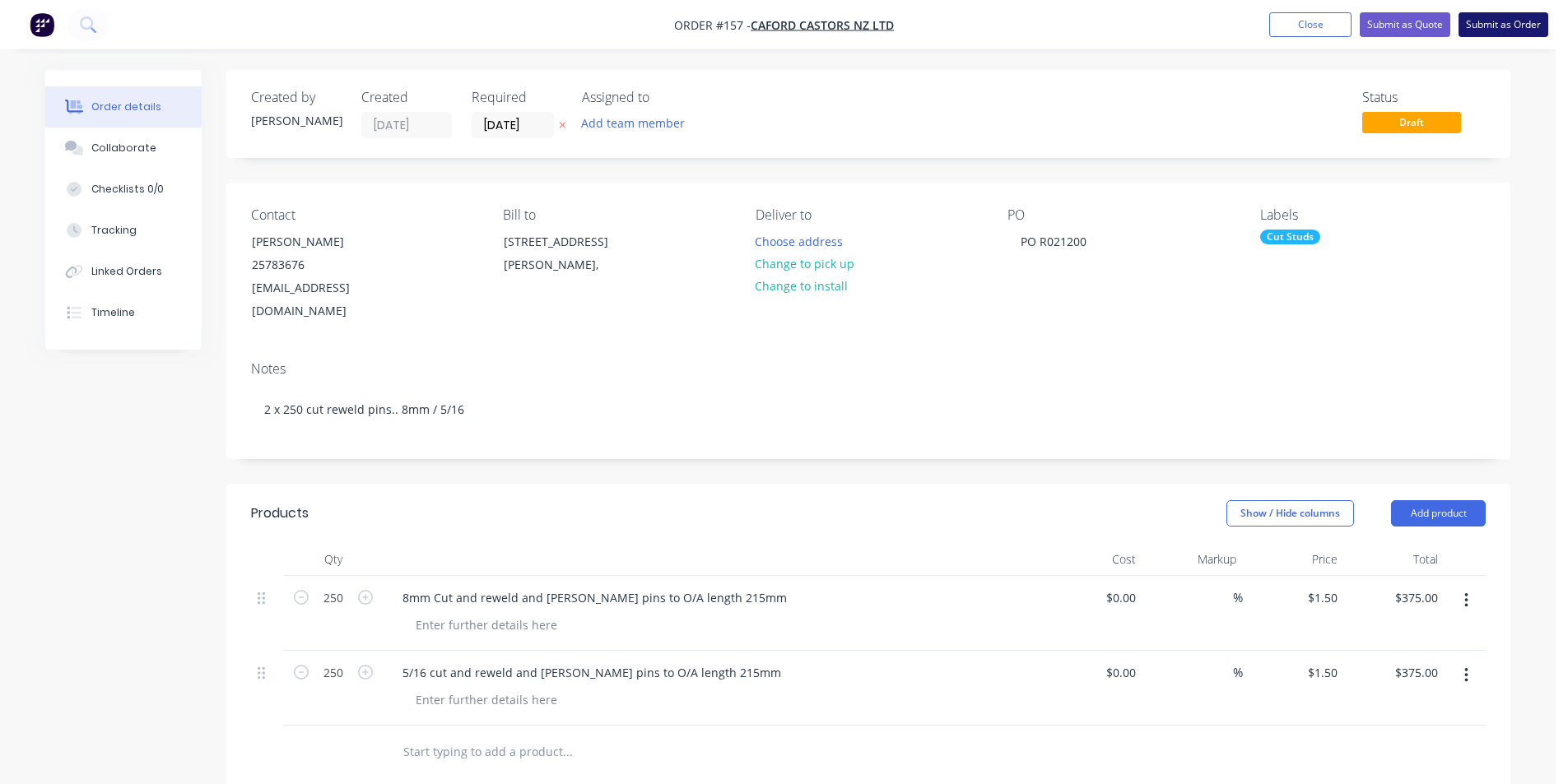
click at [1485, 26] on button "Submit as Order" at bounding box center [1503, 25] width 90 height 25
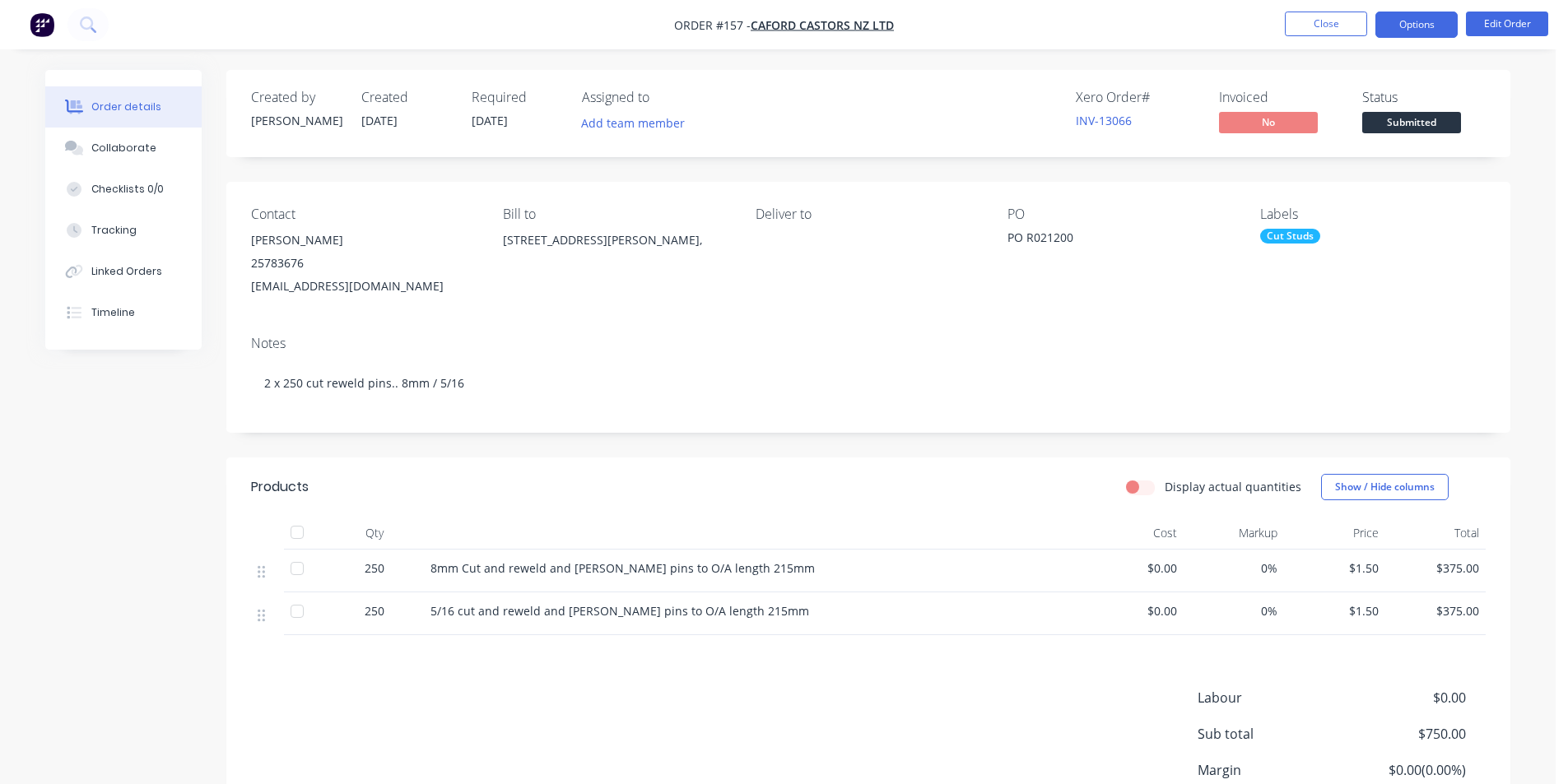
click at [1406, 25] on button "Options" at bounding box center [1416, 25] width 82 height 27
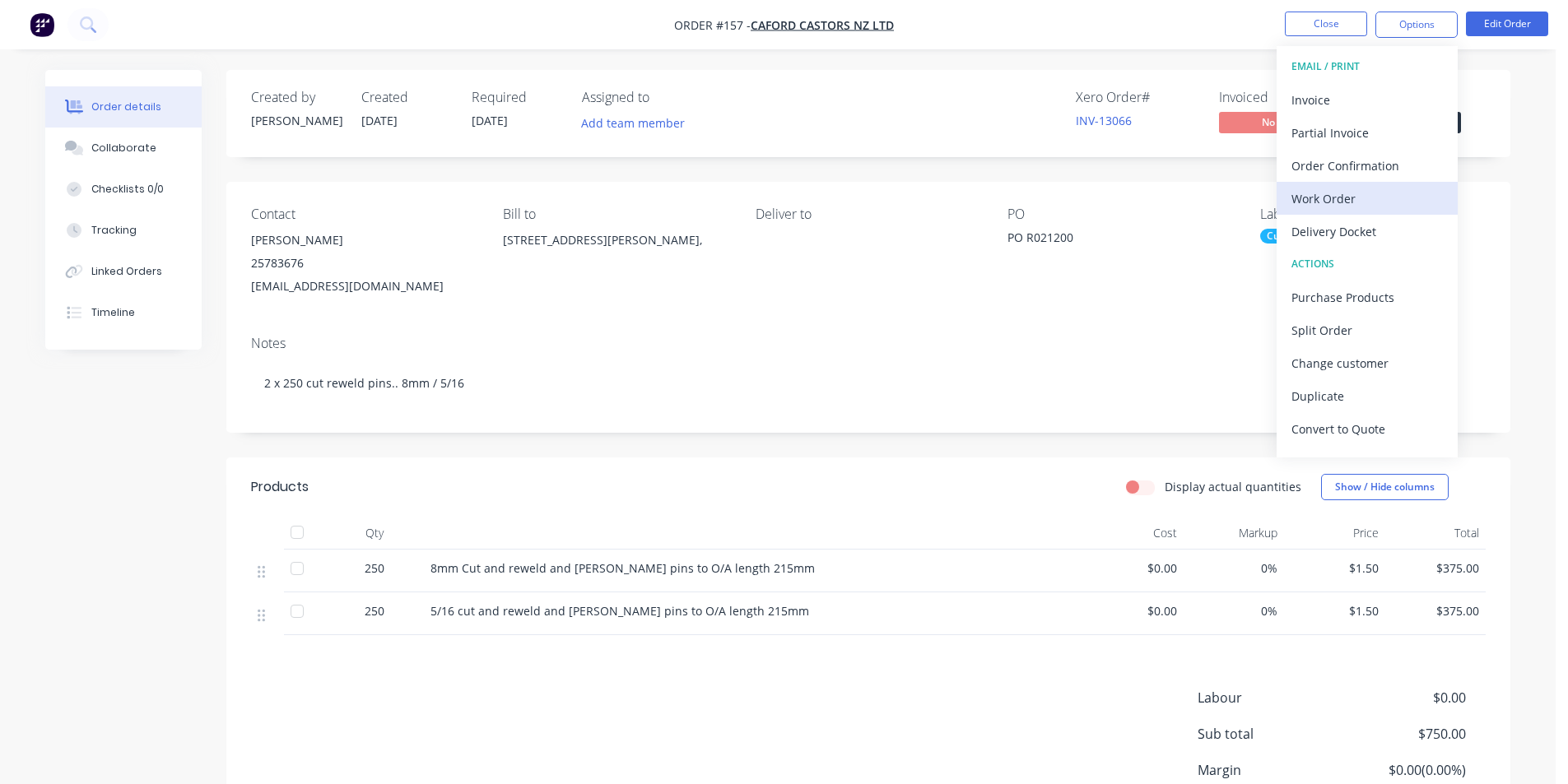
click at [1351, 197] on div "Work Order" at bounding box center [1367, 198] width 151 height 24
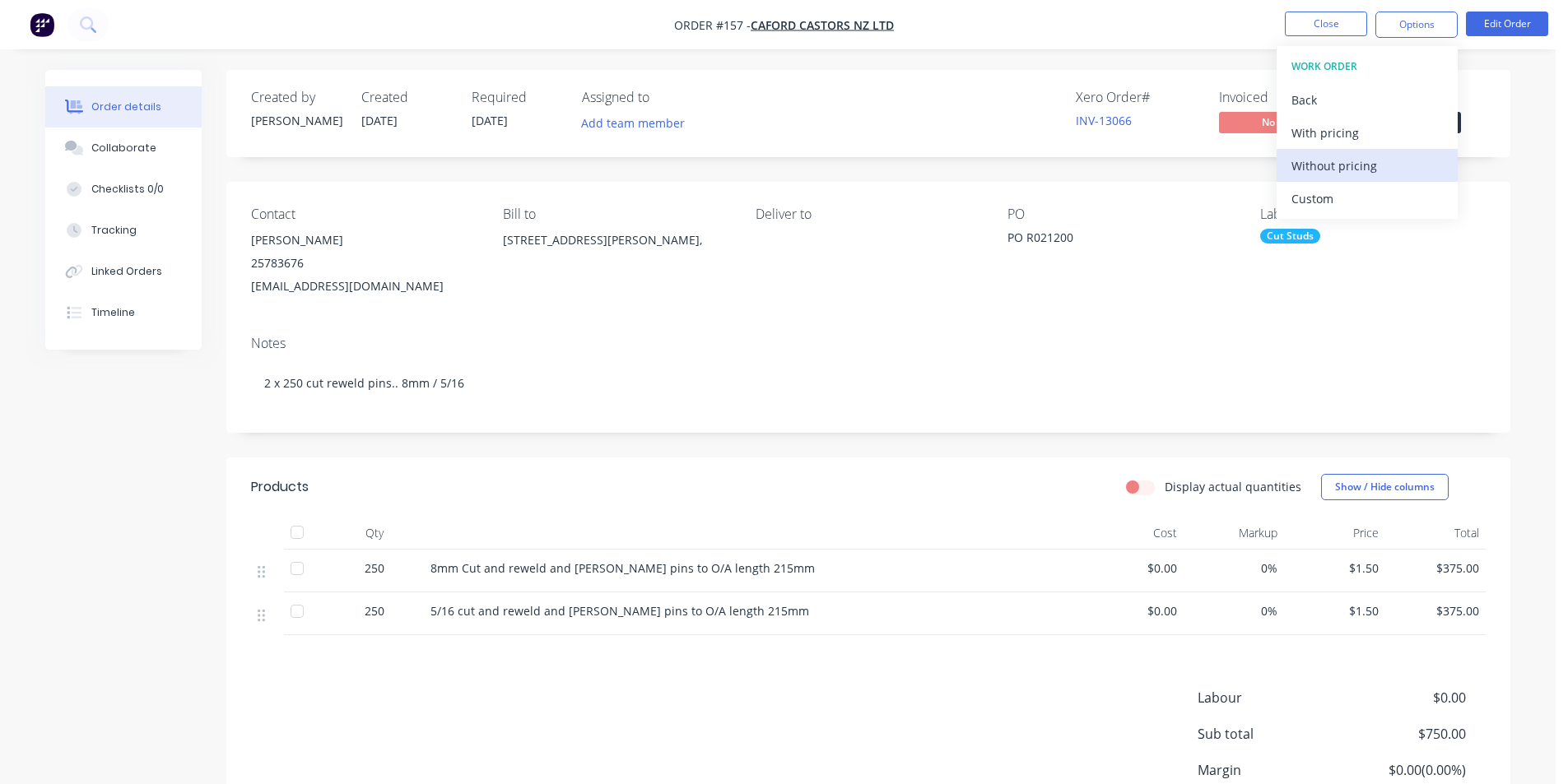
click at [1349, 164] on div "Without pricing" at bounding box center [1367, 165] width 151 height 24
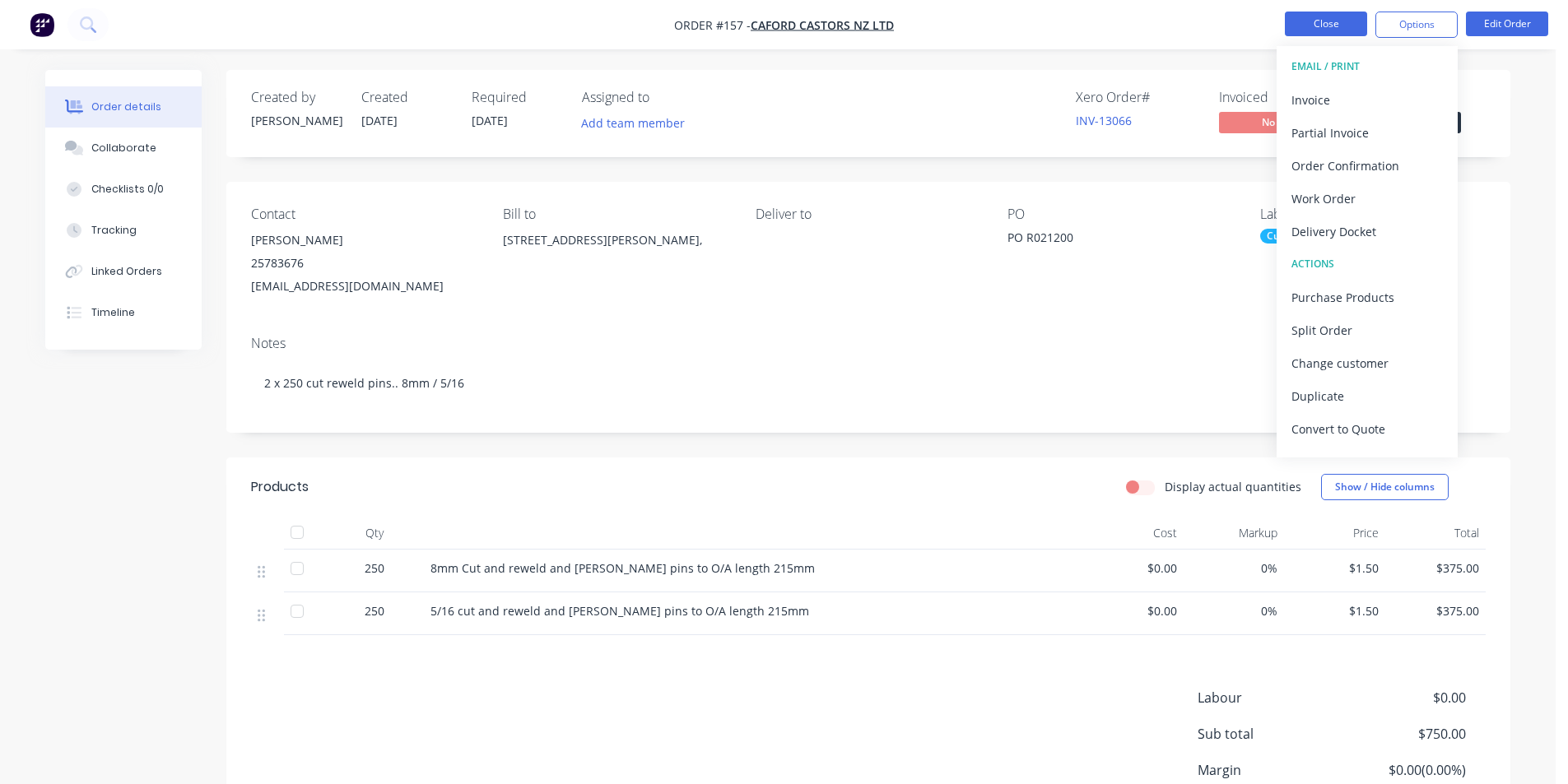
click at [1326, 26] on button "Close" at bounding box center [1325, 24] width 82 height 25
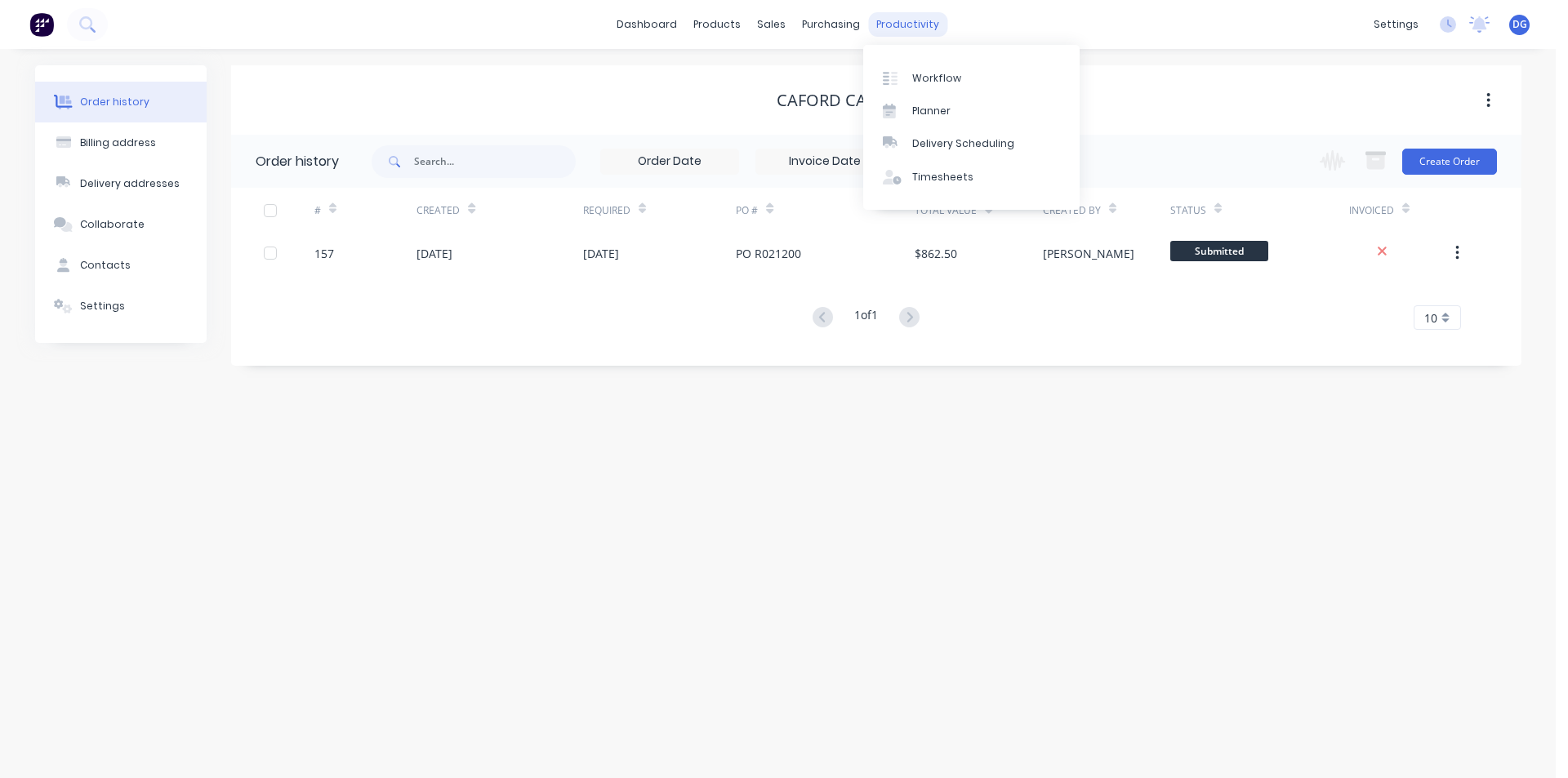
click at [891, 24] on div "productivity" at bounding box center [907, 25] width 79 height 25
click at [927, 81] on div "Workflow" at bounding box center [936, 78] width 49 height 15
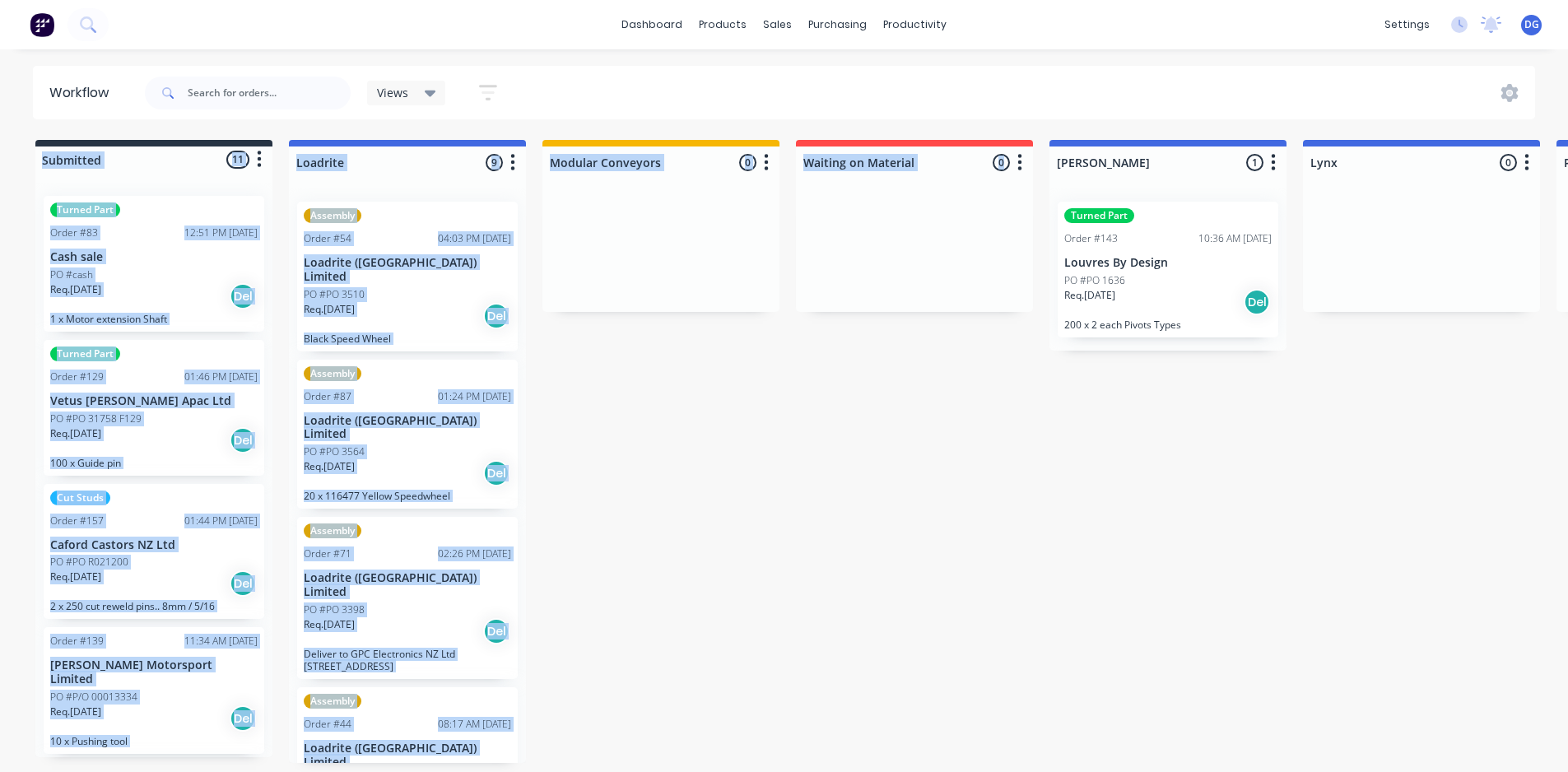
drag, startPoint x: 923, startPoint y: 135, endPoint x: 862, endPoint y: 210, distance: 96.7
click at [862, 210] on div "Workflow Views Save new view None (Default) edit Show/Hide statuses Show line i…" at bounding box center [777, 402] width 1556 height 674
drag, startPoint x: 941, startPoint y: 199, endPoint x: 940, endPoint y: 214, distance: 15.0
click at [940, 202] on div at bounding box center [914, 250] width 237 height 124
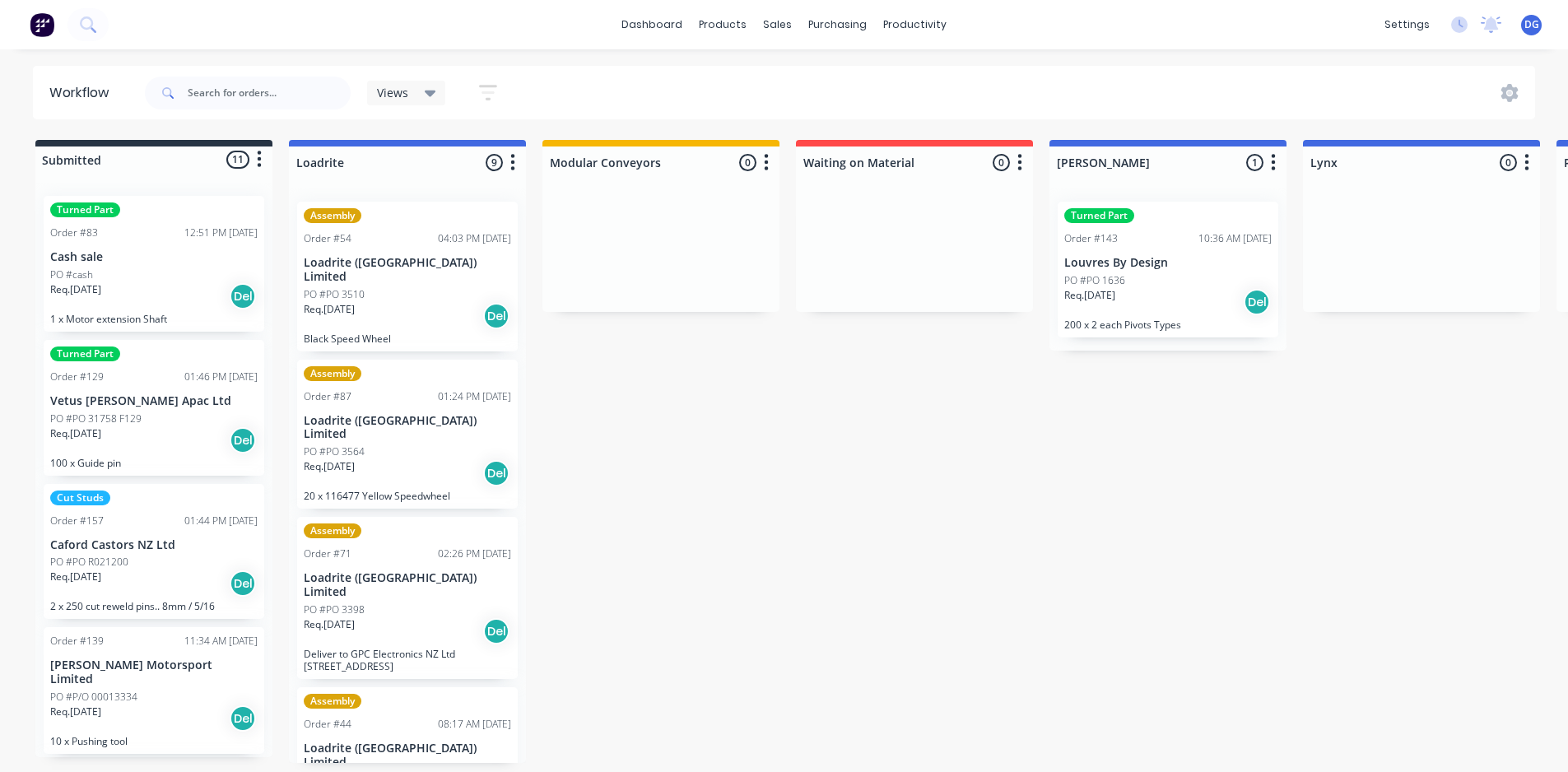
drag, startPoint x: 971, startPoint y: 442, endPoint x: 850, endPoint y: 241, distance: 234.6
click at [815, 269] on div at bounding box center [914, 250] width 237 height 124
drag, startPoint x: 865, startPoint y: 230, endPoint x: 916, endPoint y: 297, distance: 84.2
click at [916, 297] on div at bounding box center [914, 250] width 237 height 124
drag, startPoint x: 949, startPoint y: 216, endPoint x: 880, endPoint y: 283, distance: 96.2
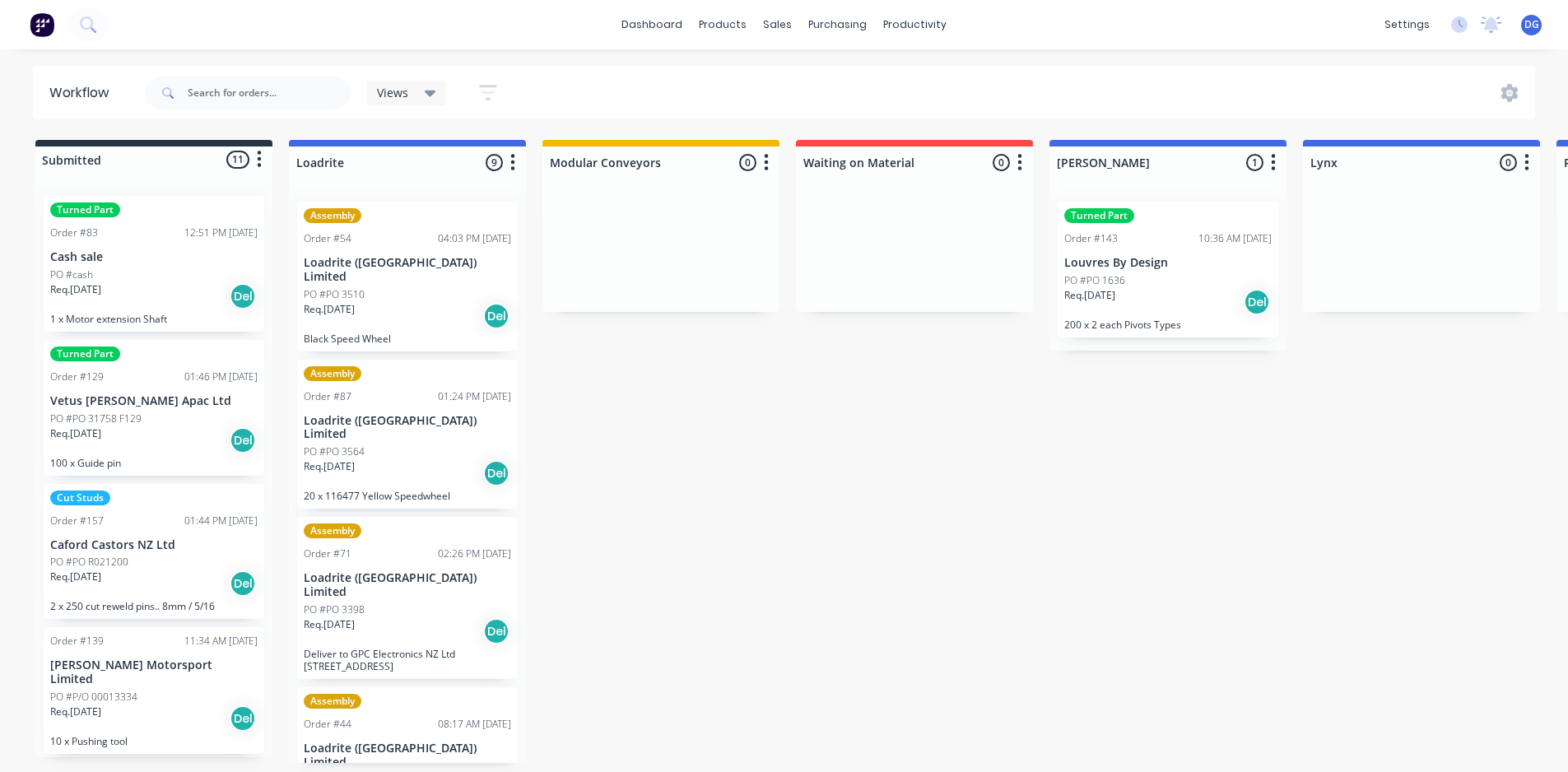
click at [889, 294] on div at bounding box center [914, 250] width 237 height 124
drag, startPoint x: 635, startPoint y: 162, endPoint x: 881, endPoint y: 165, distance: 246.0
